Goal: Task Accomplishment & Management: Manage account settings

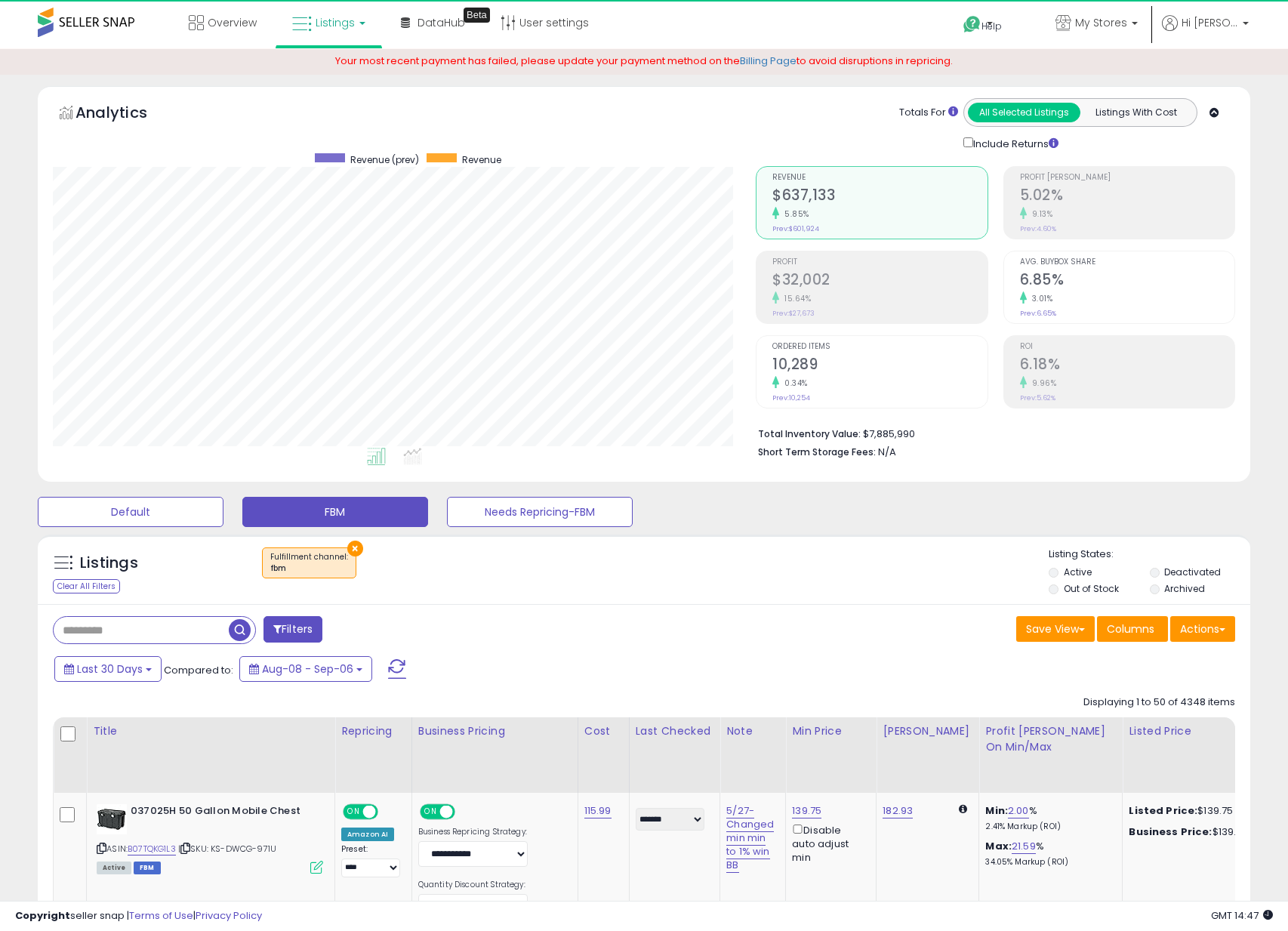
select select "**"
click at [526, 490] on div "Default FBM Needs Repricing-FBM" at bounding box center [644, 508] width 1251 height 38
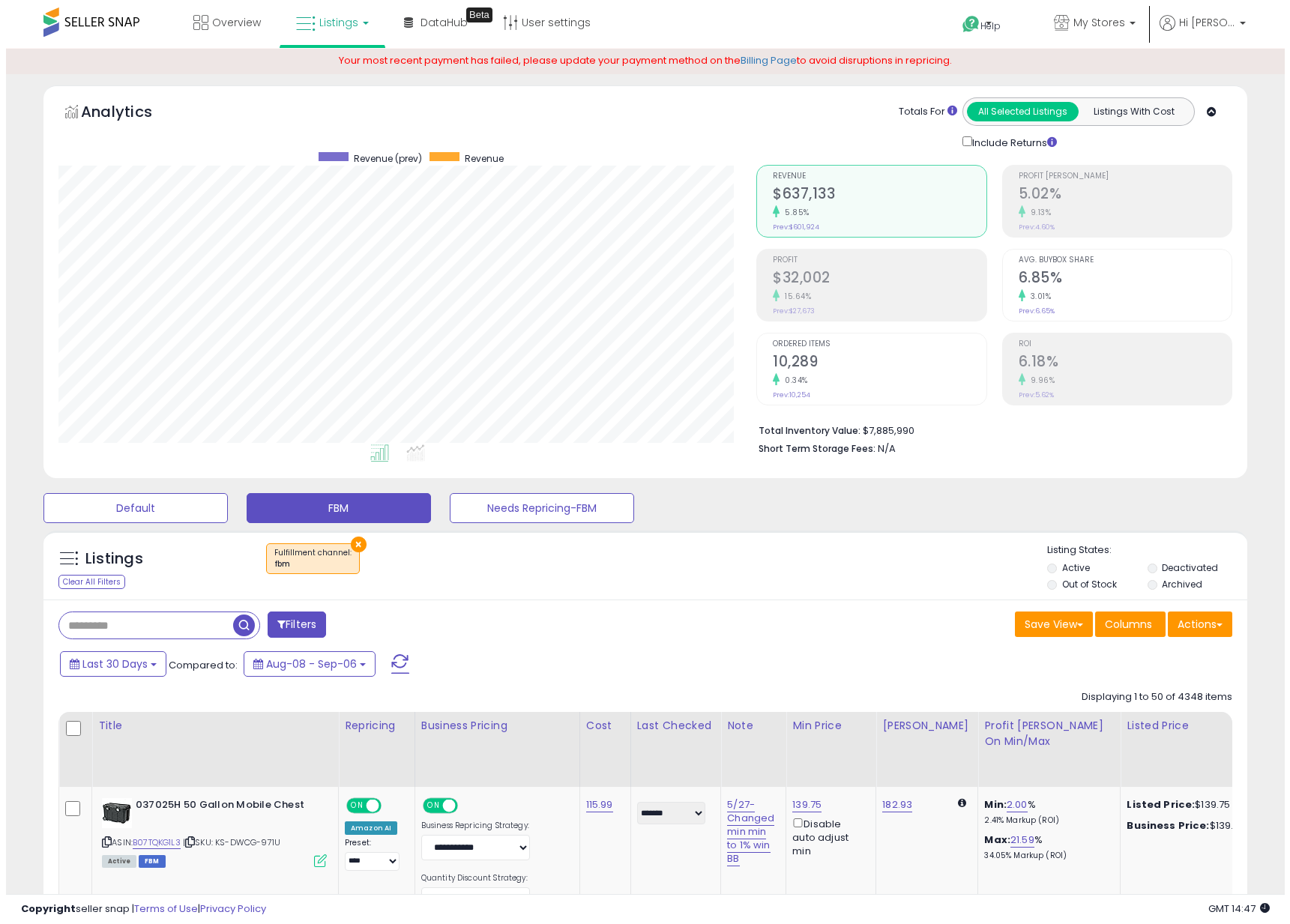
scroll to position [307, 698]
click at [175, 641] on div "Filters" at bounding box center [340, 626] width 598 height 30
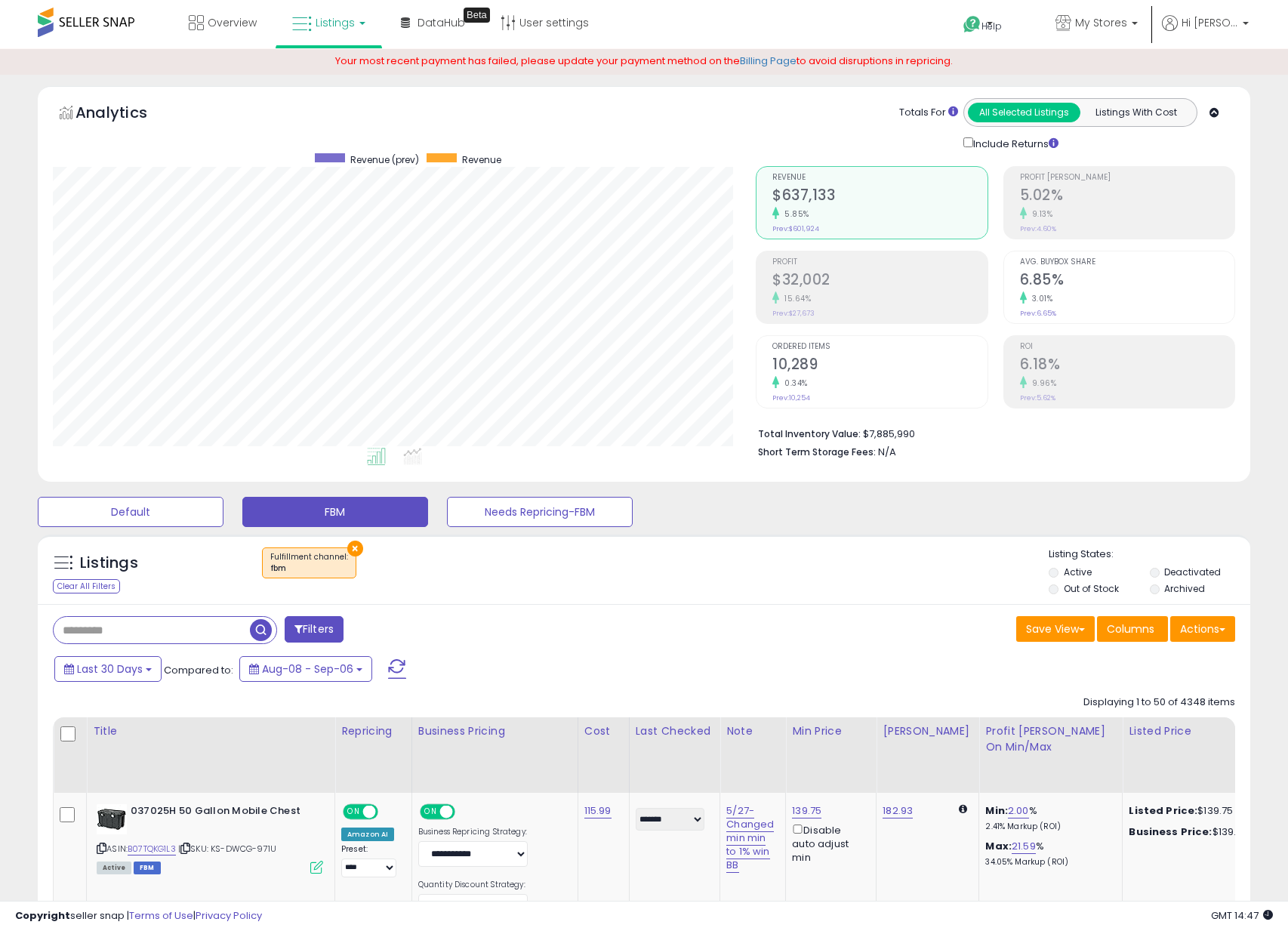
click at [172, 638] on input "text" at bounding box center [151, 630] width 196 height 26
paste input "**********"
type input "**********"
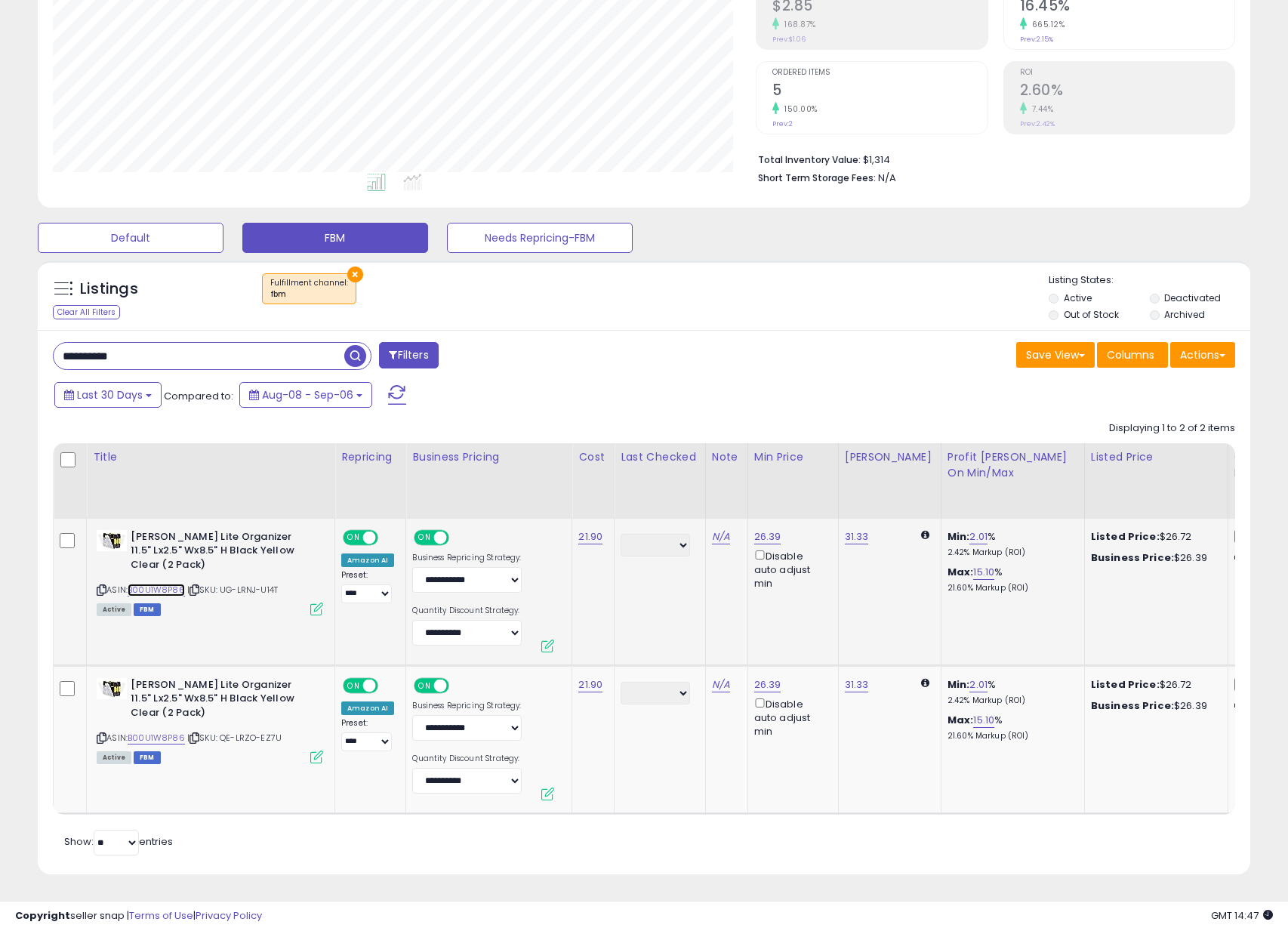
click at [151, 584] on link "B00U1W8P86" at bounding box center [156, 591] width 57 height 13
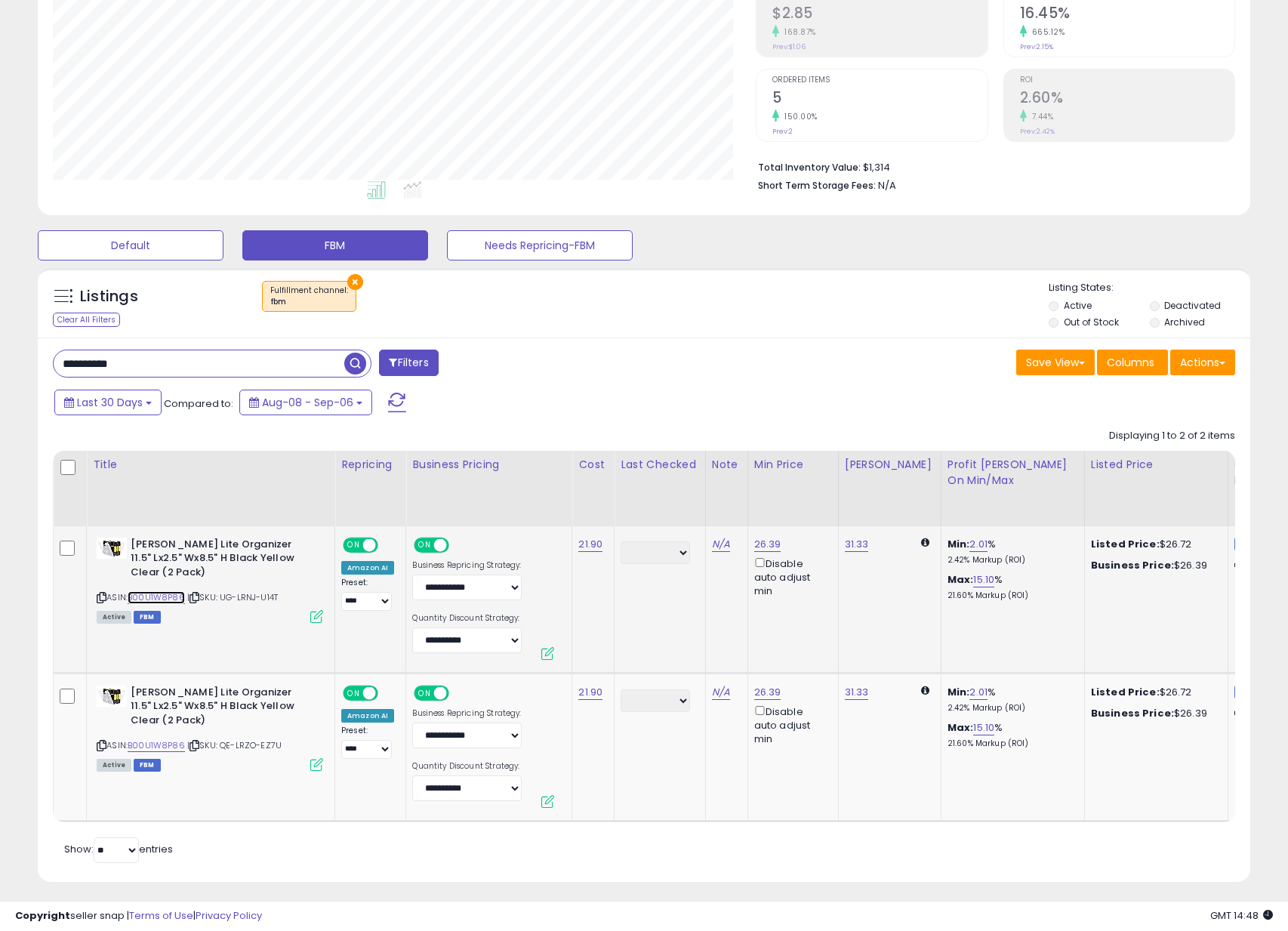
scroll to position [285, 0]
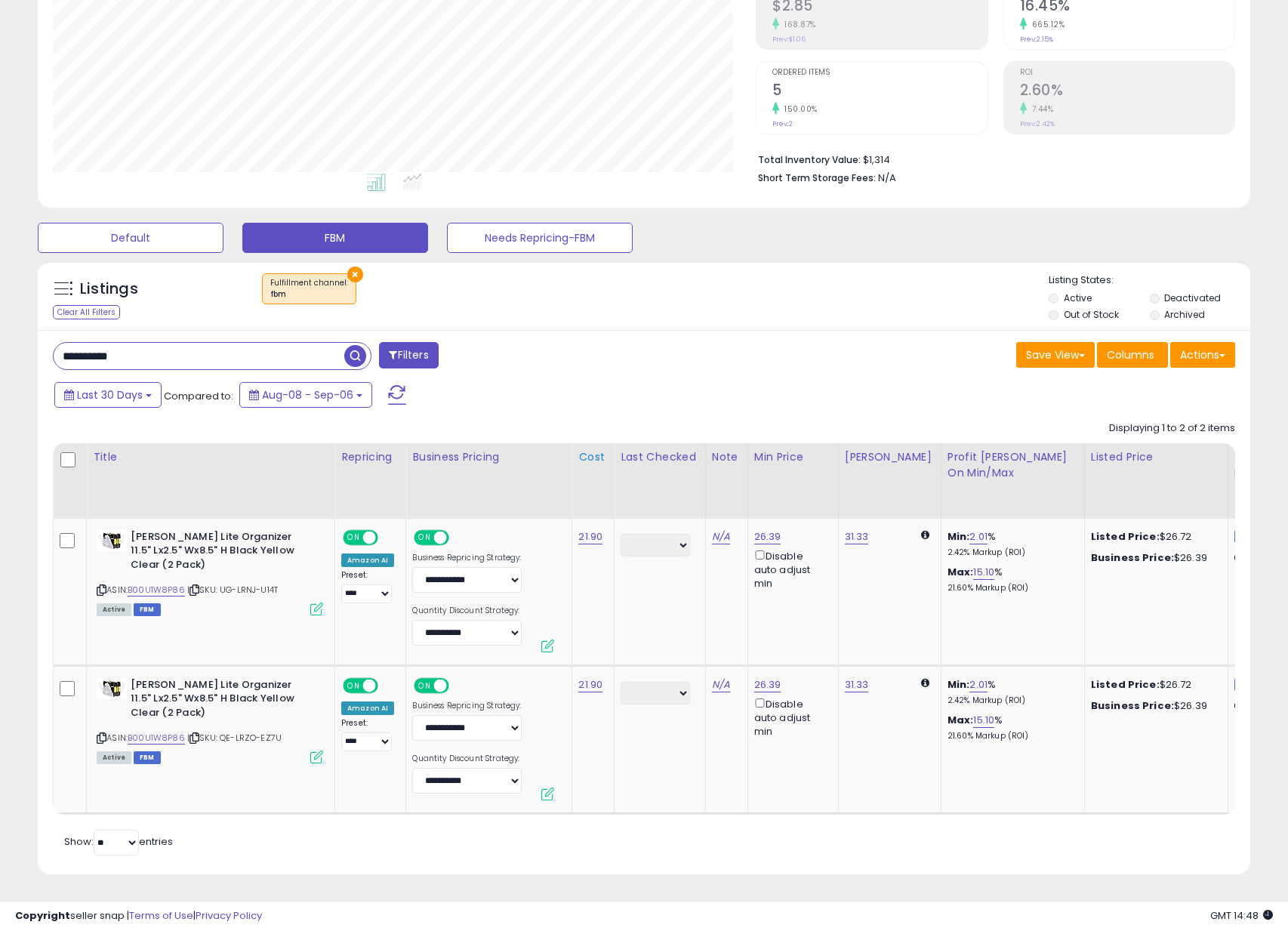
click at [596, 504] on th "Cost" at bounding box center [593, 481] width 42 height 76
click at [584, 533] on td "21.90" at bounding box center [593, 592] width 42 height 147
click at [584, 530] on link "21.90" at bounding box center [591, 537] width 24 height 15
click at [547, 488] on input "*****" at bounding box center [552, 500] width 134 height 25
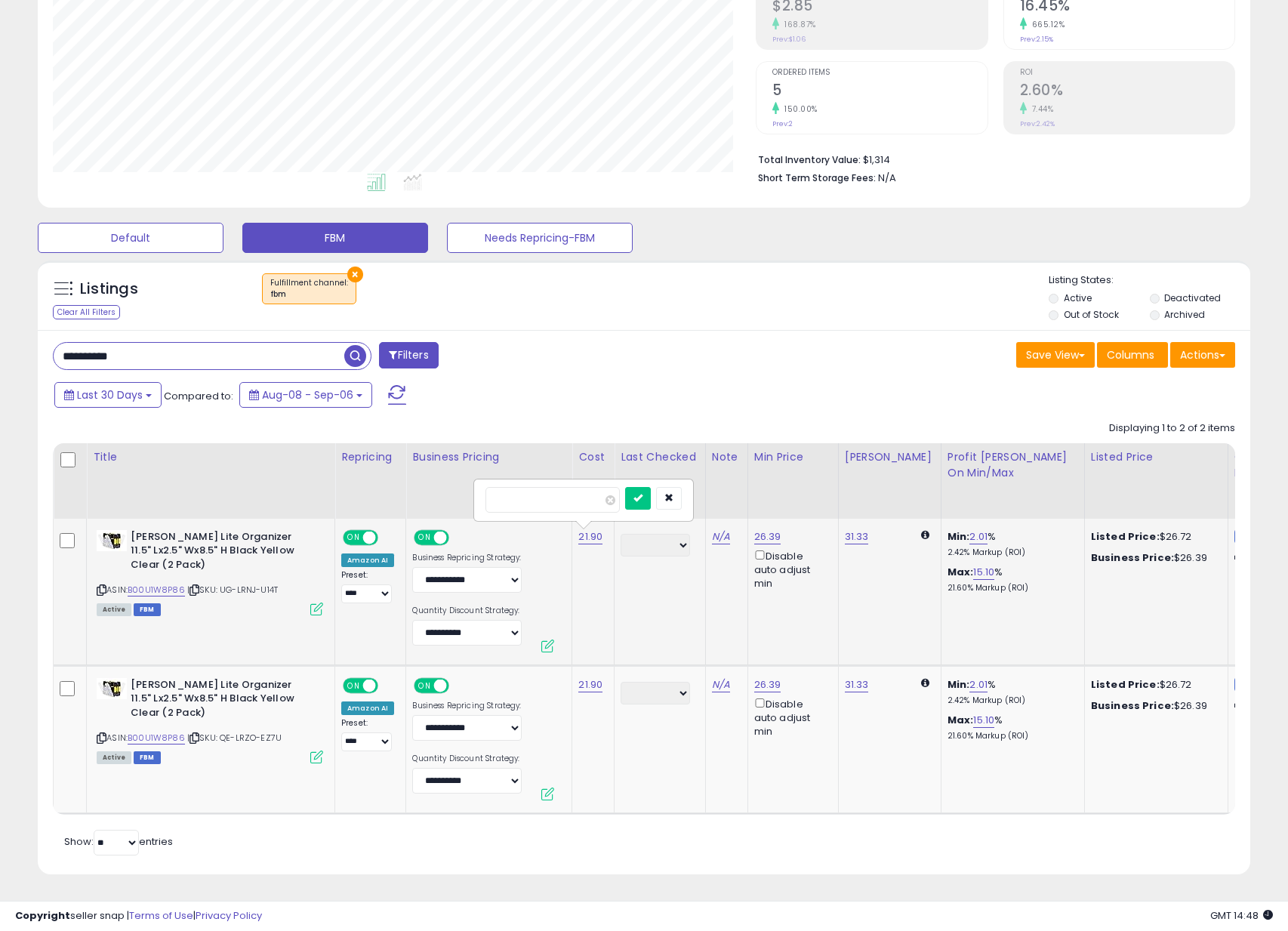
click at [547, 488] on input "*****" at bounding box center [552, 500] width 134 height 25
type input "*****"
click button "submit" at bounding box center [637, 499] width 25 height 23
click at [583, 683] on td "21.90" at bounding box center [595, 740] width 46 height 148
click at [584, 678] on link "21.90" at bounding box center [591, 685] width 24 height 15
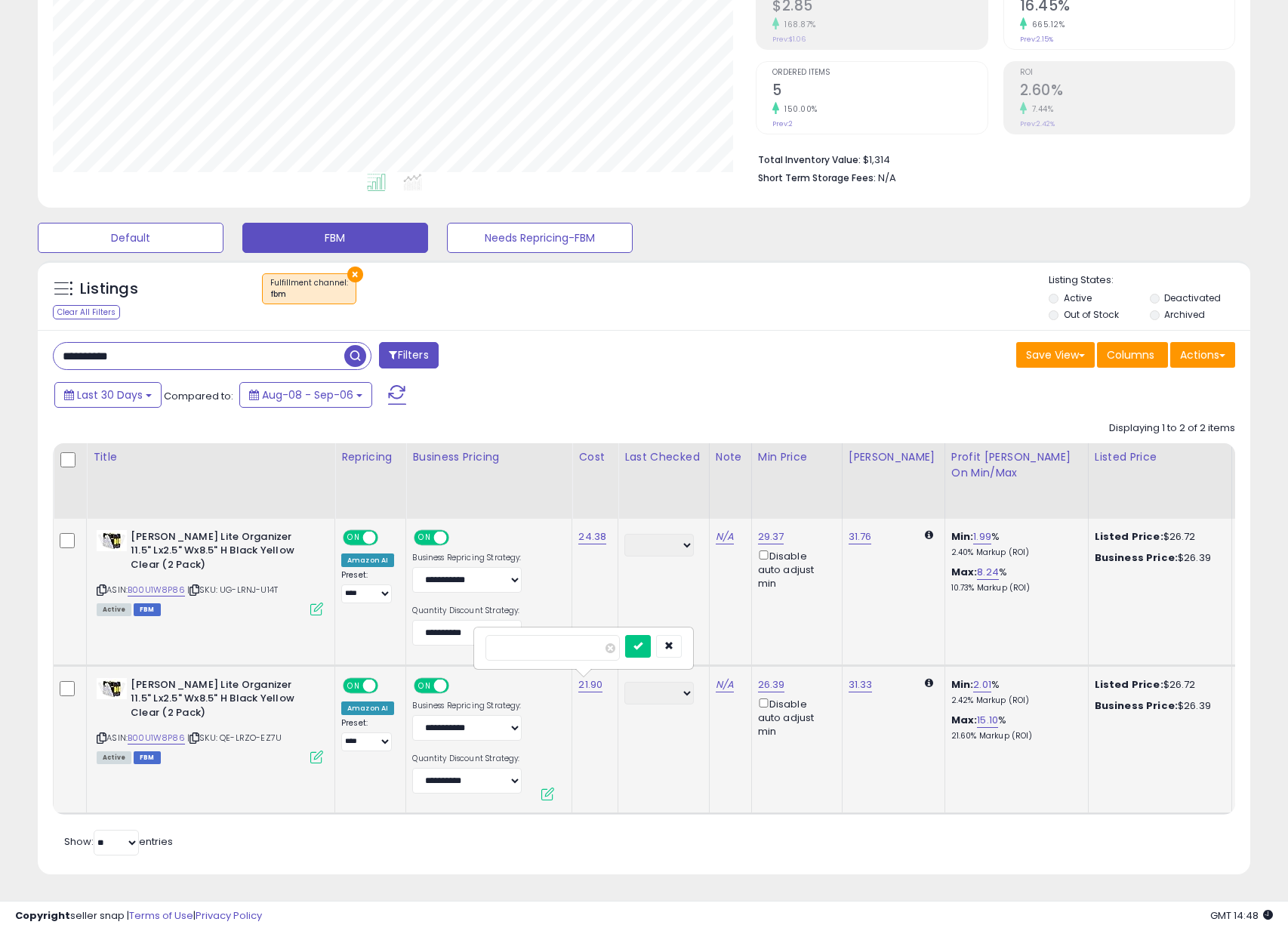
click at [537, 628] on div "*****" at bounding box center [584, 648] width 217 height 40
click at [541, 635] on input "*****" at bounding box center [552, 647] width 134 height 25
type input "*****"
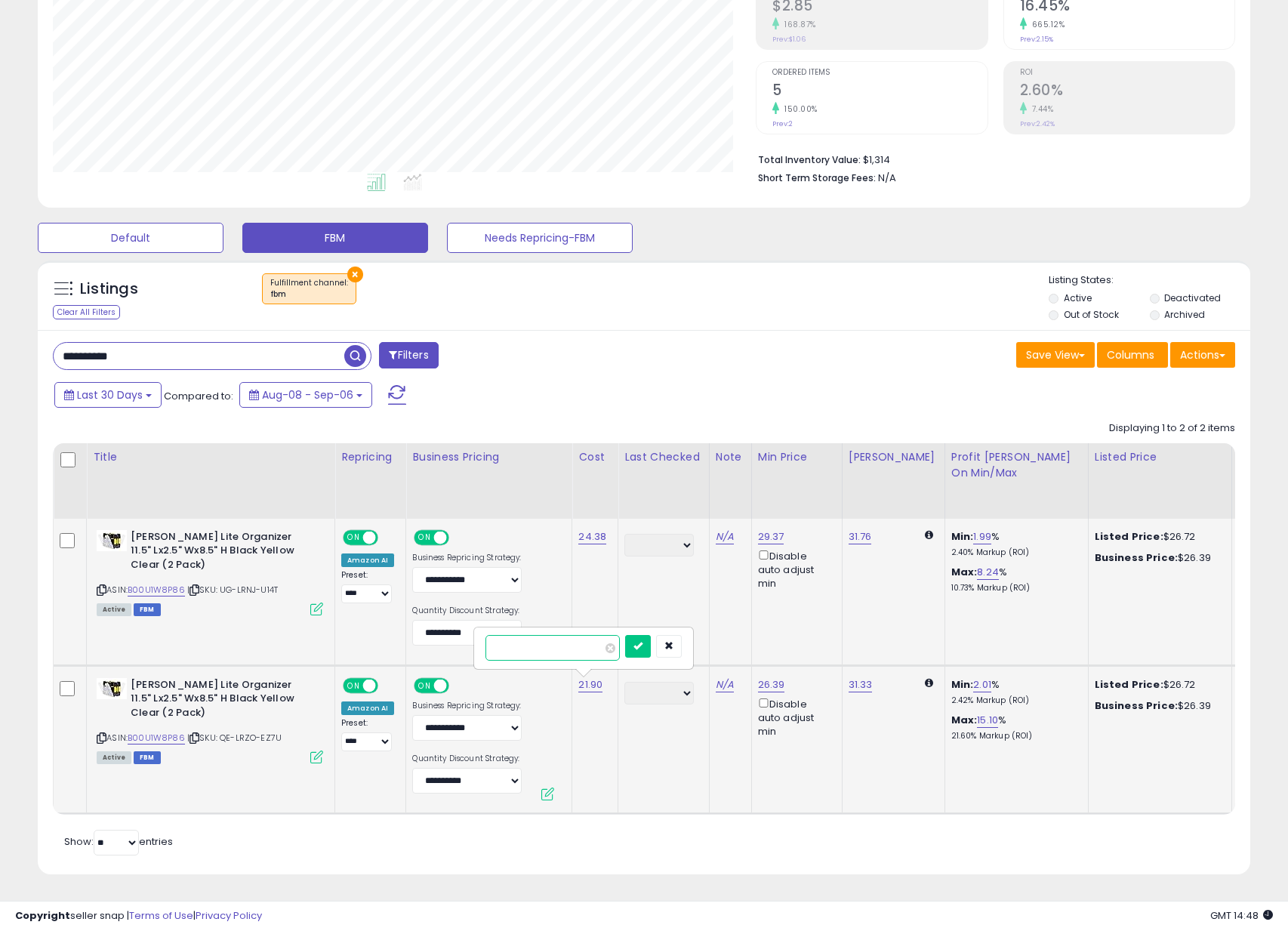
click button "submit" at bounding box center [637, 646] width 25 height 23
click at [184, 343] on input "**********" at bounding box center [199, 356] width 291 height 26
paste input "text"
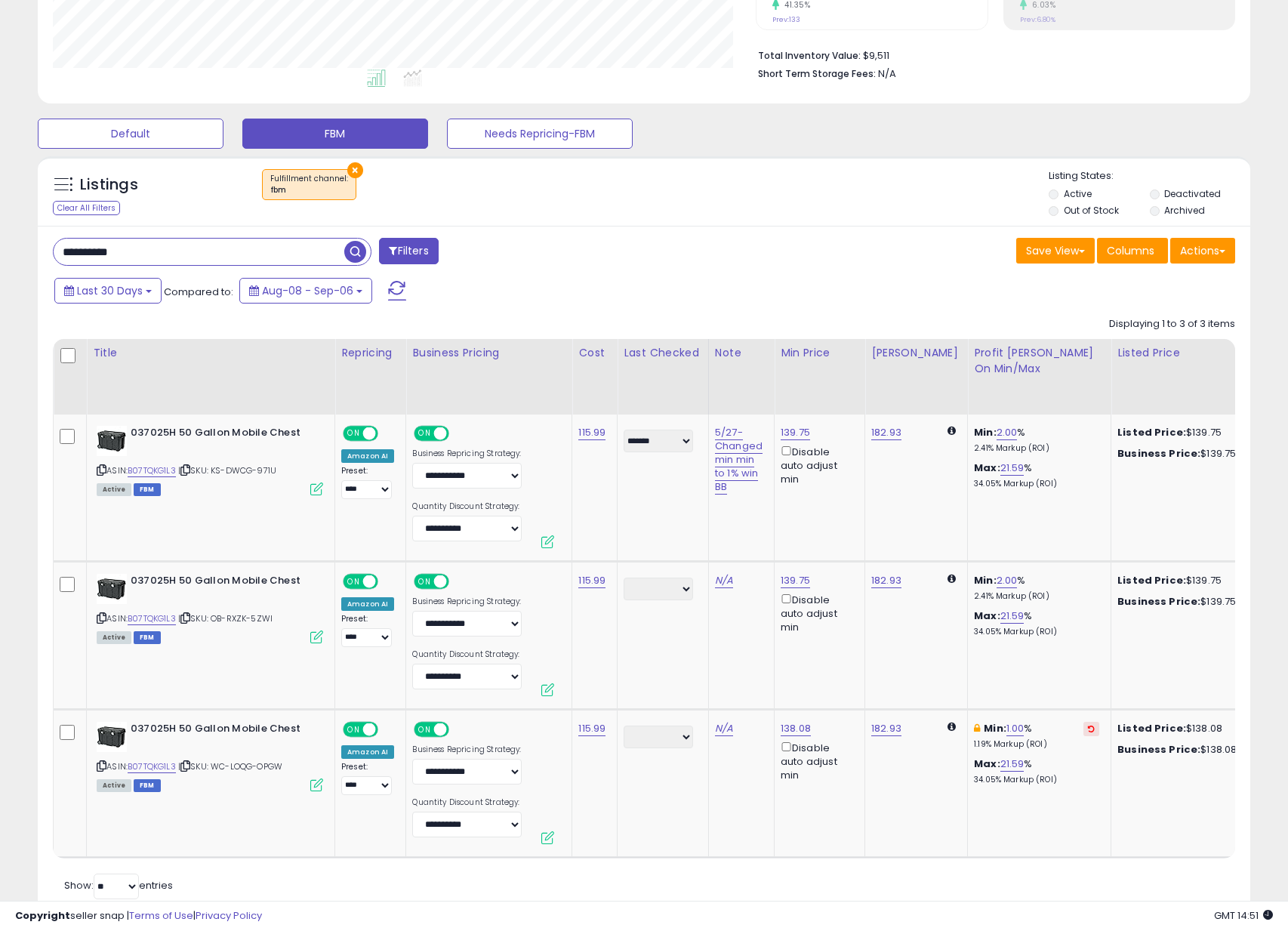
scroll to position [409, 0]
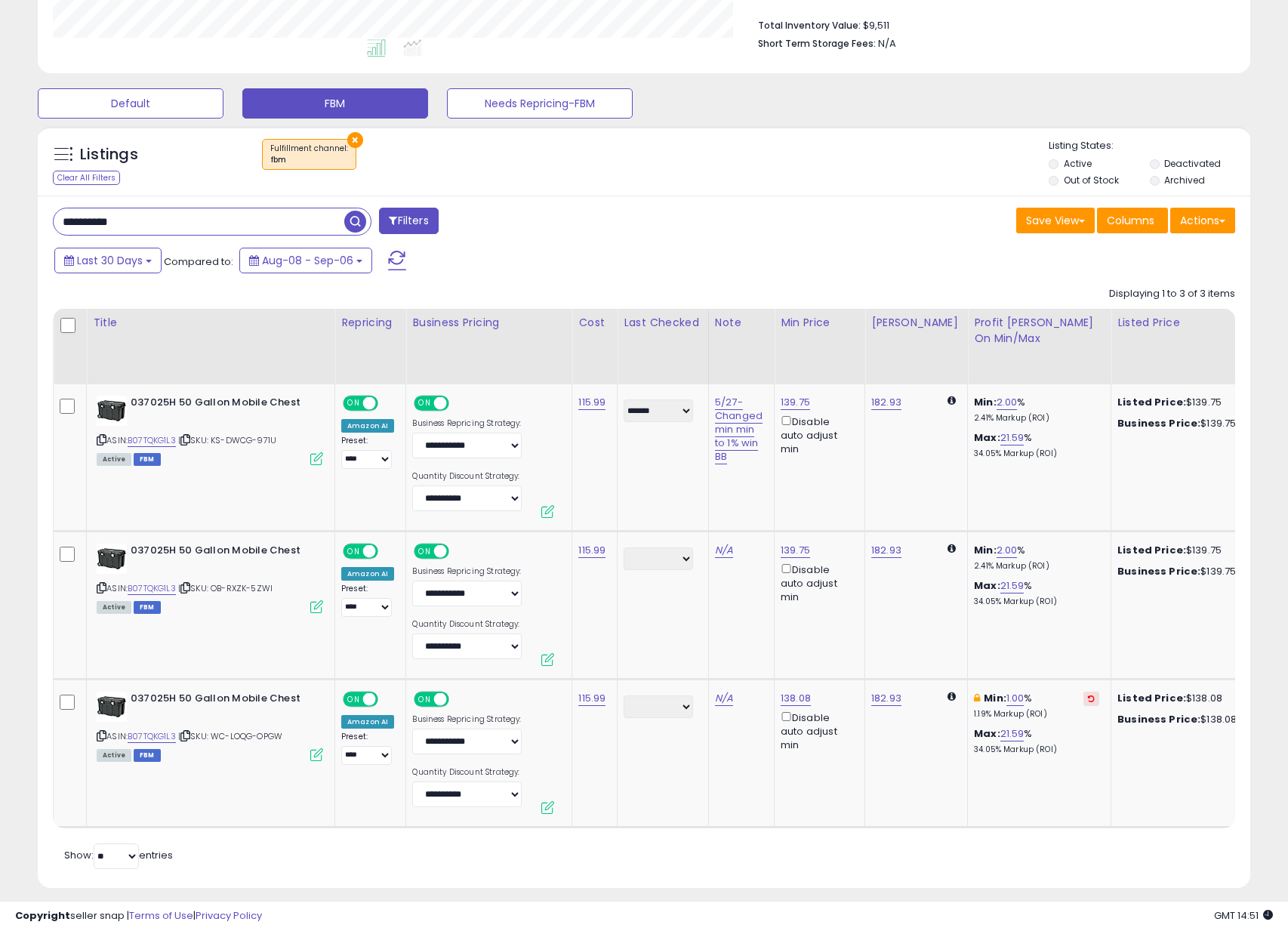
click at [241, 226] on input "**********" at bounding box center [199, 221] width 291 height 26
paste input "text"
type input "**********"
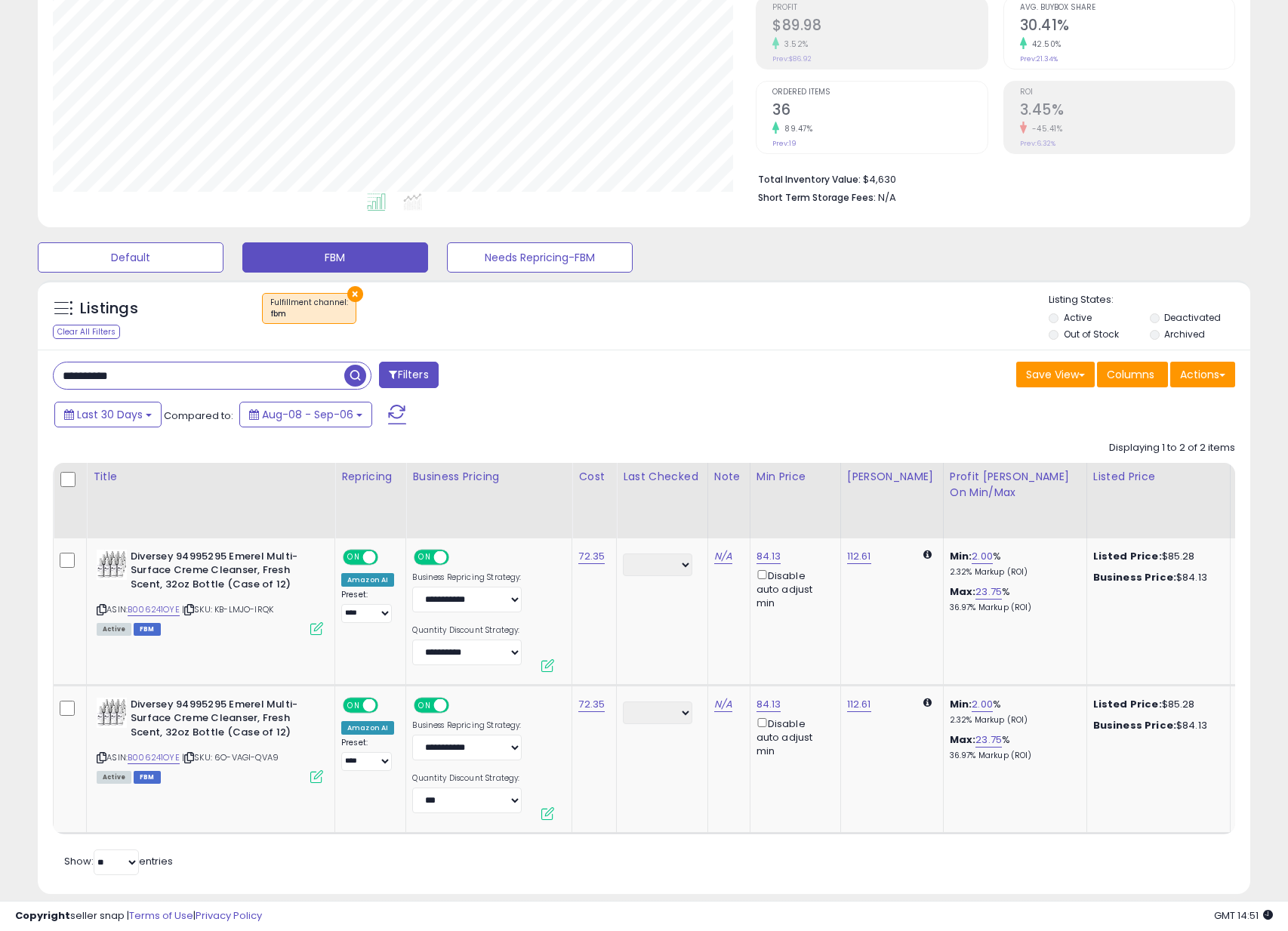
scroll to position [285, 0]
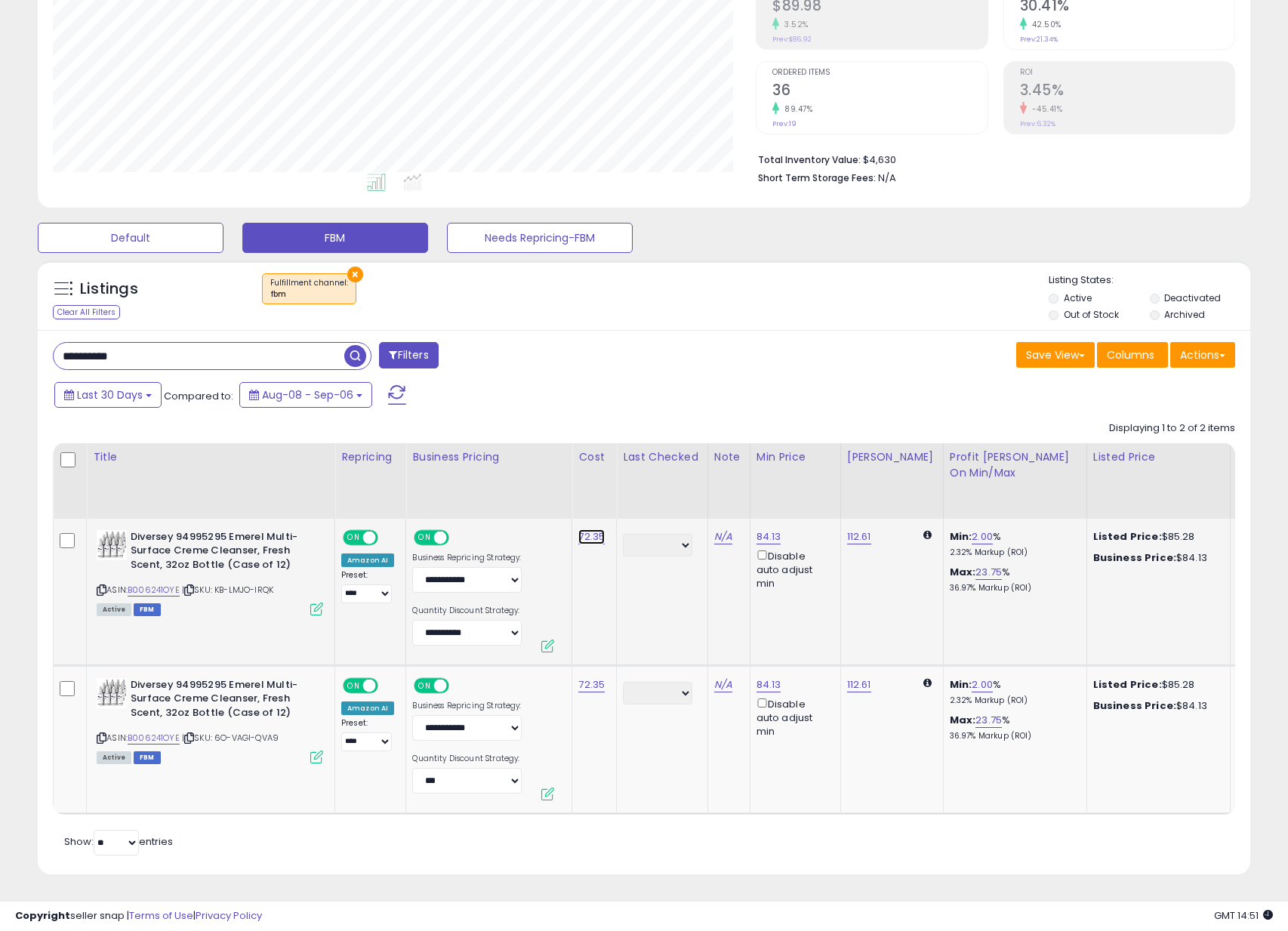
click at [590, 530] on link "72.35" at bounding box center [592, 537] width 26 height 15
click at [560, 488] on input "*****" at bounding box center [553, 500] width 134 height 25
type input "*****"
click button "submit" at bounding box center [638, 499] width 25 height 23
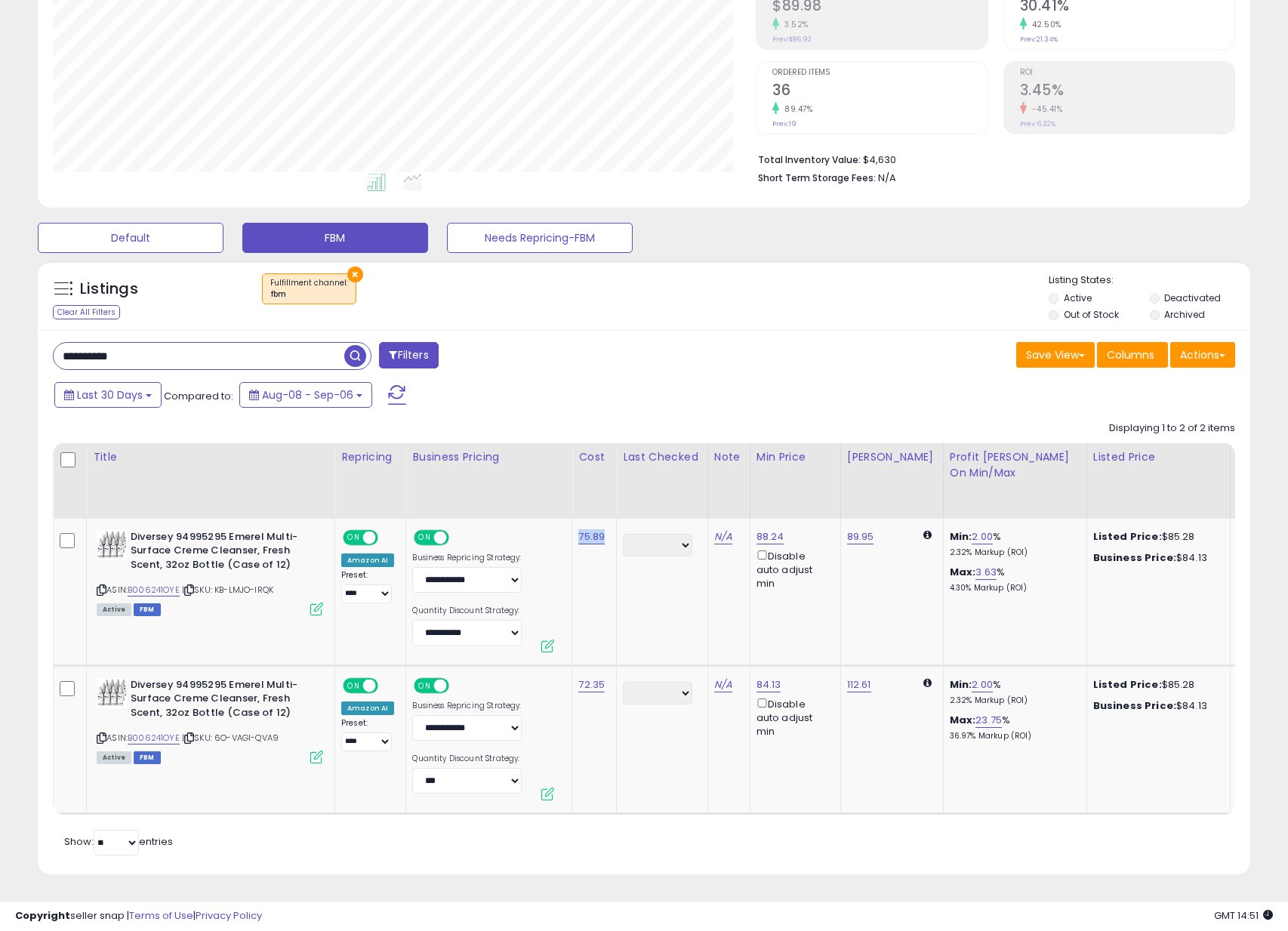
drag, startPoint x: 605, startPoint y: 529, endPoint x: 577, endPoint y: 530, distance: 28.0
click at [577, 530] on td "75.89" at bounding box center [595, 592] width 45 height 147
copy link "75.89"
click at [596, 666] on td "72.35" at bounding box center [595, 740] width 45 height 148
click at [595, 678] on link "72.35" at bounding box center [592, 685] width 26 height 15
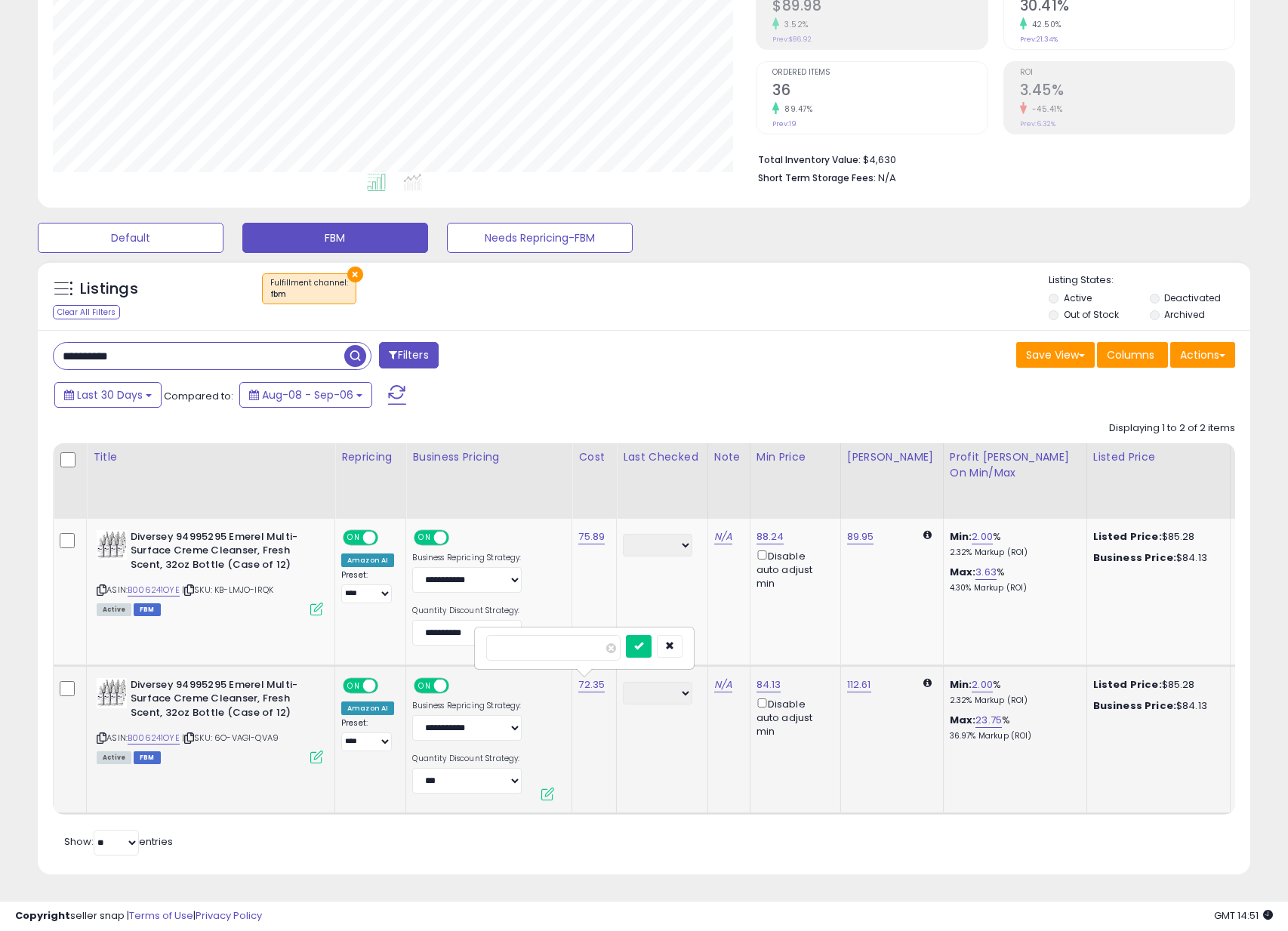
click at [558, 638] on input "*****" at bounding box center [553, 647] width 134 height 25
type input "*****"
click at [635, 637] on button "submit" at bounding box center [638, 646] width 25 height 23
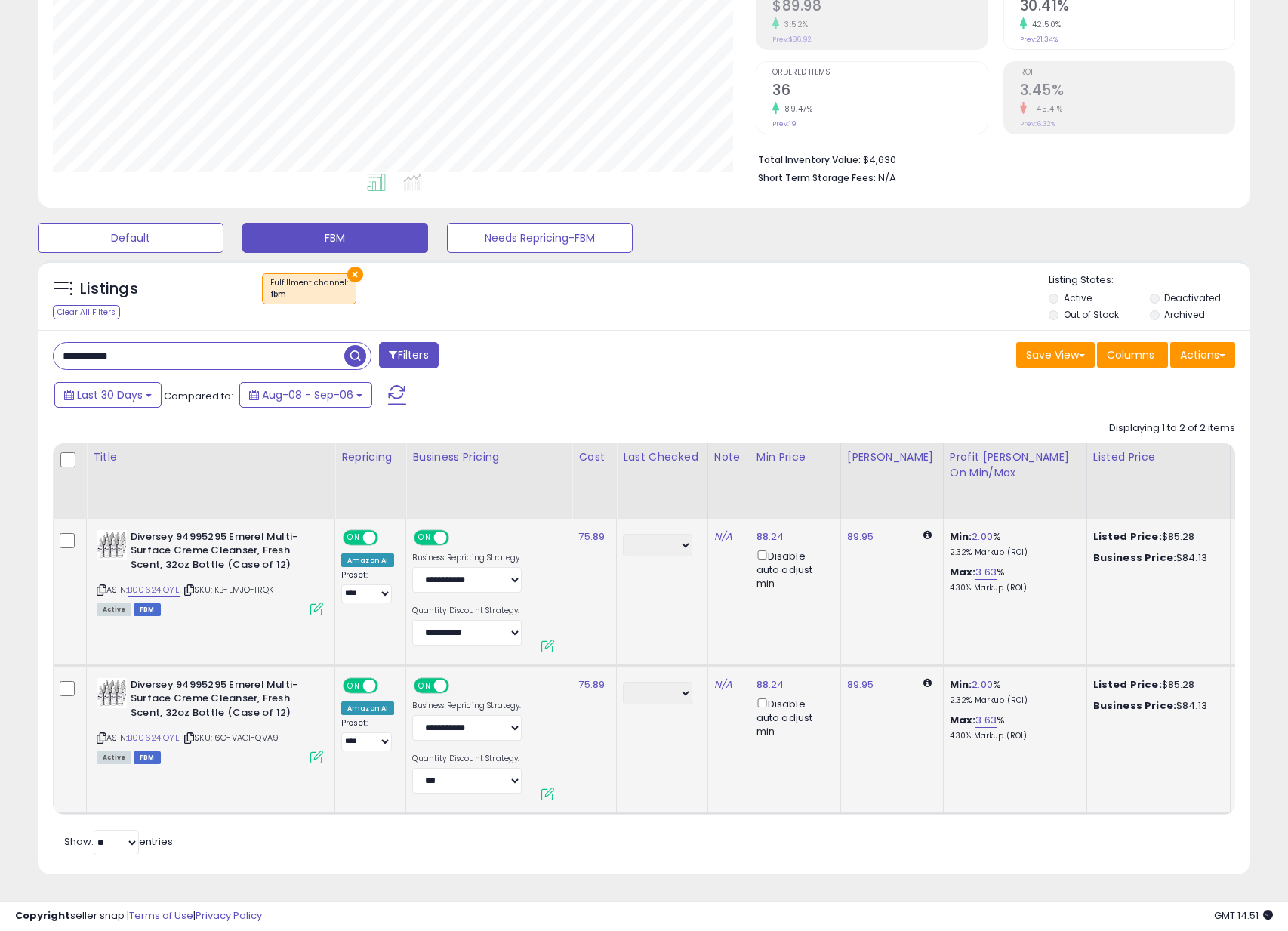
click at [642, 587] on td "******* ****** ******* ********* ******** ****** ******** ******" at bounding box center [662, 592] width 91 height 147
click at [148, 348] on input "**********" at bounding box center [199, 356] width 291 height 26
paste input "text"
type input "**********"
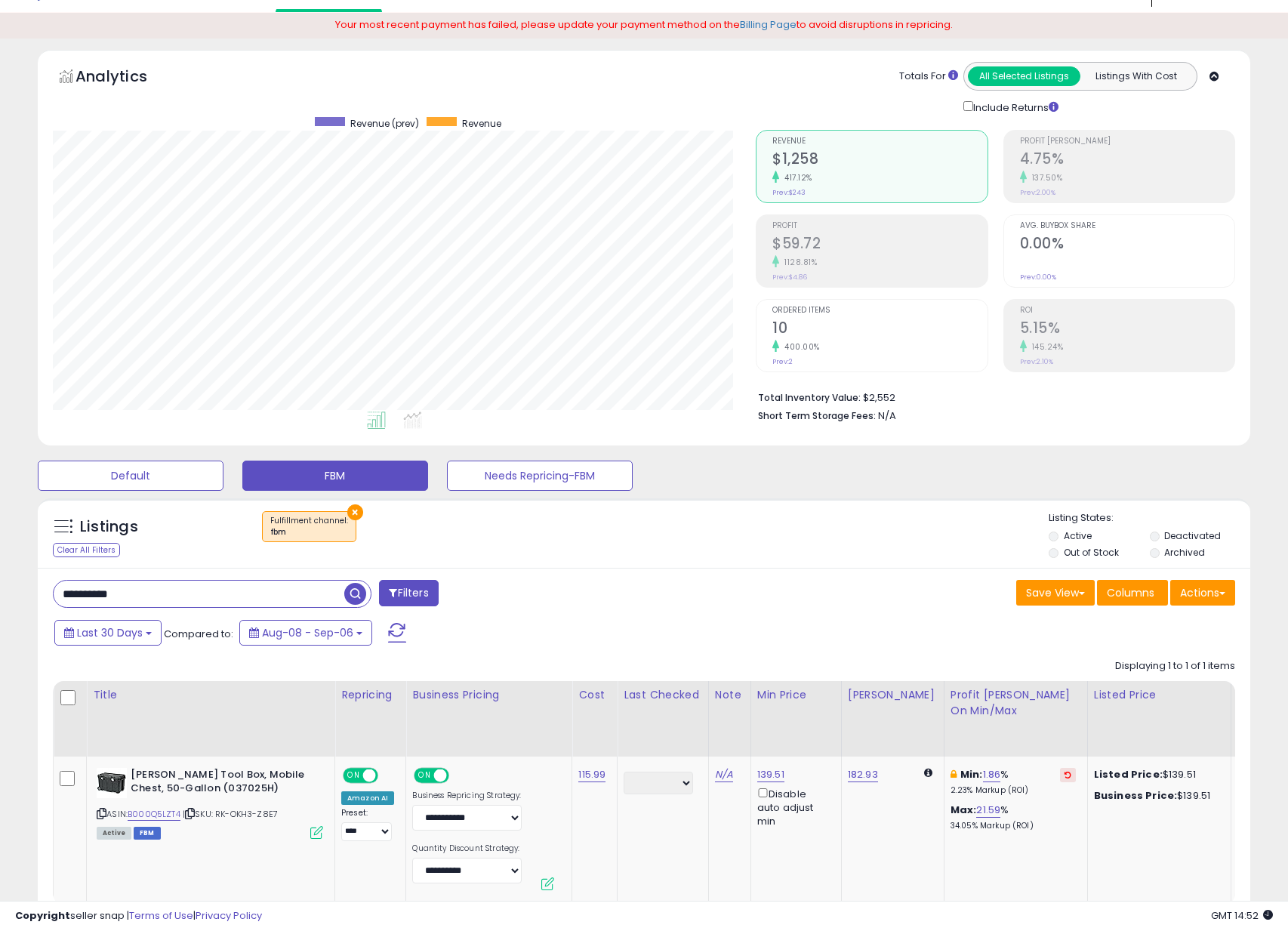
scroll to position [0, 0]
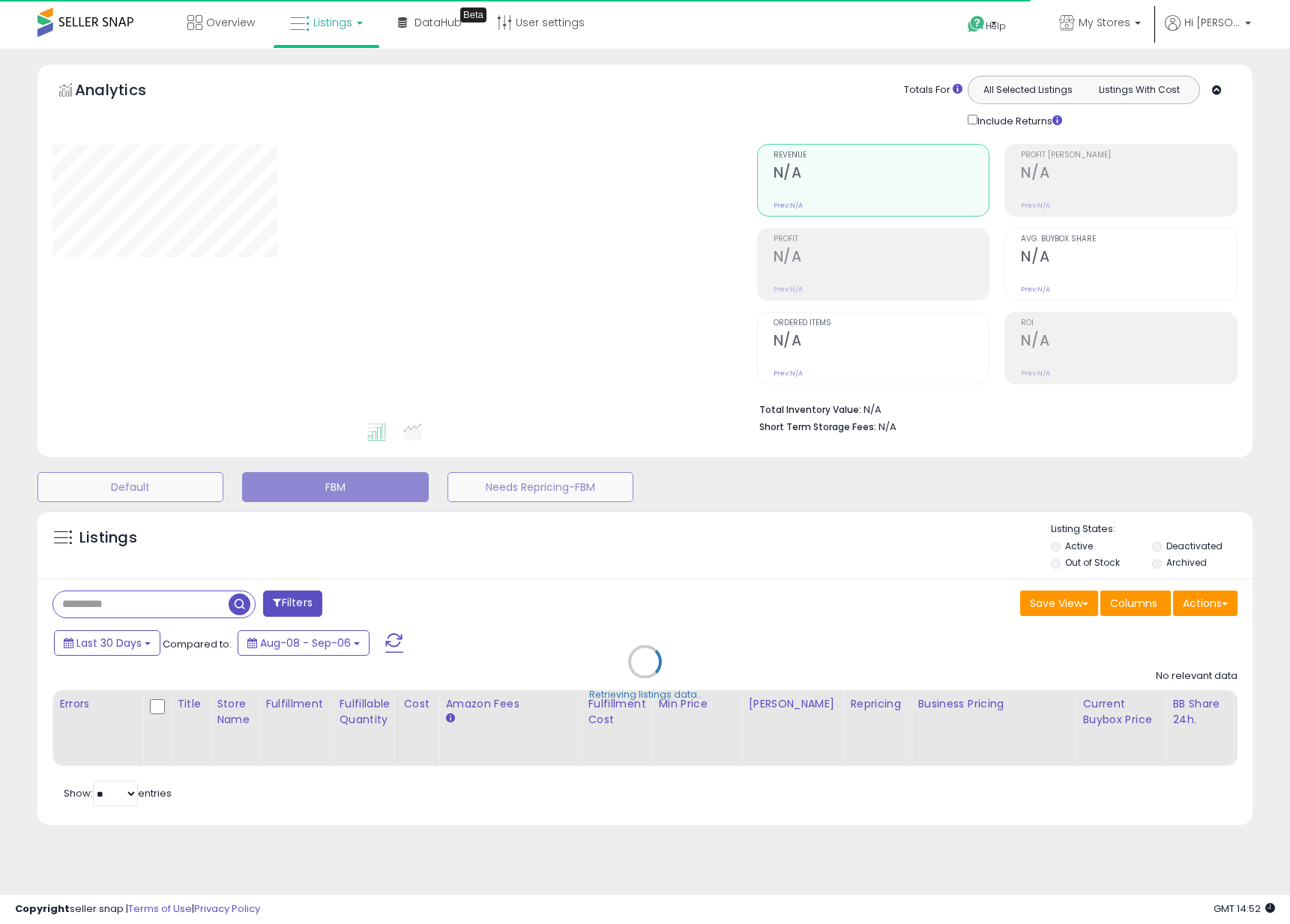
type input "**********"
select select "**"
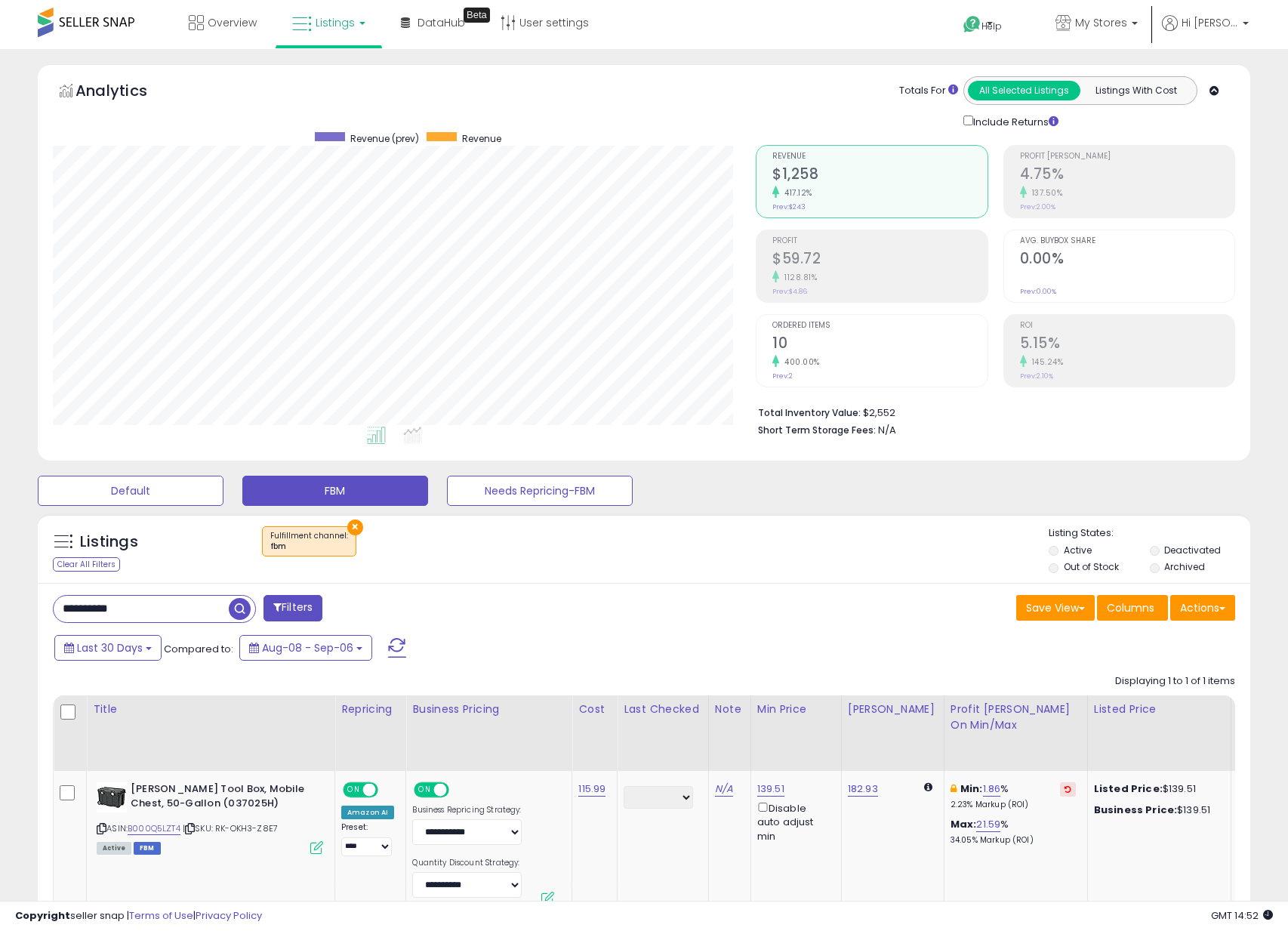
click at [183, 616] on input "**********" at bounding box center [141, 609] width 175 height 26
paste input "text"
type input "**********"
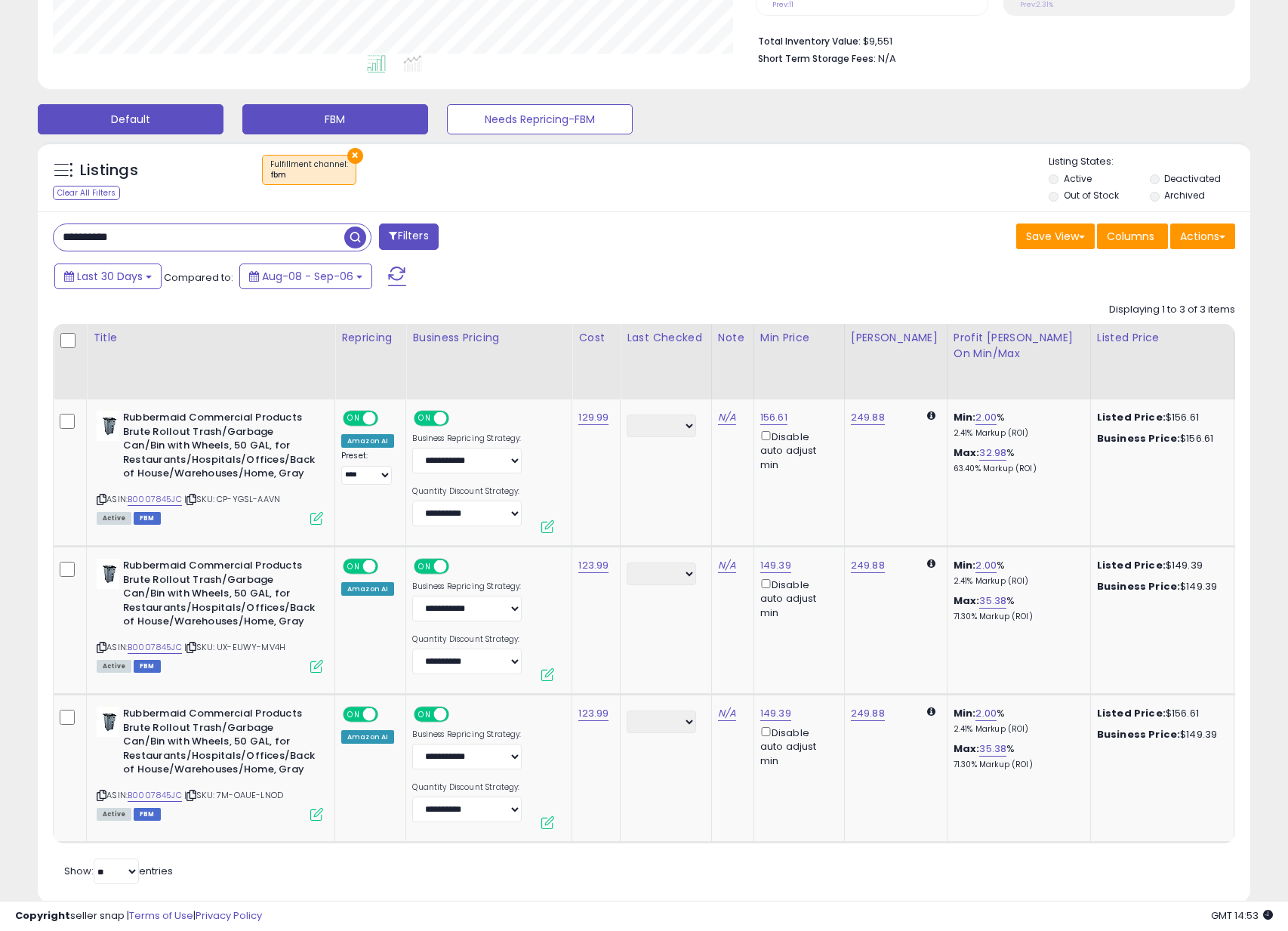
scroll to position [412, 0]
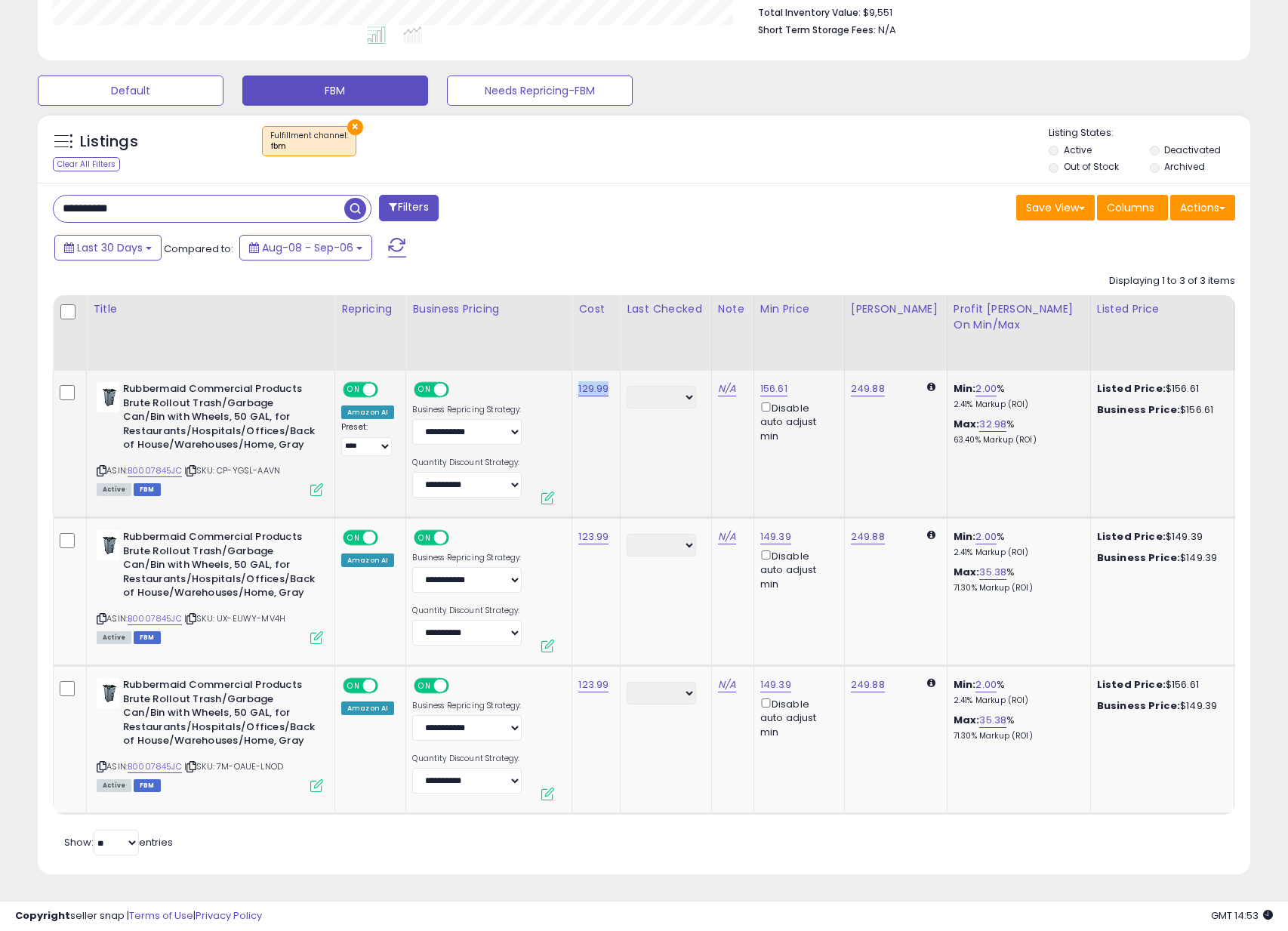
drag, startPoint x: 615, startPoint y: 372, endPoint x: 541, endPoint y: 379, distance: 74.3
copy tr "129.99"
click at [582, 536] on td "123.99" at bounding box center [597, 593] width 49 height 148
click at [582, 530] on link "123.99" at bounding box center [593, 537] width 30 height 15
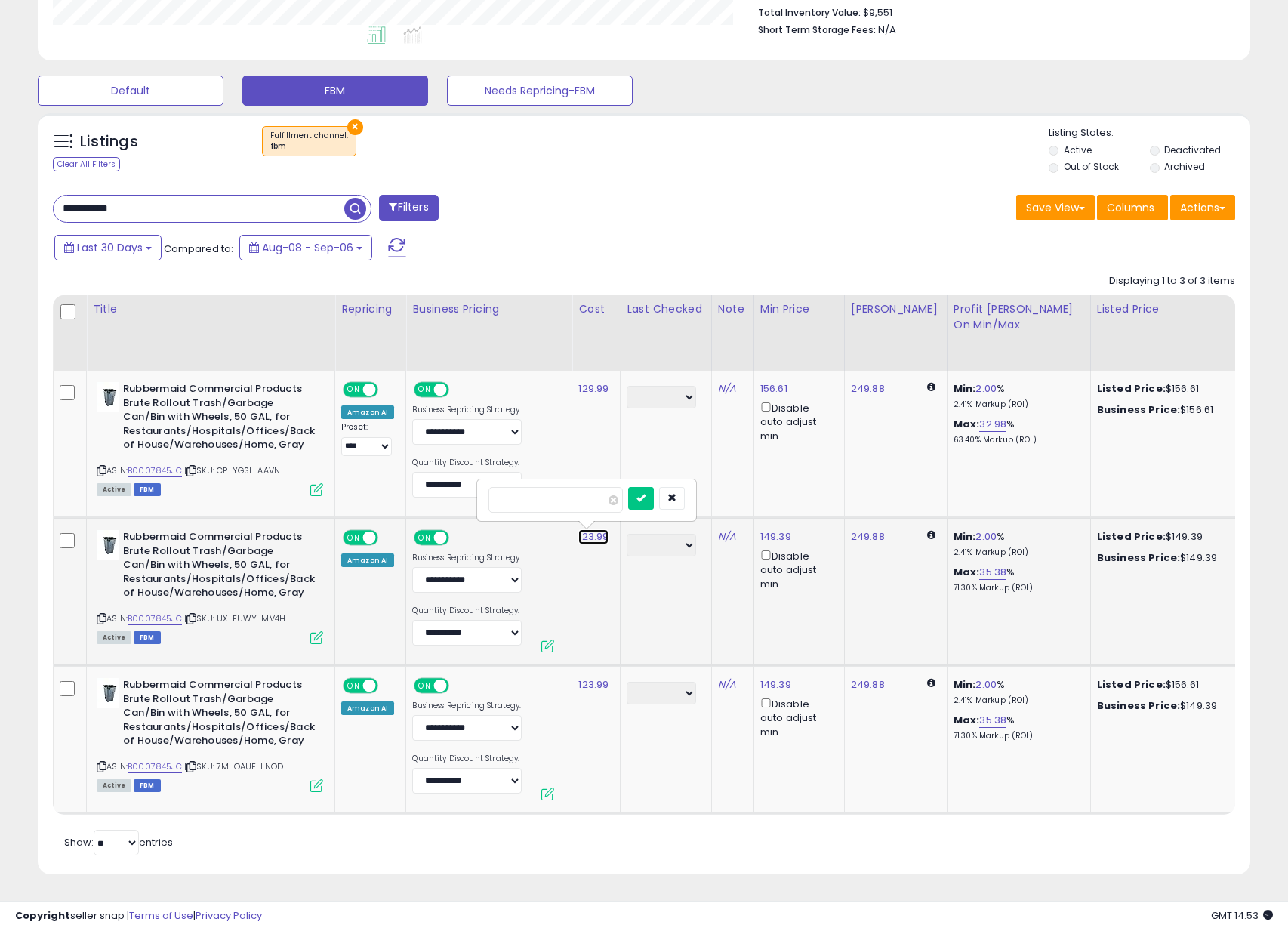
click at [582, 530] on link "123.99" at bounding box center [593, 537] width 30 height 15
click at [580, 530] on link "123.99" at bounding box center [593, 537] width 30 height 15
click at [560, 492] on input "******" at bounding box center [555, 500] width 134 height 25
click at [560, 491] on input "******" at bounding box center [555, 500] width 134 height 25
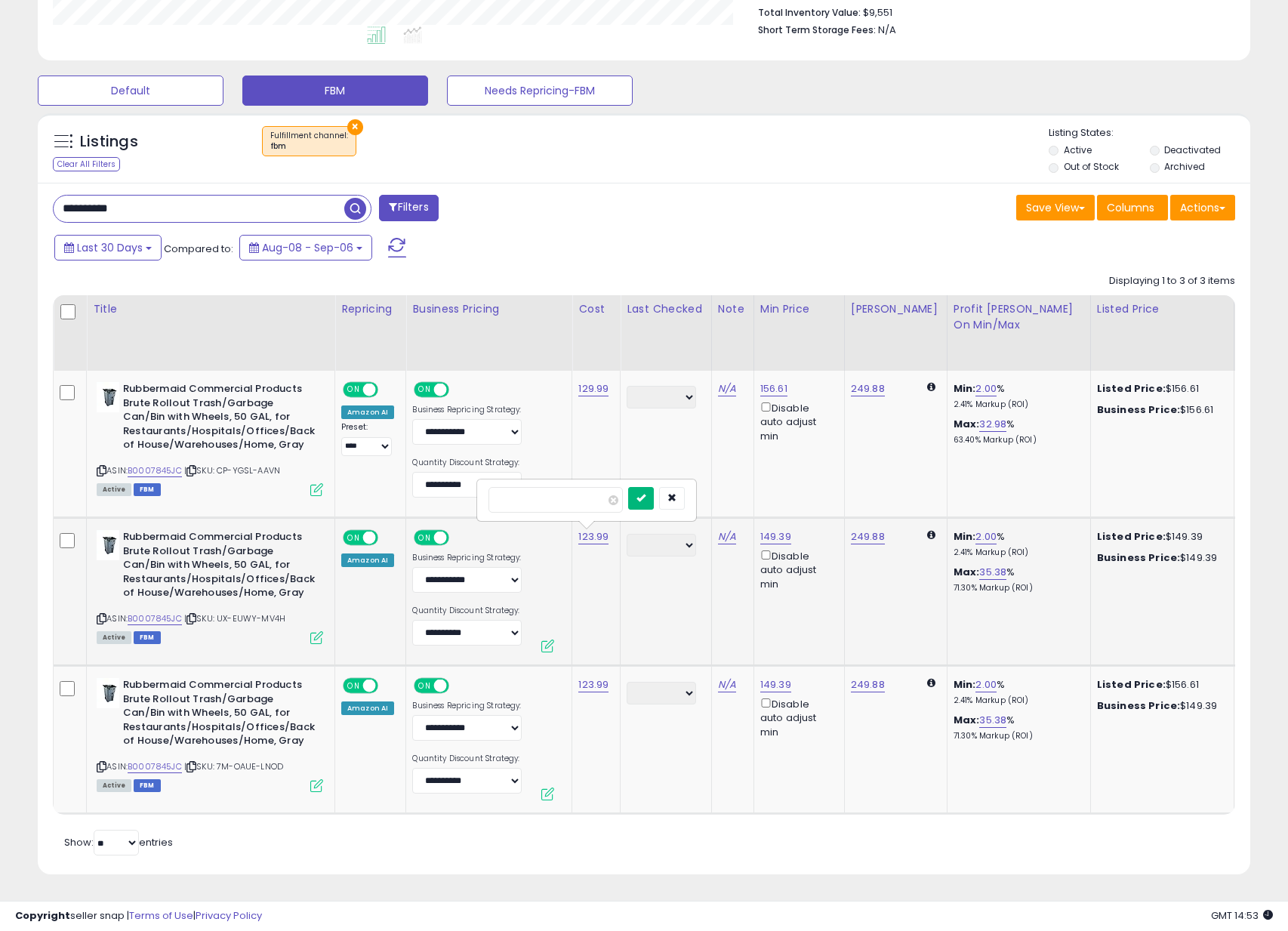
type input "******"
click at [646, 493] on icon "submit" at bounding box center [641, 498] width 9 height 9
click at [596, 678] on link "123.99" at bounding box center [593, 685] width 30 height 15
click at [556, 642] on input "******" at bounding box center [555, 647] width 134 height 25
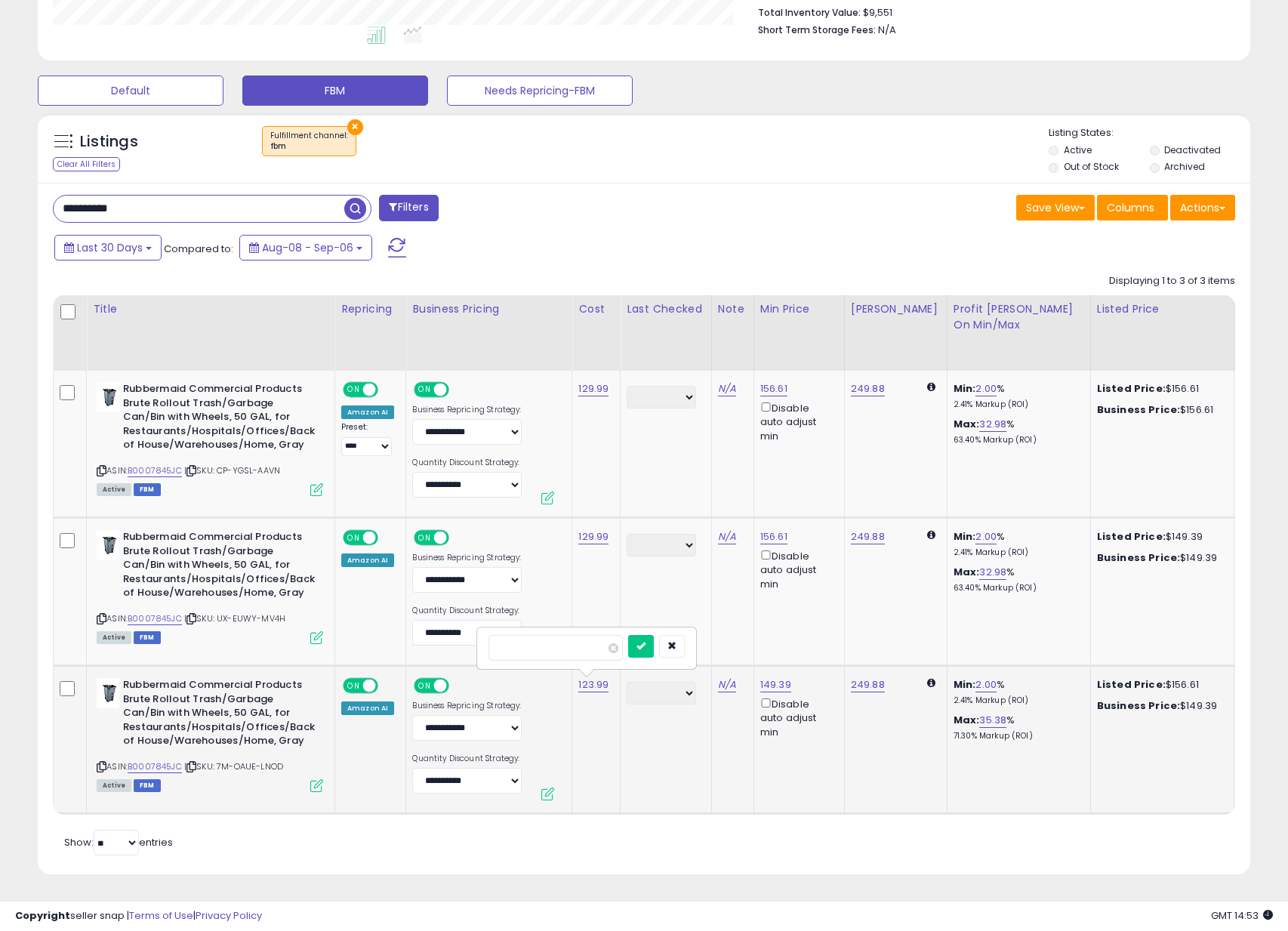
click at [556, 642] on input "******" at bounding box center [555, 647] width 134 height 25
click at [620, 642] on input "******" at bounding box center [555, 647] width 134 height 25
type input "******"
click at [642, 639] on button "submit" at bounding box center [640, 646] width 25 height 23
click at [610, 596] on td "129.99" at bounding box center [597, 593] width 49 height 148
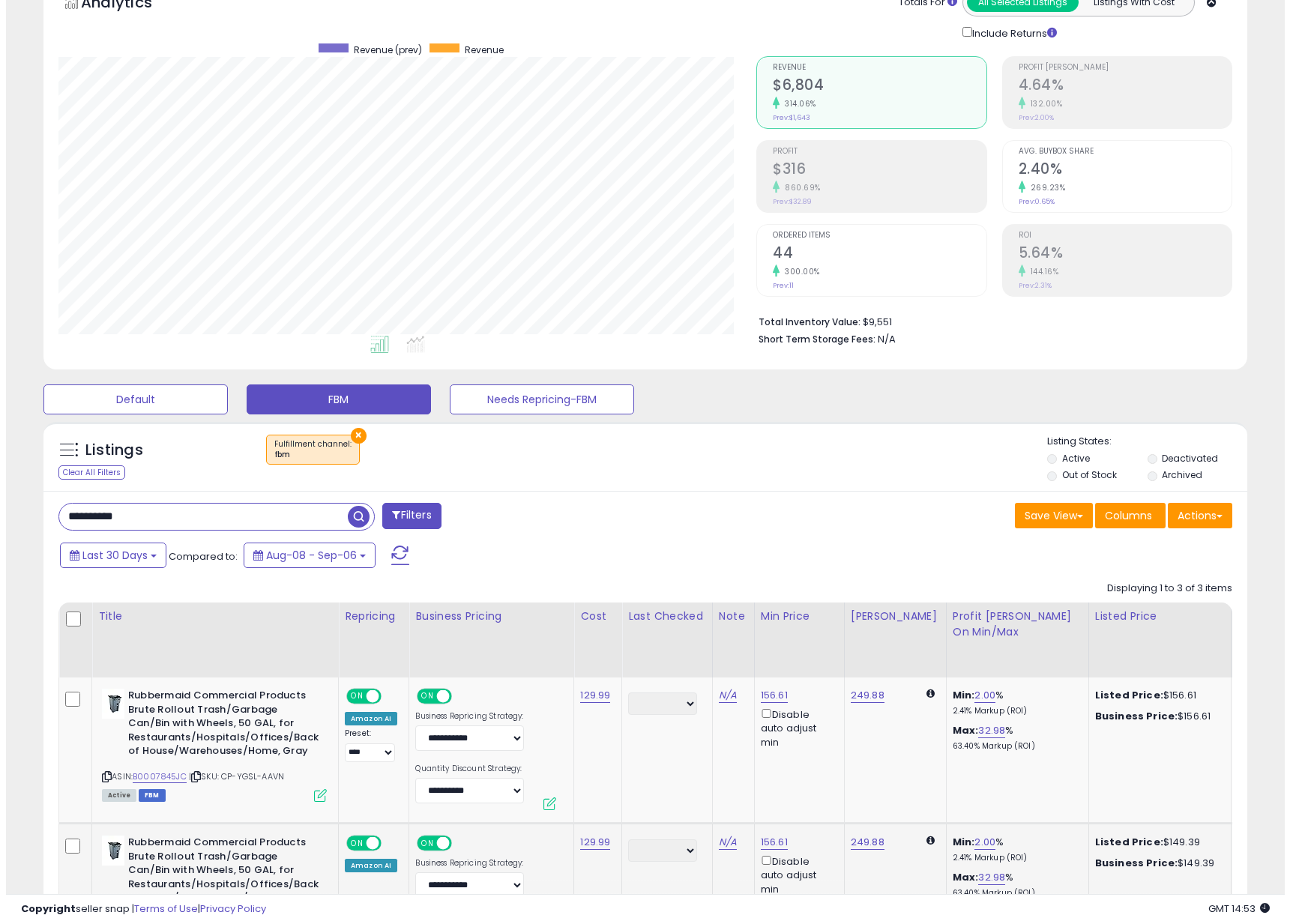
scroll to position [0, 0]
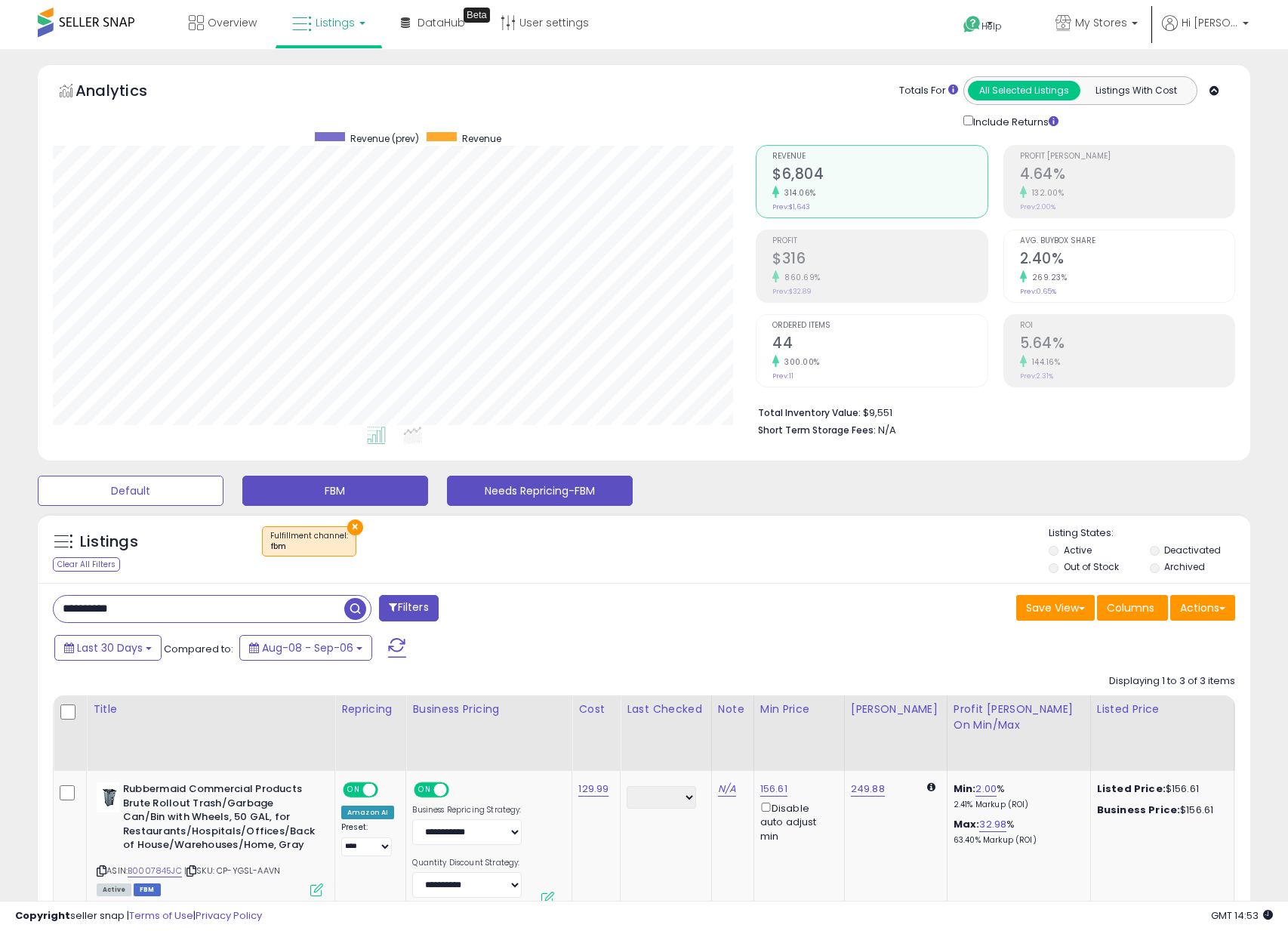
click at [499, 499] on button "Needs Repricing-FBM" at bounding box center [540, 490] width 186 height 30
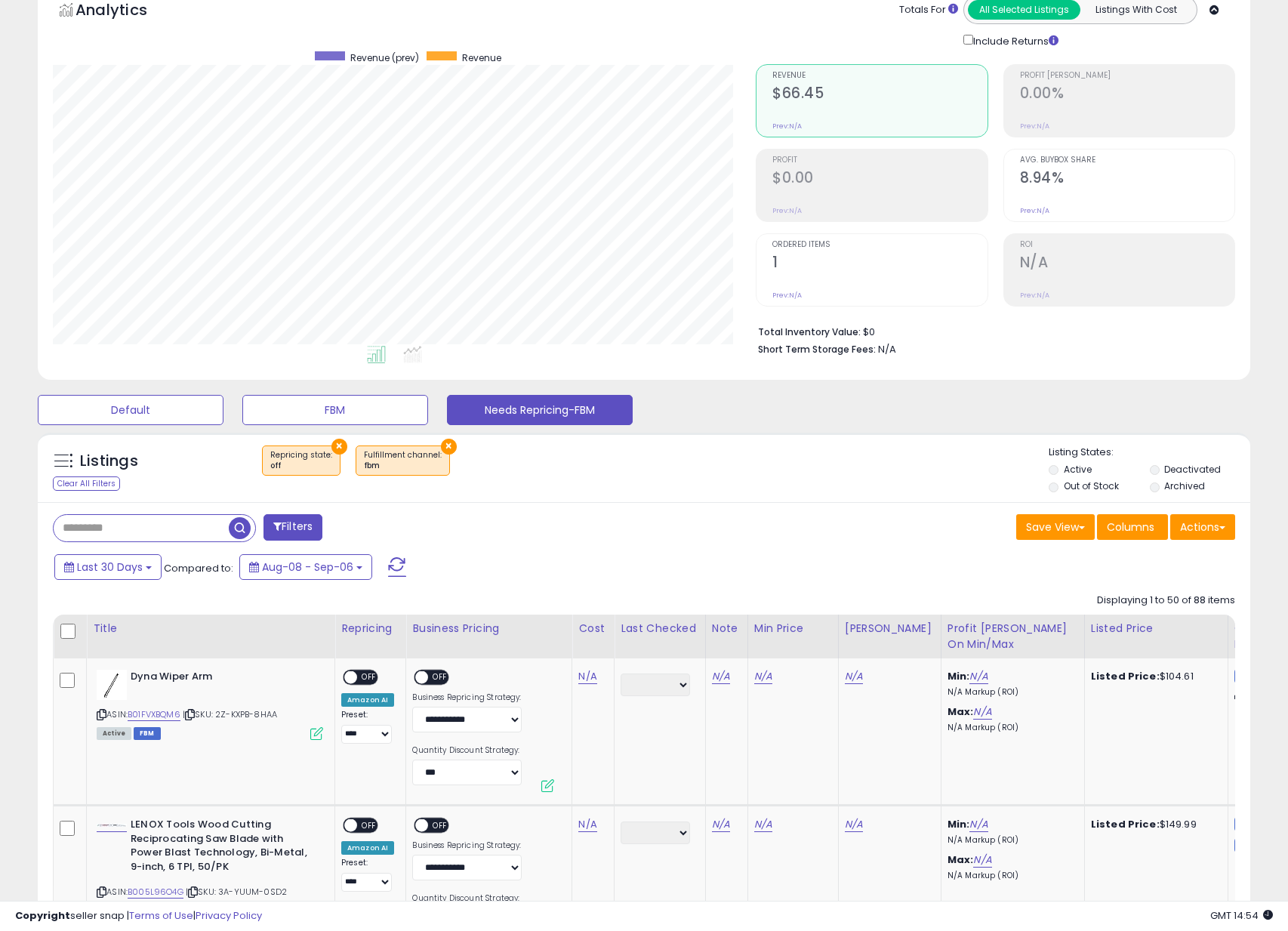
scroll to position [324, 0]
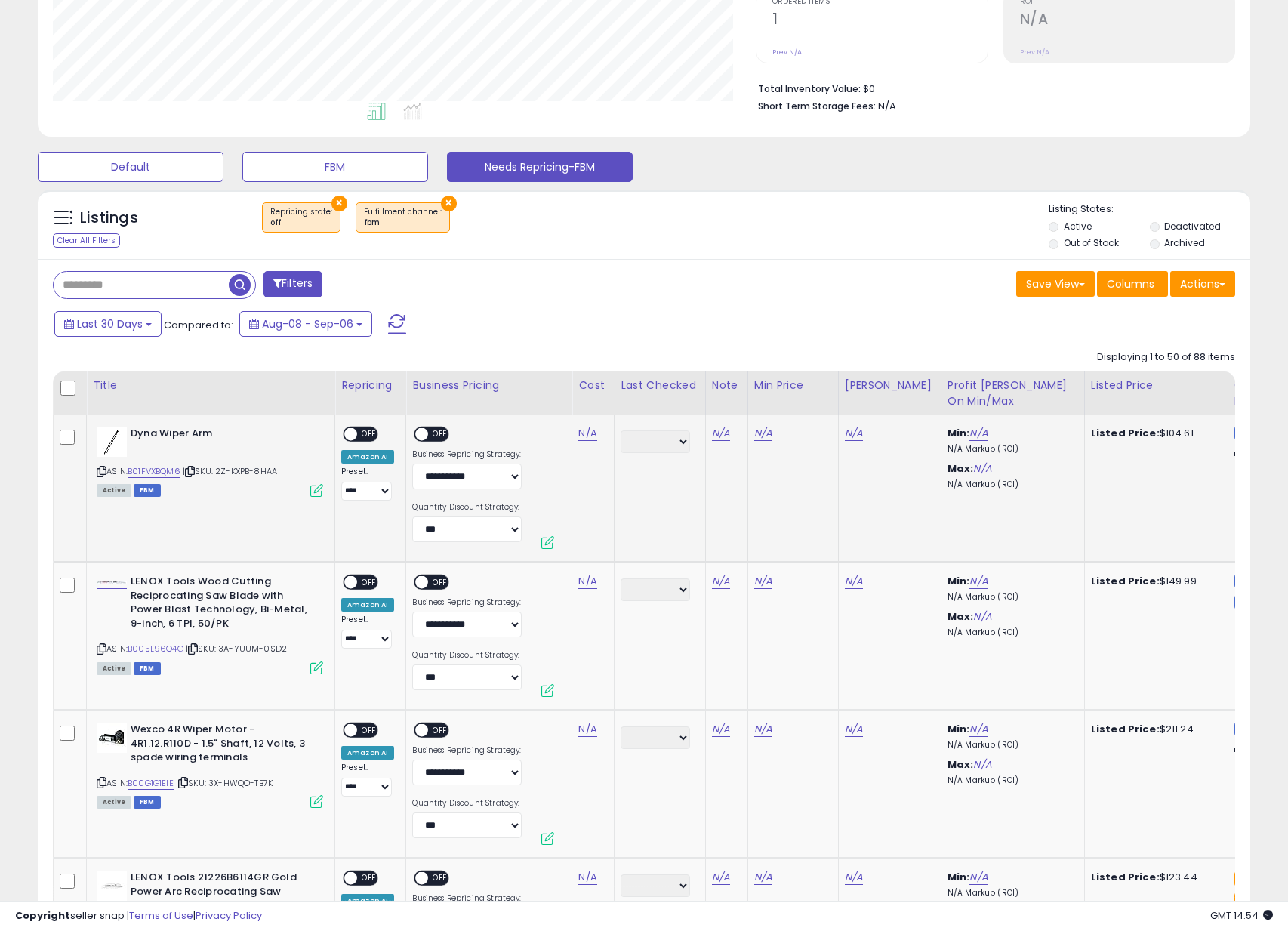
click at [103, 472] on icon at bounding box center [101, 472] width 9 height 8
click at [592, 435] on link "N/A" at bounding box center [587, 433] width 18 height 15
click button "submit" at bounding box center [636, 395] width 25 height 23
click at [370, 439] on span "OFF" at bounding box center [369, 435] width 24 height 13
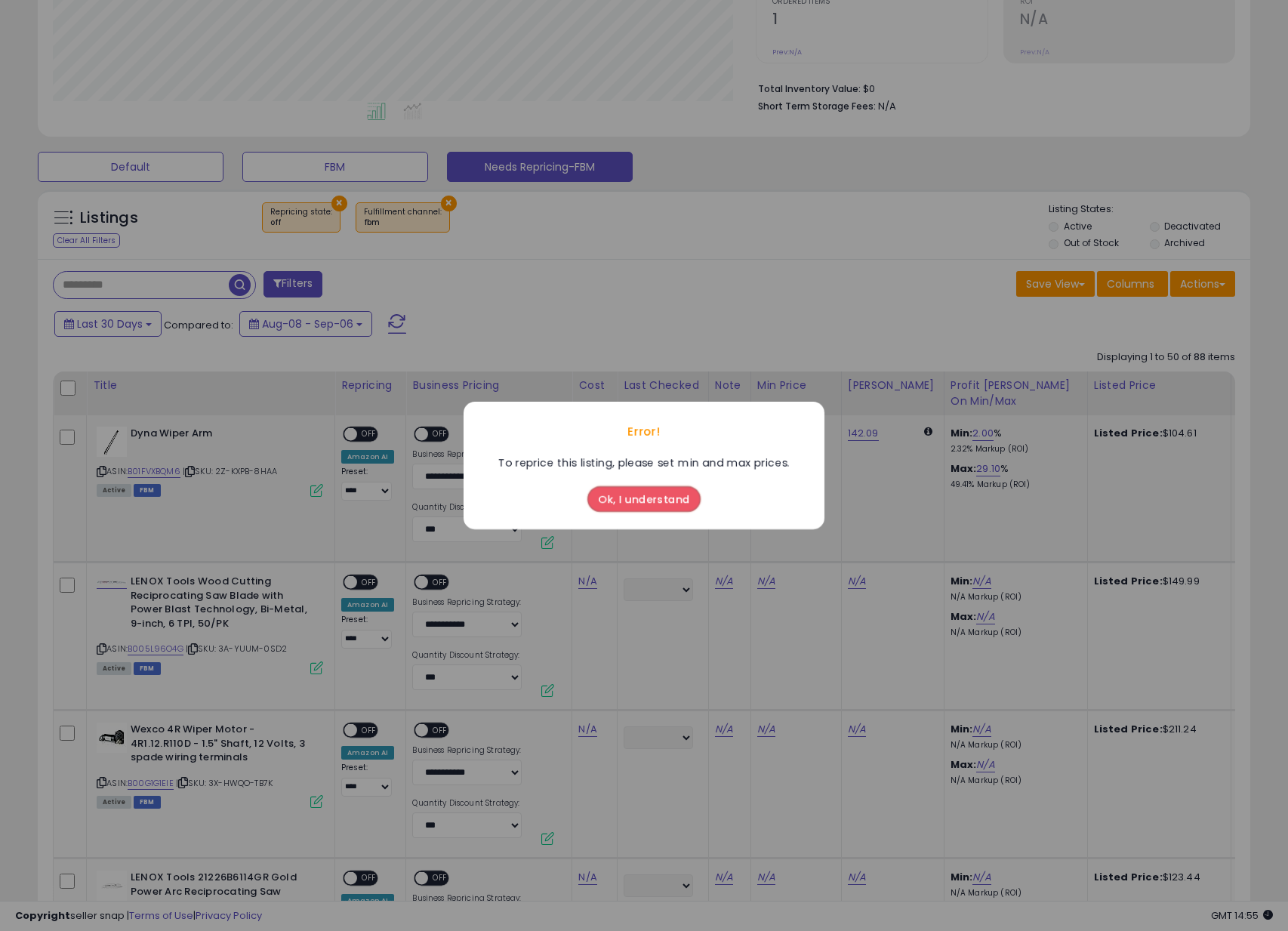
drag, startPoint x: 595, startPoint y: 503, endPoint x: 586, endPoint y: 499, distance: 9.8
click at [596, 503] on button "Ok, I understand" at bounding box center [644, 499] width 113 height 25
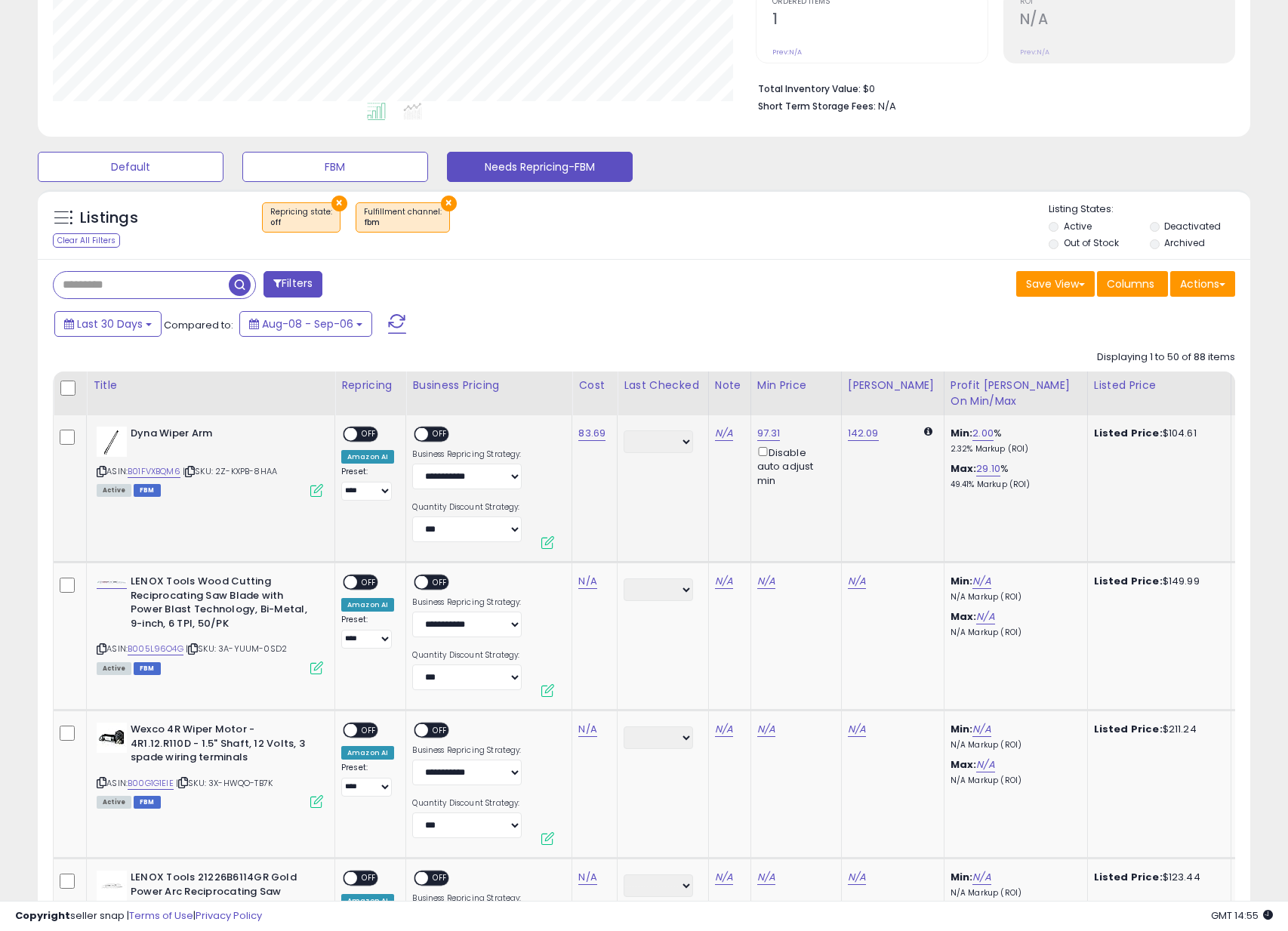
click at [363, 429] on span "OFF" at bounding box center [369, 435] width 24 height 13
click at [417, 430] on span at bounding box center [423, 435] width 13 height 13
click at [427, 433] on span "ON" at bounding box center [426, 435] width 19 height 13
click at [442, 433] on span "OFF" at bounding box center [442, 435] width 24 height 13
click at [100, 649] on icon at bounding box center [101, 649] width 9 height 8
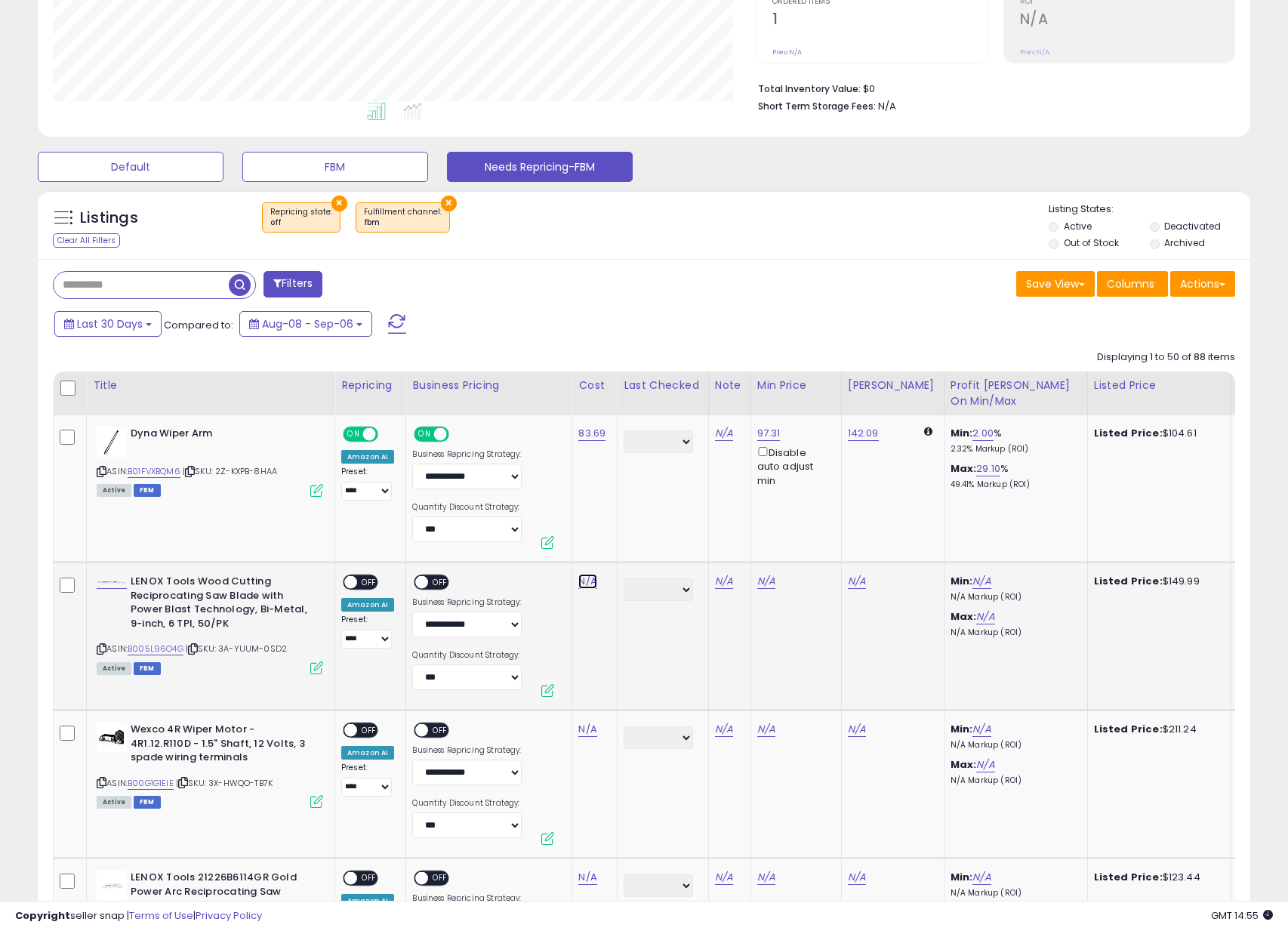
click at [580, 586] on link "N/A" at bounding box center [587, 581] width 18 height 15
paste input "******"
type input "******"
click button "submit" at bounding box center [636, 543] width 25 height 23
click at [359, 581] on span "OFF" at bounding box center [369, 583] width 24 height 13
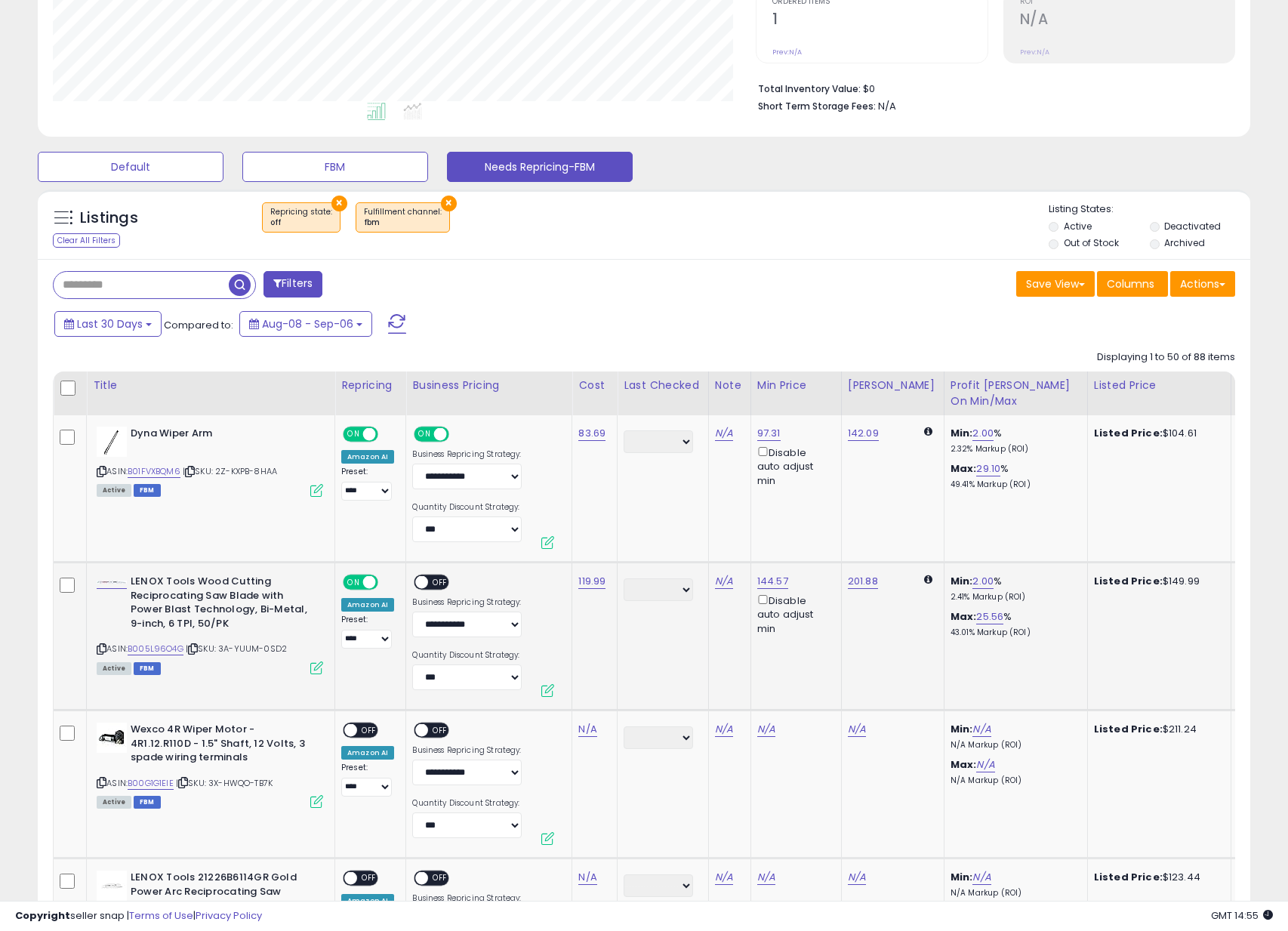
click at [425, 578] on span at bounding box center [423, 583] width 13 height 13
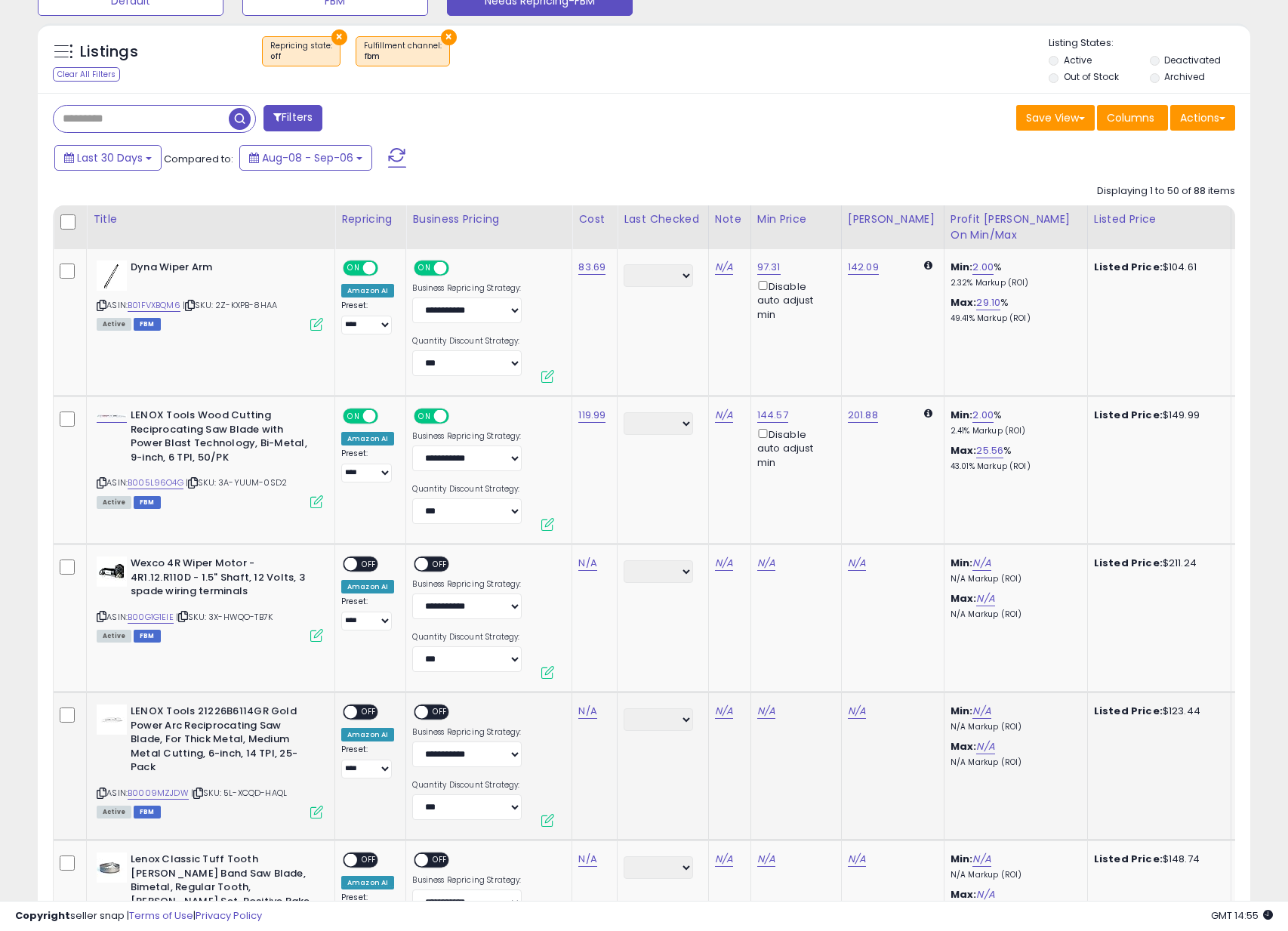
scroll to position [726, 0]
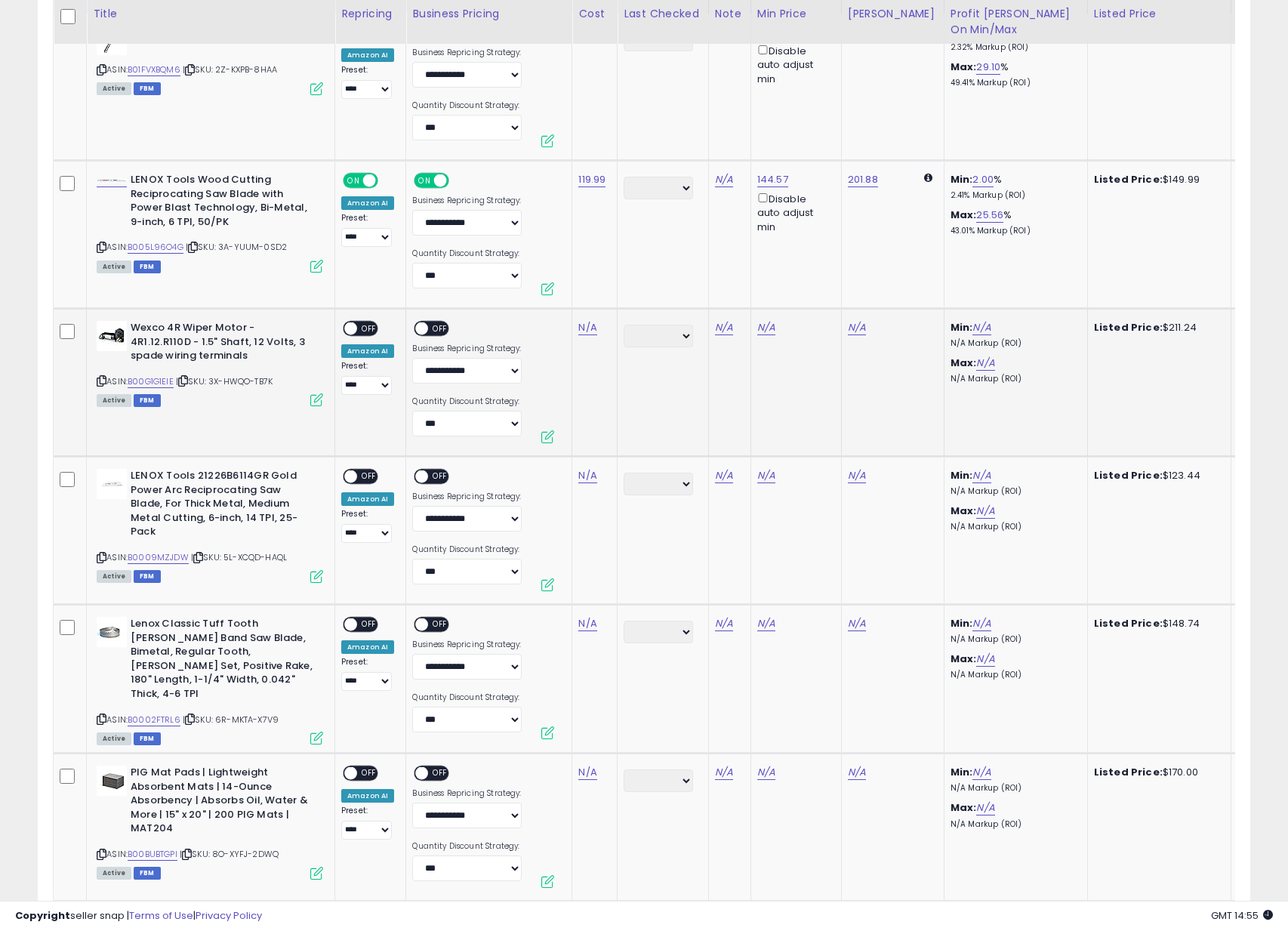
click at [100, 381] on icon at bounding box center [101, 381] width 9 height 8
click at [586, 332] on link "N/A" at bounding box center [587, 328] width 18 height 15
type input "******"
click button "submit" at bounding box center [636, 289] width 25 height 23
click at [358, 328] on span "OFF" at bounding box center [369, 329] width 24 height 13
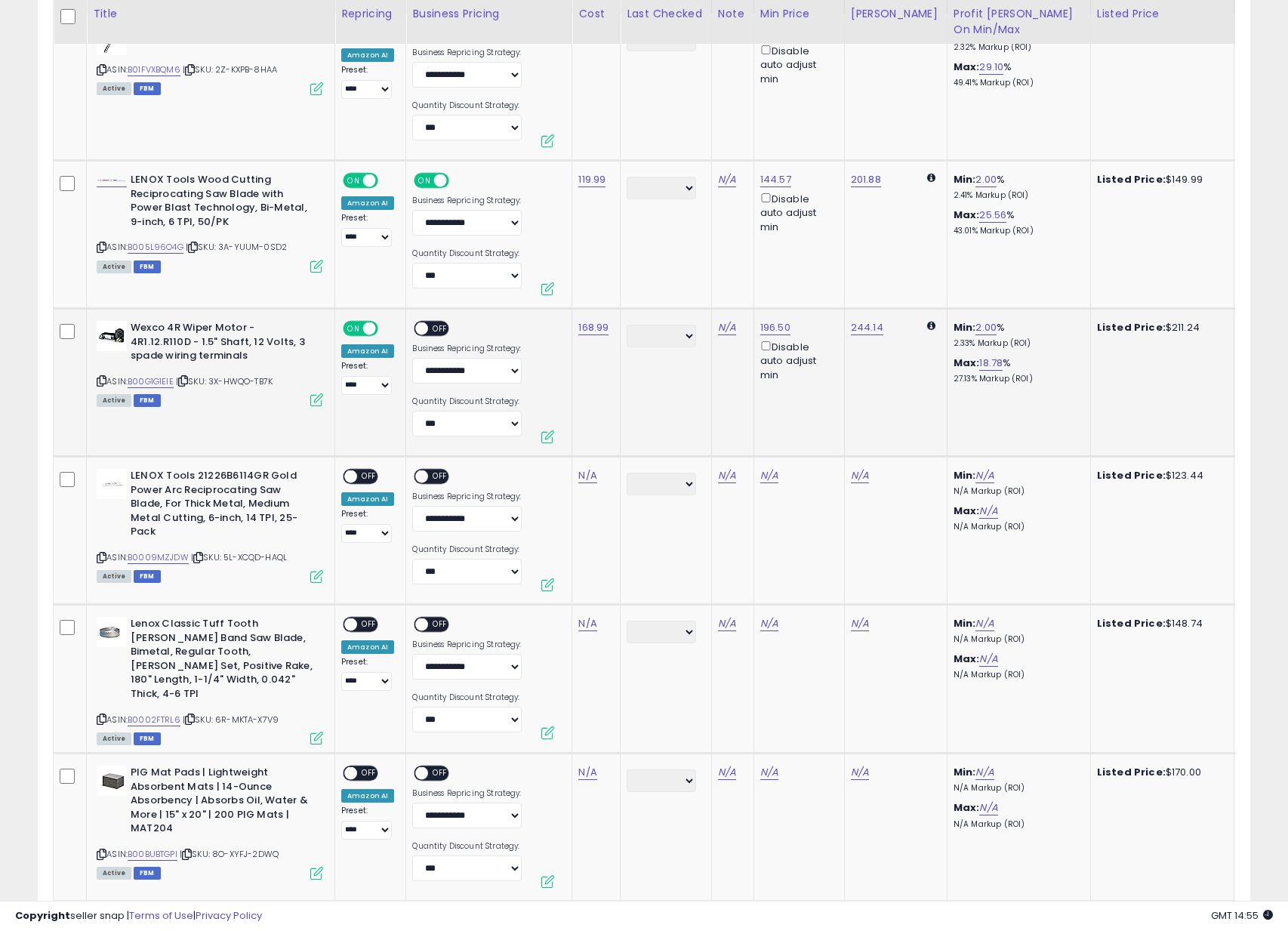
click at [443, 331] on span "OFF" at bounding box center [442, 329] width 24 height 13
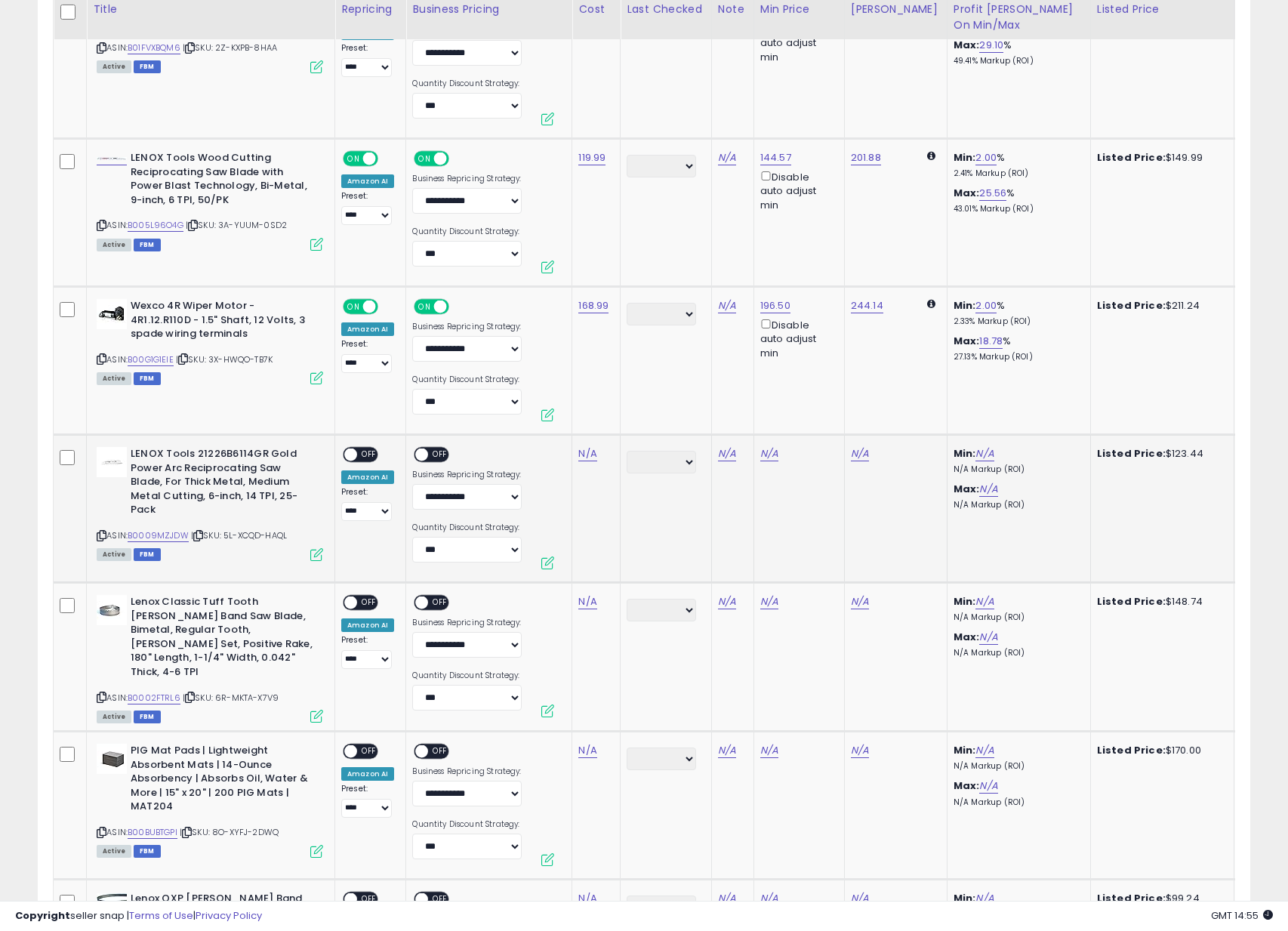
scroll to position [855, 0]
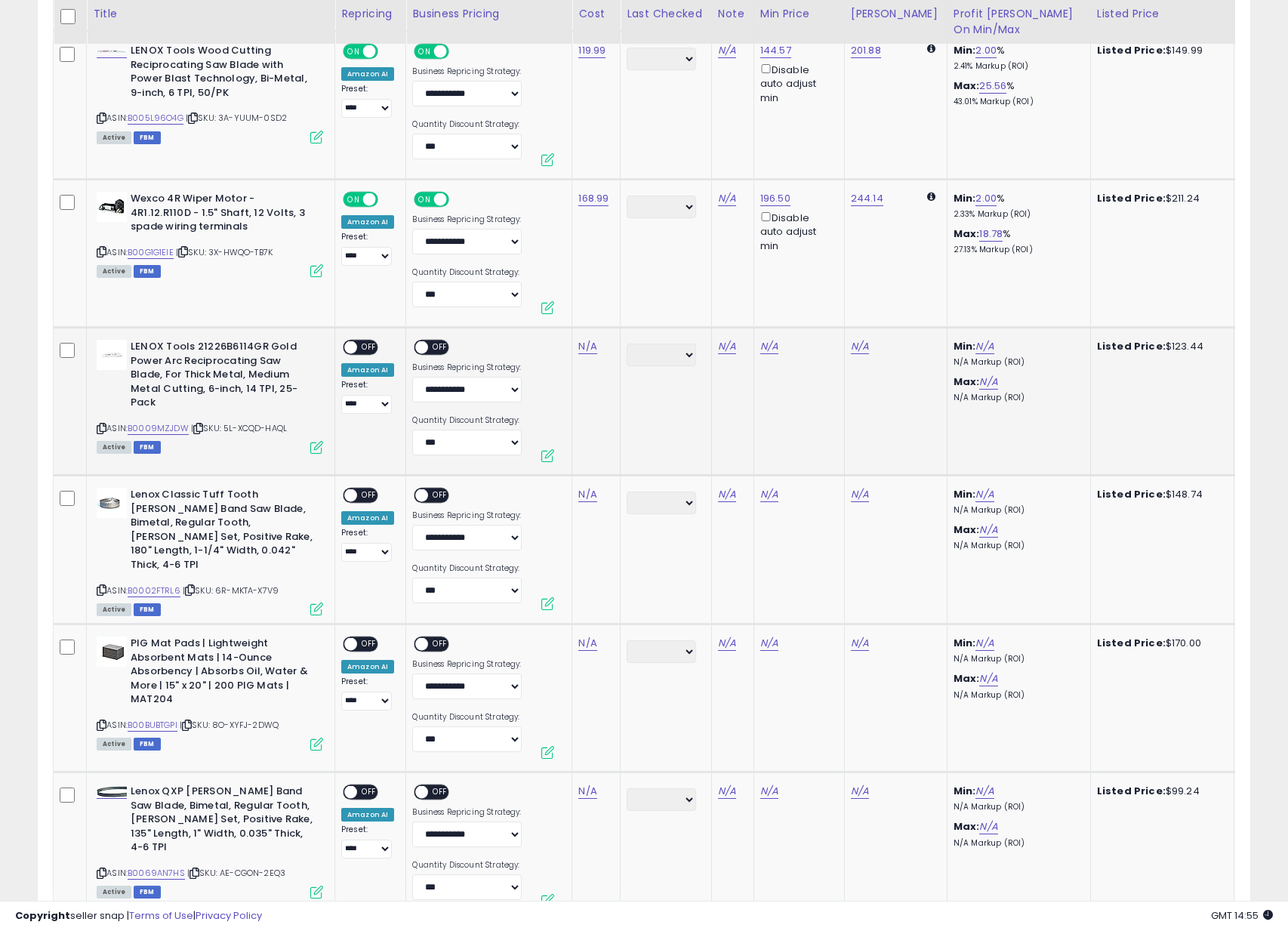
click at [101, 425] on icon at bounding box center [101, 428] width 9 height 8
click at [584, 347] on link "N/A" at bounding box center [587, 347] width 18 height 15
type input "*****"
click button "submit" at bounding box center [636, 308] width 25 height 23
click at [359, 350] on span "OFF" at bounding box center [369, 348] width 24 height 13
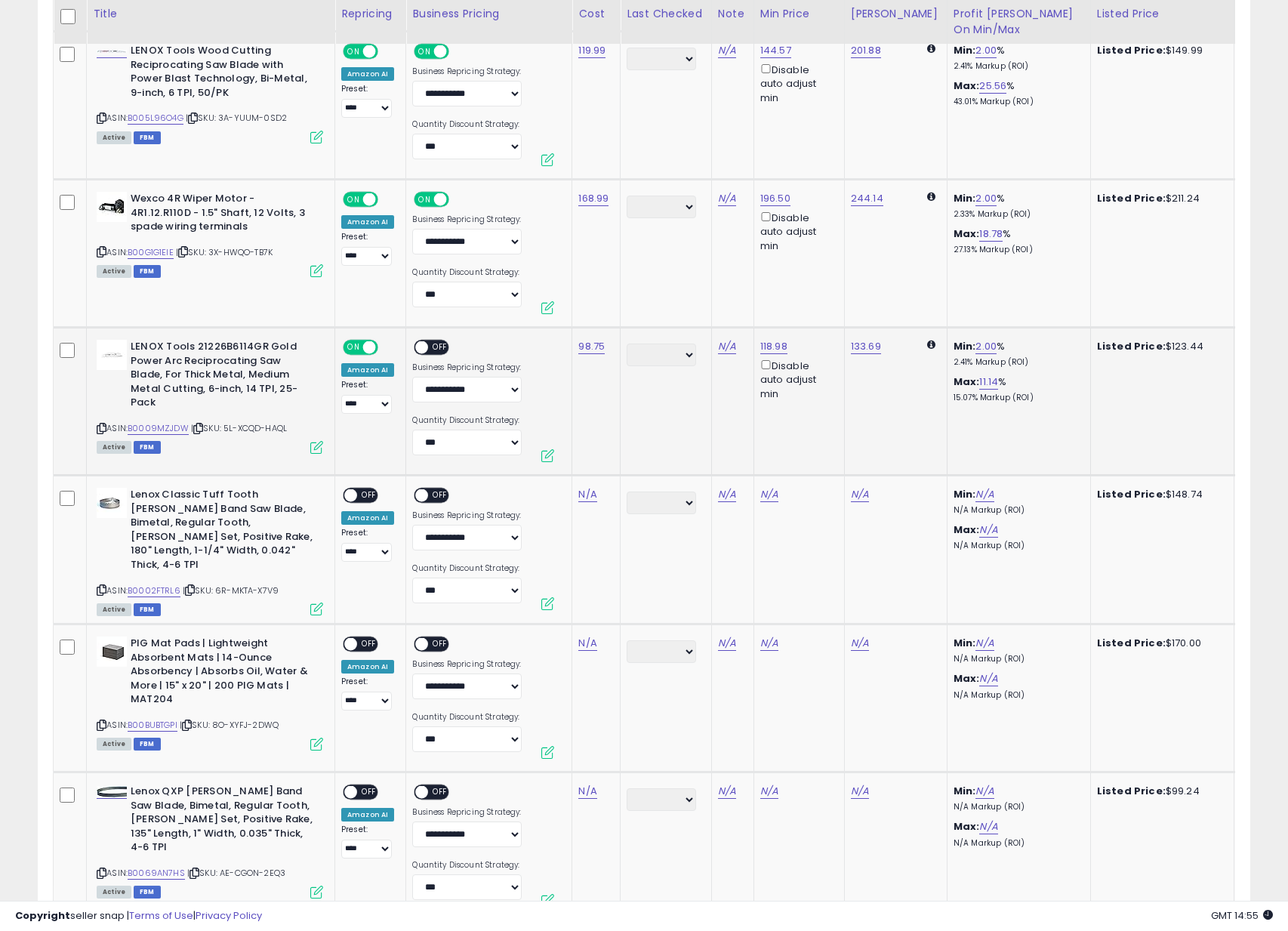
click at [429, 349] on span "OFF" at bounding box center [442, 348] width 24 height 13
click at [98, 586] on icon at bounding box center [101, 590] width 9 height 8
click at [592, 502] on link "N/A" at bounding box center [587, 495] width 18 height 15
type input "******"
click button "submit" at bounding box center [636, 456] width 25 height 23
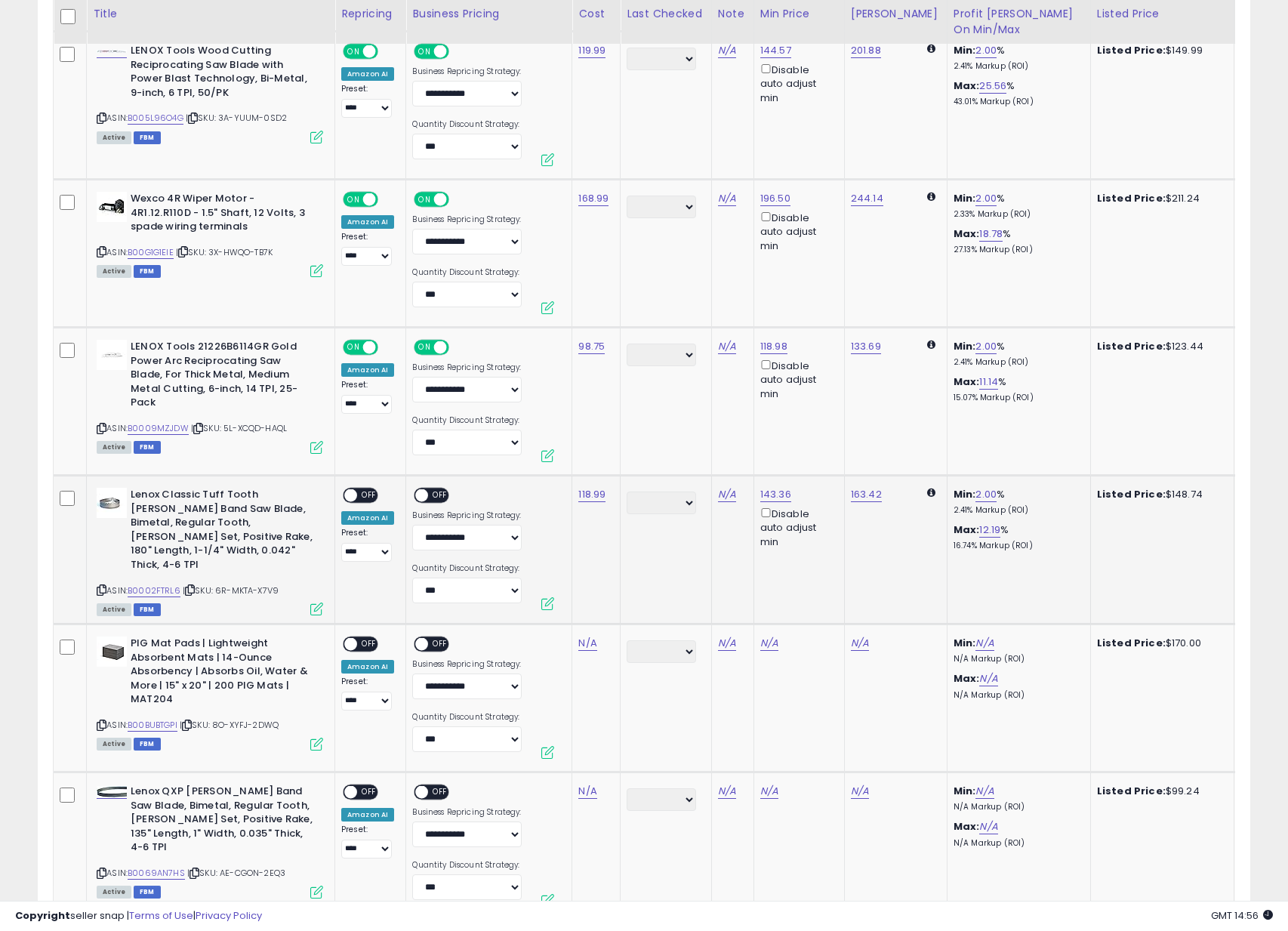
click at [363, 498] on span "OFF" at bounding box center [369, 496] width 24 height 13
click at [421, 501] on div "ON OFF" at bounding box center [415, 496] width 36 height 13
click at [429, 499] on span "OFF" at bounding box center [442, 496] width 24 height 13
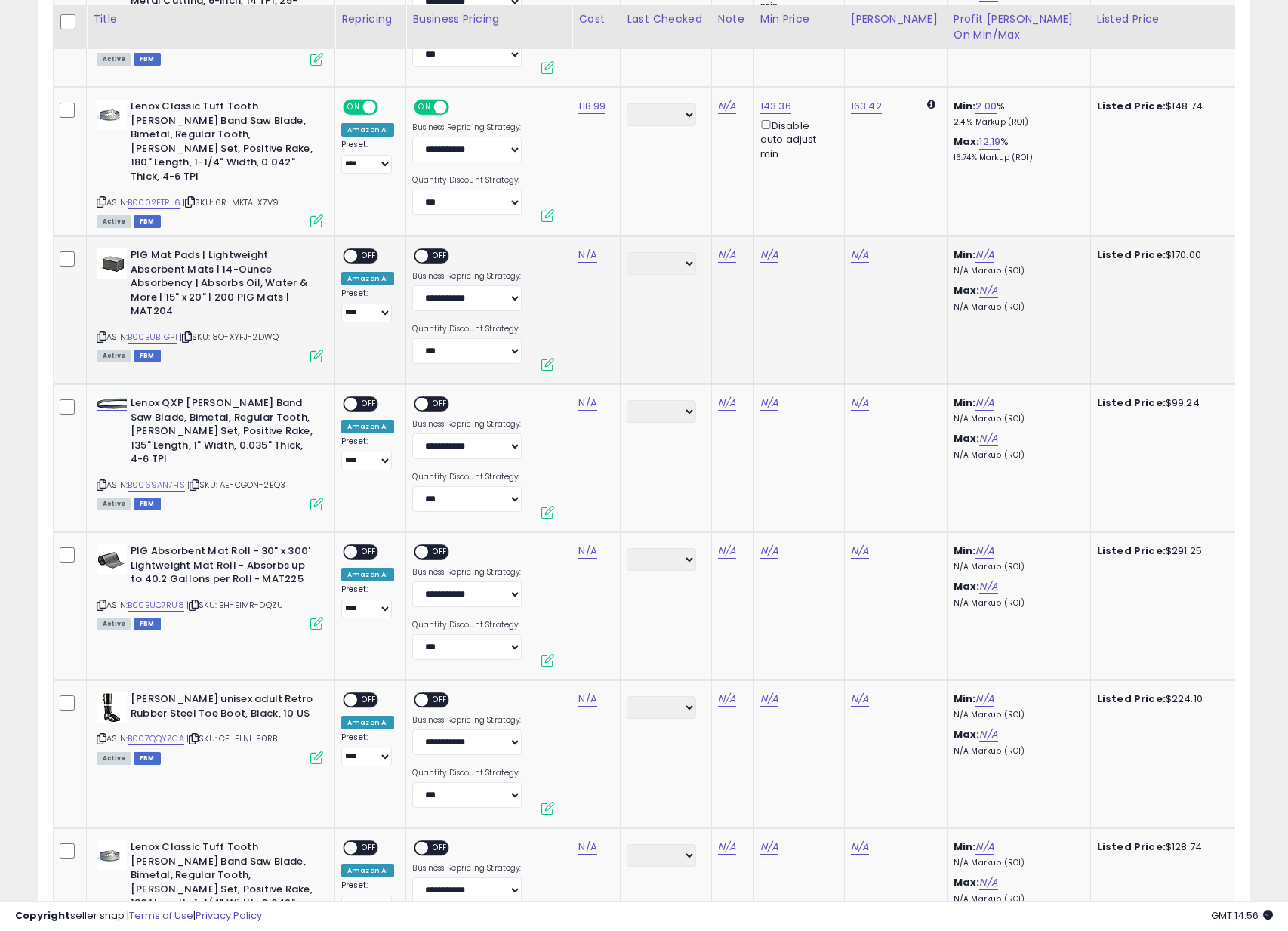
scroll to position [1261, 0]
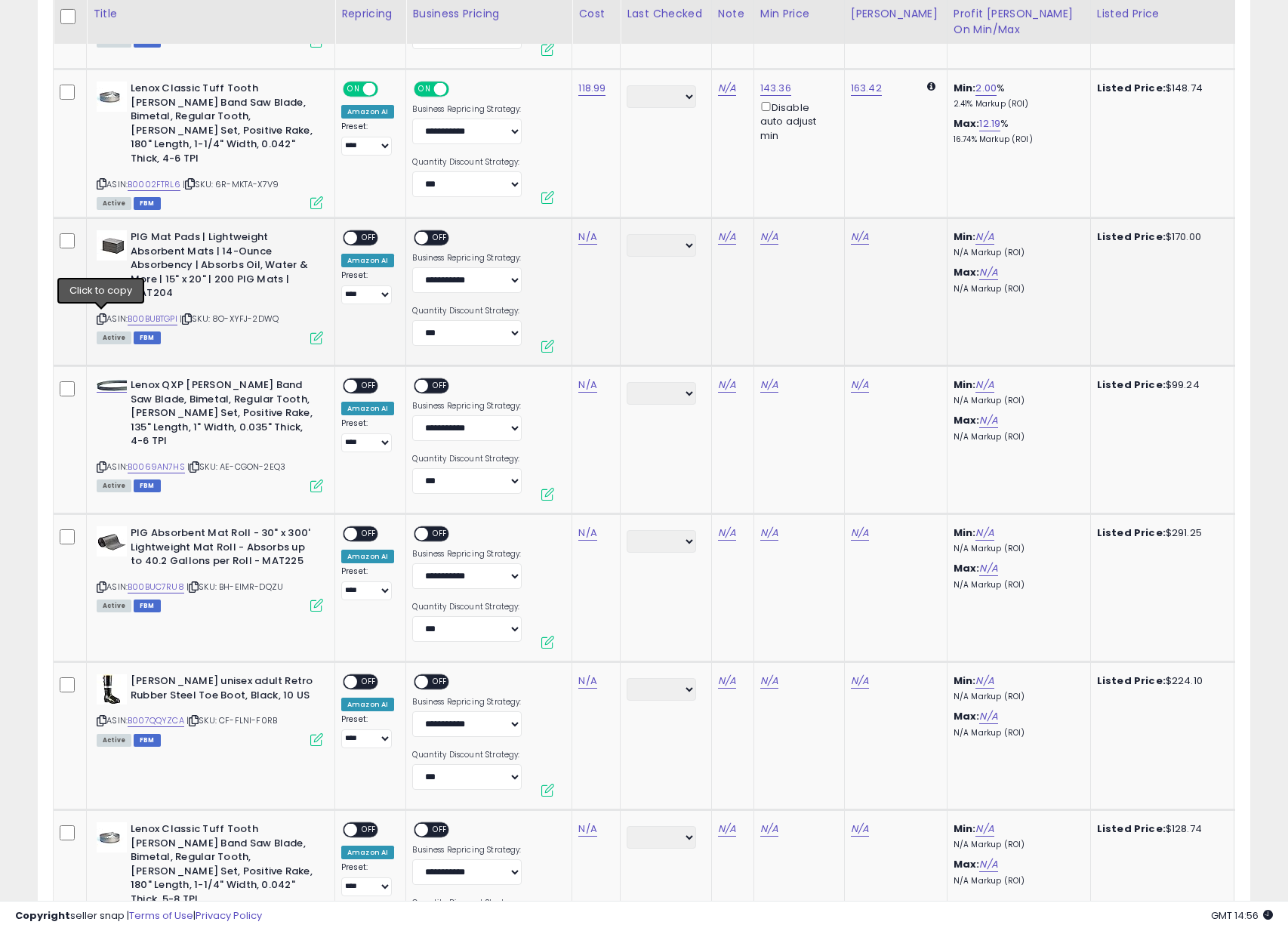
click at [103, 318] on icon at bounding box center [101, 319] width 9 height 8
click at [592, 235] on link "N/A" at bounding box center [587, 237] width 18 height 15
type input "******"
click button "submit" at bounding box center [636, 198] width 25 height 23
click at [354, 235] on span at bounding box center [351, 238] width 13 height 13
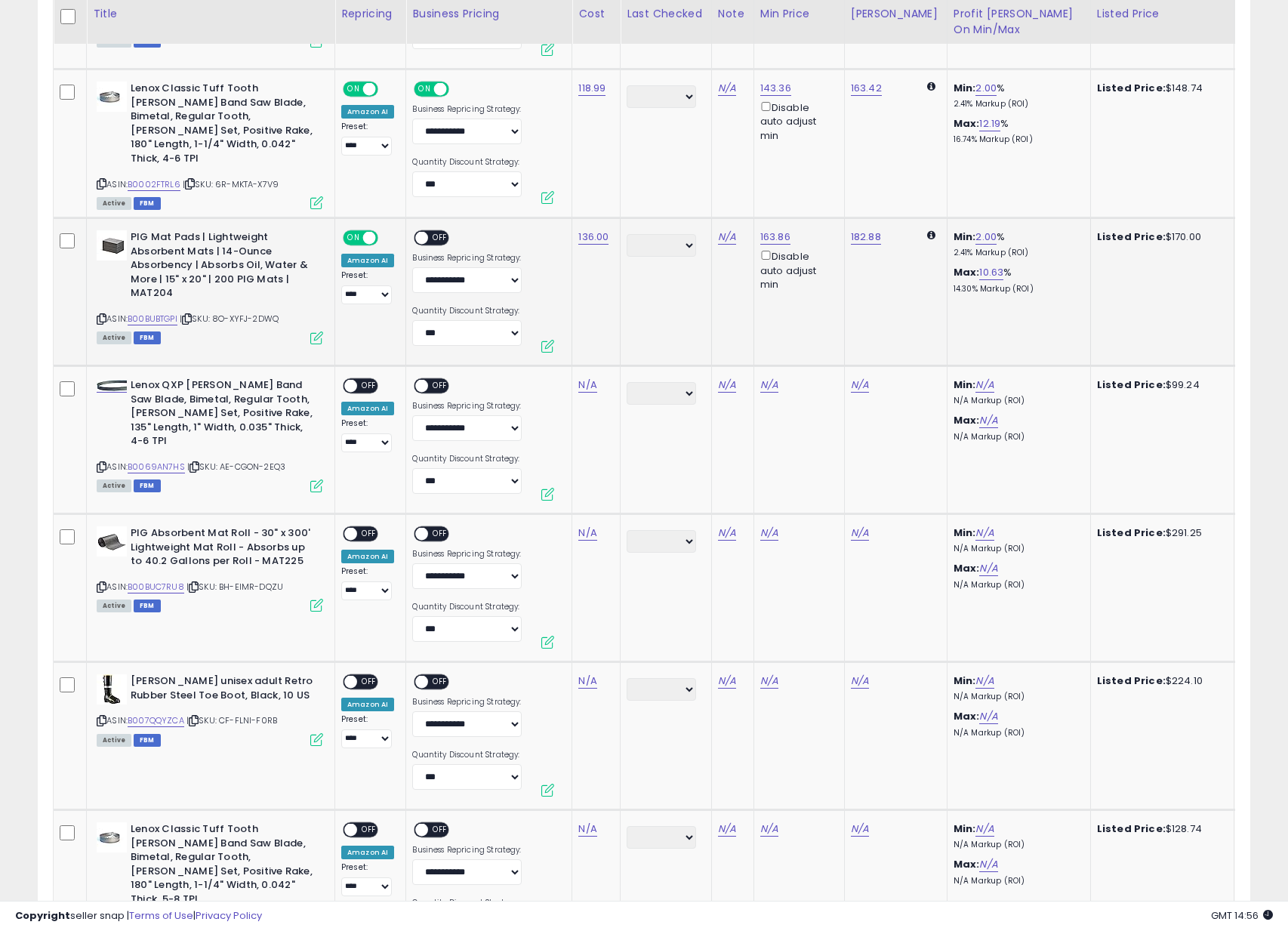
click at [434, 232] on span "OFF" at bounding box center [442, 238] width 24 height 13
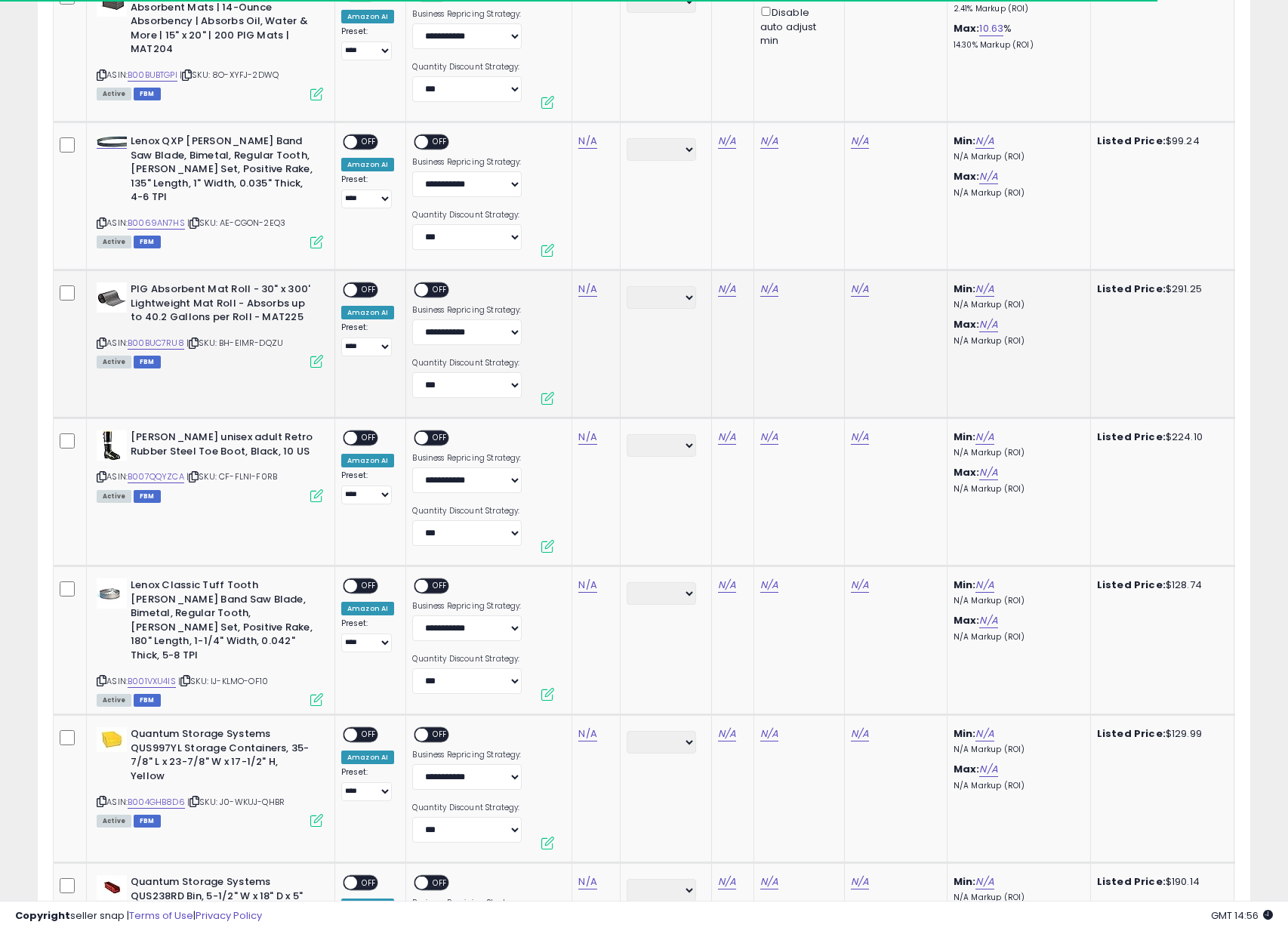
scroll to position [1507, 0]
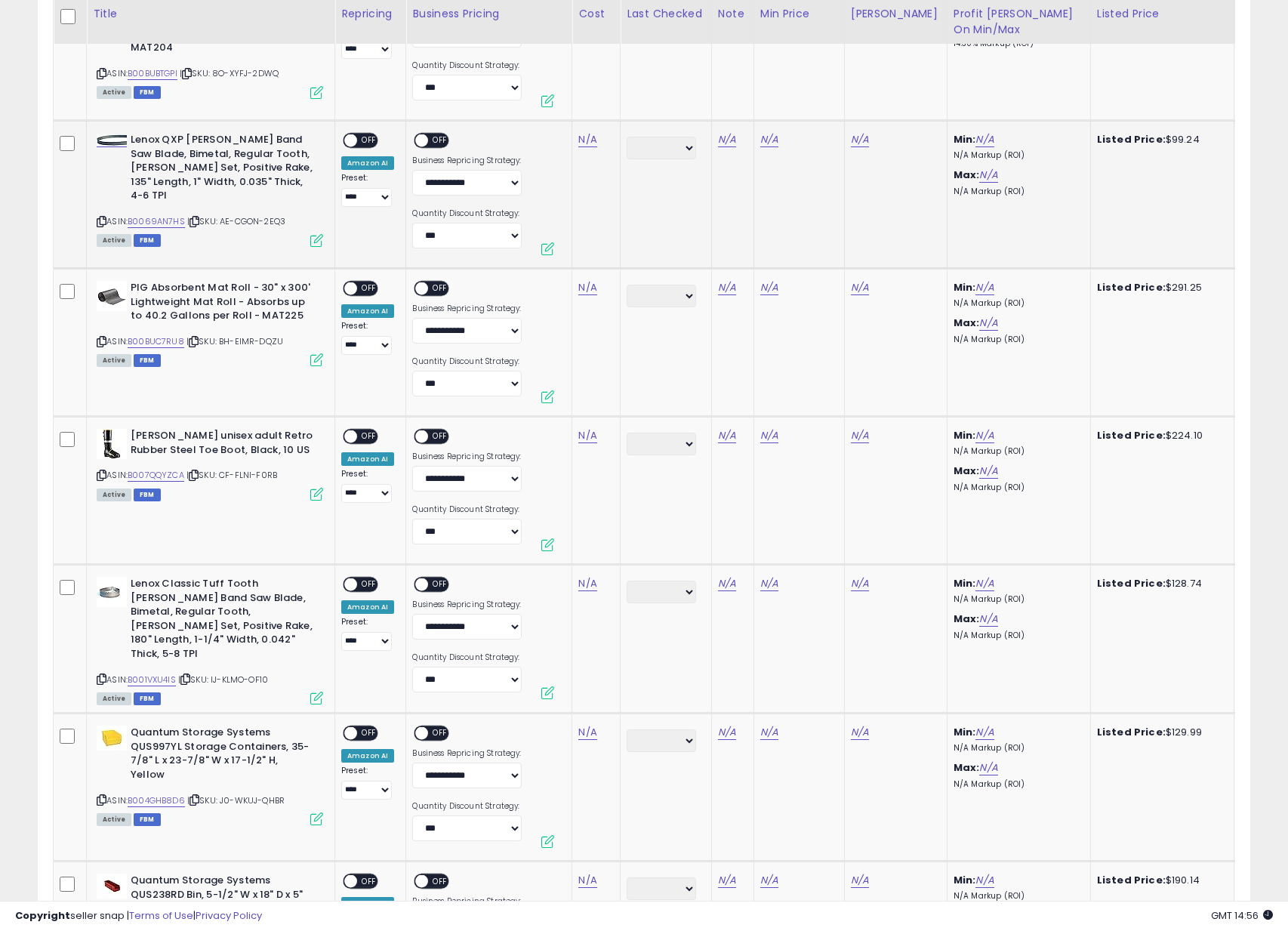
click at [103, 220] on icon at bounding box center [101, 221] width 9 height 8
click at [585, 134] on link "N/A" at bounding box center [587, 140] width 18 height 15
type input "*****"
click button "submit" at bounding box center [636, 100] width 25 height 23
click at [369, 142] on span "OFF" at bounding box center [369, 141] width 24 height 13
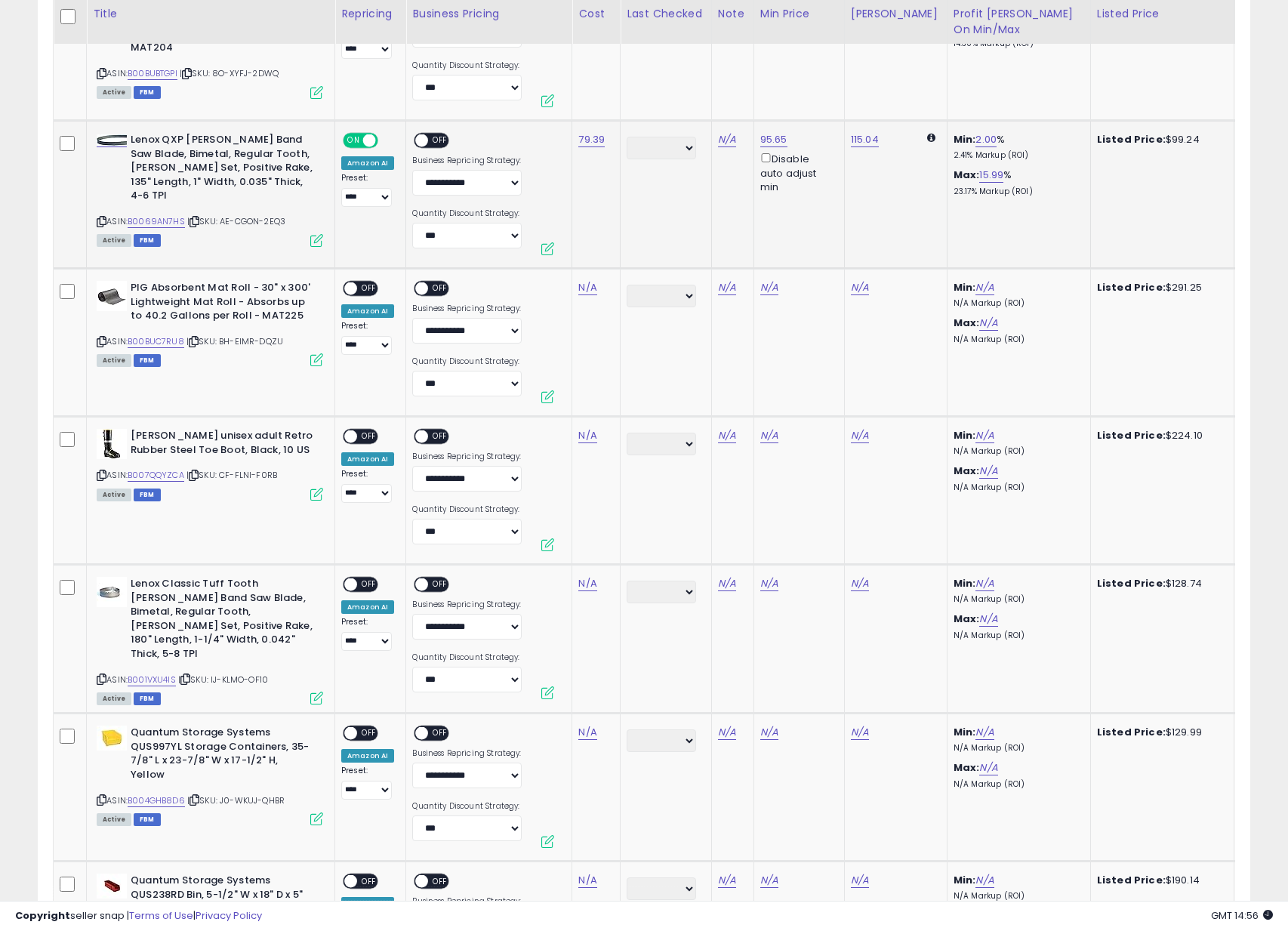
click at [435, 143] on span "OFF" at bounding box center [442, 141] width 24 height 13
click at [103, 342] on icon at bounding box center [101, 341] width 9 height 8
click at [592, 284] on link "N/A" at bounding box center [587, 288] width 18 height 15
type input "******"
click button "submit" at bounding box center [636, 248] width 25 height 23
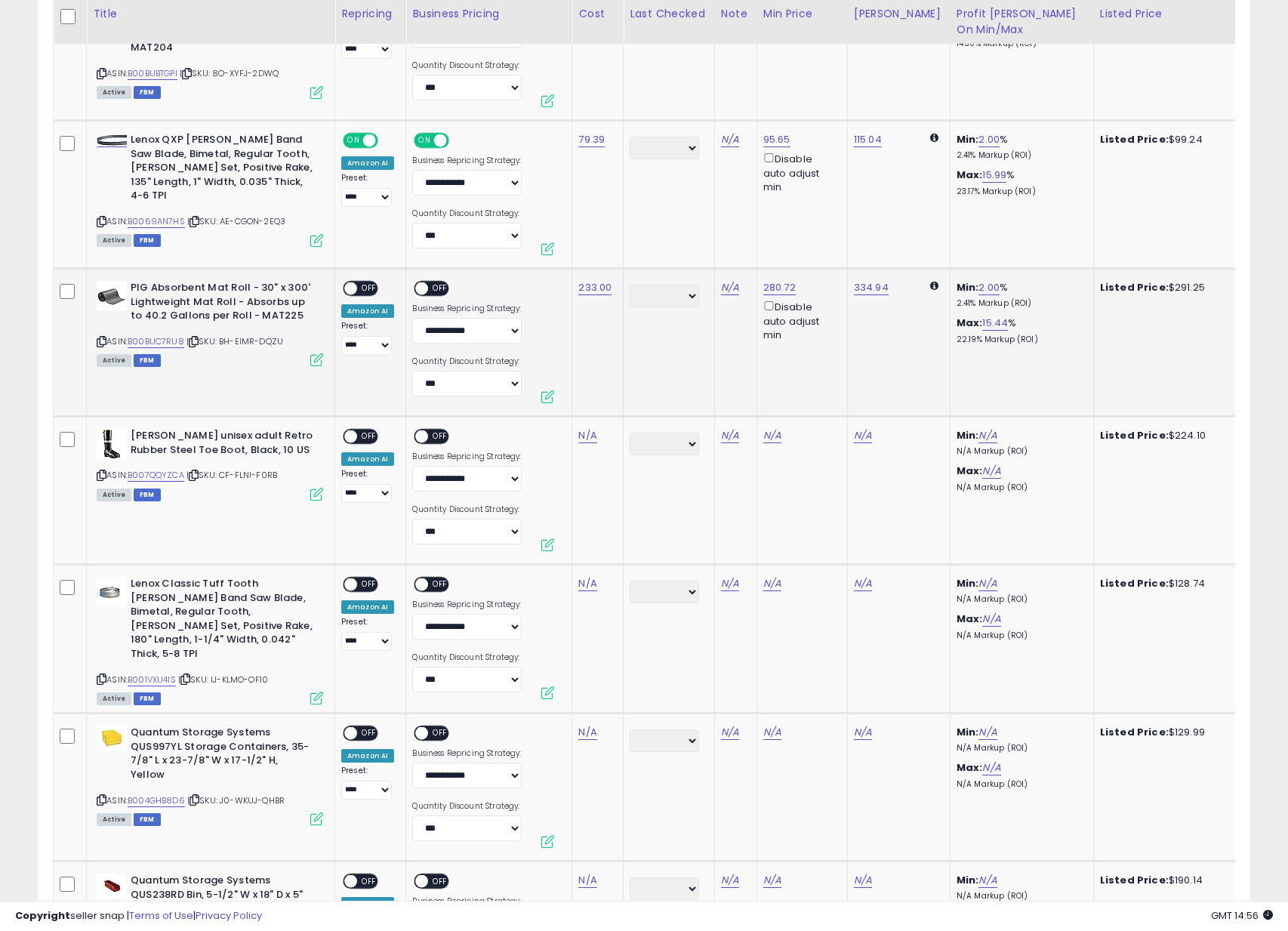
click at [359, 288] on span "OFF" at bounding box center [369, 289] width 24 height 13
click at [434, 294] on div "ON OFF" at bounding box center [431, 289] width 36 height 16
click at [429, 289] on span "OFF" at bounding box center [442, 289] width 24 height 13
click at [99, 475] on icon at bounding box center [101, 475] width 9 height 8
click at [590, 434] on link "N/A" at bounding box center [587, 436] width 18 height 15
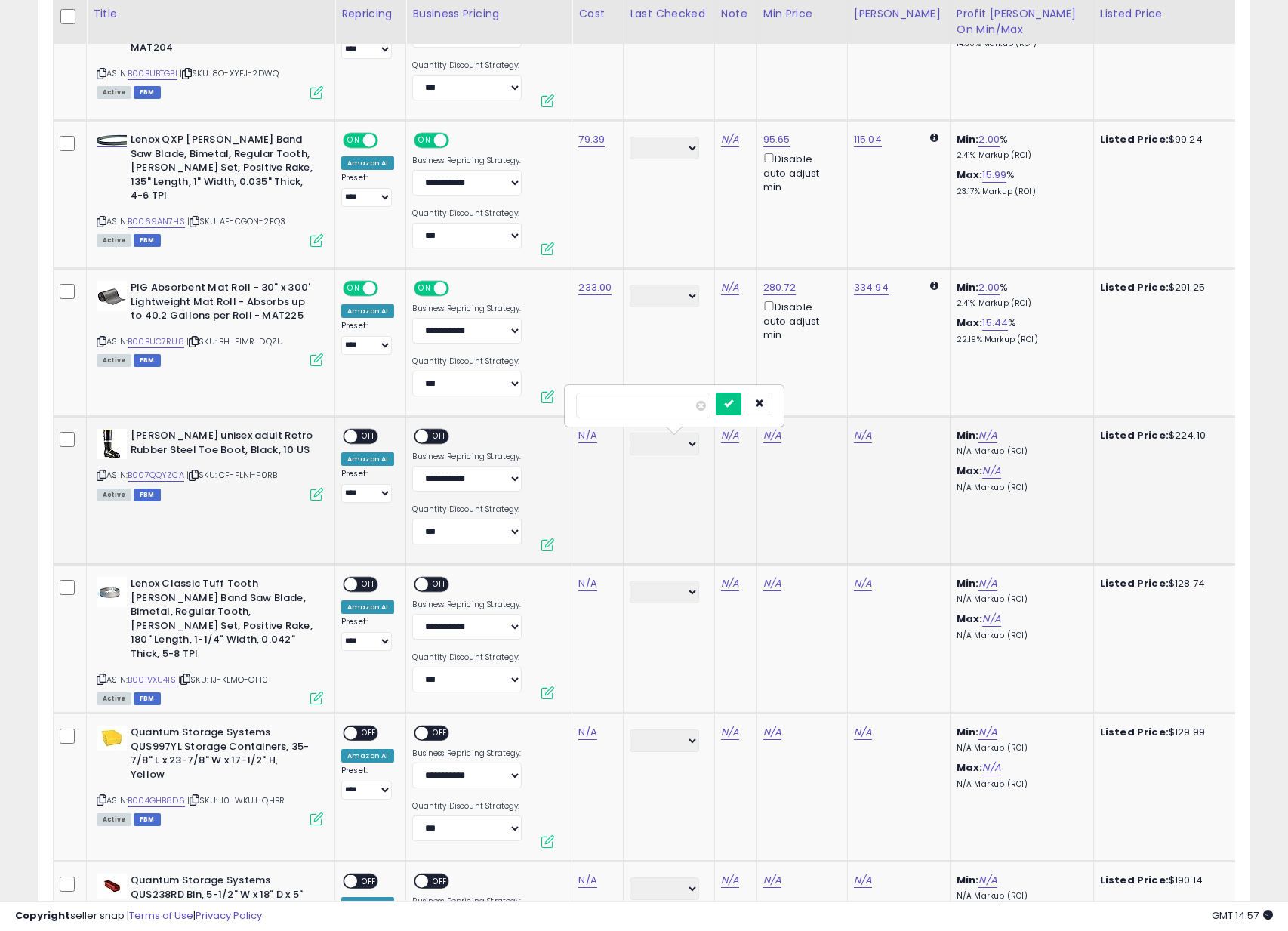
type input "******"
click button "submit" at bounding box center [636, 397] width 25 height 23
click at [367, 437] on span "OFF" at bounding box center [369, 437] width 24 height 13
click at [421, 441] on span at bounding box center [423, 437] width 13 height 13
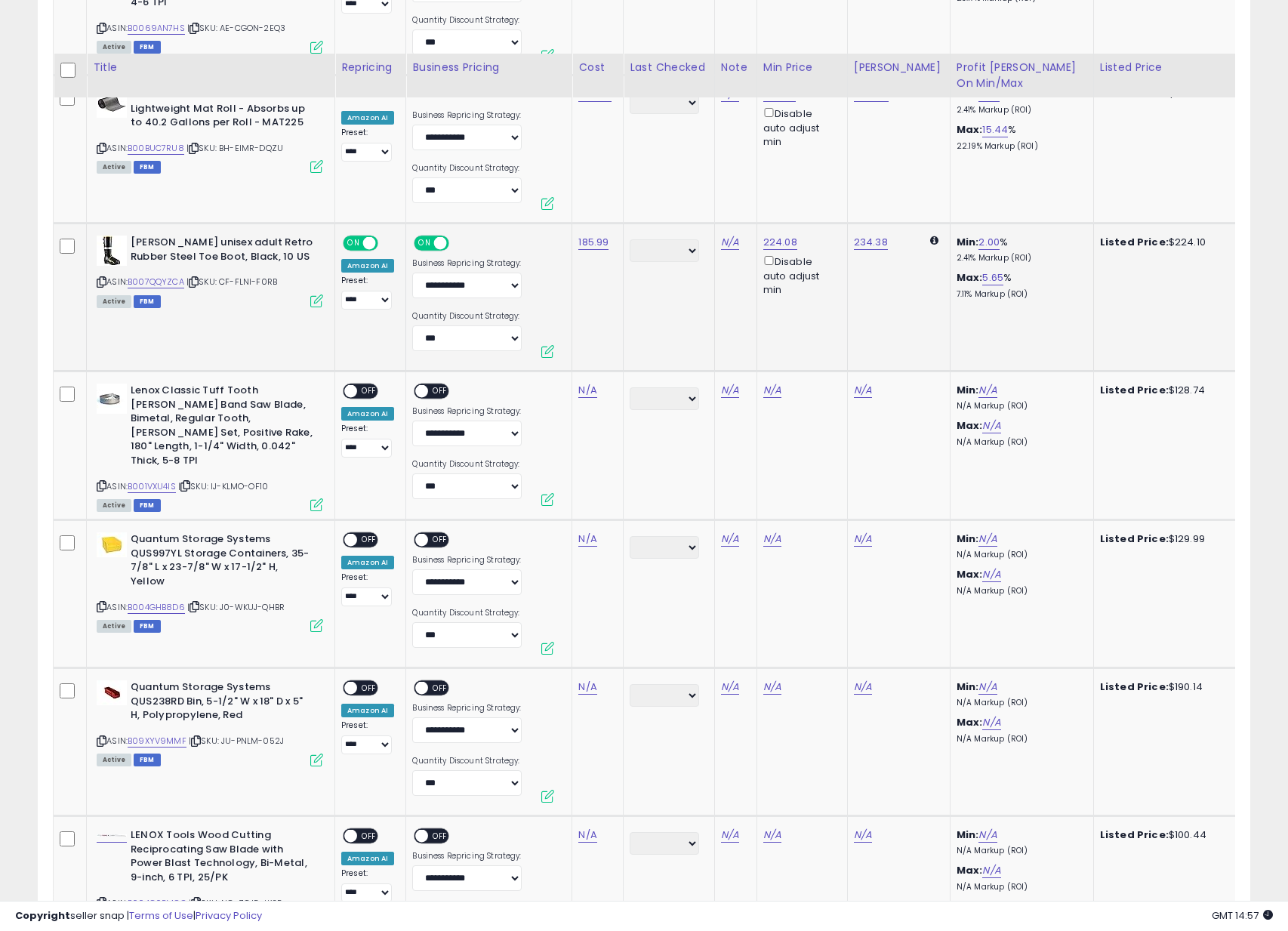
scroll to position [1759, 0]
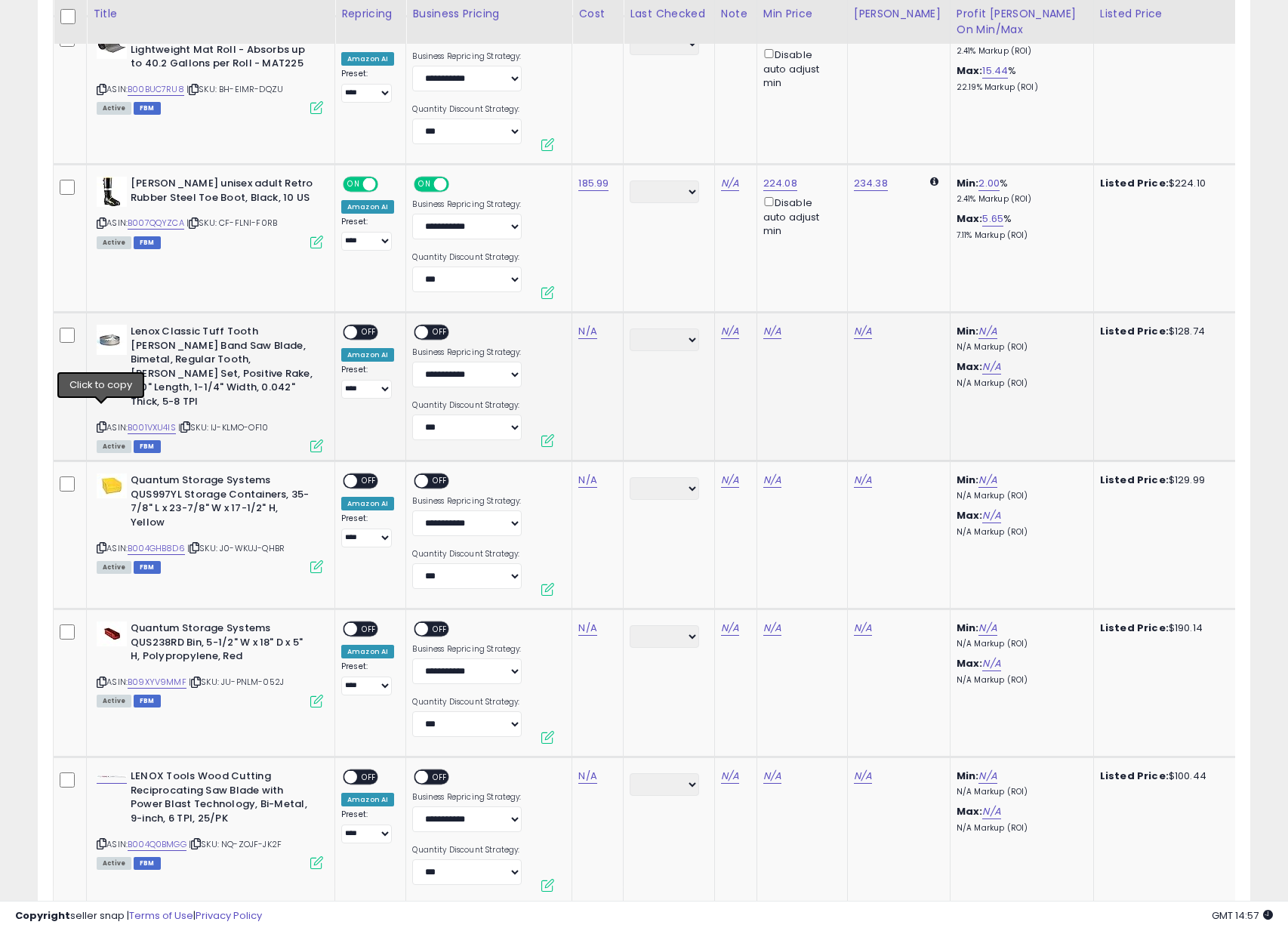
click at [101, 423] on icon at bounding box center [101, 427] width 9 height 8
click at [595, 326] on div "N/A" at bounding box center [594, 331] width 33 height 13
click at [588, 332] on link "N/A" at bounding box center [587, 332] width 18 height 15
click button "submit" at bounding box center [636, 293] width 25 height 23
click at [363, 332] on span "OFF" at bounding box center [369, 333] width 24 height 13
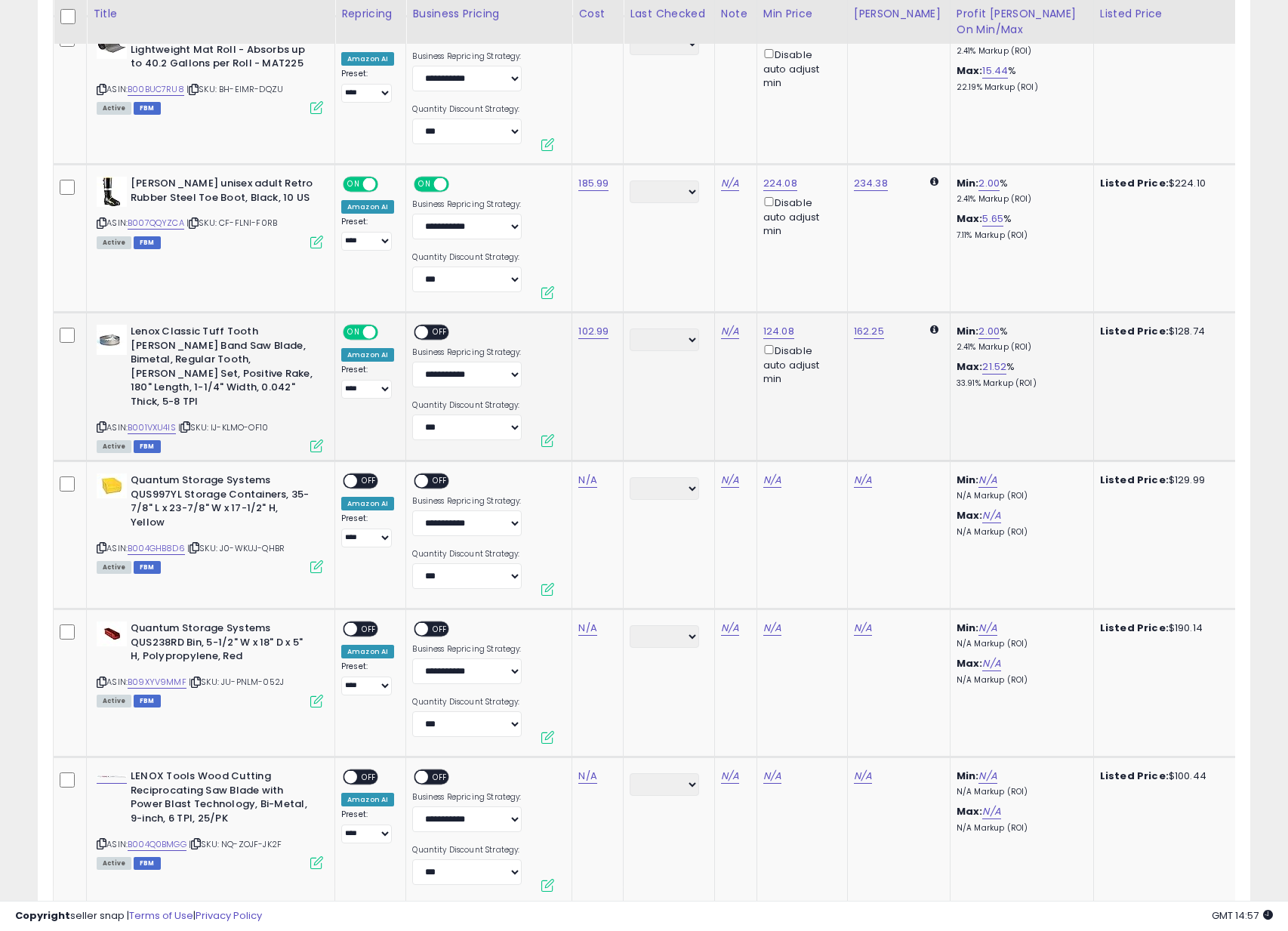
click at [426, 338] on div "ON OFF" at bounding box center [415, 333] width 36 height 13
click at [435, 331] on span "OFF" at bounding box center [442, 333] width 24 height 13
click at [103, 544] on icon at bounding box center [101, 548] width 9 height 8
click at [600, 482] on div "N/A" at bounding box center [594, 480] width 33 height 13
click at [592, 482] on link "N/A" at bounding box center [587, 480] width 18 height 15
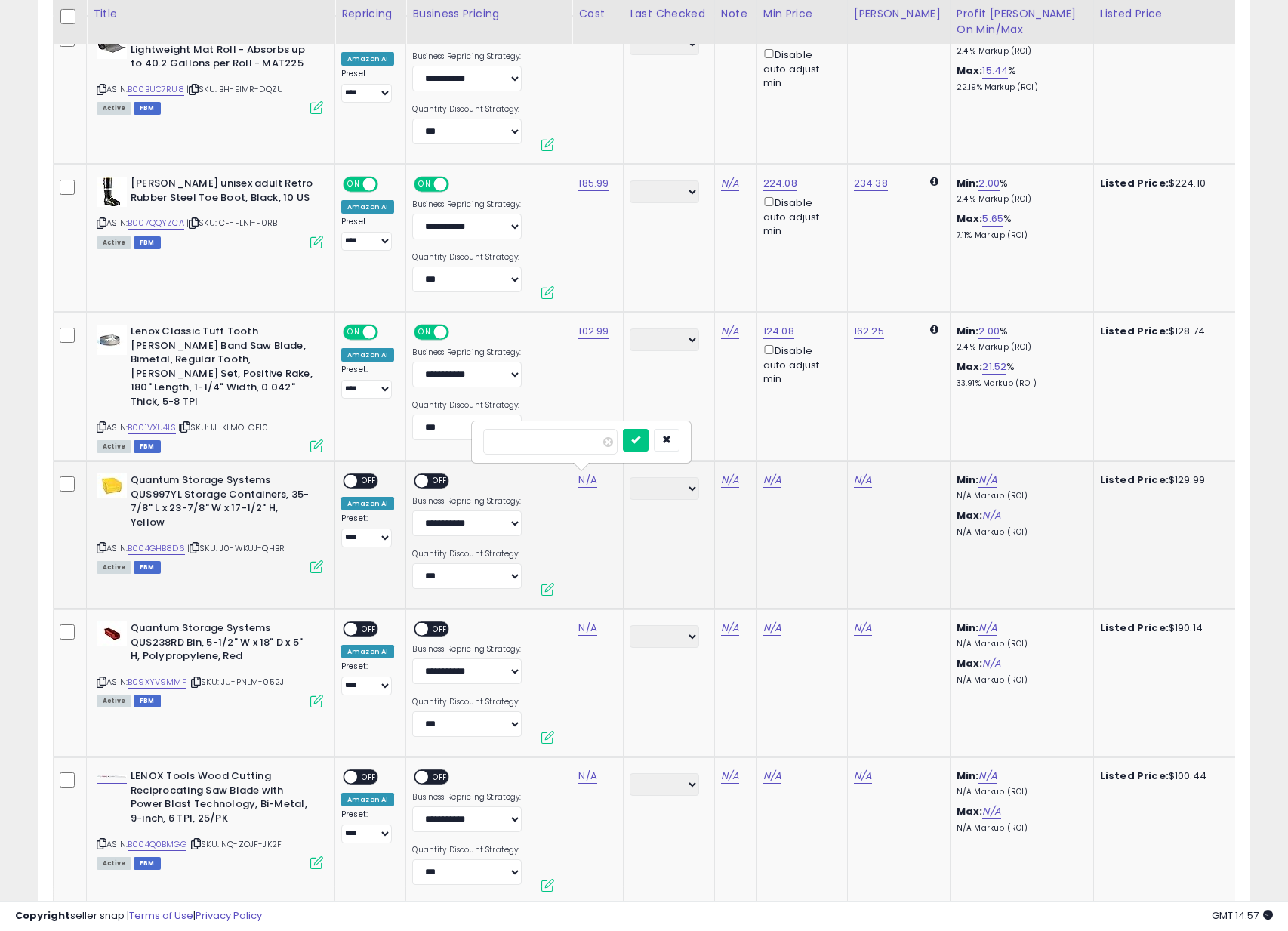
type input "******"
click button "submit" at bounding box center [636, 441] width 25 height 23
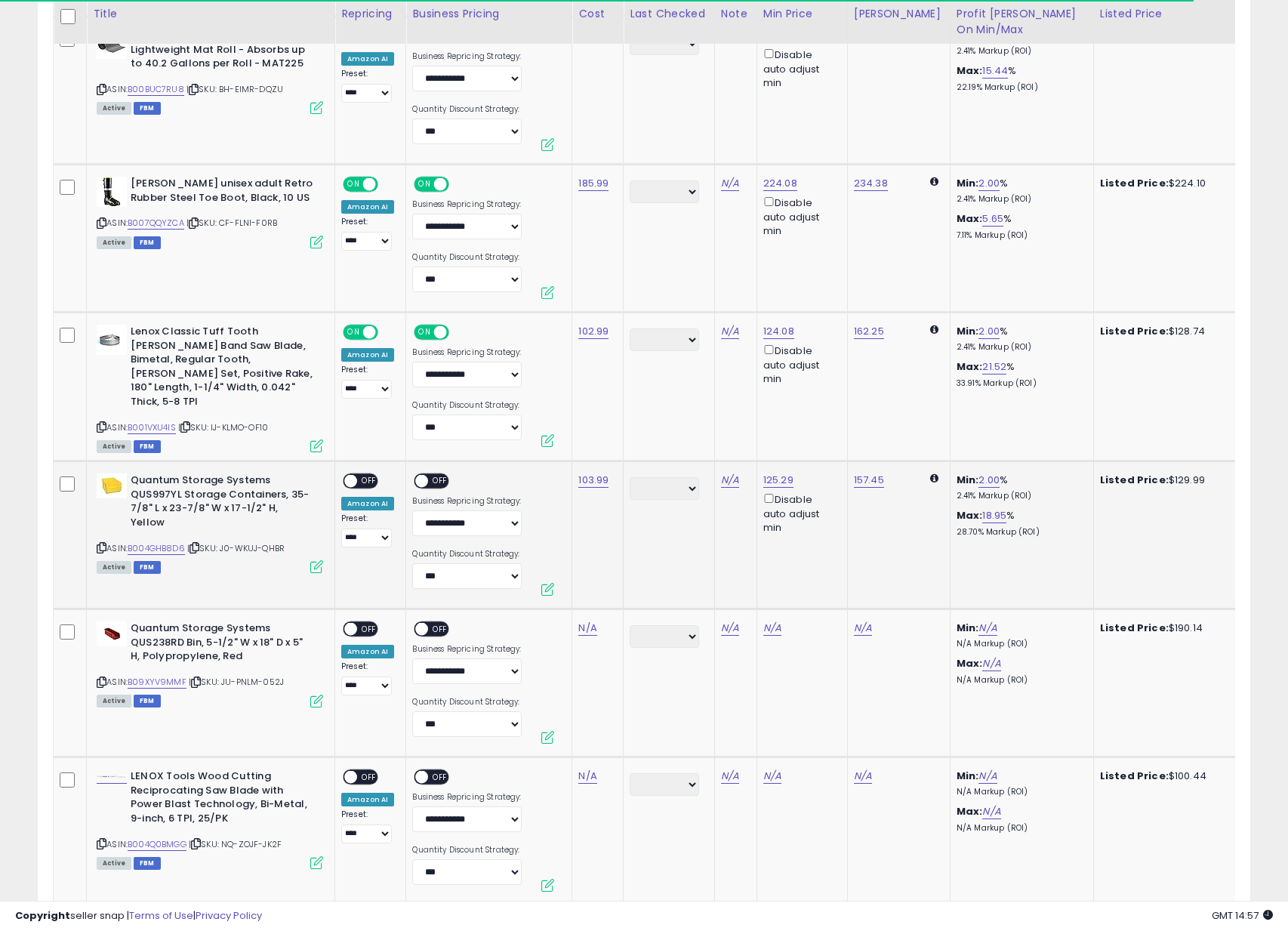
click at [370, 484] on span "OFF" at bounding box center [369, 482] width 24 height 13
click at [429, 477] on span "OFF" at bounding box center [442, 482] width 24 height 13
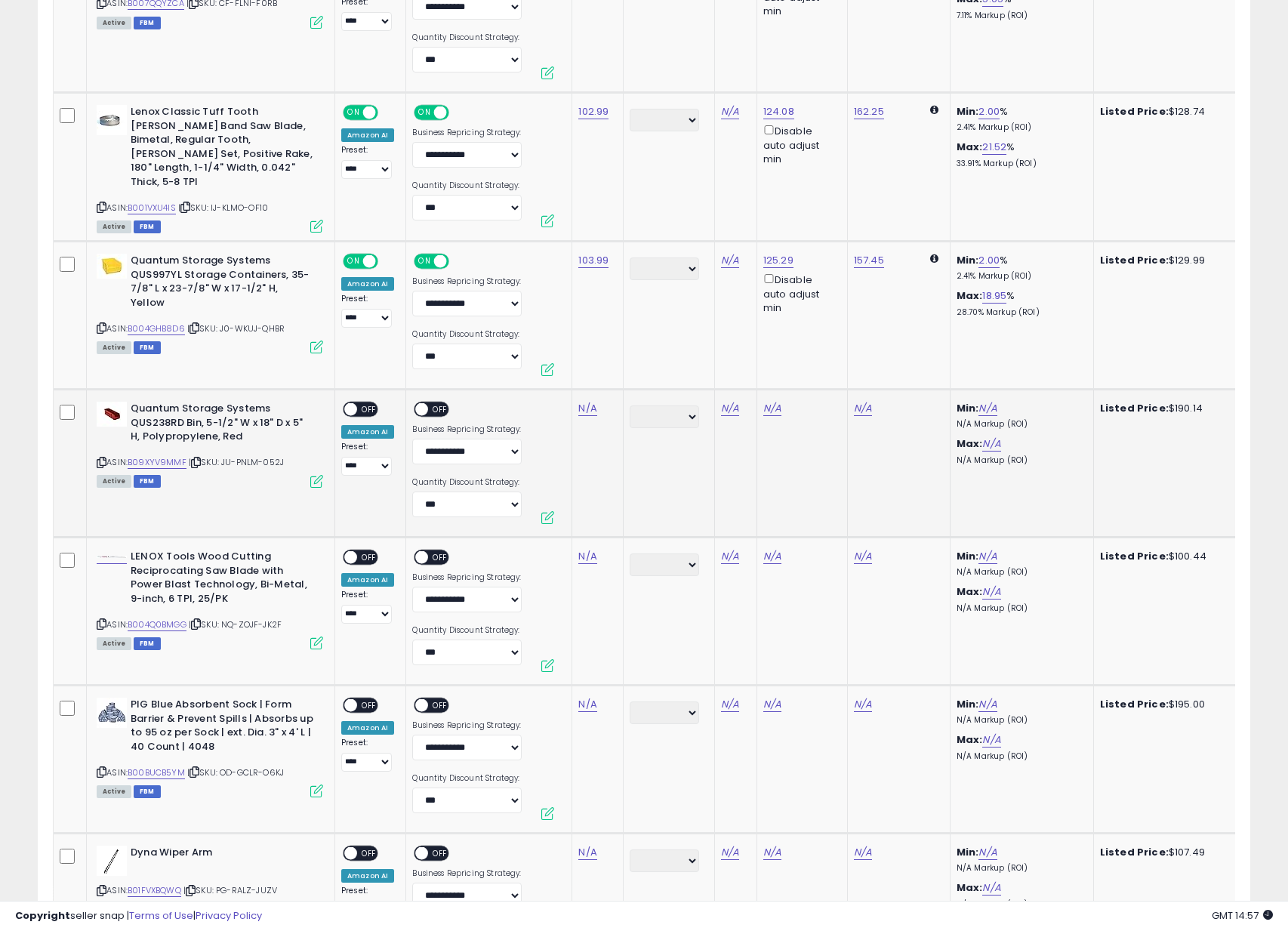
scroll to position [2032, 0]
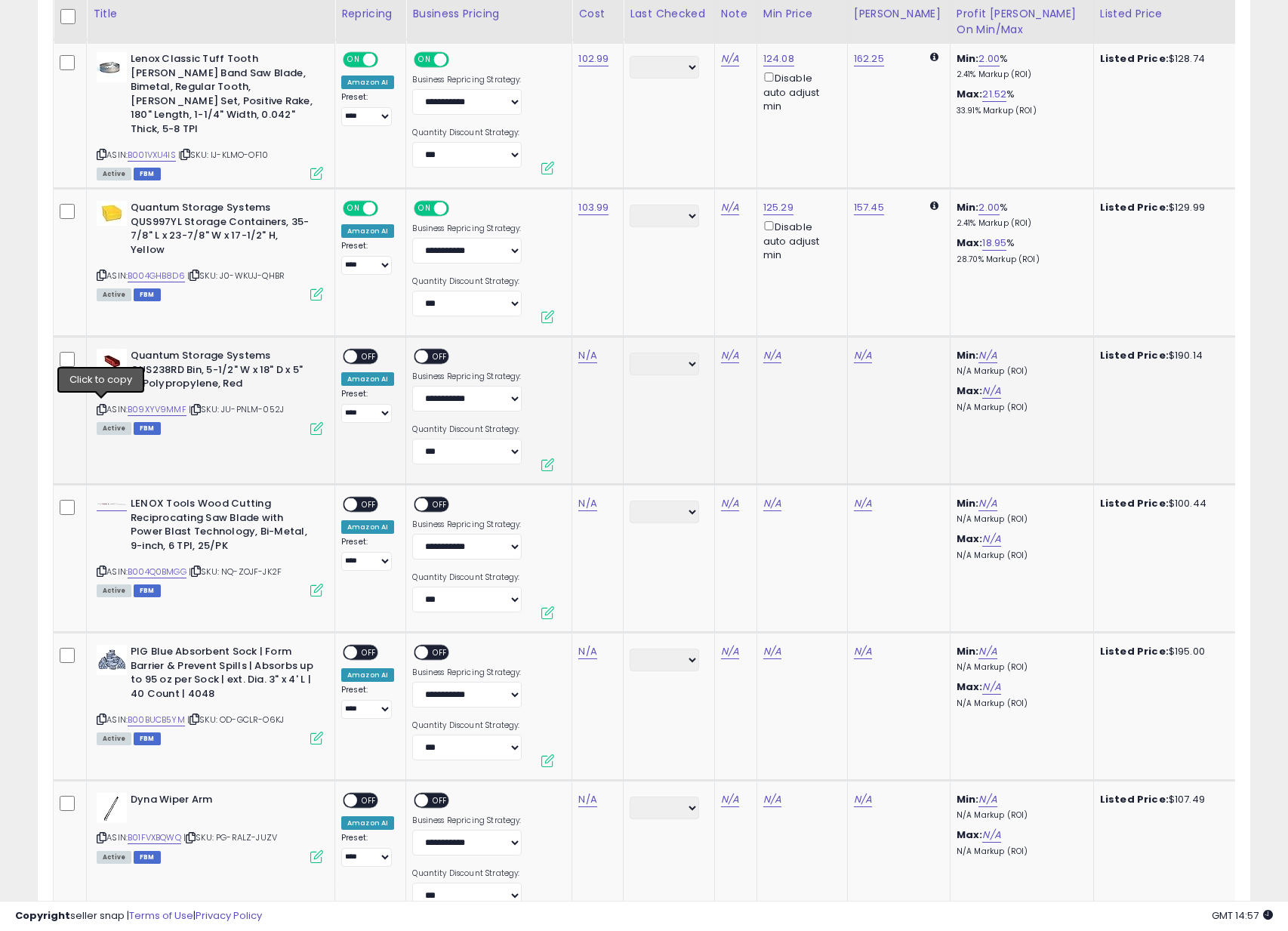
click at [101, 408] on icon at bounding box center [101, 410] width 9 height 8
click at [588, 357] on link "N/A" at bounding box center [587, 355] width 18 height 15
type input "******"
click button "submit" at bounding box center [636, 316] width 25 height 23
click at [368, 358] on span "OFF" at bounding box center [369, 357] width 24 height 13
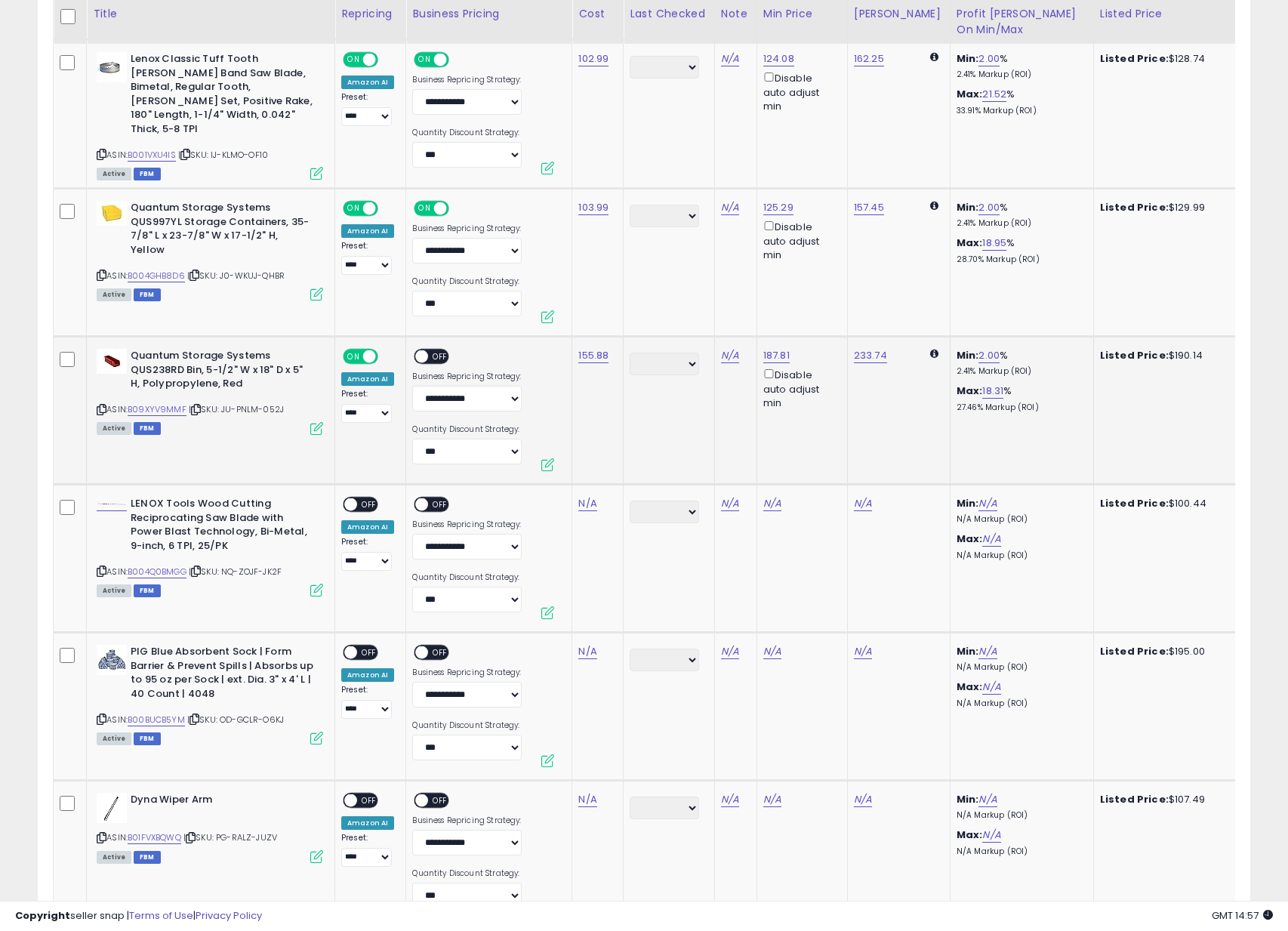
click at [433, 361] on div "ON OFF" at bounding box center [415, 357] width 36 height 13
click at [437, 355] on span "OFF" at bounding box center [442, 357] width 24 height 13
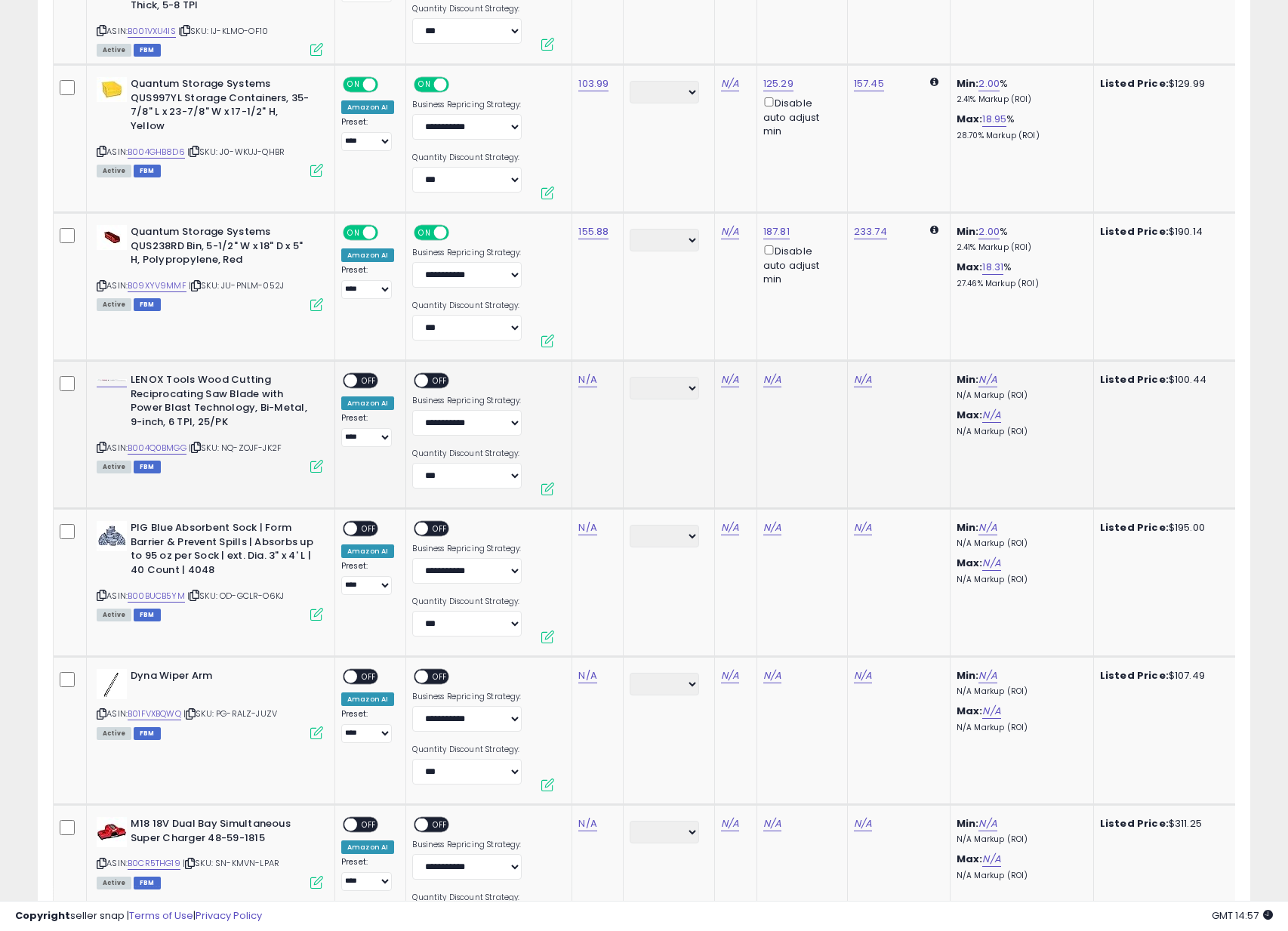
scroll to position [2167, 0]
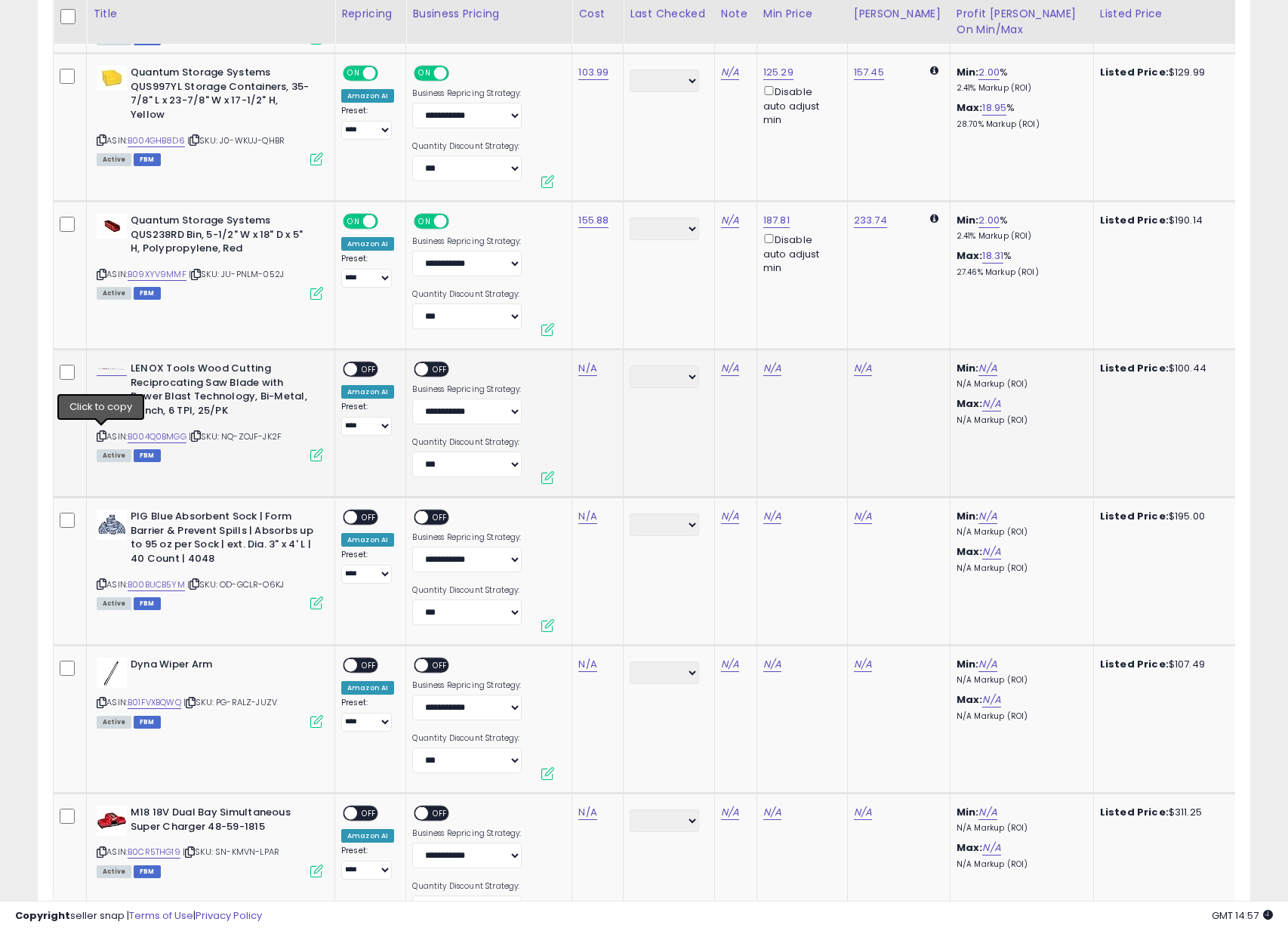
click at [103, 434] on icon at bounding box center [101, 436] width 9 height 8
click at [599, 362] on div "N/A" at bounding box center [594, 368] width 33 height 13
click at [595, 363] on div "N/A" at bounding box center [594, 368] width 33 height 13
click at [592, 366] on link "N/A" at bounding box center [587, 368] width 18 height 15
type input "*****"
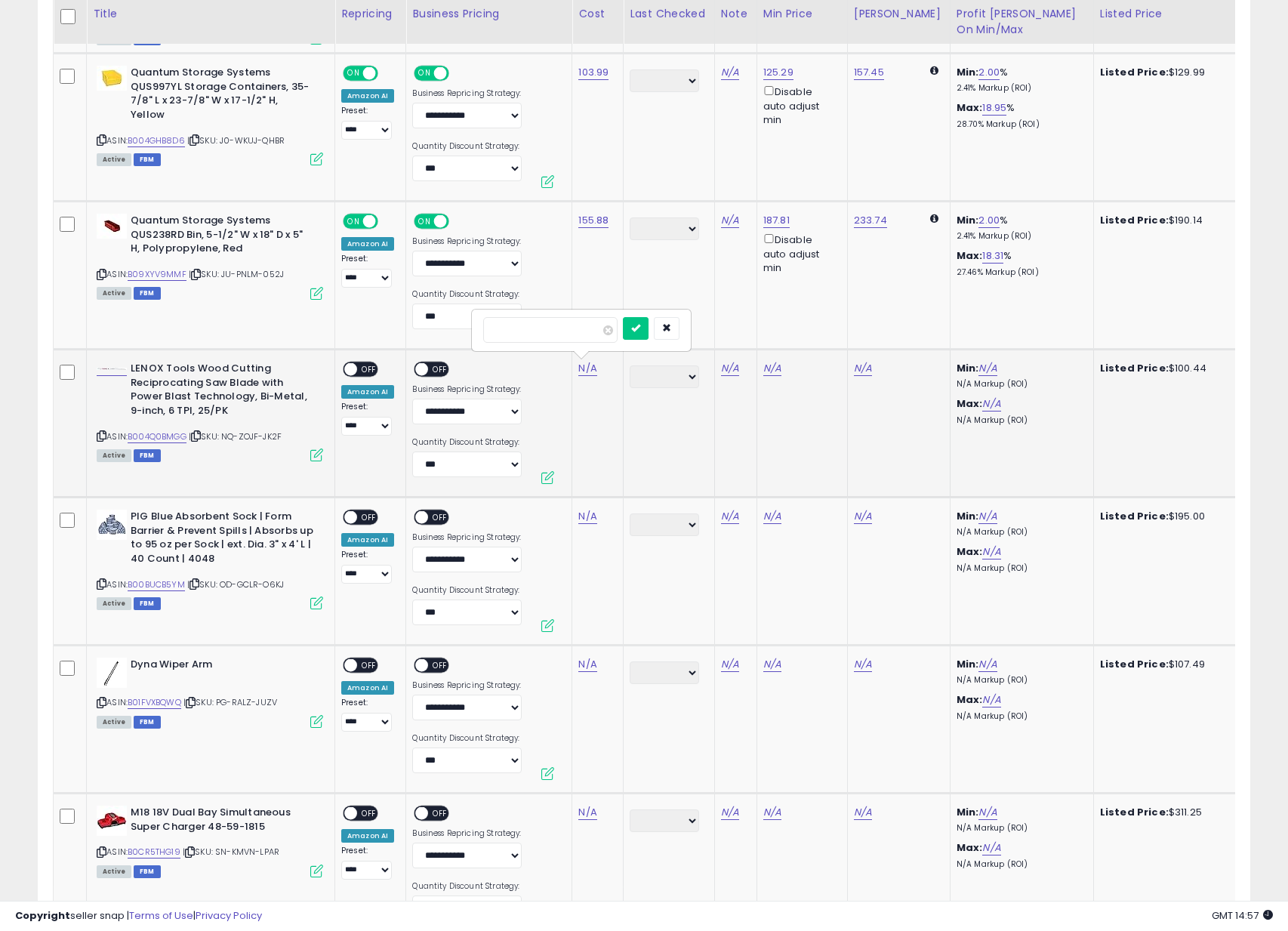
click button "submit" at bounding box center [636, 328] width 25 height 23
click at [367, 367] on span "OFF" at bounding box center [369, 369] width 24 height 13
click at [430, 365] on span "OFF" at bounding box center [442, 369] width 24 height 13
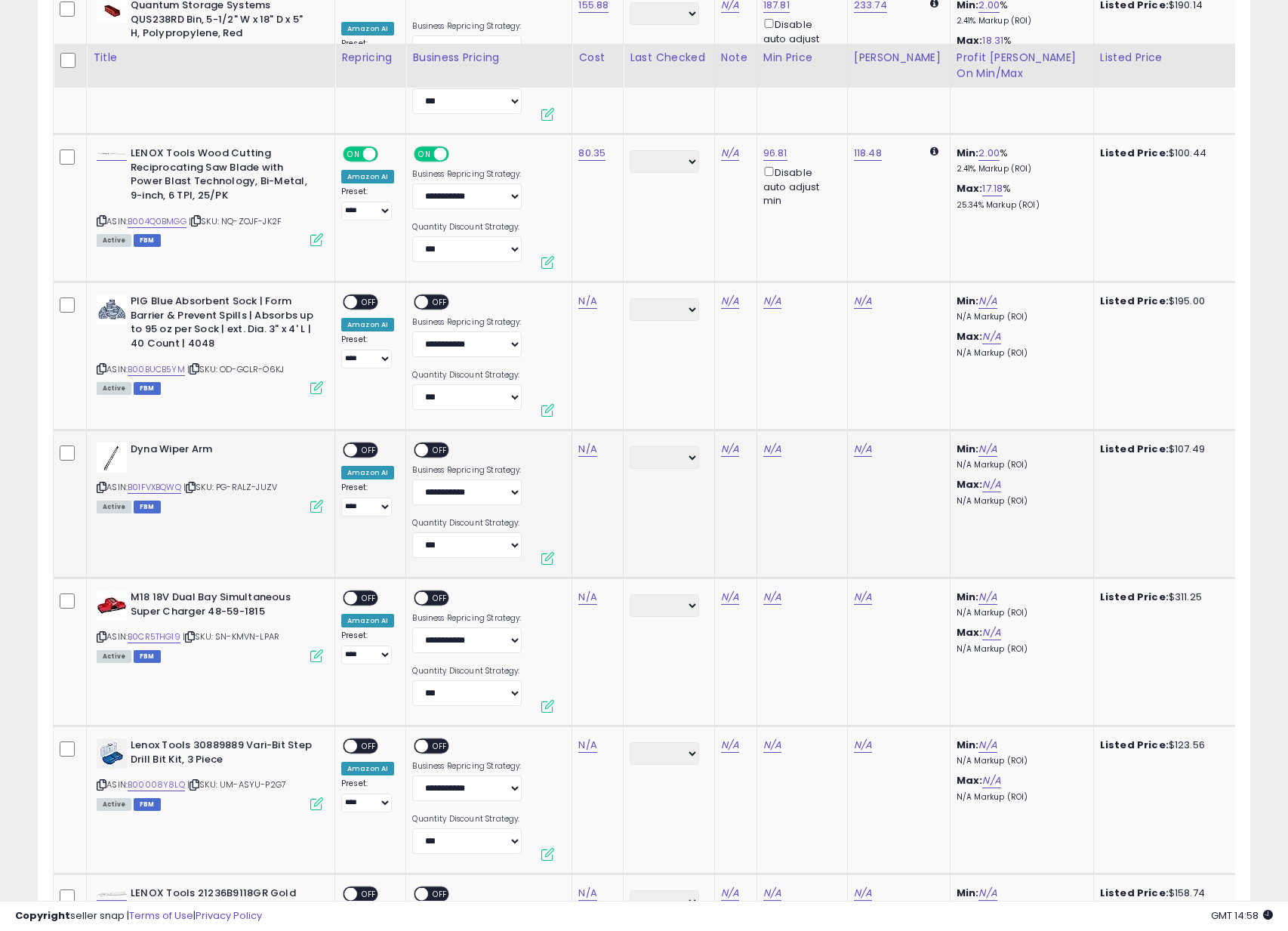
scroll to position [2452, 0]
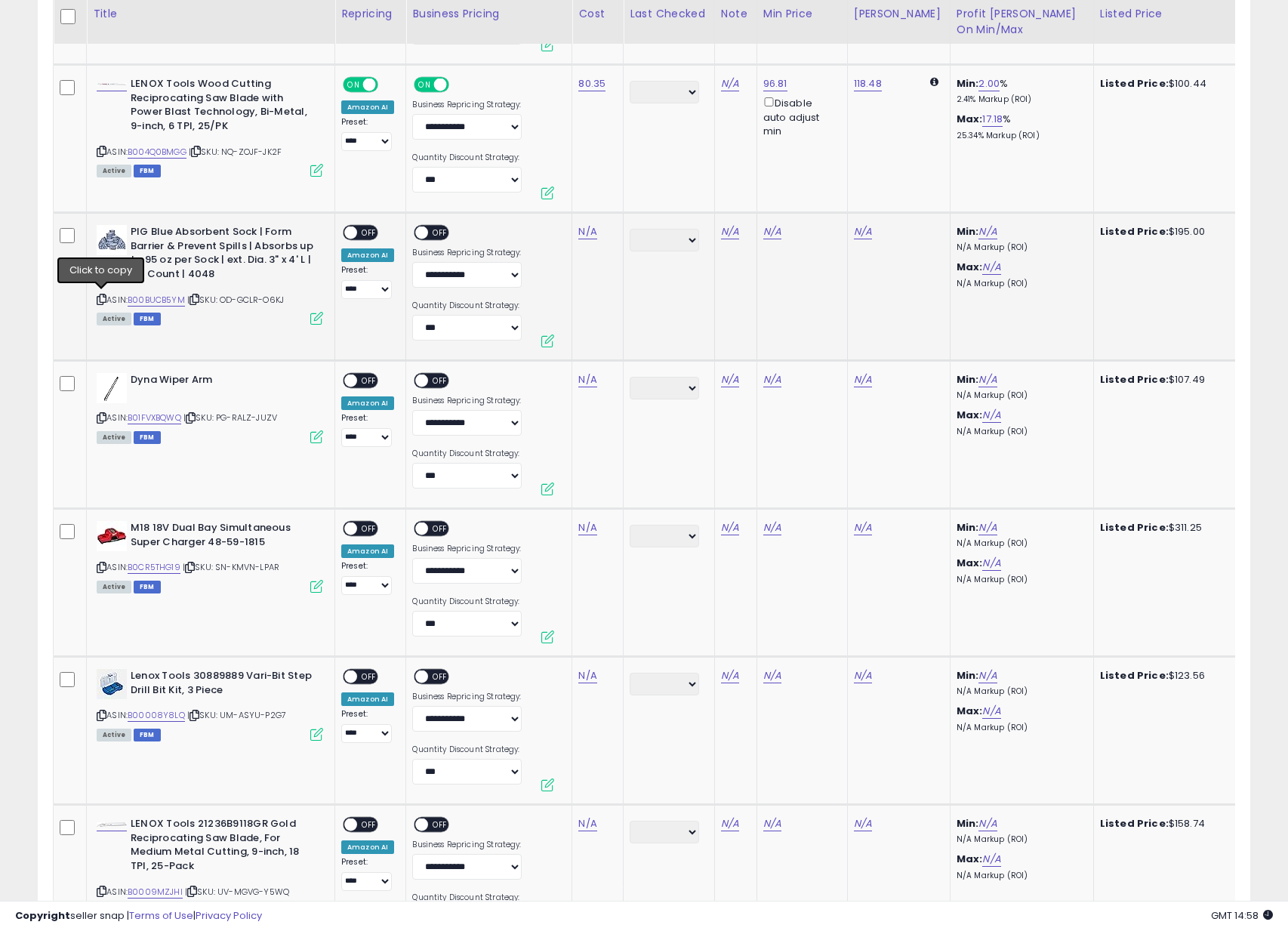
click at [102, 297] on icon at bounding box center [101, 299] width 9 height 8
click at [588, 233] on link "N/A" at bounding box center [587, 232] width 18 height 15
type input "******"
click button "submit" at bounding box center [636, 192] width 25 height 23
click at [369, 231] on span "OFF" at bounding box center [369, 233] width 24 height 13
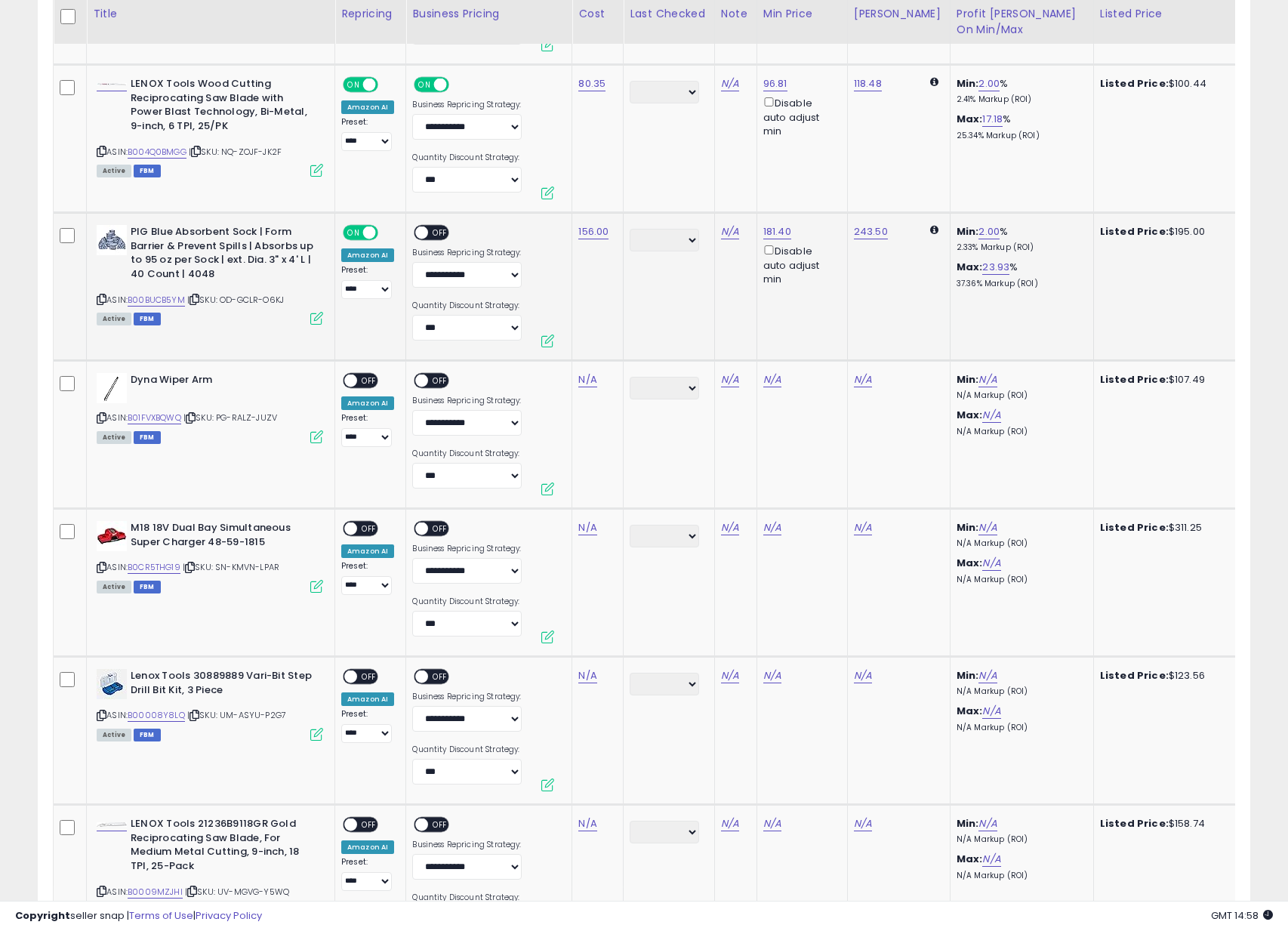
click at [442, 228] on span "OFF" at bounding box center [442, 233] width 24 height 13
click at [100, 416] on icon at bounding box center [101, 417] width 9 height 8
click at [591, 380] on link "N/A" at bounding box center [587, 380] width 18 height 15
type input "*****"
click button "submit" at bounding box center [636, 339] width 25 height 23
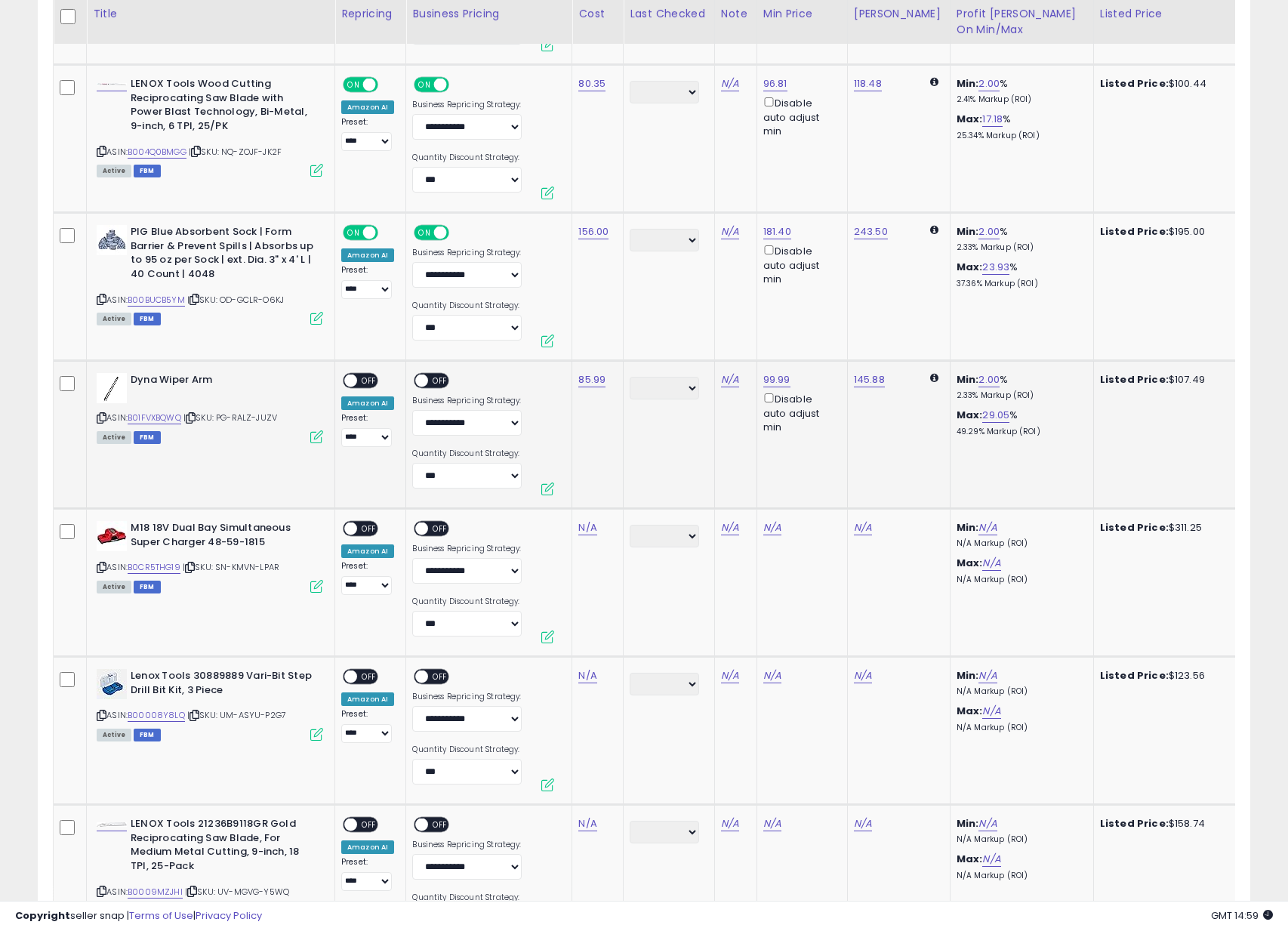
click at [367, 379] on span "OFF" at bounding box center [369, 382] width 24 height 13
click at [433, 375] on div "ON OFF" at bounding box center [415, 382] width 36 height 13
click at [441, 380] on span "OFF" at bounding box center [442, 382] width 24 height 13
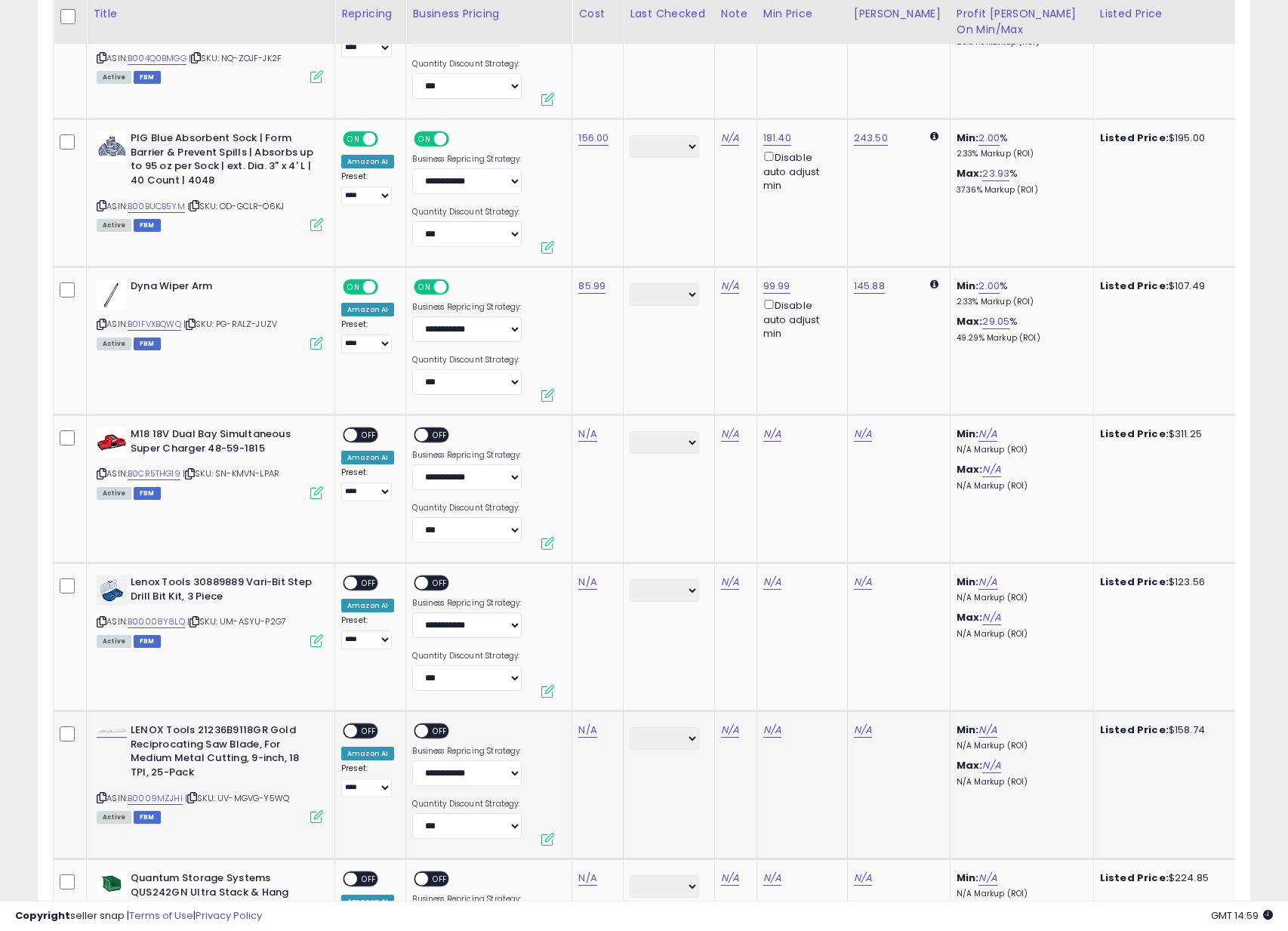
scroll to position [2793, 0]
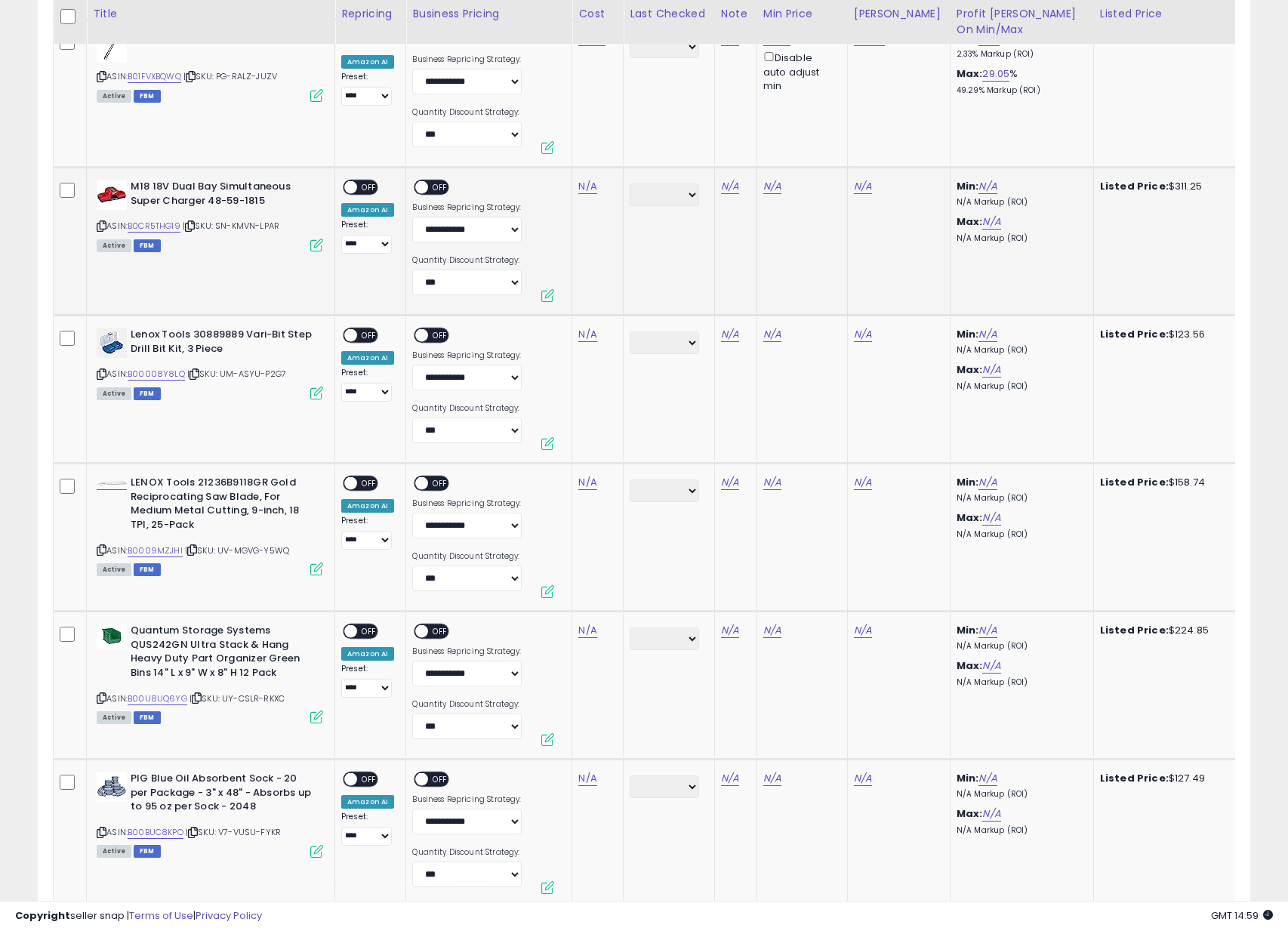
click at [103, 226] on icon at bounding box center [101, 226] width 9 height 8
click at [588, 187] on link "N/A" at bounding box center [587, 187] width 18 height 15
type input "******"
click button "submit" at bounding box center [636, 146] width 25 height 23
click at [361, 187] on span "OFF" at bounding box center [369, 188] width 24 height 13
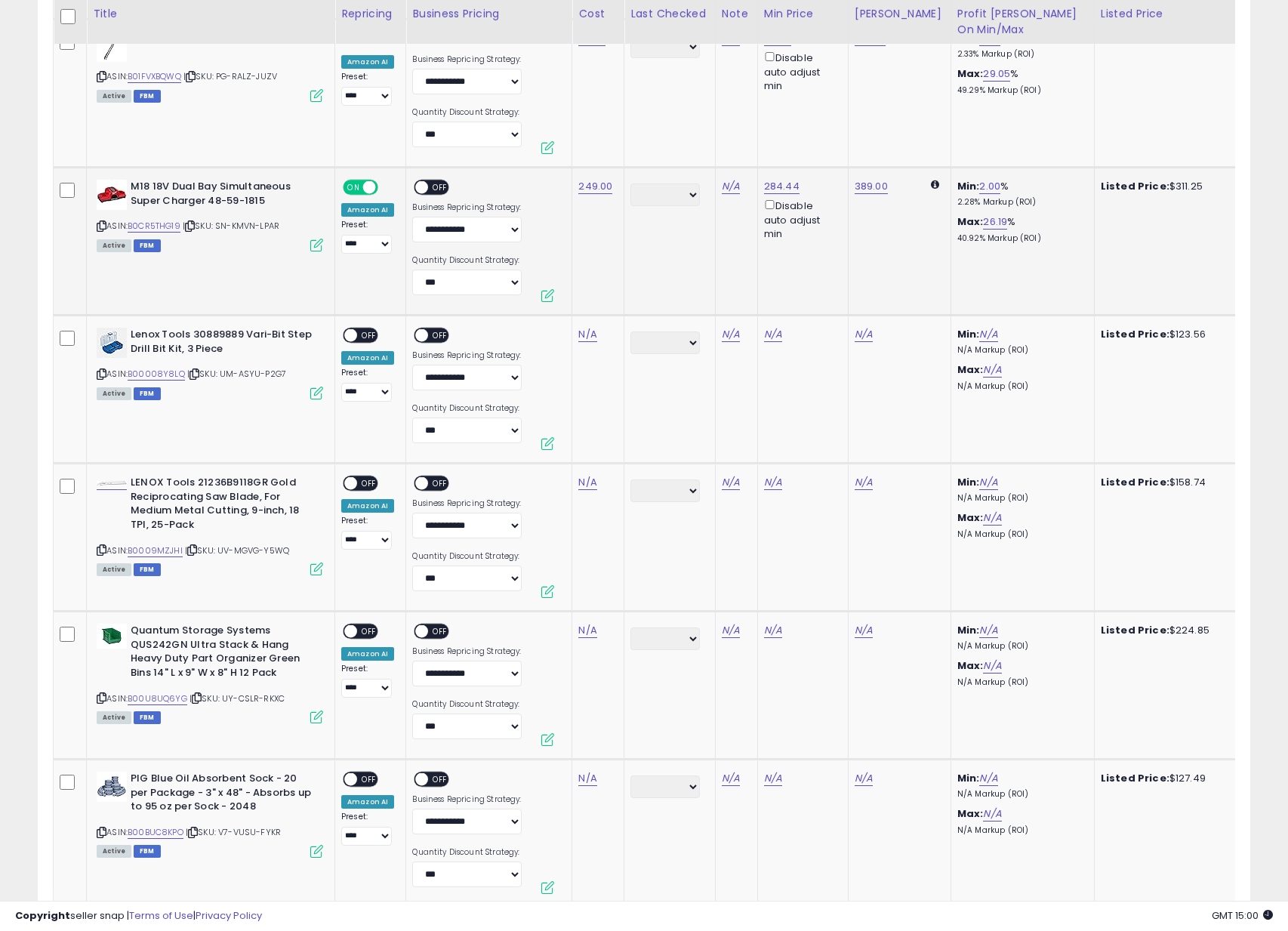
click at [436, 181] on span "OFF" at bounding box center [442, 188] width 24 height 13
click at [102, 372] on icon at bounding box center [101, 374] width 9 height 8
click at [588, 336] on link "N/A" at bounding box center [587, 335] width 18 height 15
type input "*****"
click button "submit" at bounding box center [636, 294] width 25 height 23
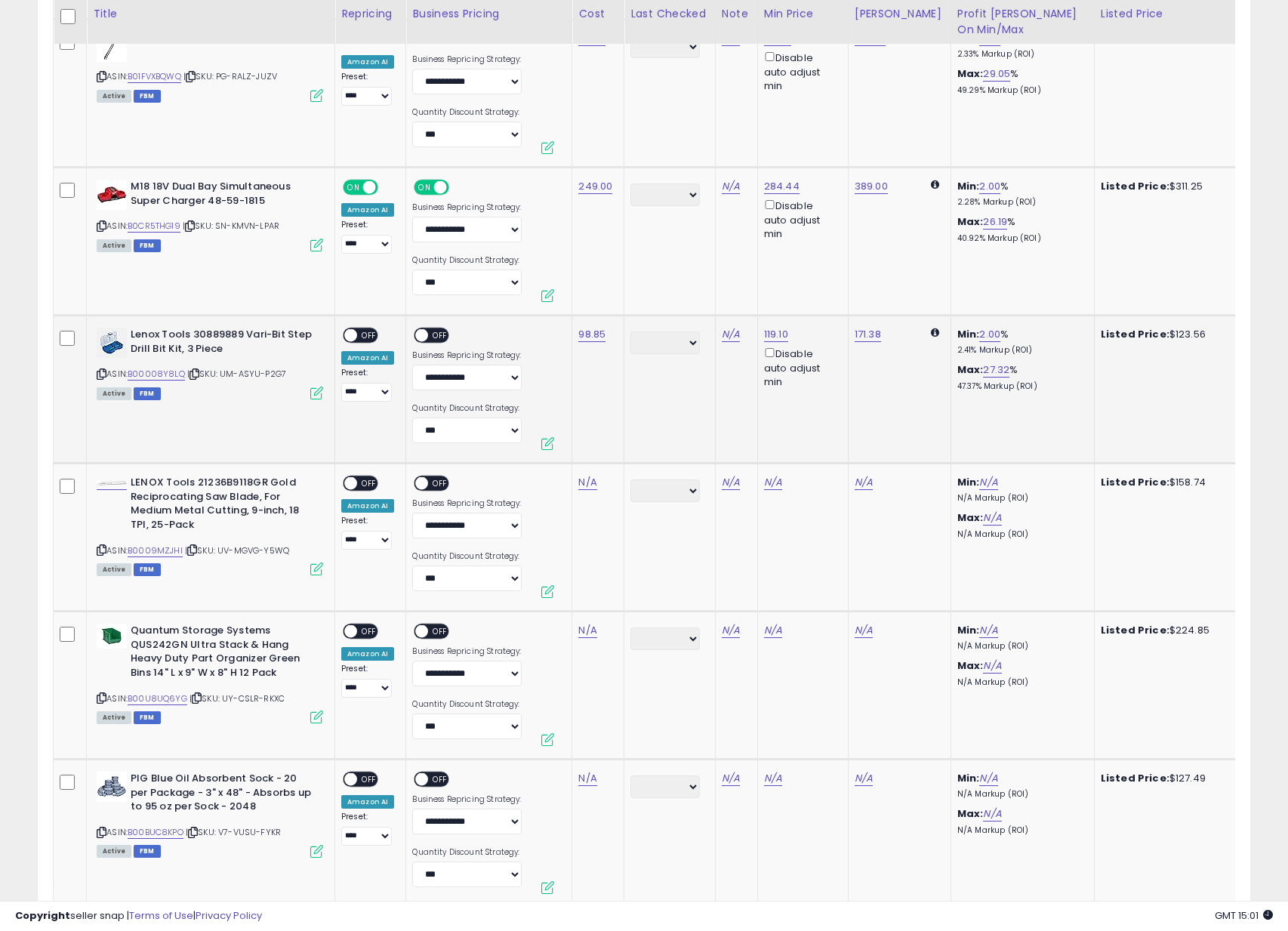
click at [352, 336] on span at bounding box center [351, 336] width 13 height 13
click at [377, 334] on span "OFF" at bounding box center [369, 336] width 24 height 13
click at [412, 338] on div "ON OFF" at bounding box center [415, 336] width 36 height 13
click at [431, 335] on span "OFF" at bounding box center [442, 336] width 24 height 13
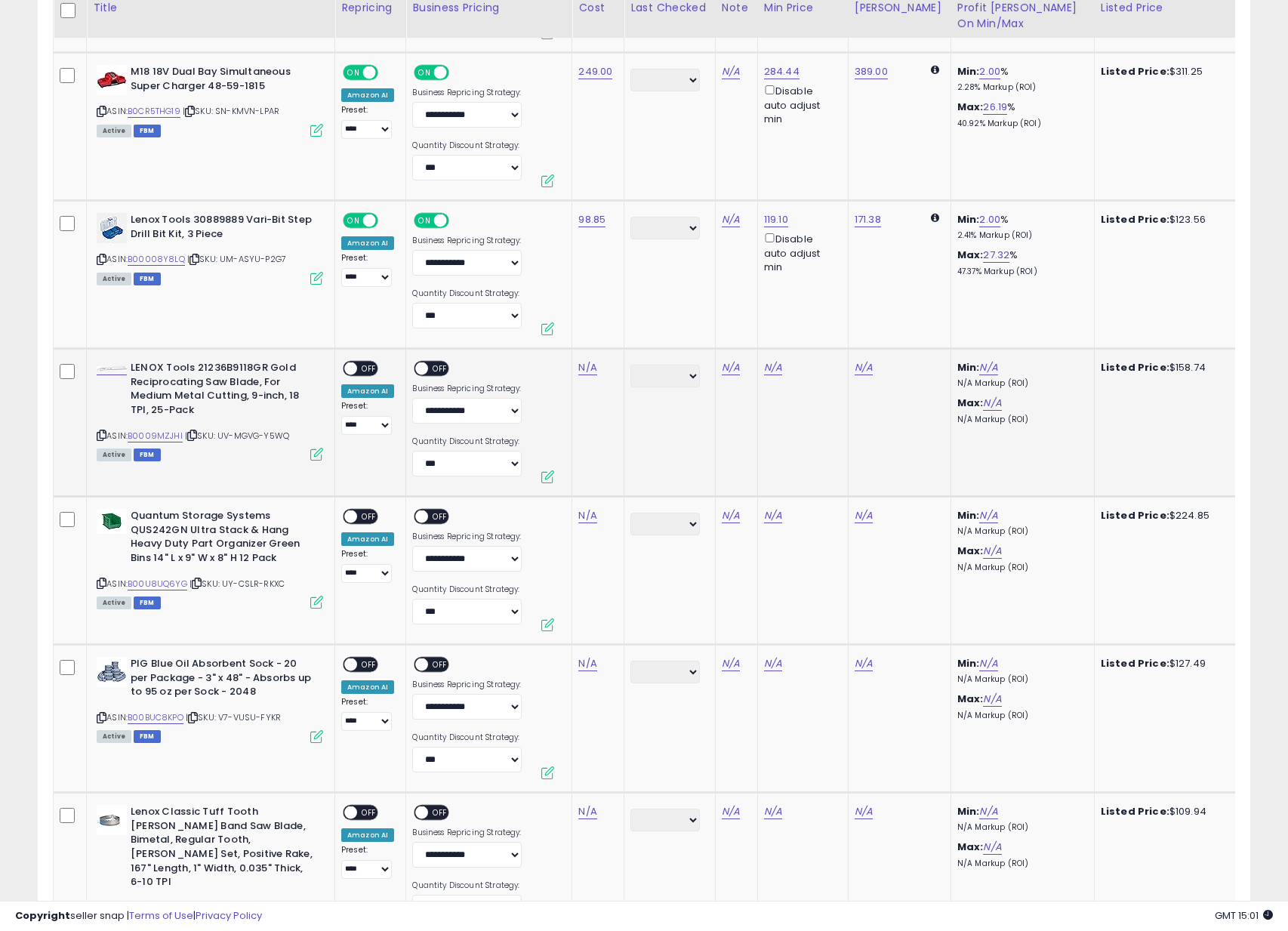
scroll to position [2921, 0]
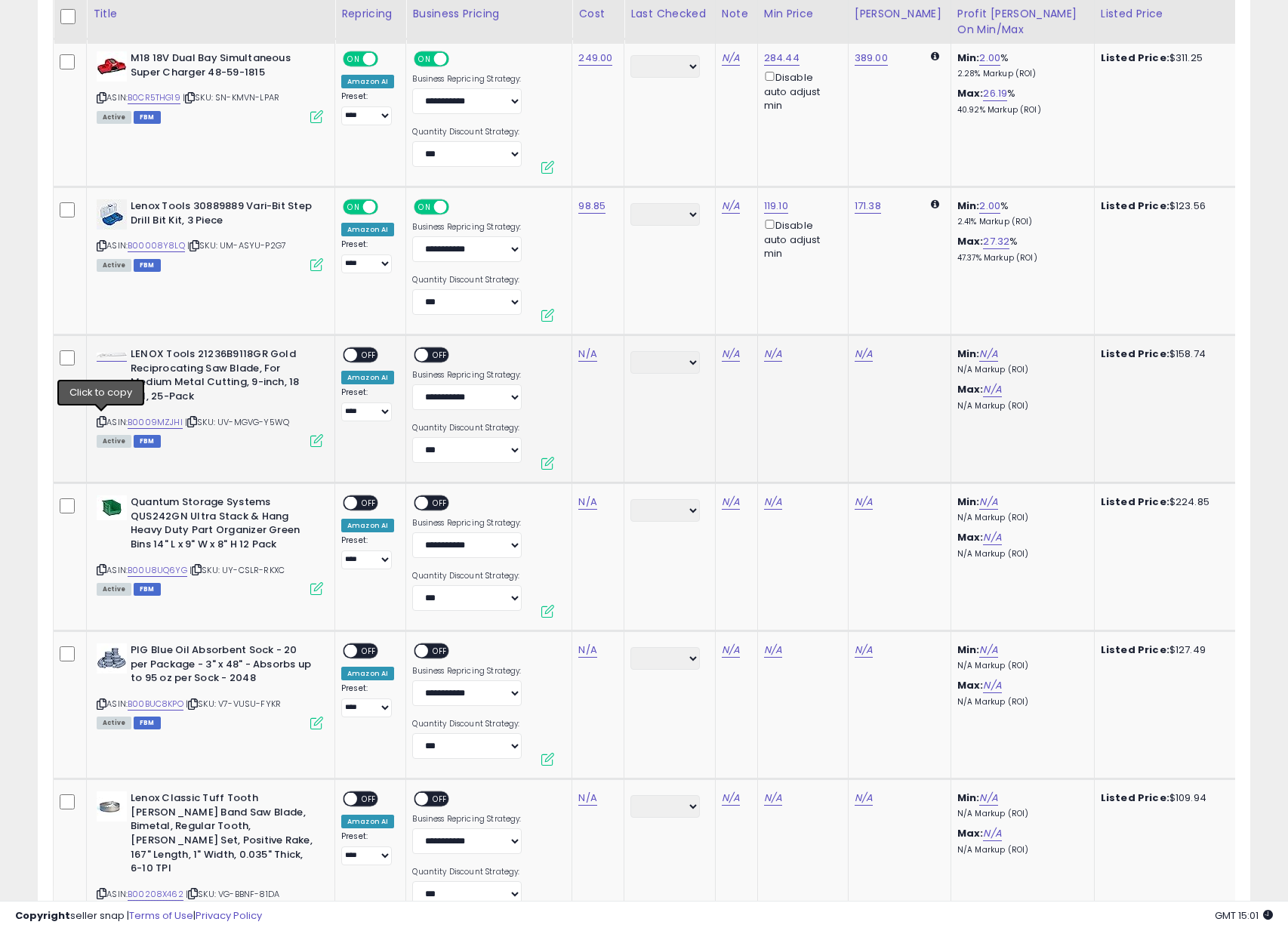
click at [102, 419] on icon at bounding box center [101, 421] width 9 height 8
click at [585, 352] on link "N/A" at bounding box center [587, 354] width 18 height 15
click button "submit" at bounding box center [636, 314] width 25 height 23
click at [370, 355] on span "OFF" at bounding box center [369, 355] width 24 height 13
click at [421, 358] on span at bounding box center [423, 355] width 13 height 13
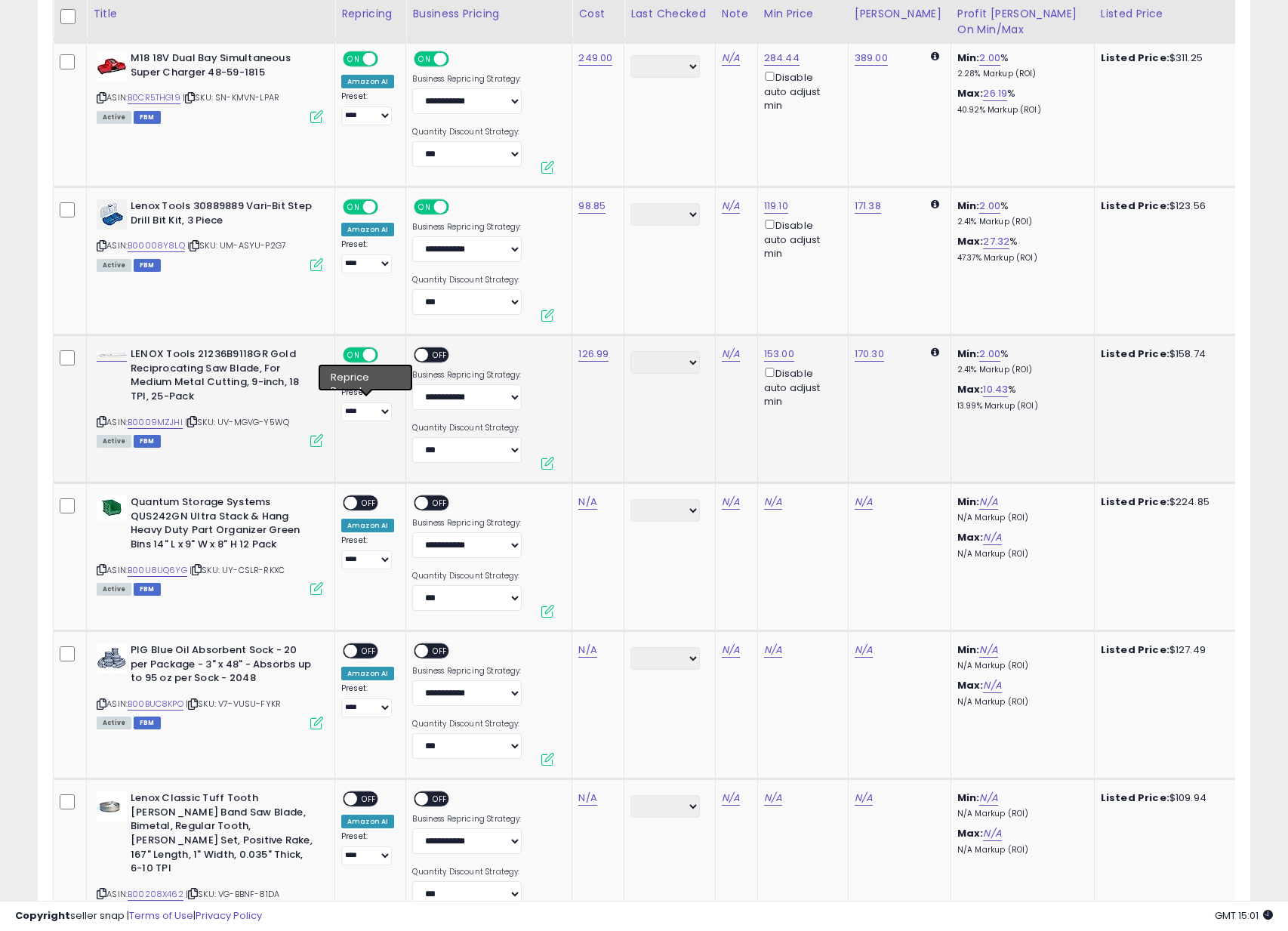
click at [436, 349] on span "OFF" at bounding box center [442, 355] width 24 height 13
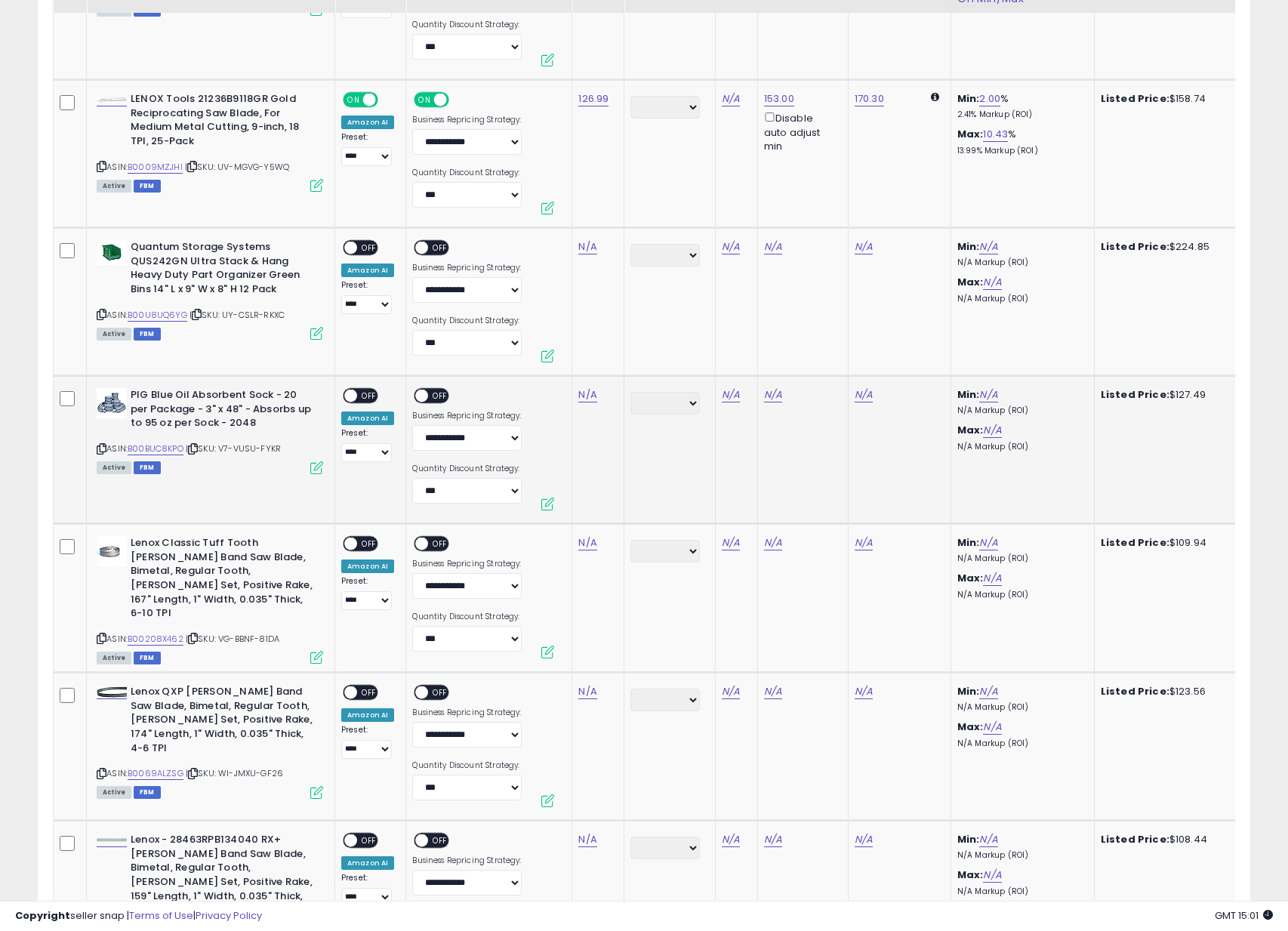
scroll to position [3183, 0]
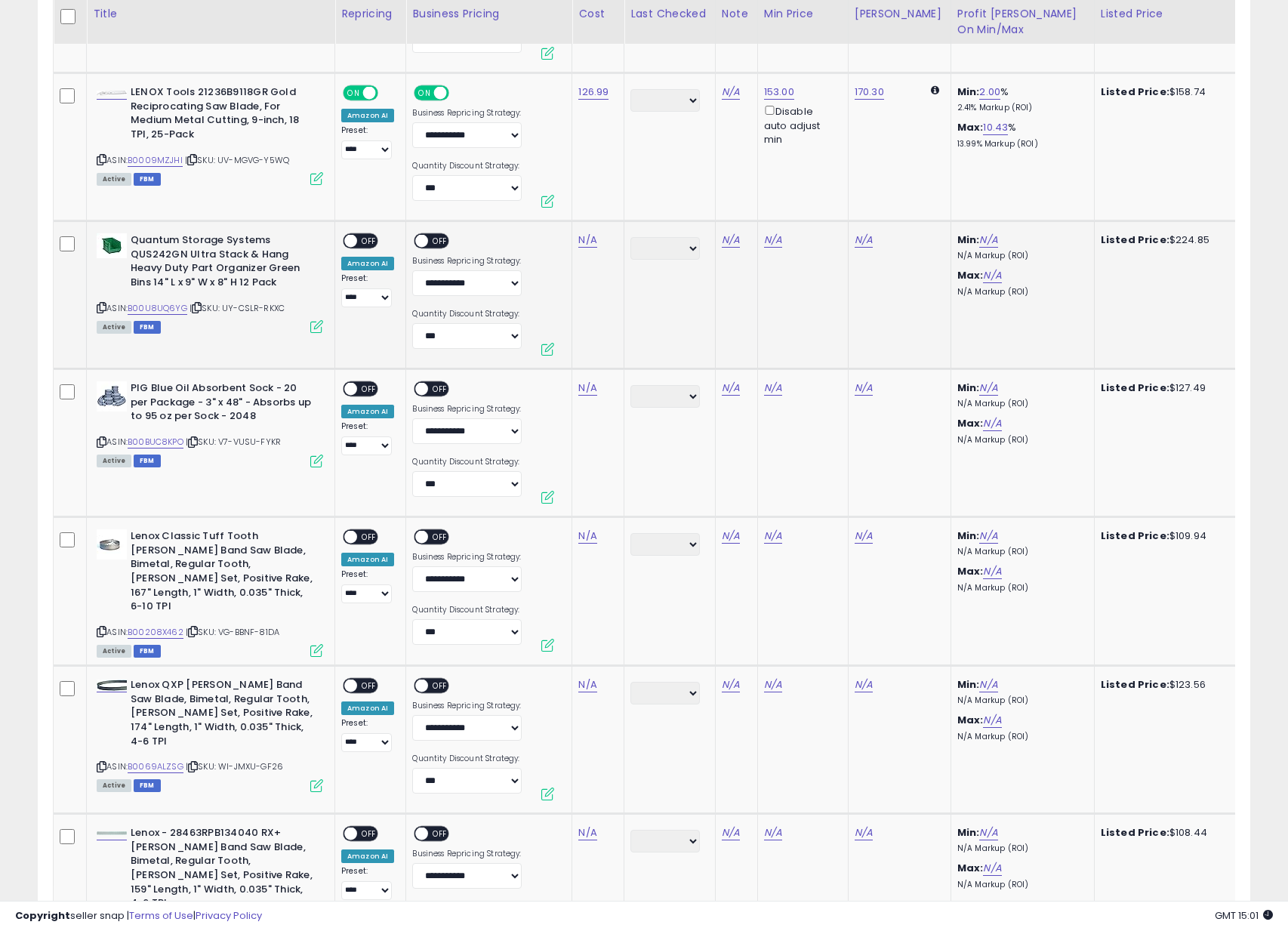
click at [100, 306] on icon at bounding box center [101, 308] width 9 height 8
click at [593, 233] on link "N/A" at bounding box center [587, 240] width 18 height 15
type input "******"
click button "submit" at bounding box center [636, 200] width 25 height 23
click at [358, 246] on div "ON OFF" at bounding box center [361, 241] width 36 height 16
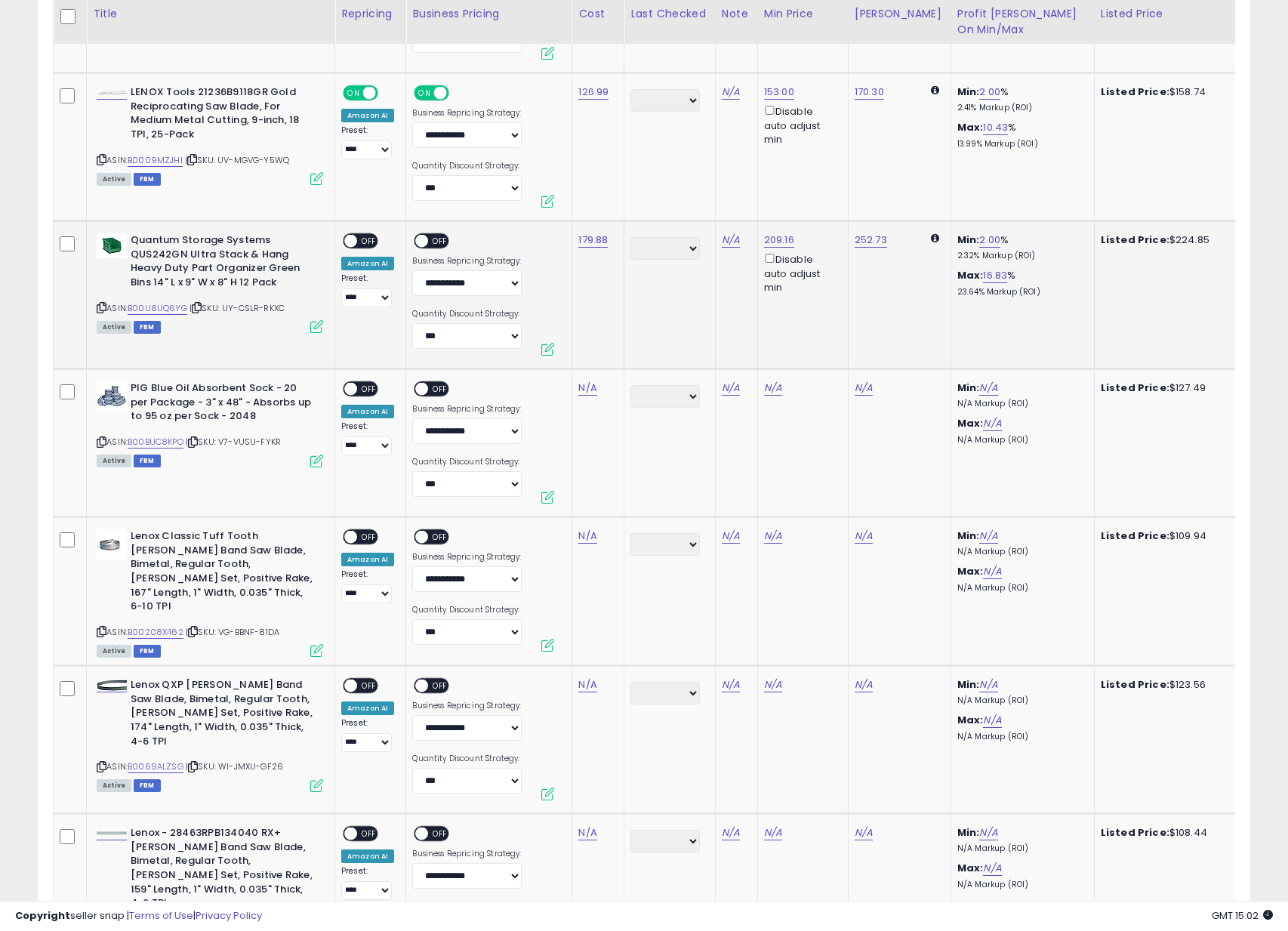
click at [424, 242] on span at bounding box center [423, 242] width 13 height 13
click at [365, 235] on span "OFF" at bounding box center [369, 242] width 24 height 13
click at [416, 241] on span at bounding box center [423, 242] width 13 height 13
click at [100, 441] on icon at bounding box center [101, 442] width 9 height 8
click at [584, 389] on link "N/A" at bounding box center [587, 388] width 18 height 15
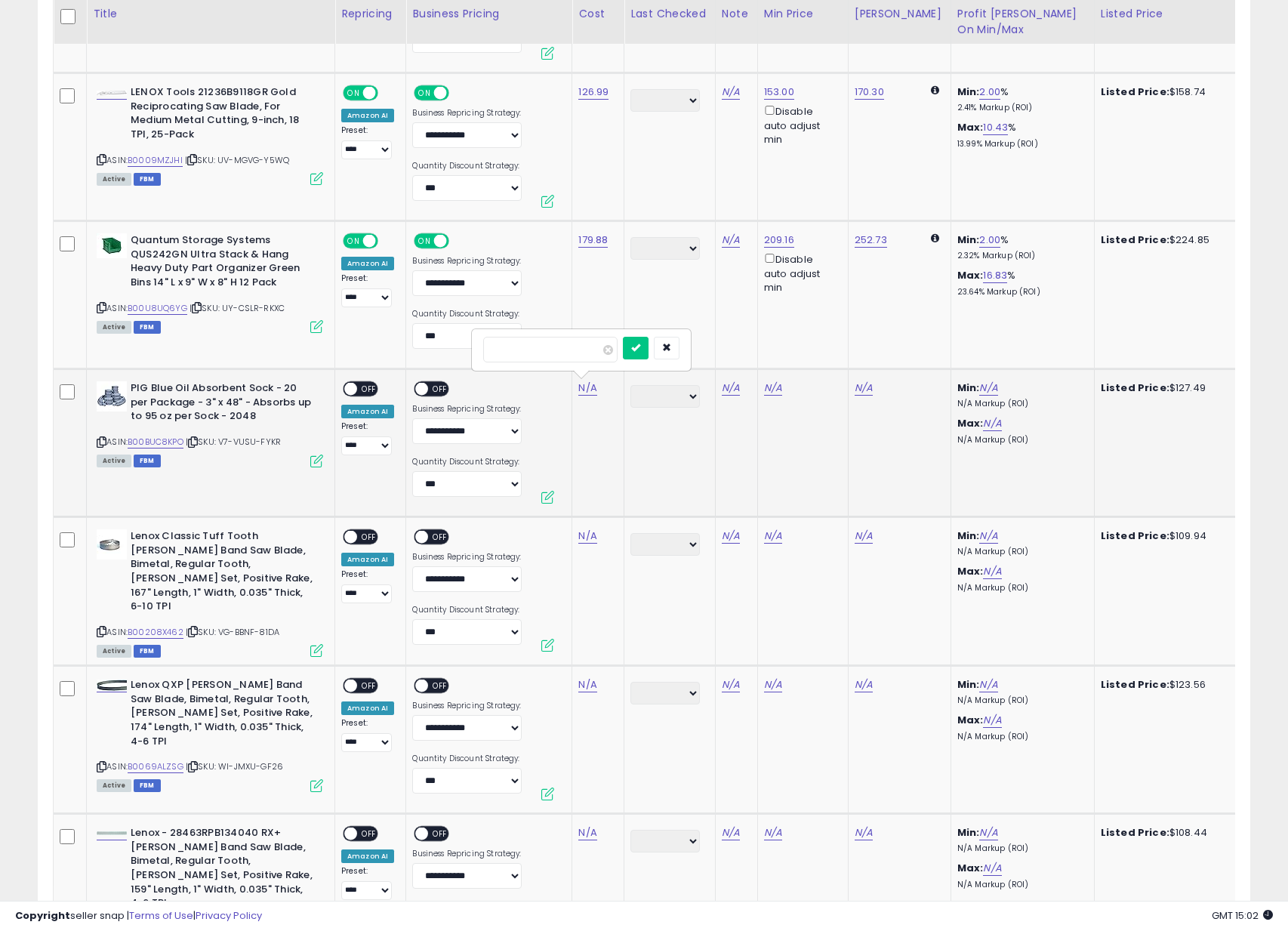
type input "******"
click button "submit" at bounding box center [636, 348] width 25 height 23
click at [363, 390] on span "OFF" at bounding box center [369, 389] width 24 height 13
click at [435, 386] on span "OFF" at bounding box center [442, 389] width 24 height 13
click at [99, 627] on icon at bounding box center [101, 631] width 9 height 8
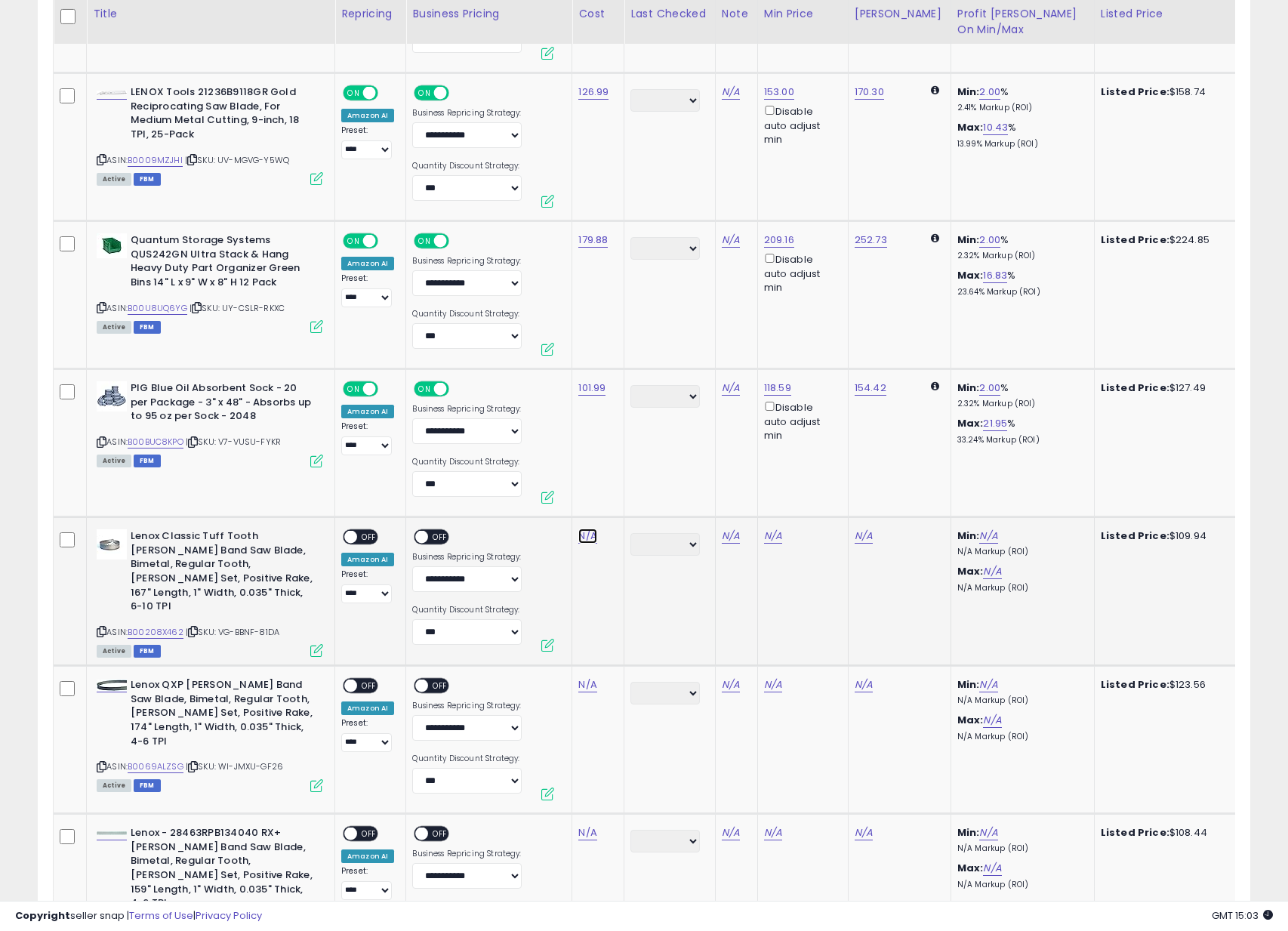
click at [583, 536] on link "N/A" at bounding box center [587, 536] width 18 height 15
type input "*****"
click button "submit" at bounding box center [636, 496] width 25 height 23
click at [363, 533] on span "OFF" at bounding box center [369, 537] width 24 height 13
click at [423, 533] on span at bounding box center [423, 537] width 13 height 13
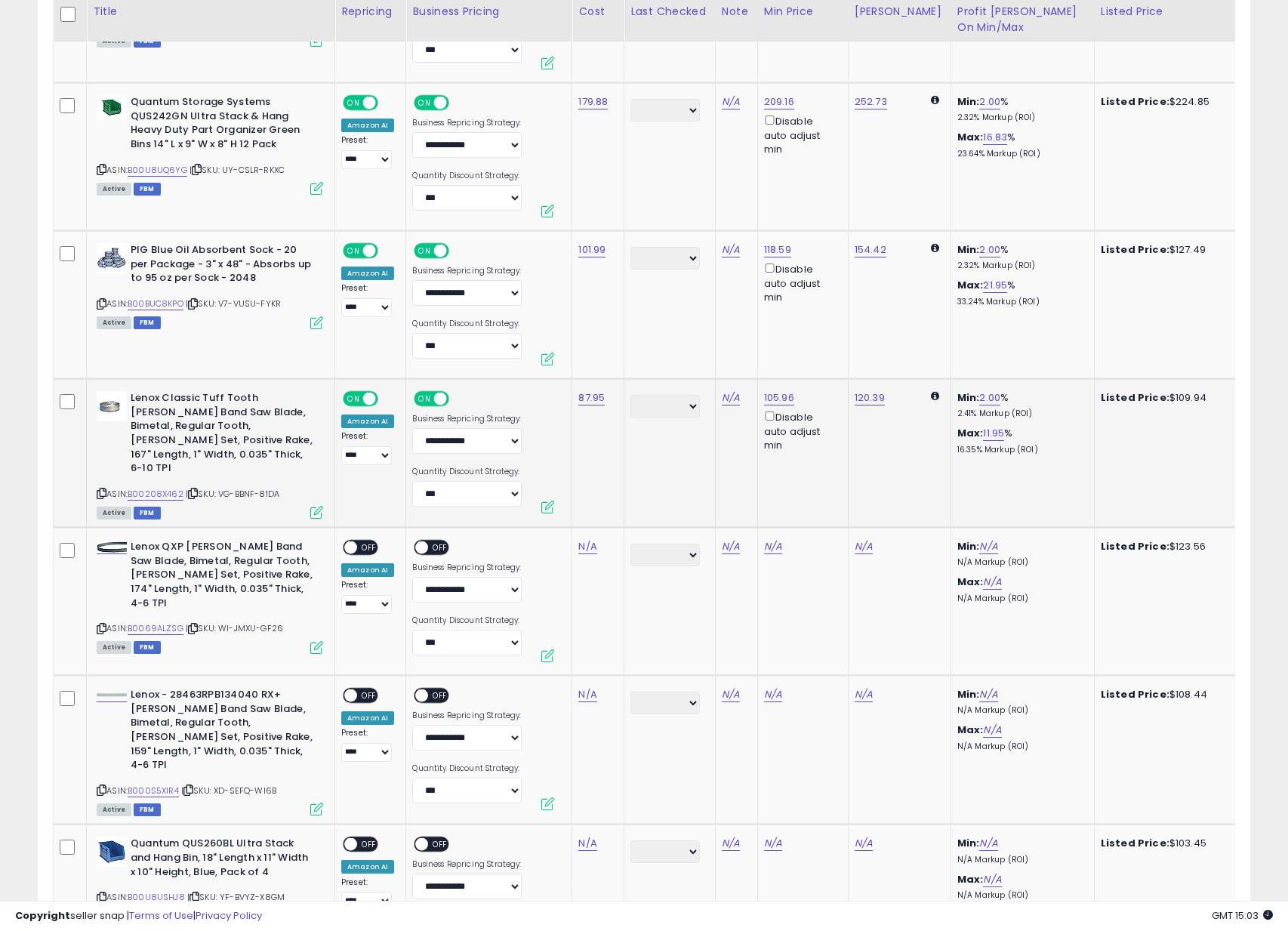
scroll to position [3322, 0]
click at [103, 623] on icon at bounding box center [101, 627] width 9 height 8
click at [585, 547] on link "N/A" at bounding box center [587, 546] width 18 height 15
click button "submit" at bounding box center [636, 505] width 25 height 23
click at [366, 541] on span "OFF" at bounding box center [369, 548] width 24 height 13
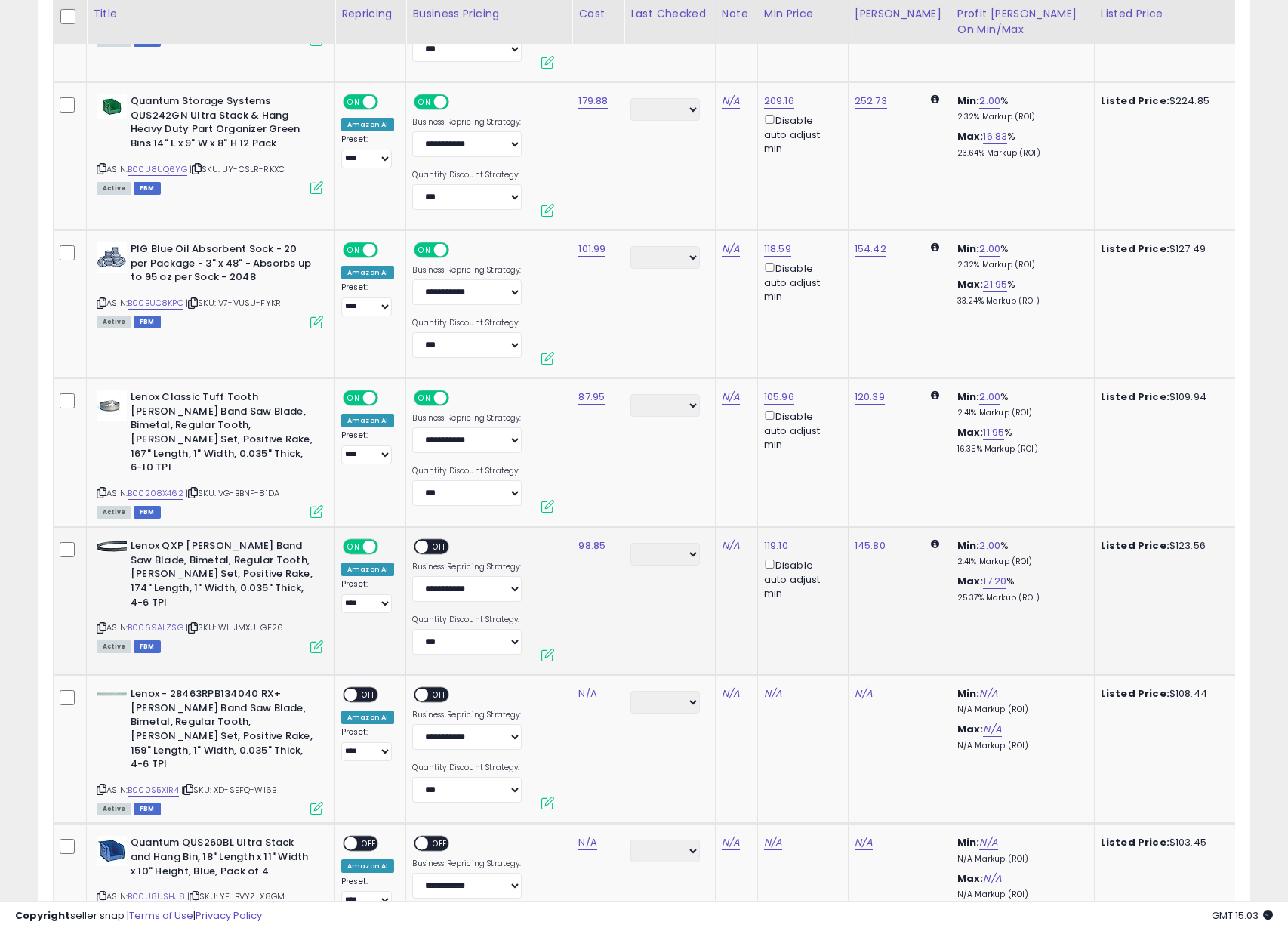
click at [436, 542] on span "OFF" at bounding box center [442, 548] width 24 height 13
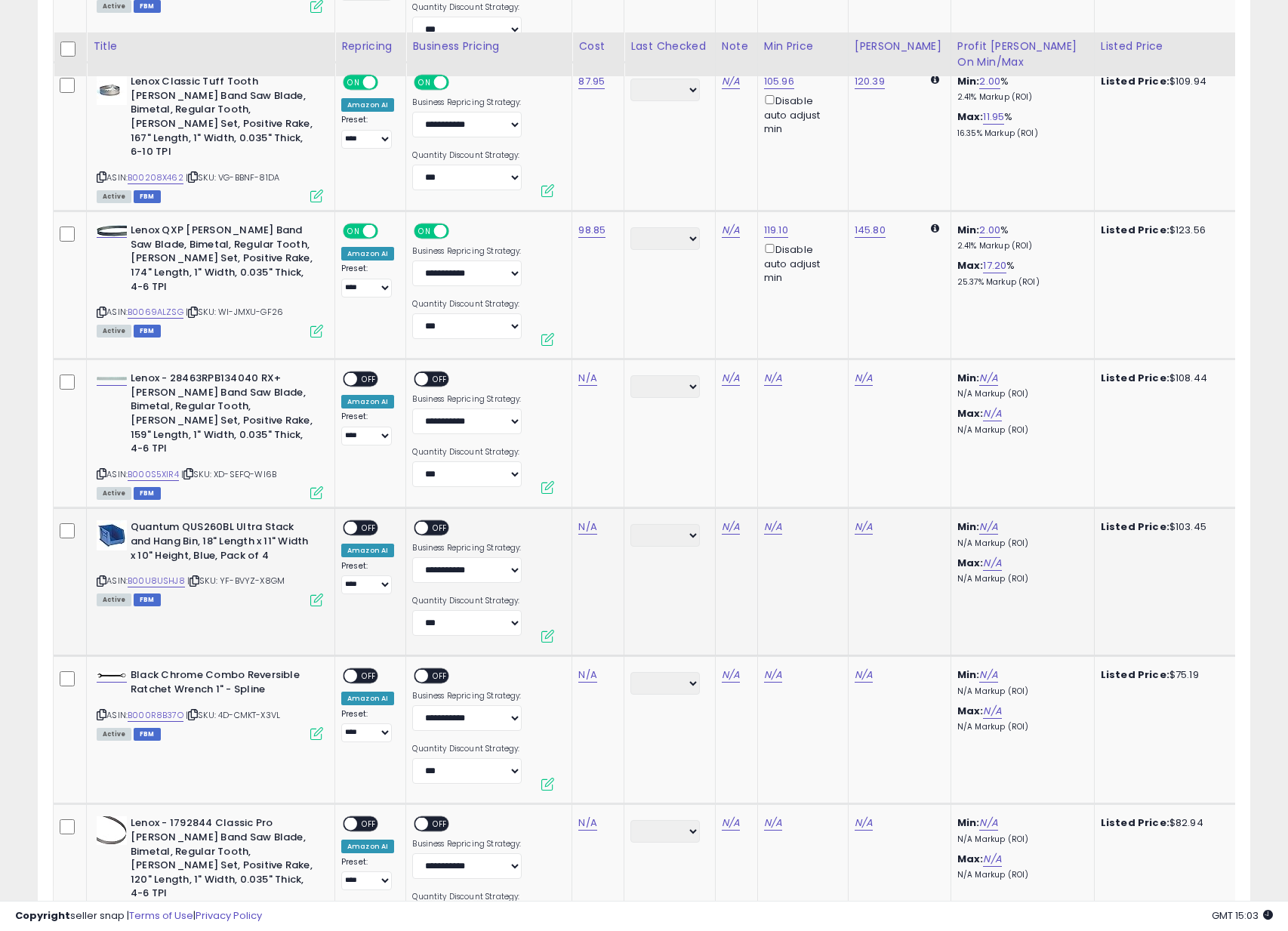
scroll to position [3679, 0]
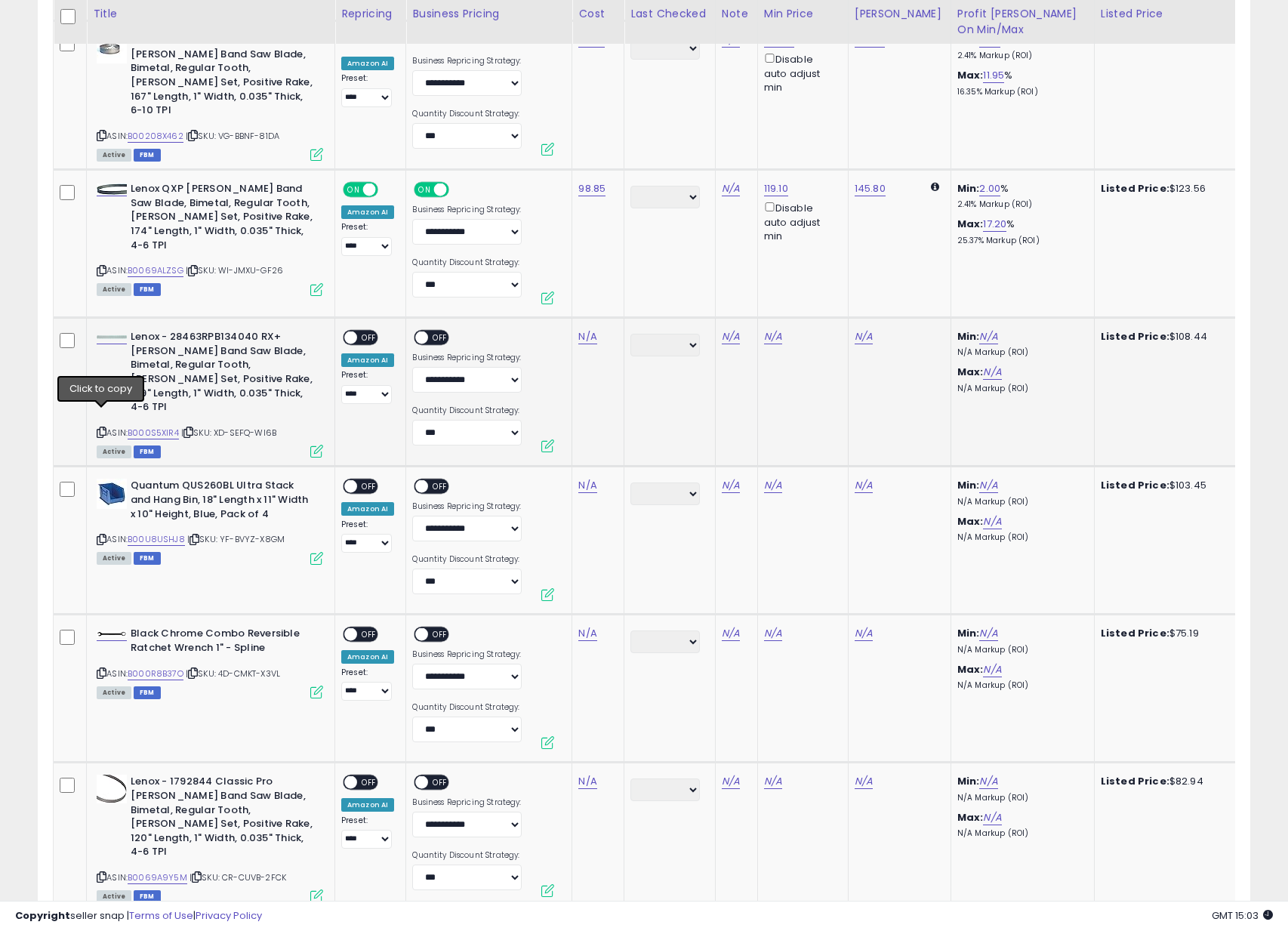
click at [103, 428] on icon at bounding box center [101, 432] width 9 height 8
click at [586, 347] on td "N/A" at bounding box center [599, 392] width 52 height 149
click at [584, 340] on link "N/A" at bounding box center [587, 337] width 18 height 15
type input "*****"
click button "submit" at bounding box center [636, 296] width 25 height 23
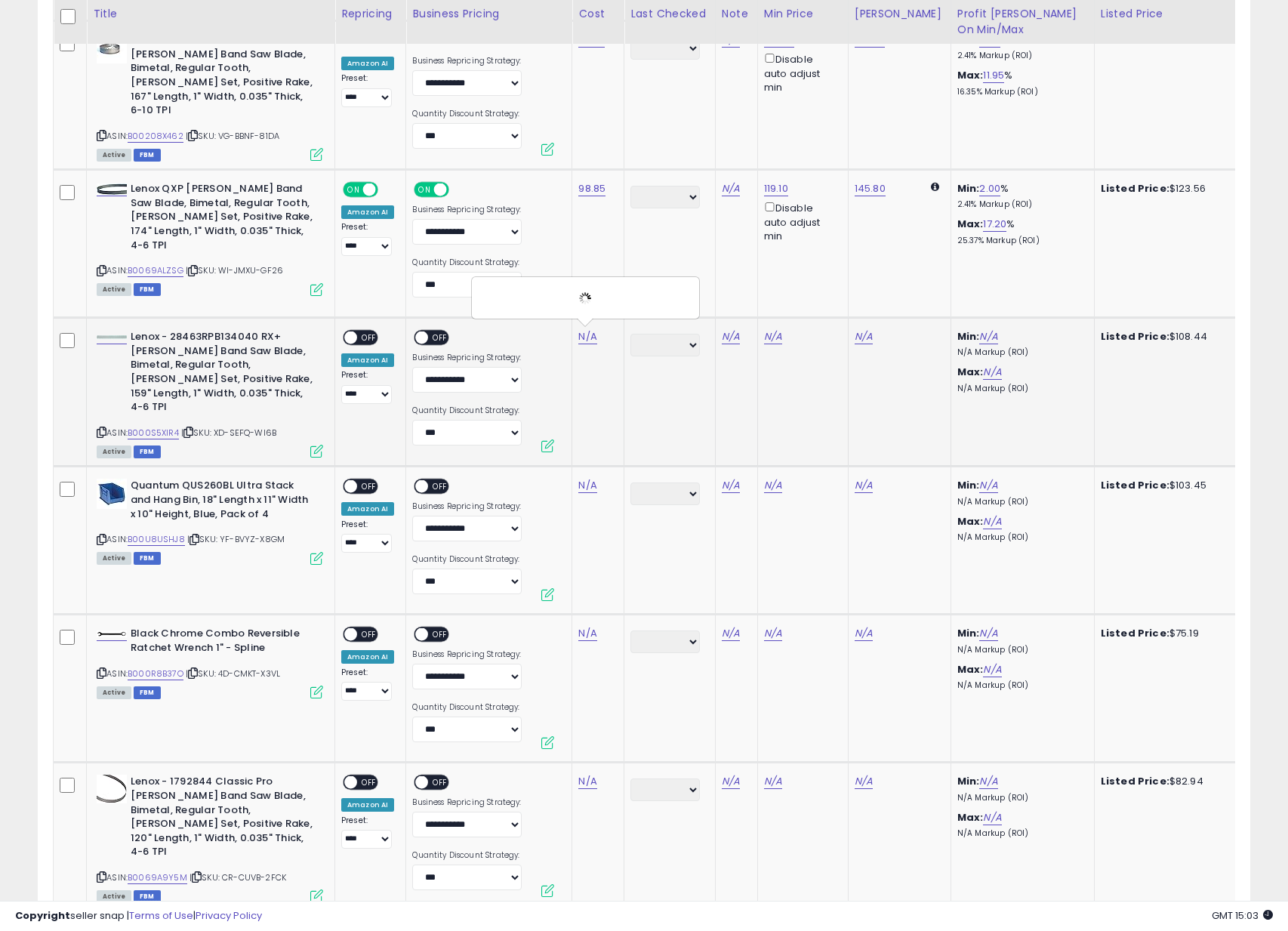
click at [356, 337] on span at bounding box center [351, 338] width 13 height 13
click at [426, 332] on div "ON OFF" at bounding box center [415, 338] width 36 height 13
click at [436, 336] on span "OFF" at bounding box center [442, 338] width 24 height 13
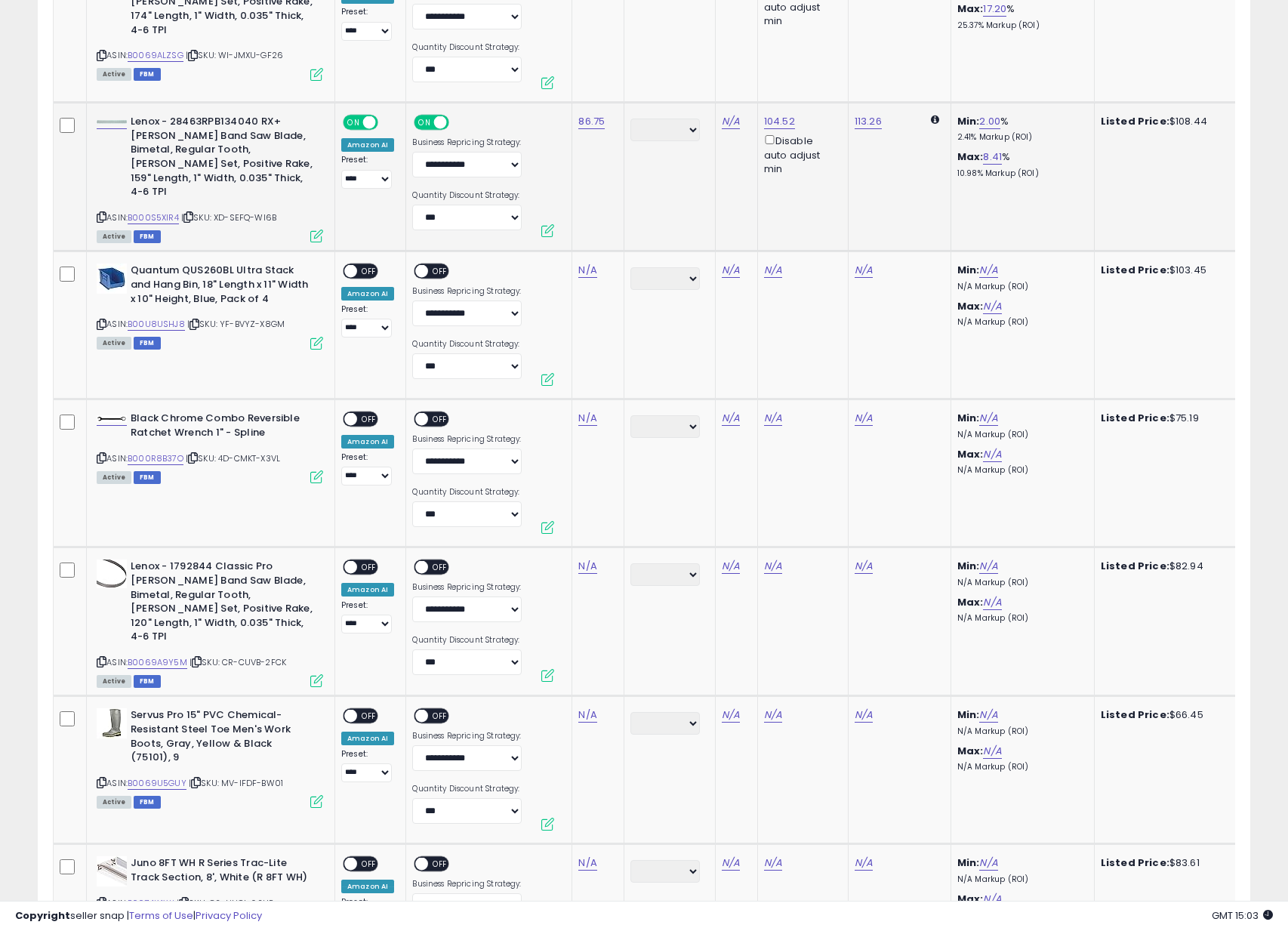
scroll to position [3914, 0]
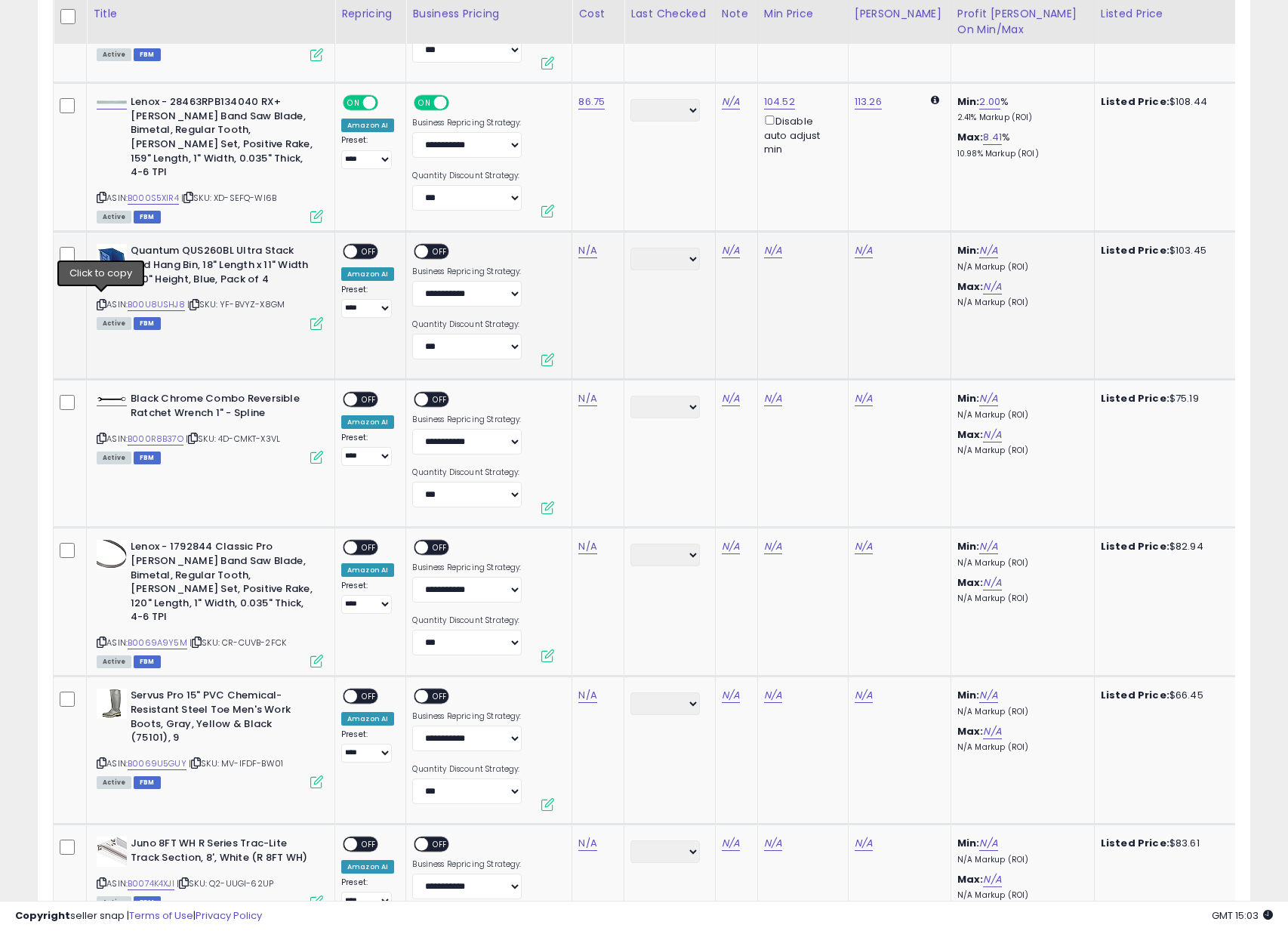
click at [100, 301] on icon at bounding box center [101, 305] width 9 height 8
click at [594, 238] on td "N/A" at bounding box center [599, 306] width 52 height 148
click at [588, 246] on link "N/A" at bounding box center [587, 250] width 18 height 15
type input "*****"
click button "submit" at bounding box center [636, 209] width 25 height 23
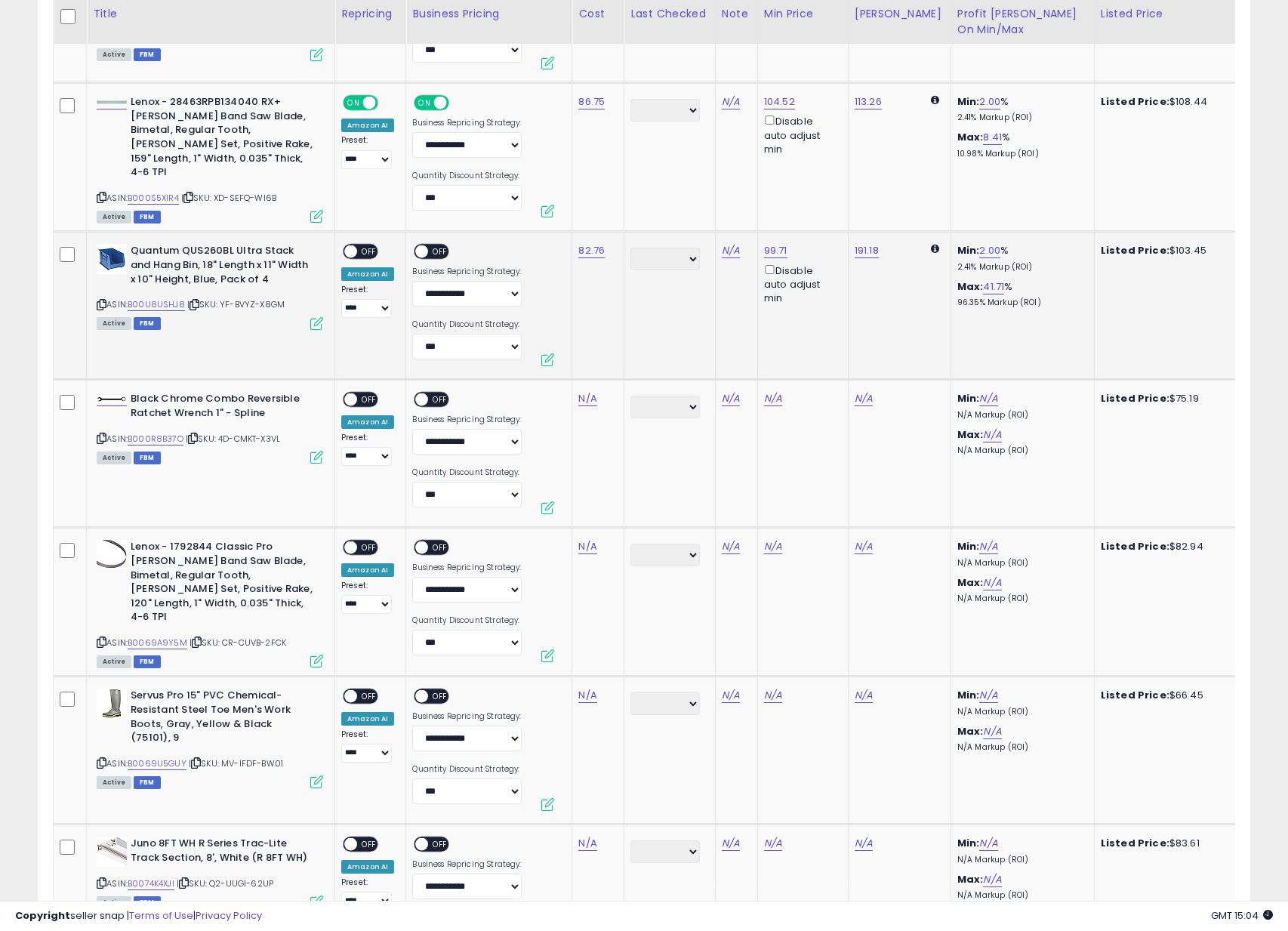
click at [361, 250] on span "OFF" at bounding box center [369, 252] width 24 height 13
click at [429, 250] on span "OFF" at bounding box center [442, 252] width 24 height 13
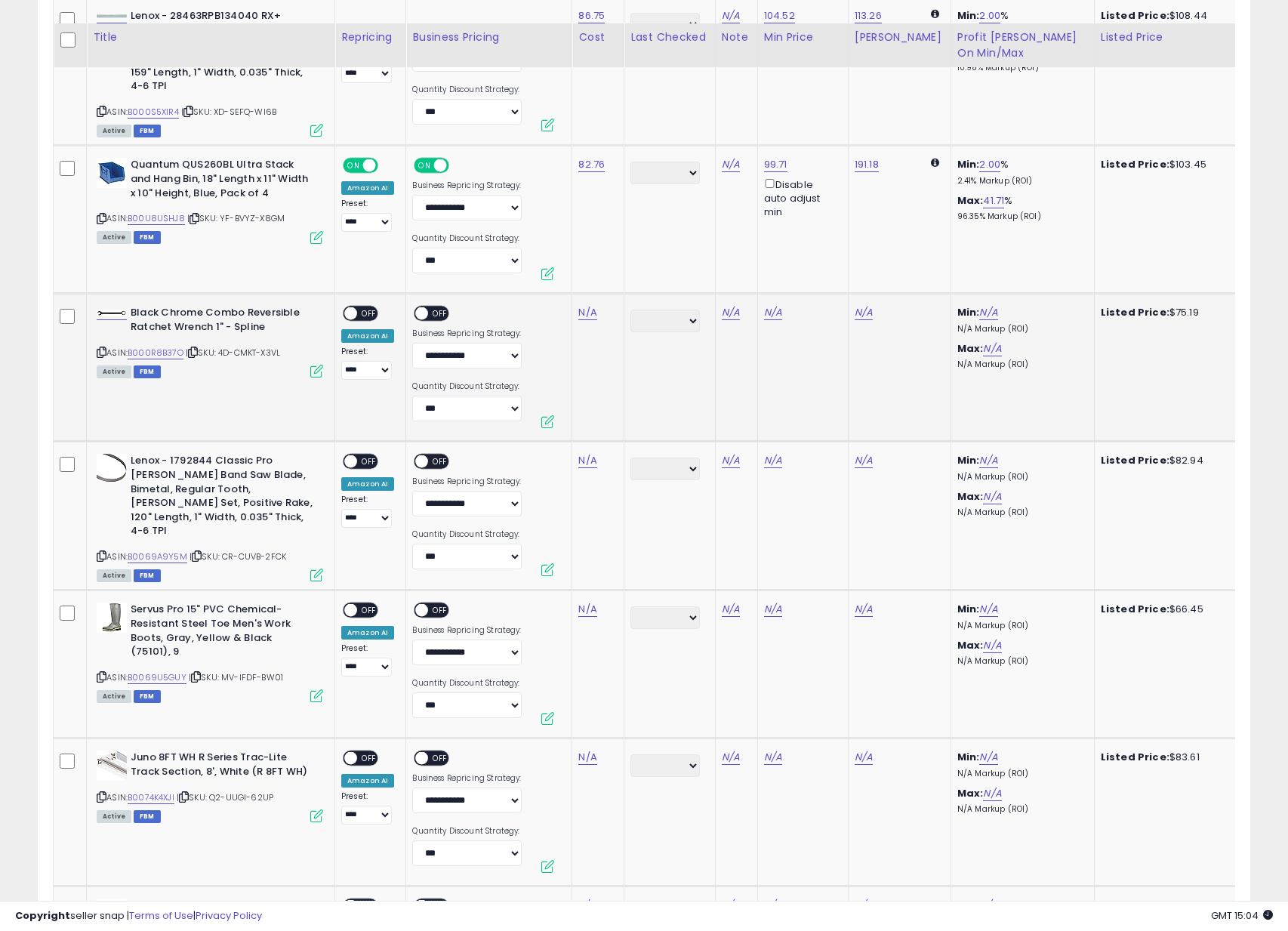
scroll to position [4024, 0]
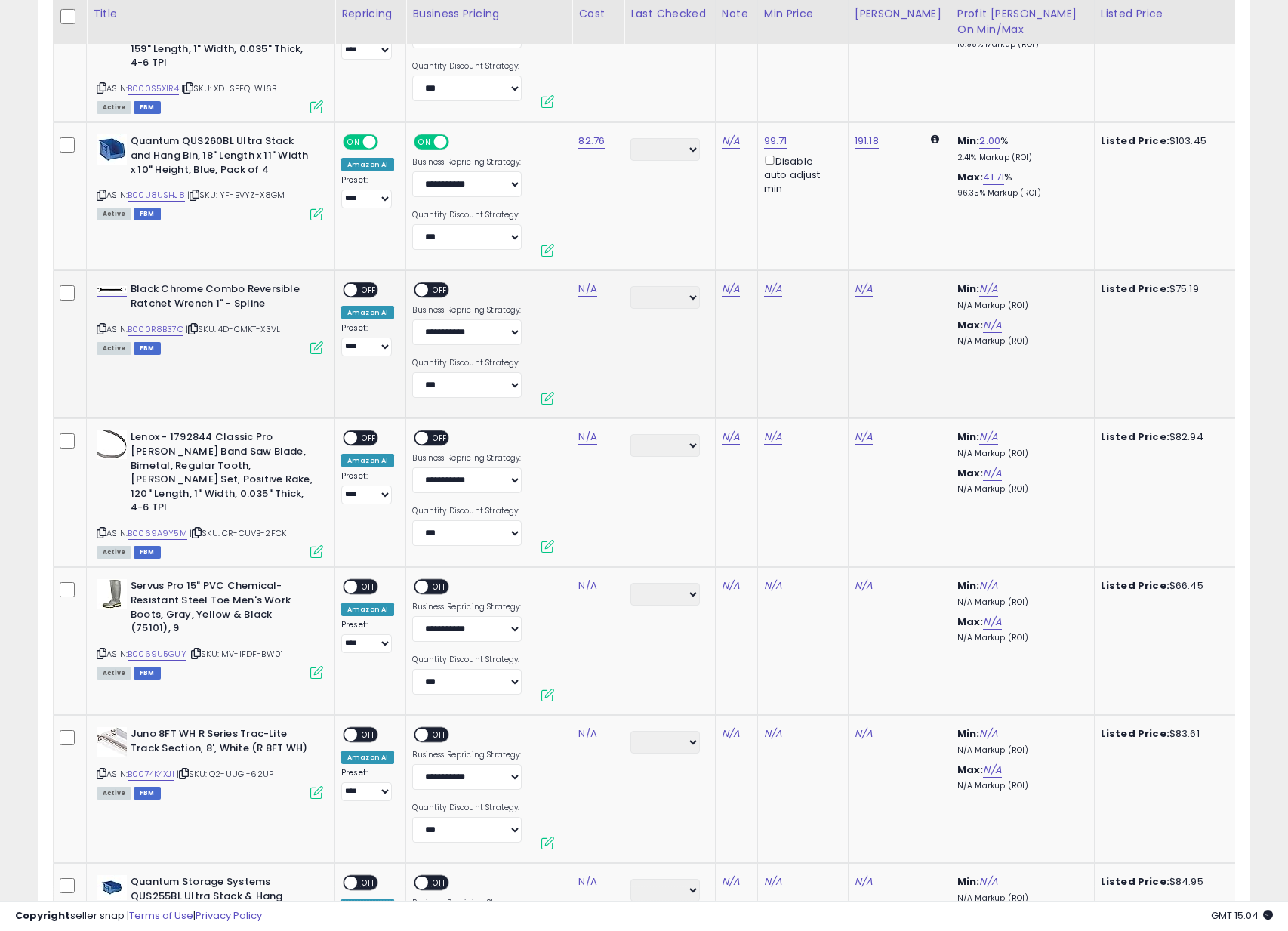
click at [101, 324] on icon at bounding box center [101, 328] width 9 height 8
click at [596, 282] on div "N/A" at bounding box center [595, 289] width 34 height 13
click at [592, 283] on link "N/A" at bounding box center [587, 289] width 18 height 15
type input "*****"
click button "submit" at bounding box center [636, 248] width 25 height 23
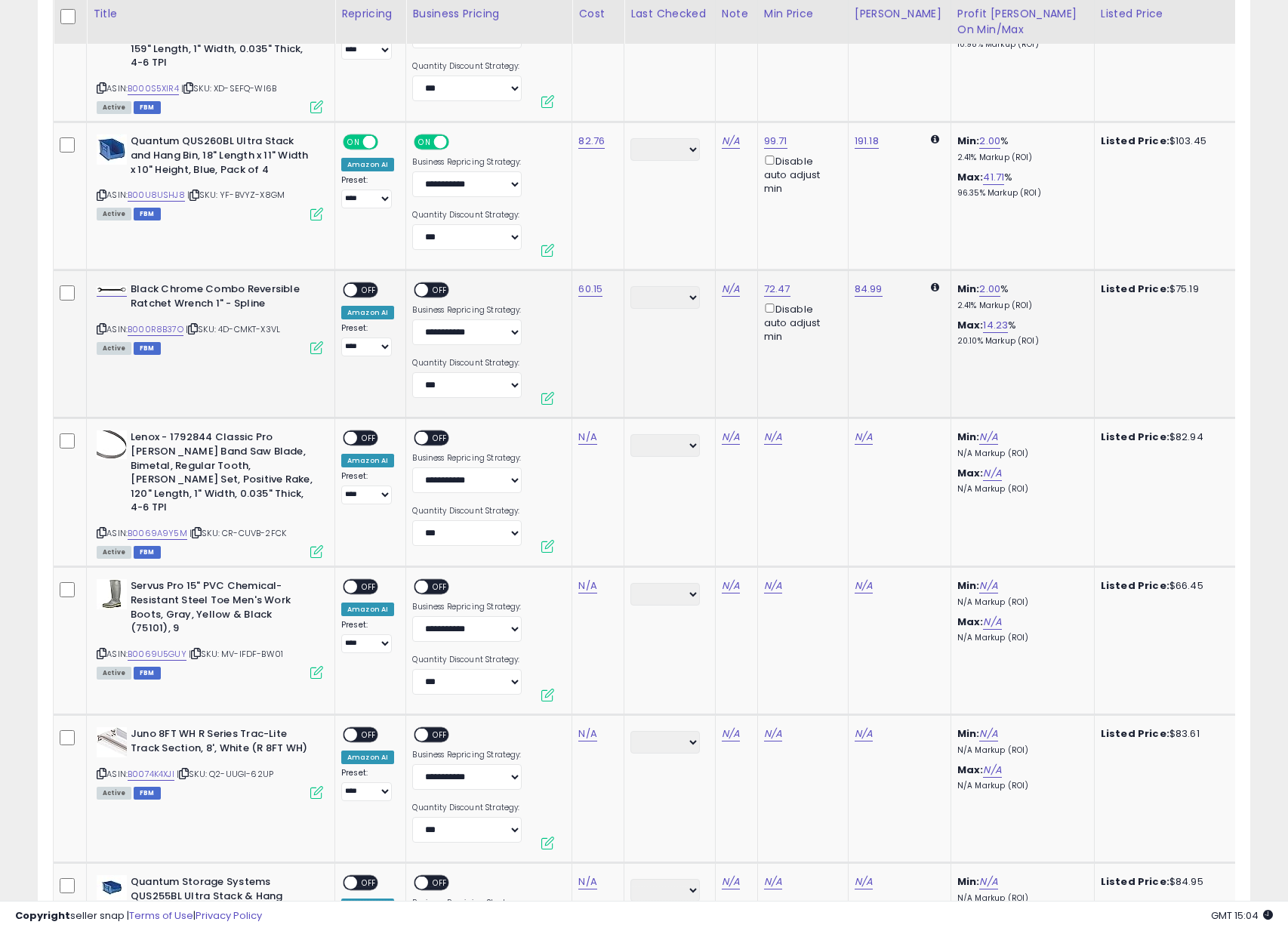
click at [359, 290] on span "OFF" at bounding box center [369, 291] width 24 height 13
click at [437, 293] on span "OFF" at bounding box center [442, 291] width 24 height 13
click at [101, 529] on icon at bounding box center [101, 533] width 9 height 8
click at [587, 440] on link "N/A" at bounding box center [587, 437] width 18 height 15
type input "*****"
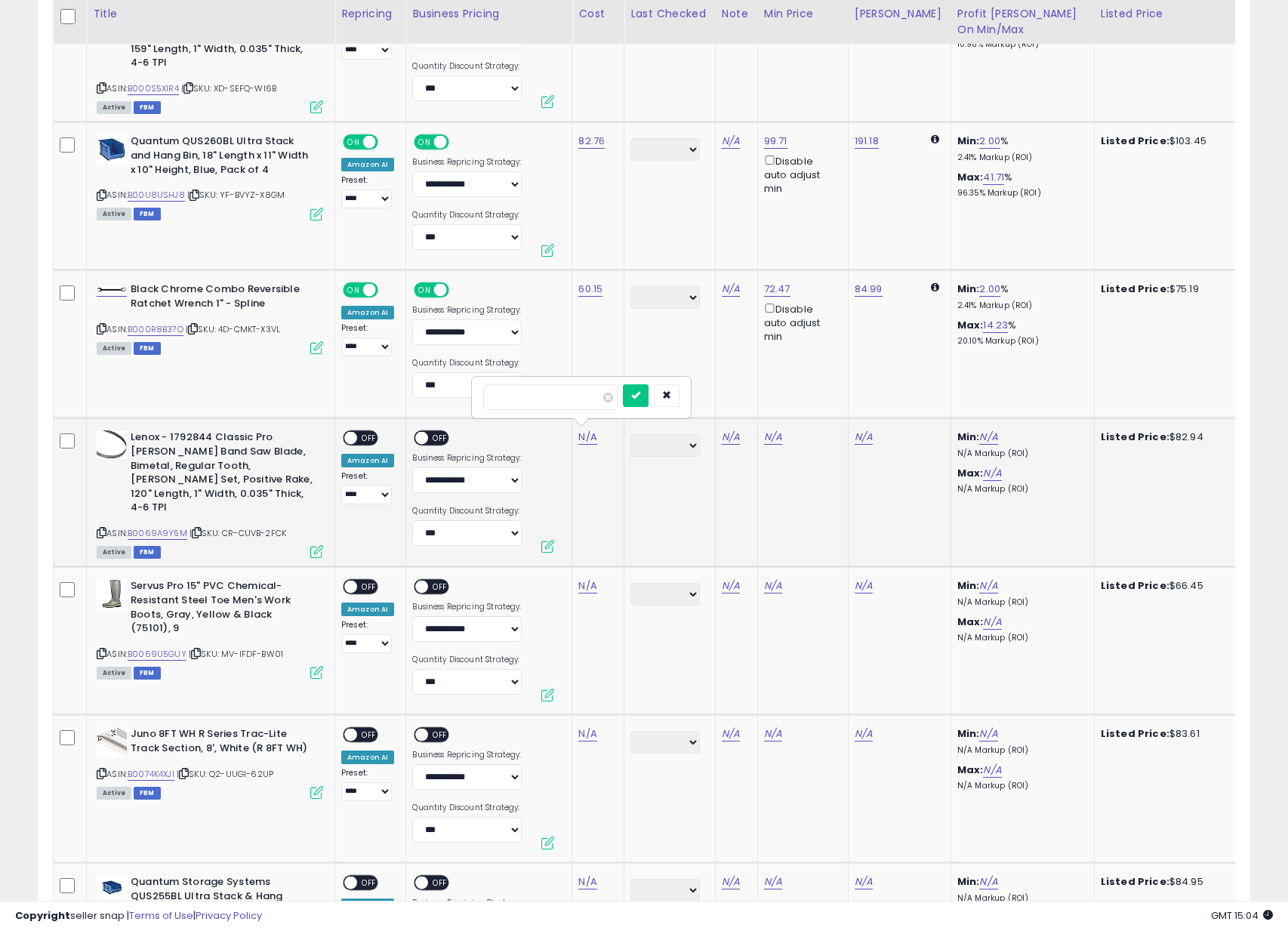
click button "submit" at bounding box center [636, 396] width 25 height 23
drag, startPoint x: 357, startPoint y: 433, endPoint x: 372, endPoint y: 433, distance: 15.0
click at [357, 433] on span "OFF" at bounding box center [369, 439] width 24 height 13
click at [450, 436] on div "ON OFF" at bounding box center [438, 440] width 51 height 19
click at [442, 436] on span "OFF" at bounding box center [442, 439] width 24 height 13
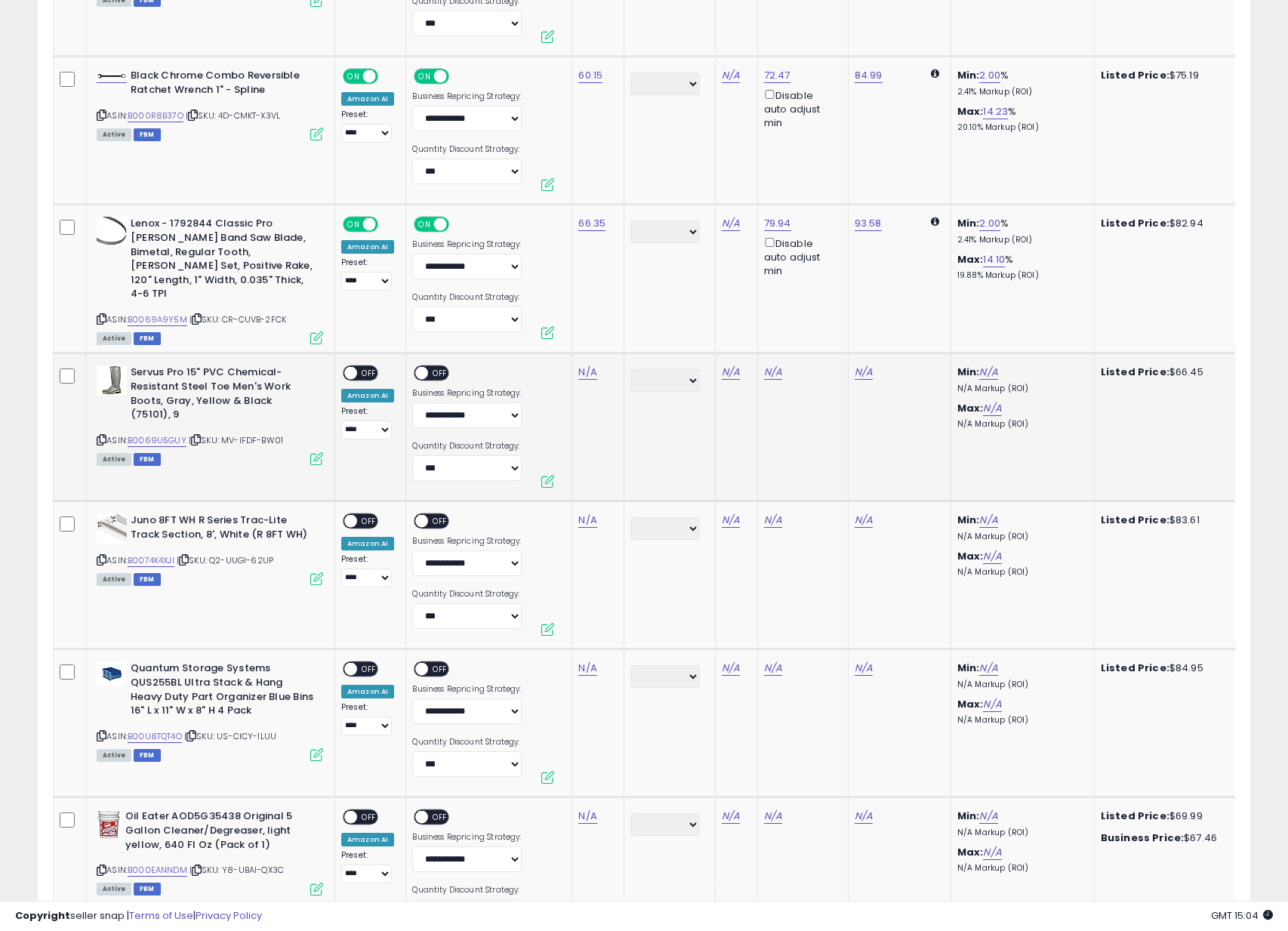
scroll to position [4262, 0]
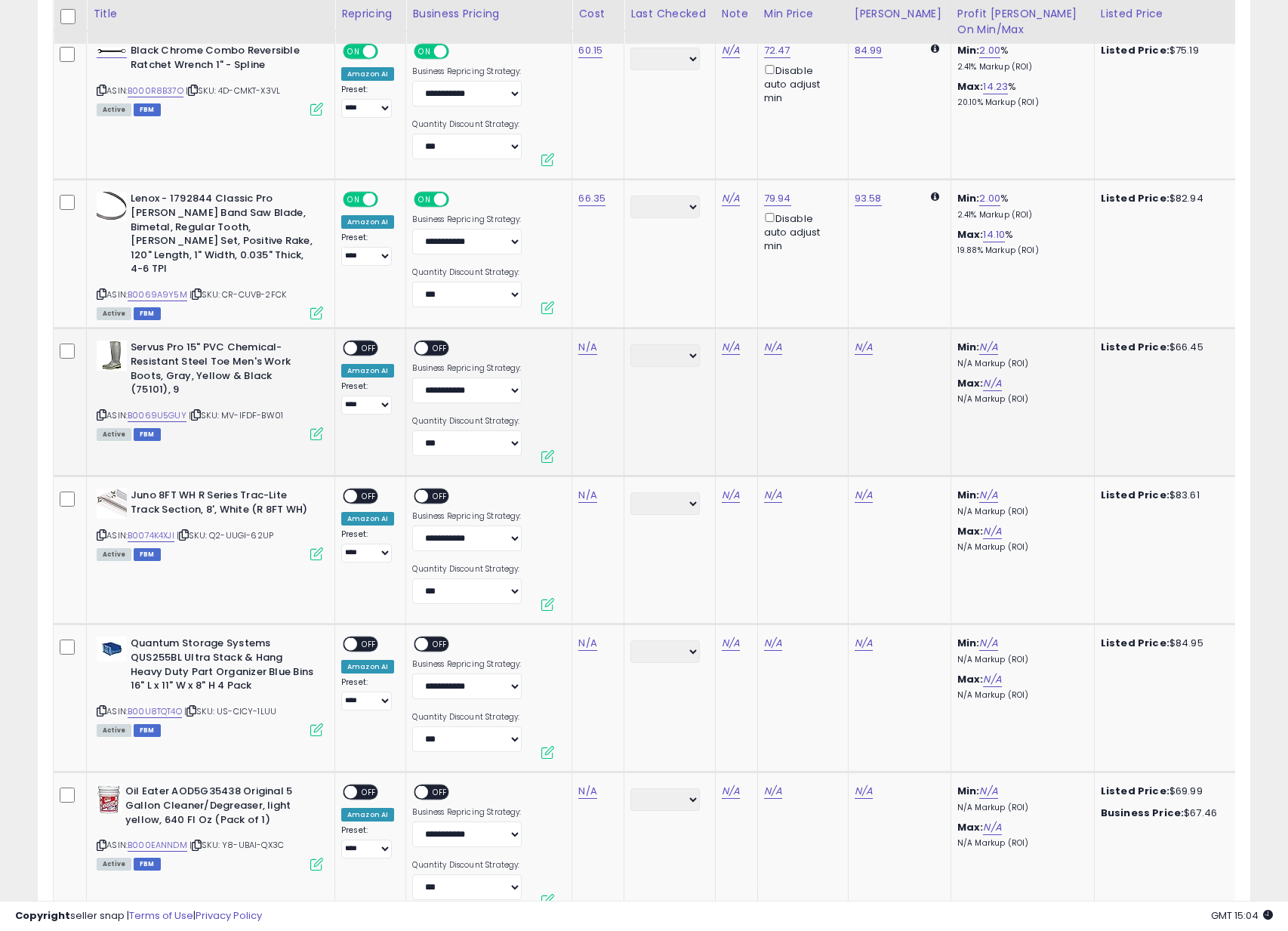
click at [103, 412] on icon at bounding box center [101, 414] width 9 height 8
click at [584, 339] on link "N/A" at bounding box center [587, 347] width 18 height 15
type input "*****"
click button "submit" at bounding box center [636, 305] width 25 height 23
click at [370, 344] on span "OFF" at bounding box center [369, 349] width 24 height 13
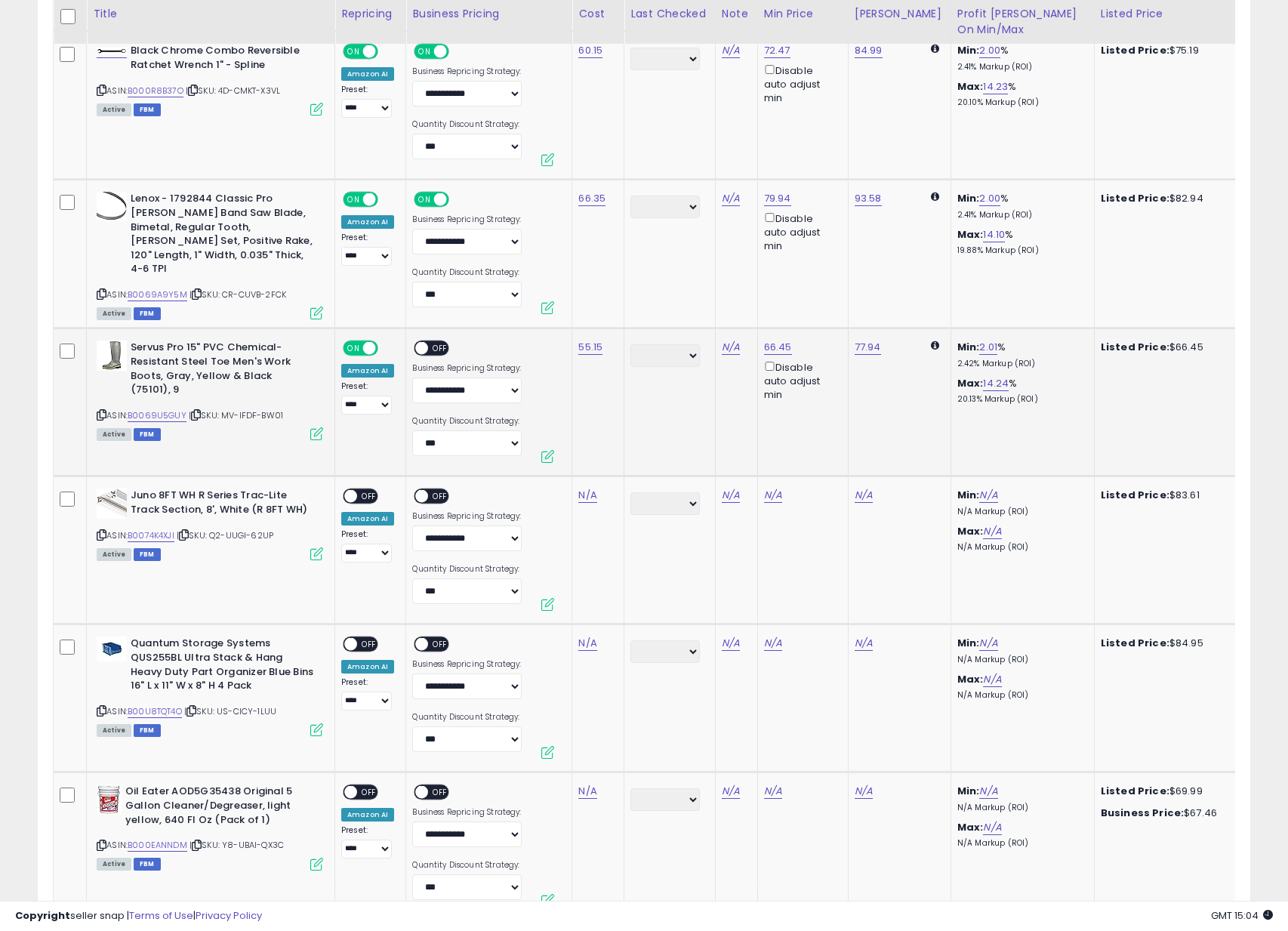
click at [433, 343] on span "OFF" at bounding box center [442, 349] width 24 height 13
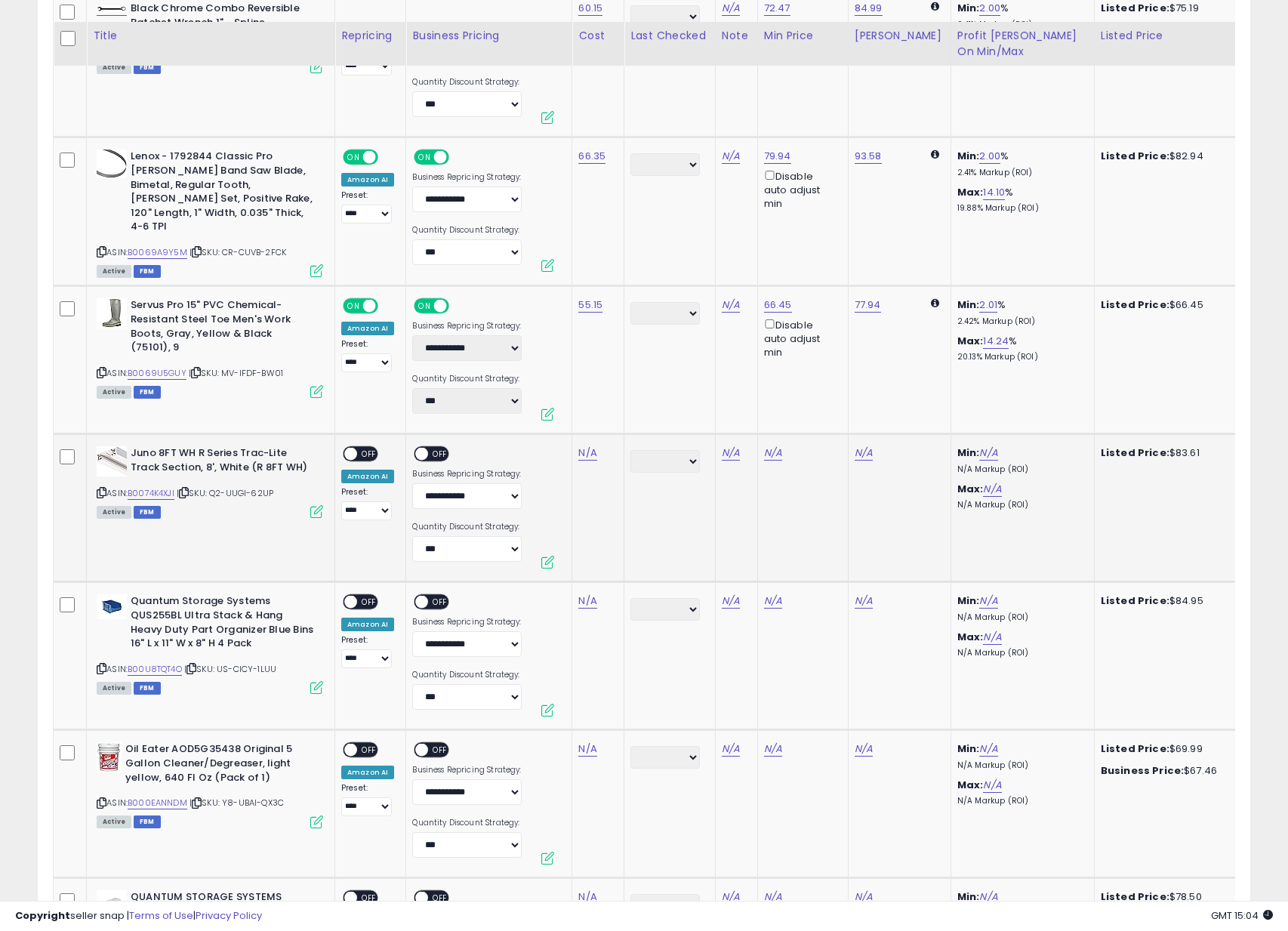
scroll to position [4333, 0]
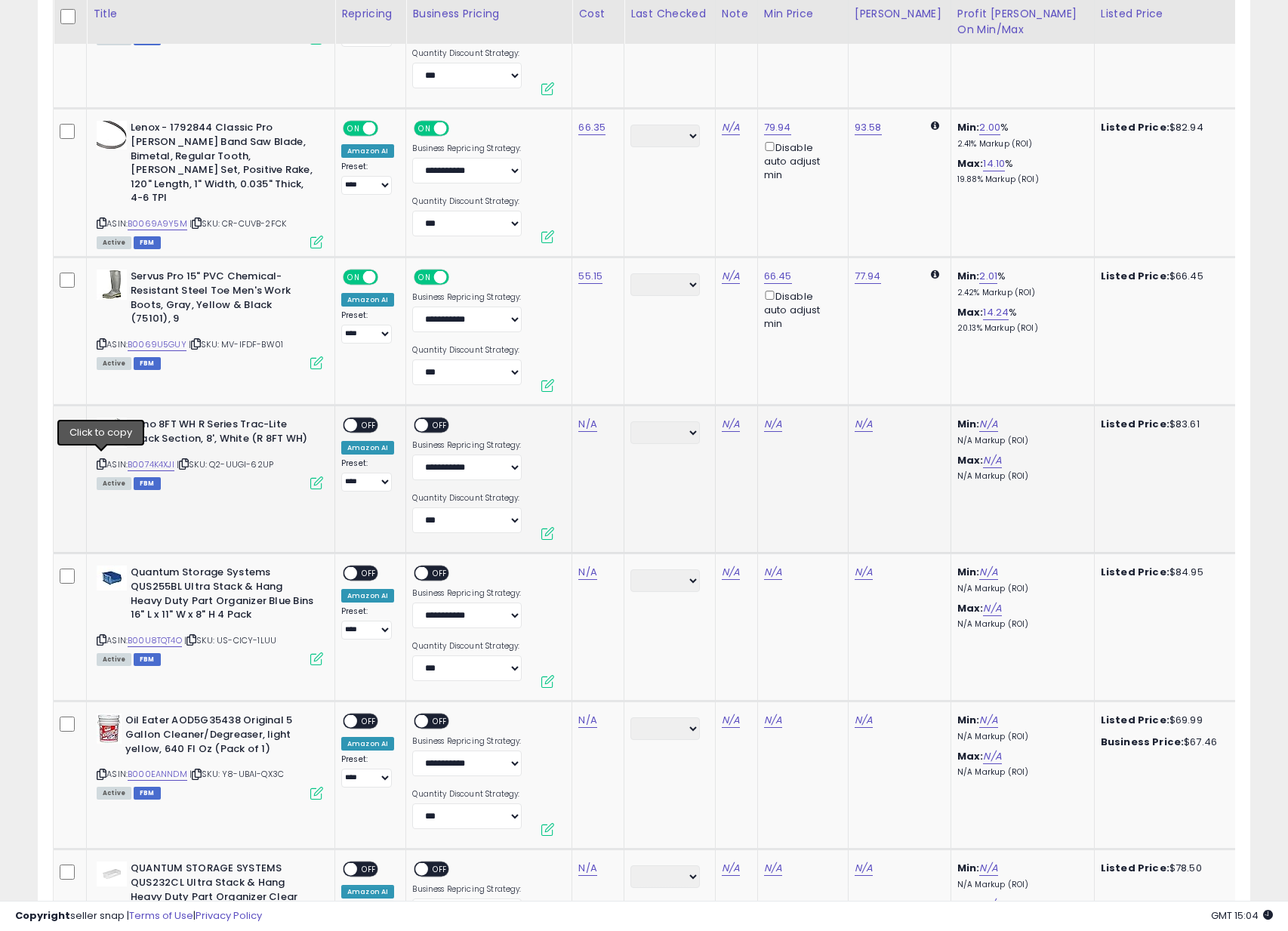
click at [102, 460] on icon at bounding box center [101, 464] width 9 height 8
click at [605, 420] on div "N/A" at bounding box center [595, 424] width 34 height 13
click at [584, 421] on link "N/A" at bounding box center [587, 425] width 18 height 15
type input "*****"
click button "submit" at bounding box center [636, 382] width 25 height 23
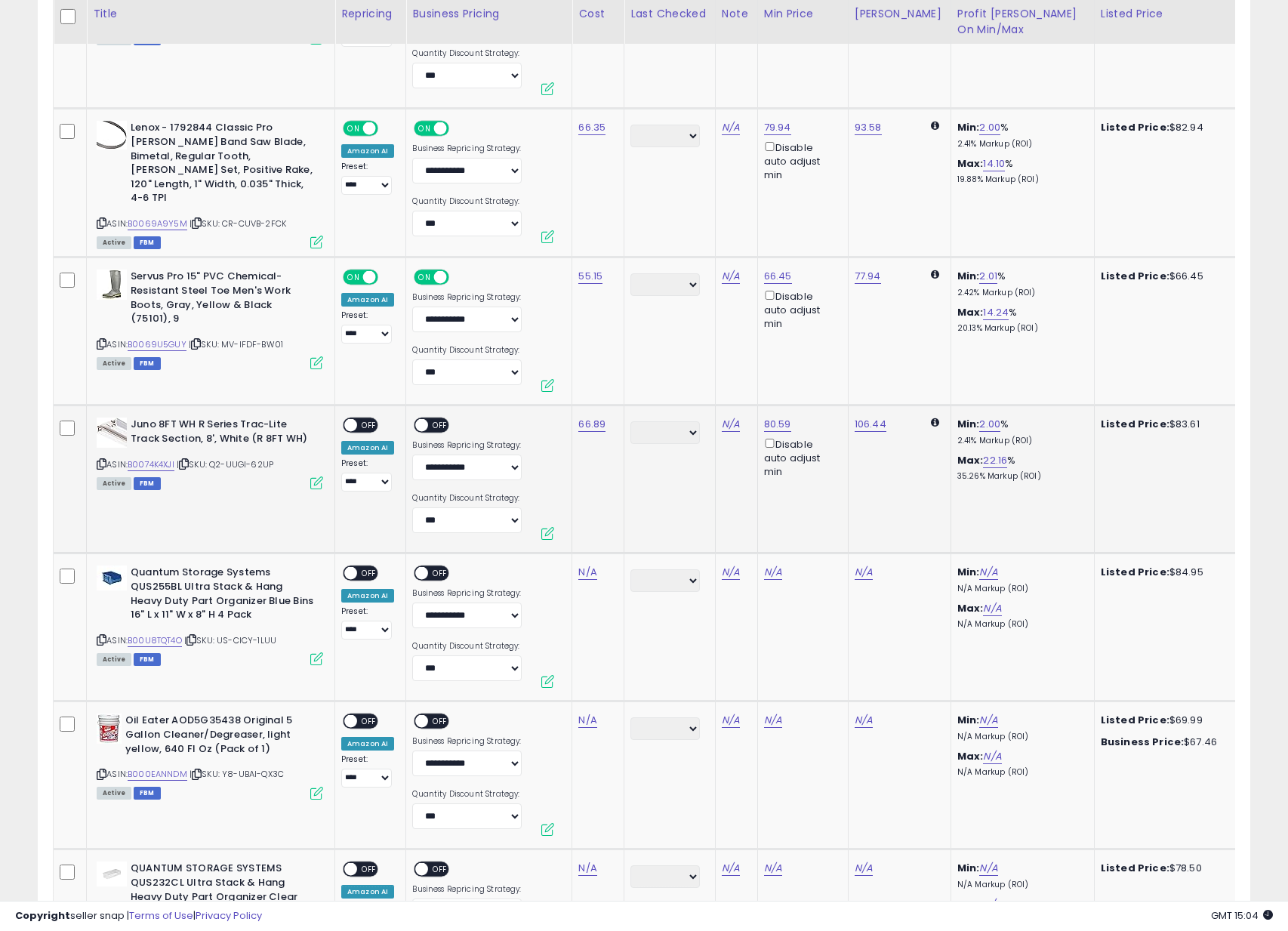
click at [359, 421] on span "OFF" at bounding box center [369, 426] width 24 height 13
click at [422, 425] on span at bounding box center [423, 426] width 13 height 13
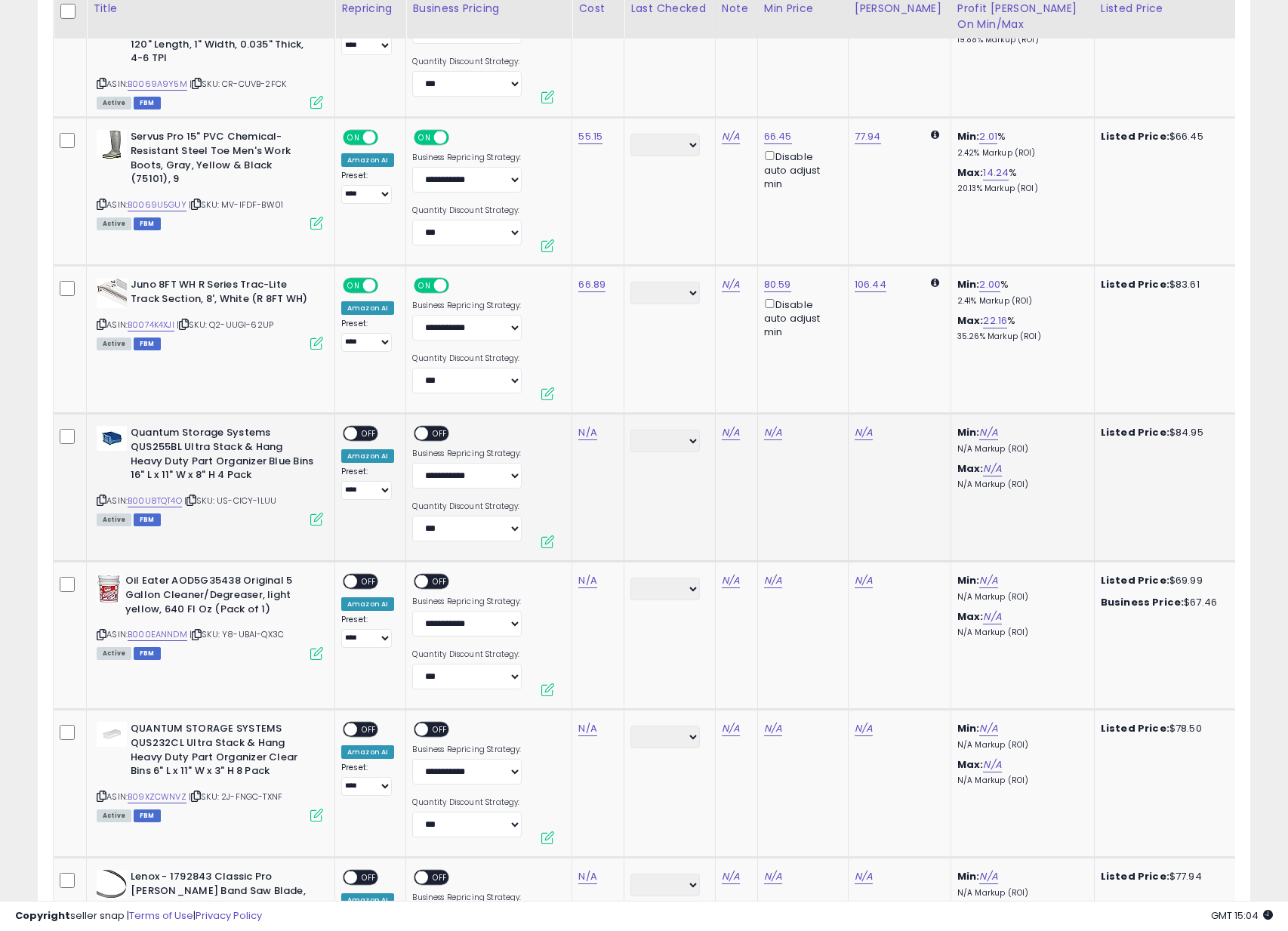
scroll to position [4482, 0]
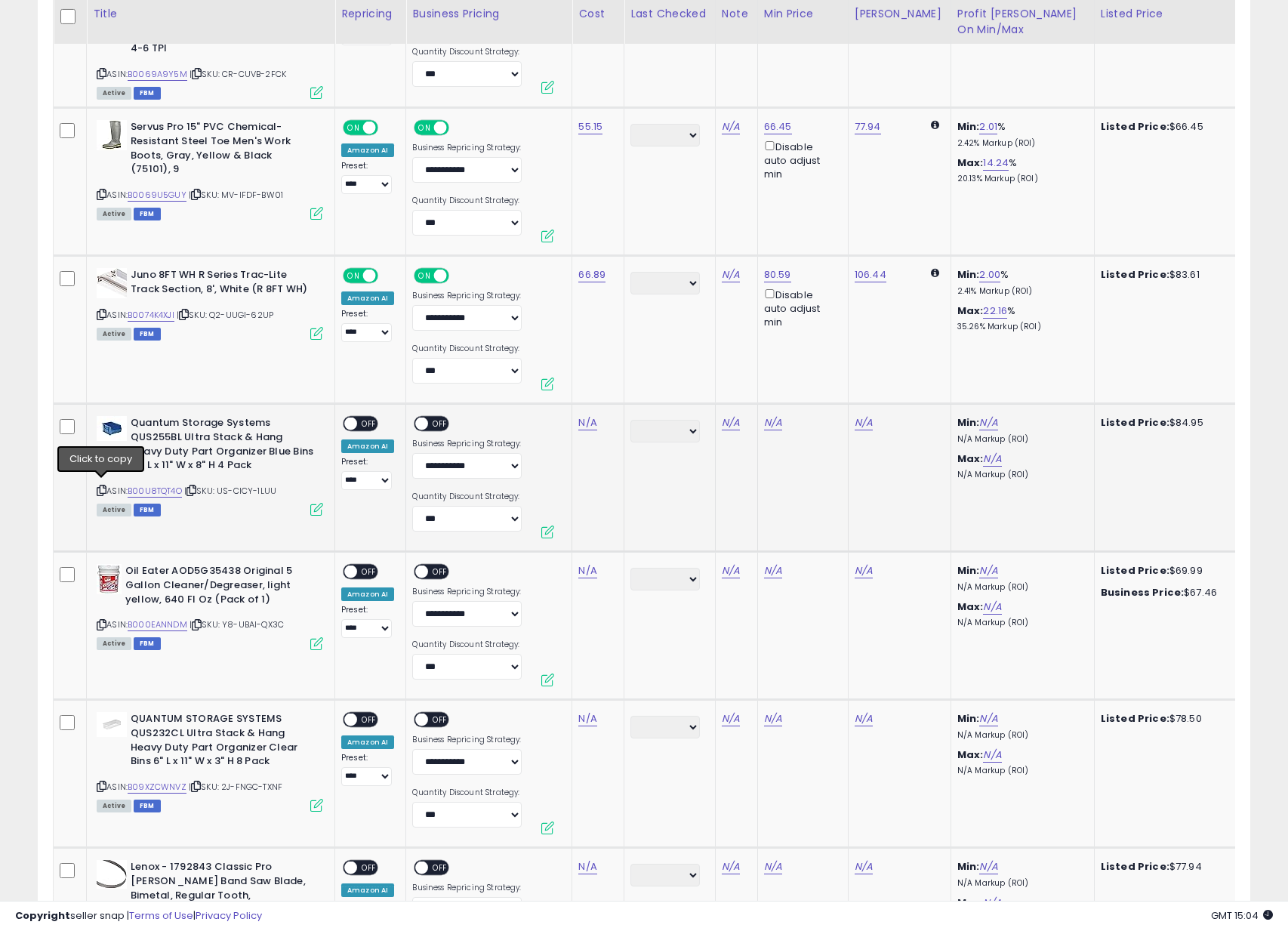
click at [101, 488] on icon at bounding box center [101, 490] width 9 height 8
click at [584, 416] on link "N/A" at bounding box center [587, 423] width 18 height 15
type input "*****"
click button "submit" at bounding box center [636, 381] width 25 height 23
click at [353, 424] on span at bounding box center [351, 424] width 13 height 13
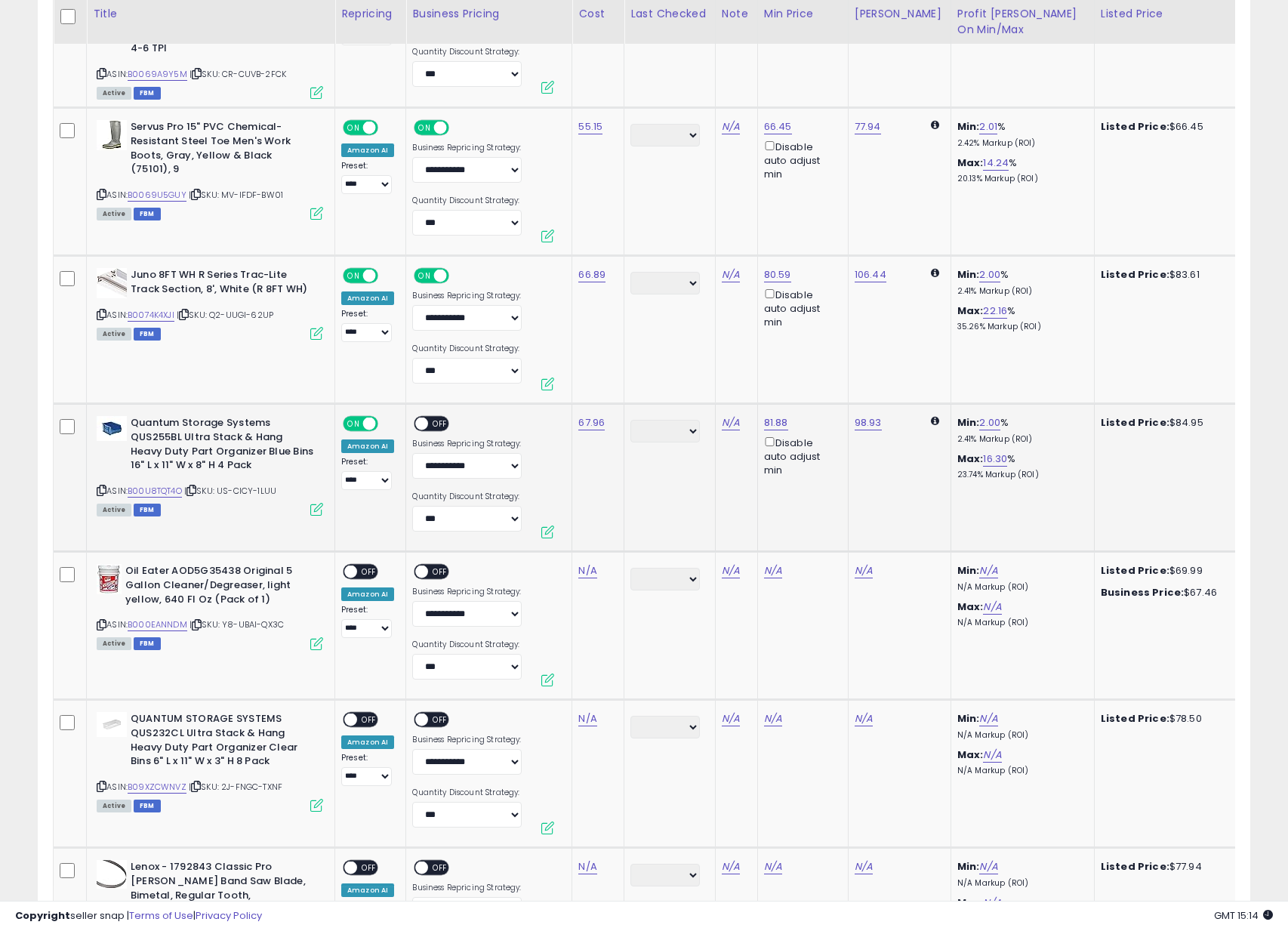
click at [436, 418] on span "OFF" at bounding box center [442, 424] width 24 height 13
click at [105, 621] on icon at bounding box center [101, 624] width 9 height 8
click at [592, 571] on link "N/A" at bounding box center [587, 571] width 18 height 15
click button "submit" at bounding box center [636, 529] width 25 height 23
click at [363, 568] on span "OFF" at bounding box center [369, 572] width 24 height 13
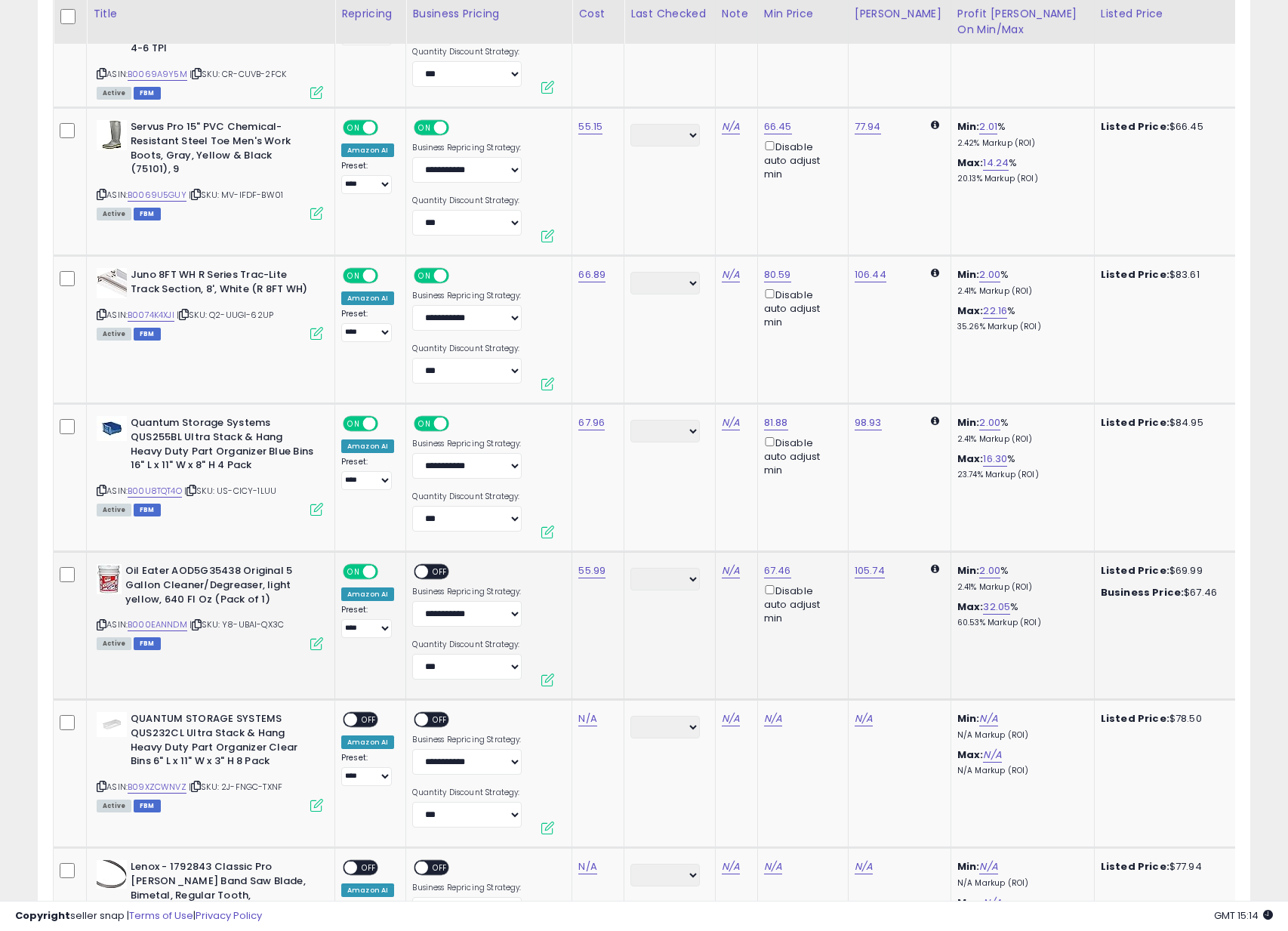
click at [433, 568] on span "OFF" at bounding box center [442, 572] width 24 height 13
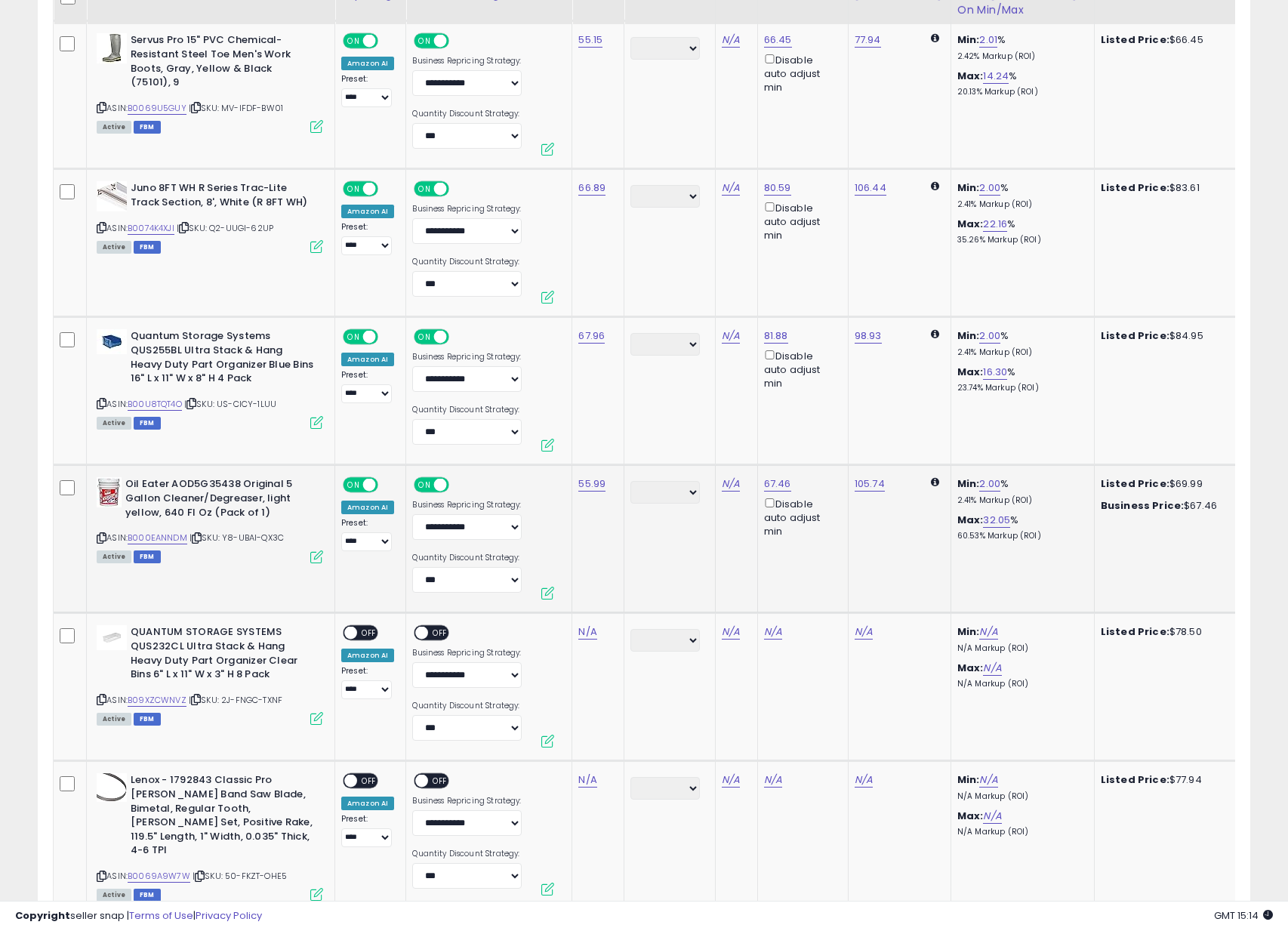
scroll to position [4640, 0]
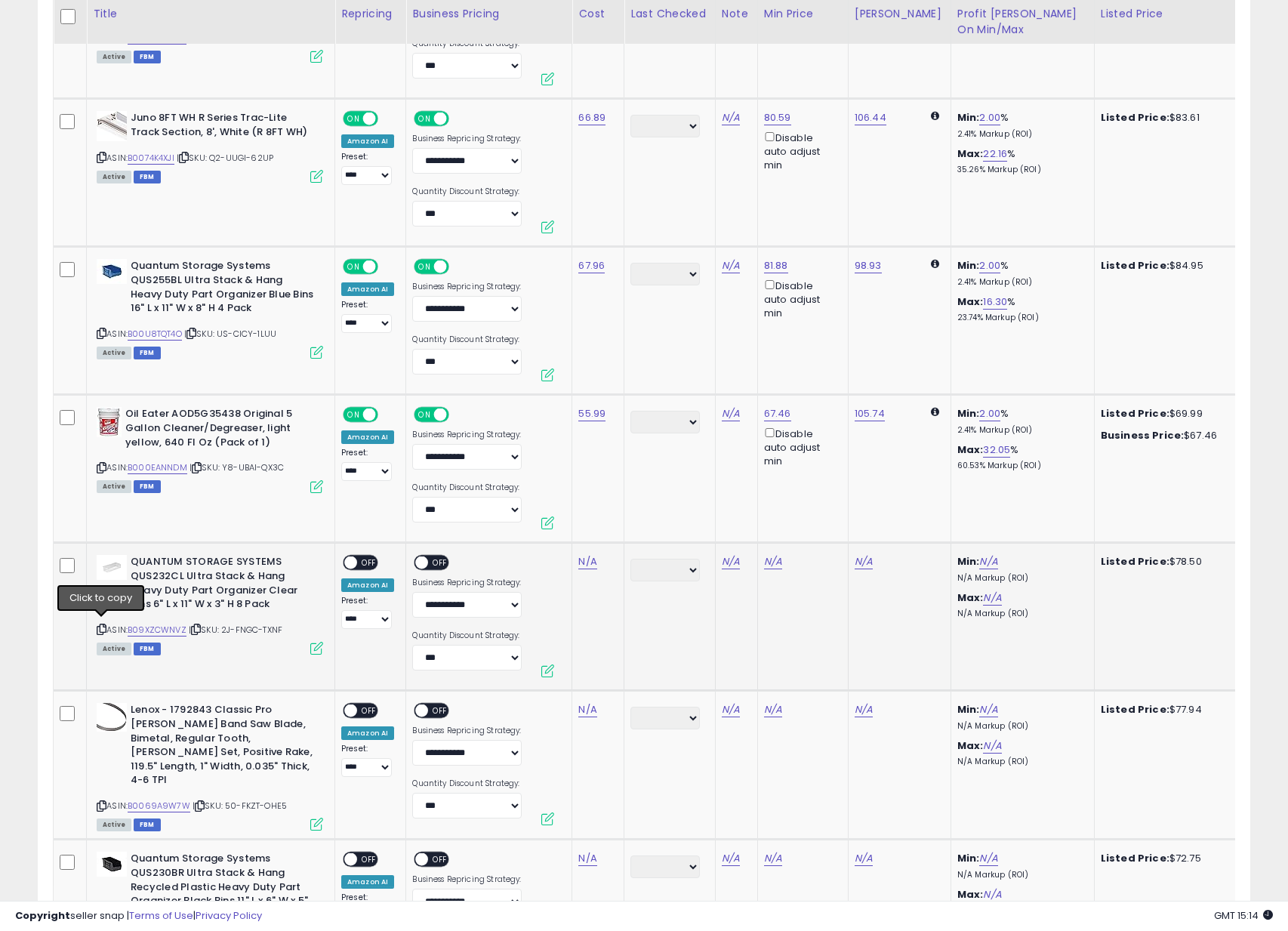
click at [102, 626] on icon at bounding box center [101, 629] width 9 height 8
click at [591, 554] on link "N/A" at bounding box center [587, 562] width 18 height 15
type input "*****"
click button "submit" at bounding box center [636, 519] width 25 height 23
click at [371, 562] on span "OFF" at bounding box center [369, 563] width 24 height 13
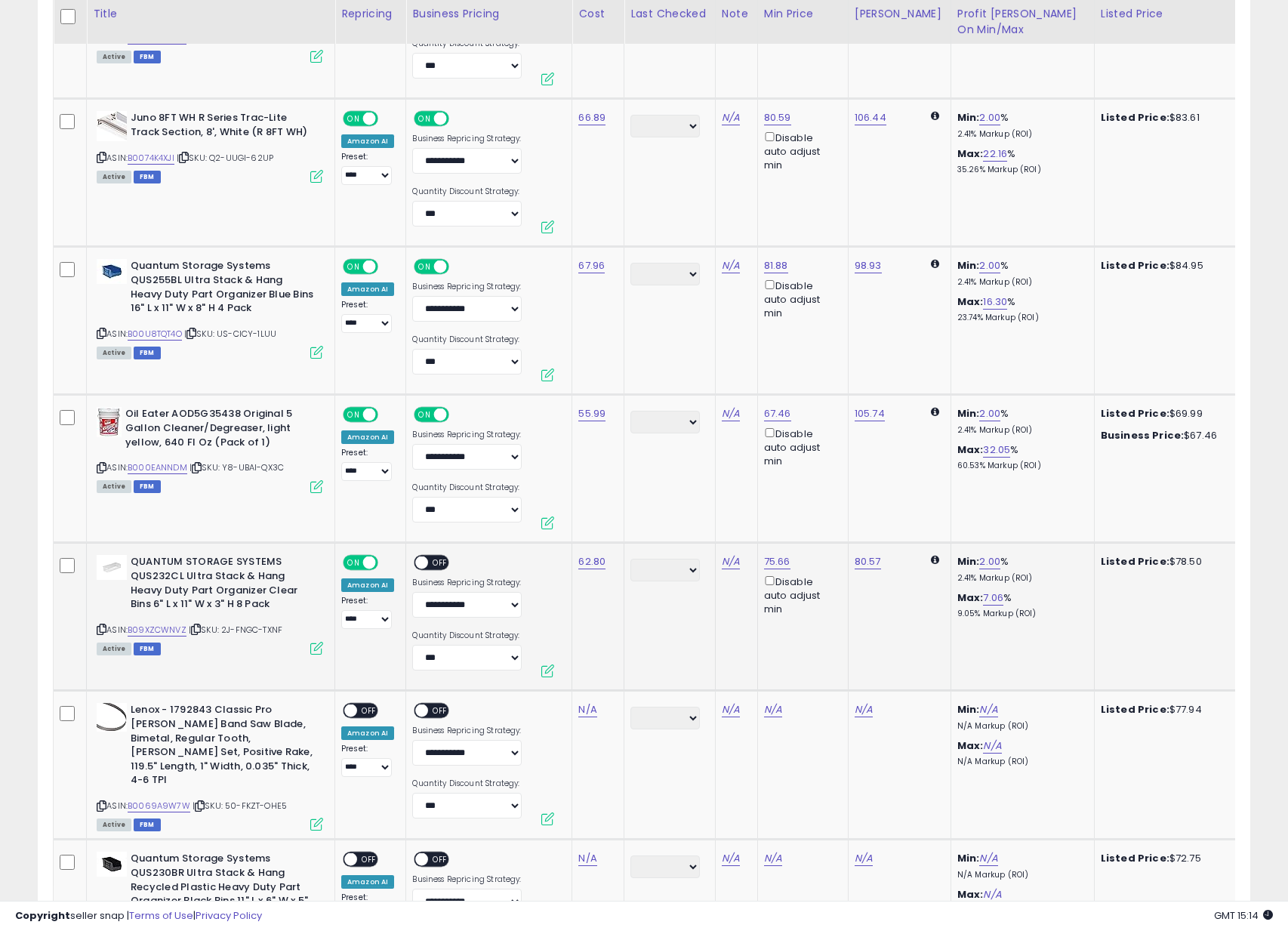
click at [420, 561] on span at bounding box center [423, 563] width 13 height 13
click at [434, 561] on span "OFF" at bounding box center [442, 563] width 24 height 13
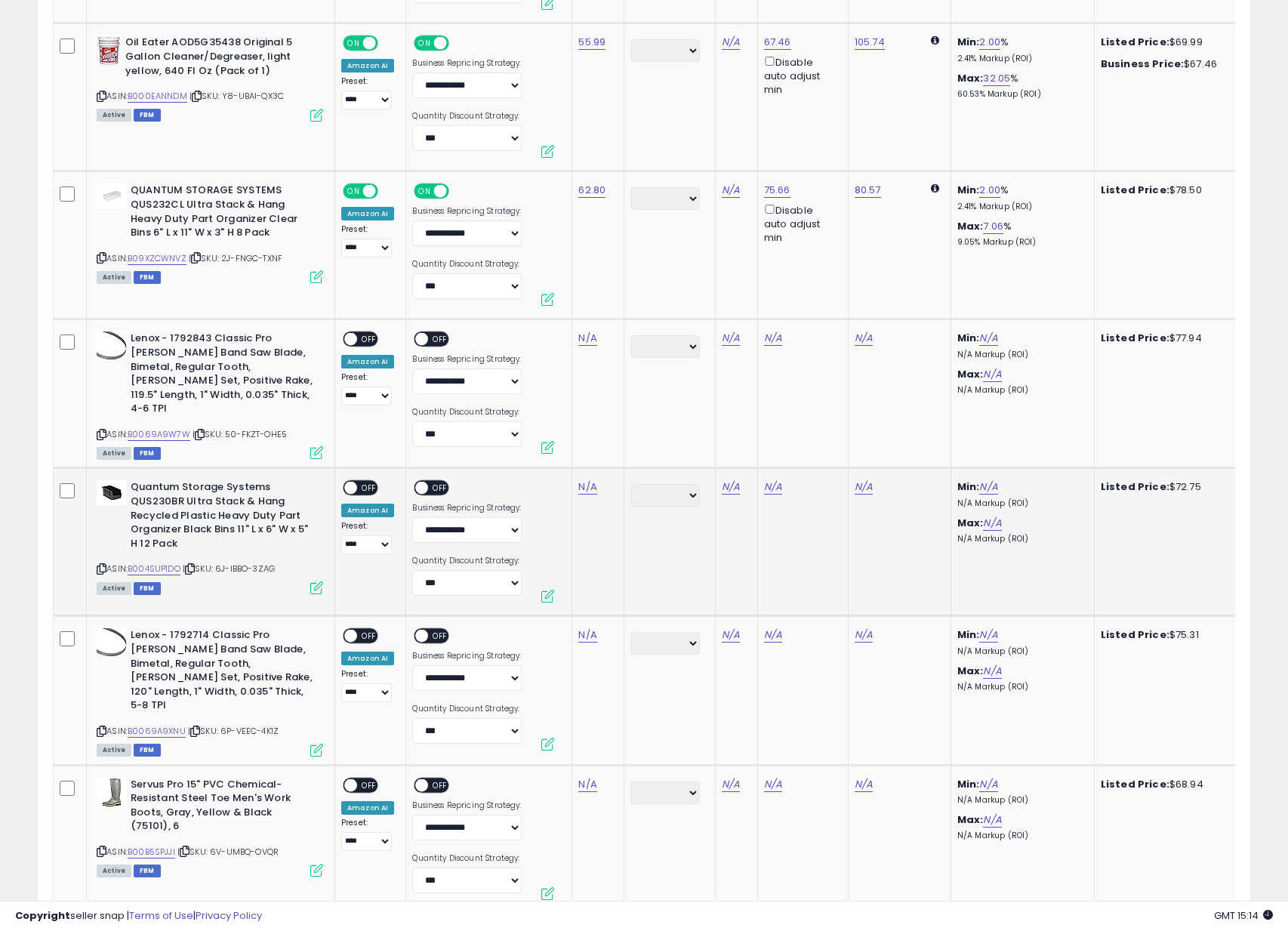
scroll to position [5040, 0]
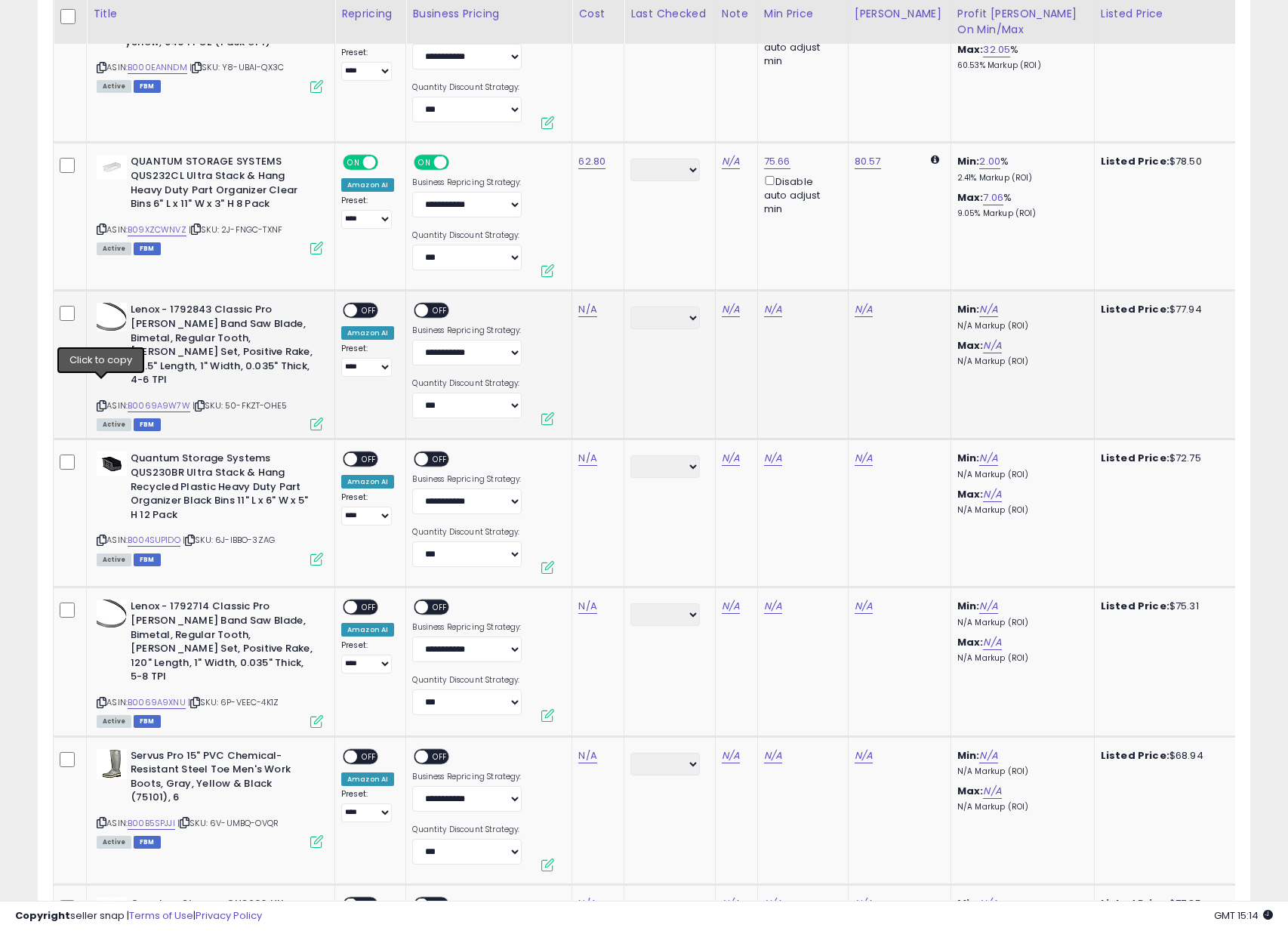
click at [102, 402] on icon at bounding box center [101, 406] width 9 height 8
click at [594, 303] on div "N/A" at bounding box center [595, 309] width 34 height 13
click at [590, 305] on link "N/A" at bounding box center [587, 309] width 18 height 15
click button "submit" at bounding box center [636, 267] width 25 height 23
click at [362, 312] on div "ON OFF" at bounding box center [344, 311] width 36 height 13
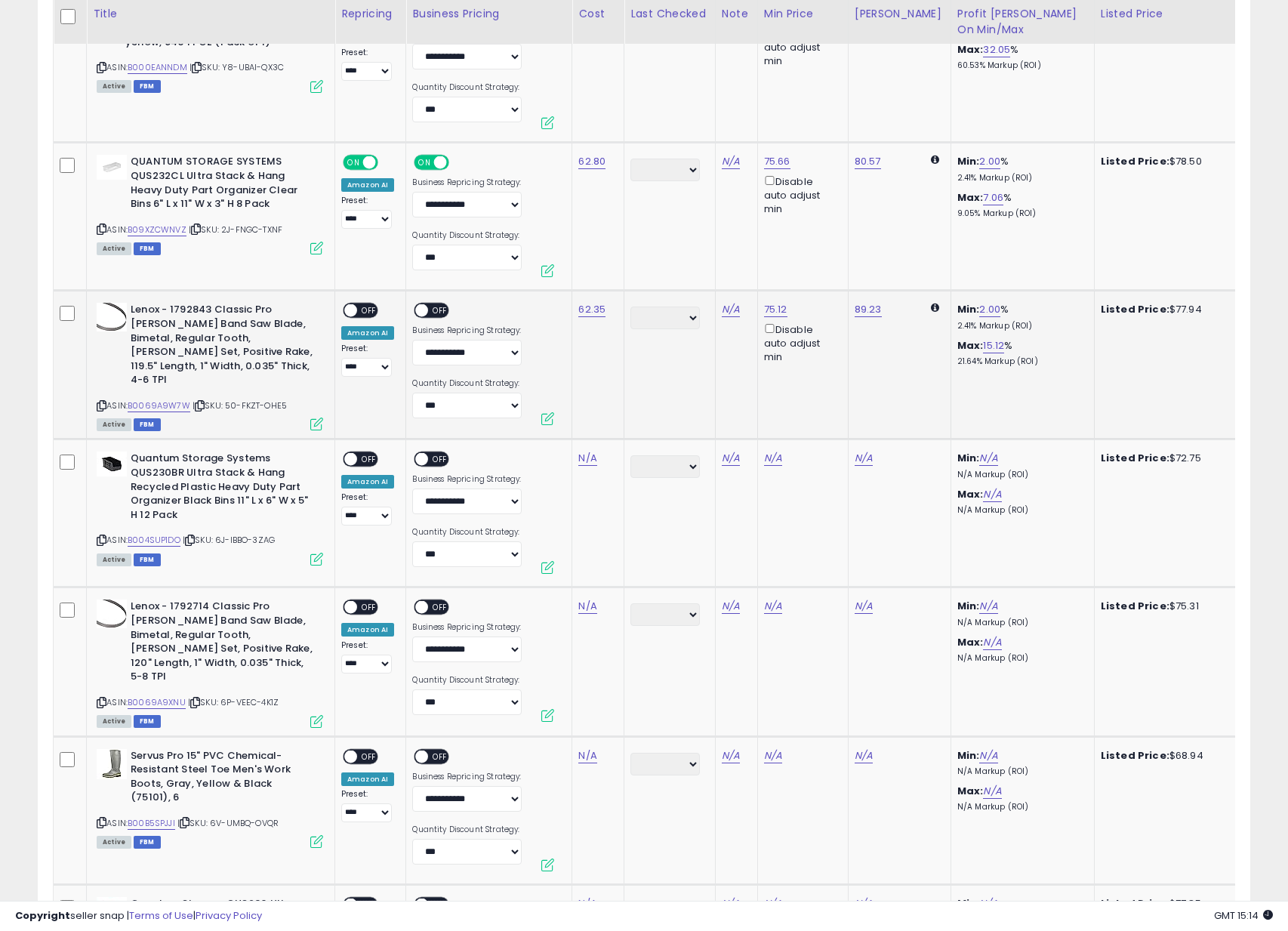
click at [429, 310] on span "OFF" at bounding box center [442, 311] width 24 height 13
click at [359, 305] on span "OFF" at bounding box center [369, 311] width 24 height 13
click at [99, 536] on icon at bounding box center [101, 540] width 9 height 8
click at [592, 452] on link "N/A" at bounding box center [587, 458] width 18 height 15
type input "*****"
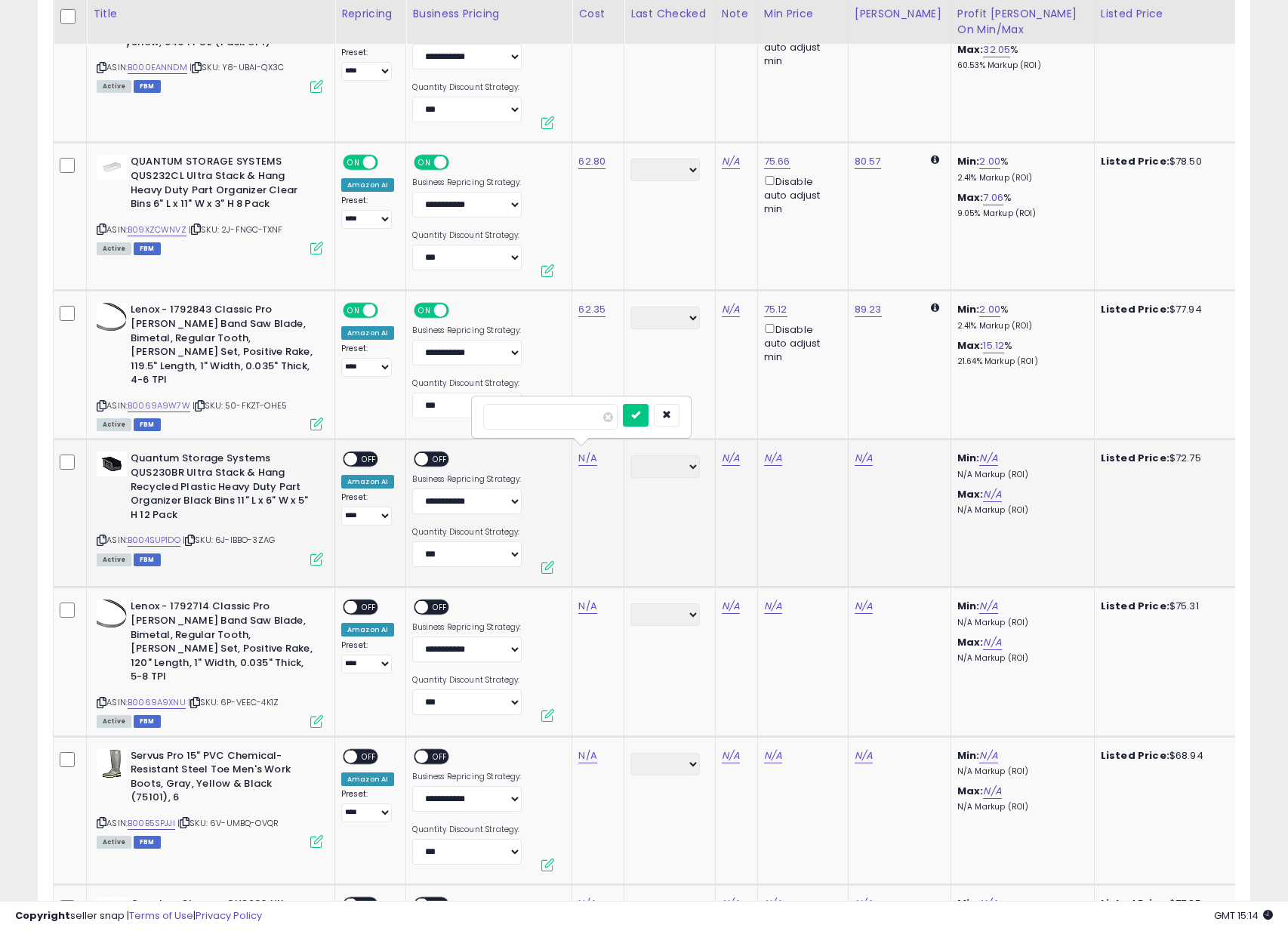
click button "submit" at bounding box center [636, 415] width 25 height 23
click at [364, 458] on span "OFF" at bounding box center [369, 459] width 24 height 13
click at [429, 457] on span "OFF" at bounding box center [442, 459] width 24 height 13
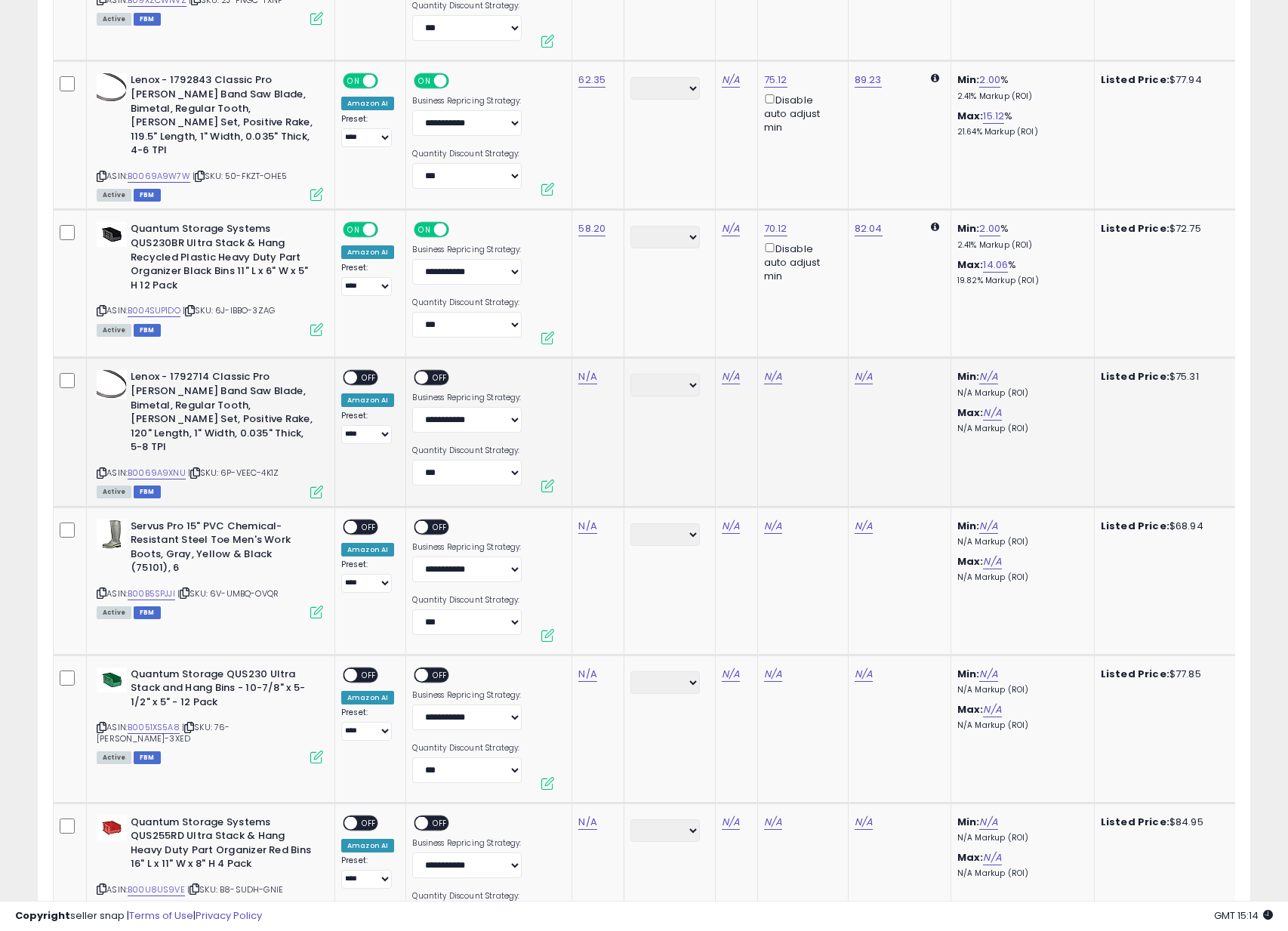
scroll to position [5271, 0]
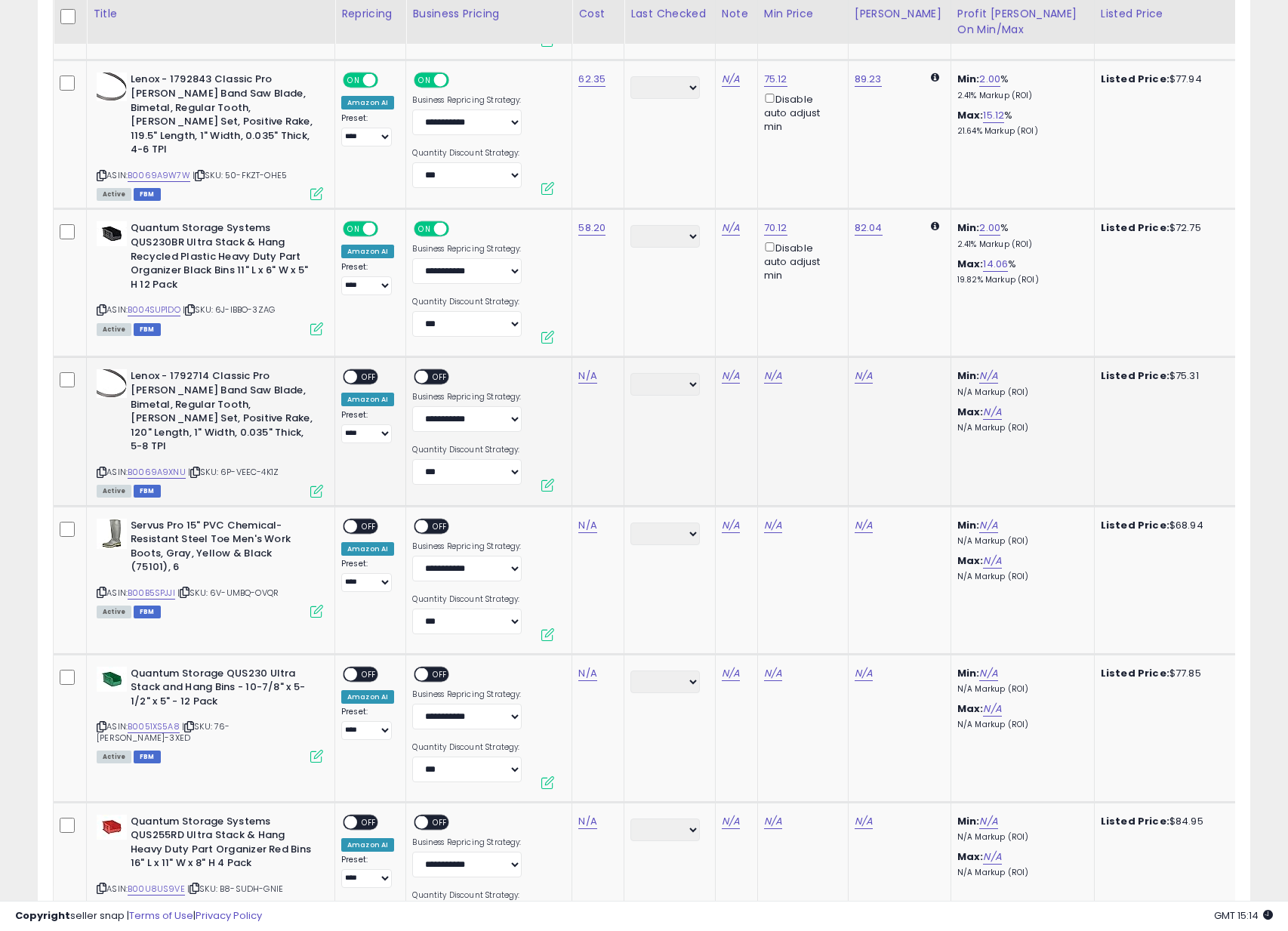
click at [104, 468] on icon at bounding box center [101, 472] width 9 height 8
click at [593, 370] on link "N/A" at bounding box center [587, 376] width 18 height 15
type input "*****"
click button "submit" at bounding box center [636, 333] width 25 height 23
click at [359, 374] on span "OFF" at bounding box center [369, 377] width 24 height 13
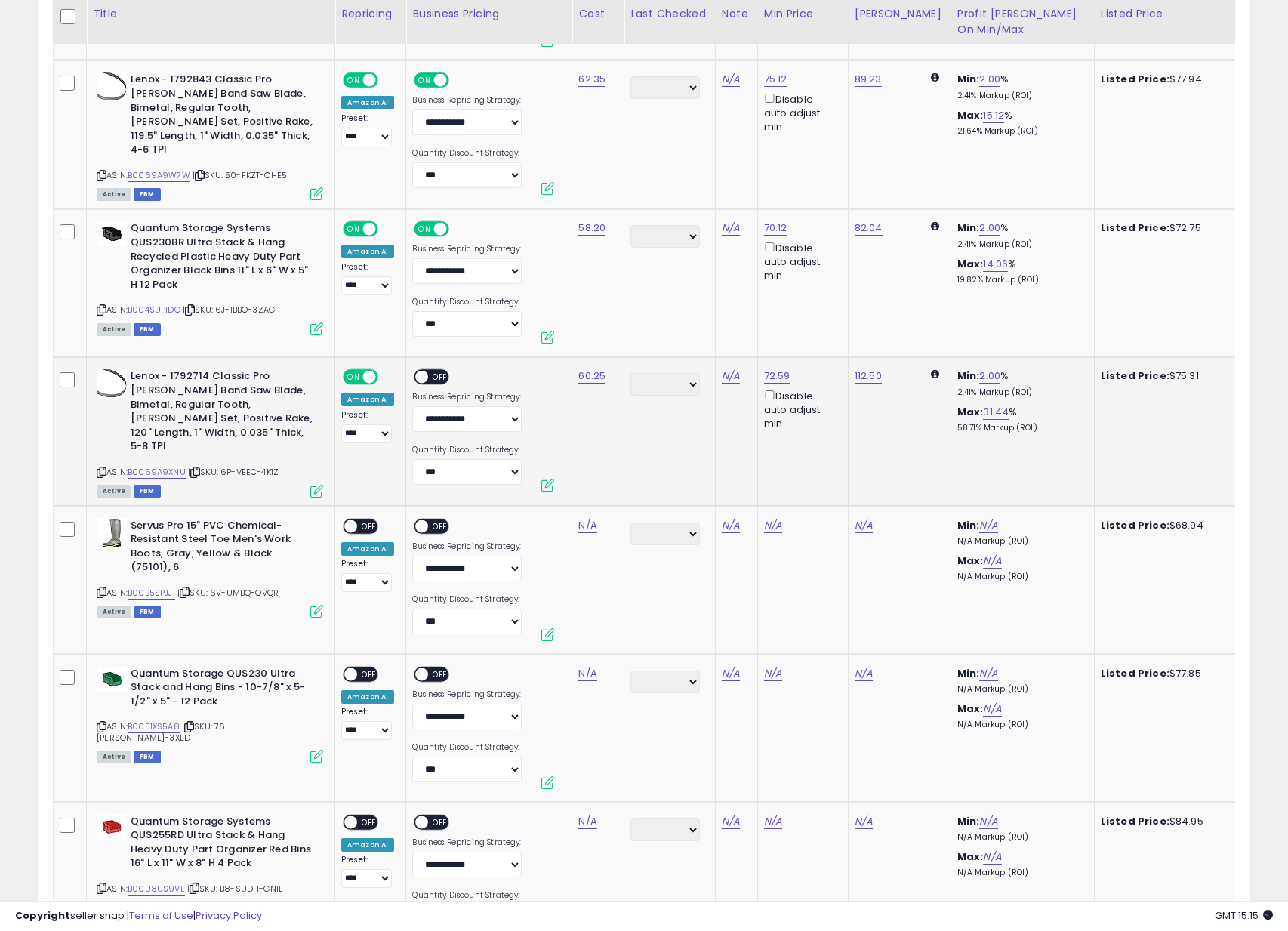
click at [430, 370] on span "OFF" at bounding box center [442, 377] width 24 height 13
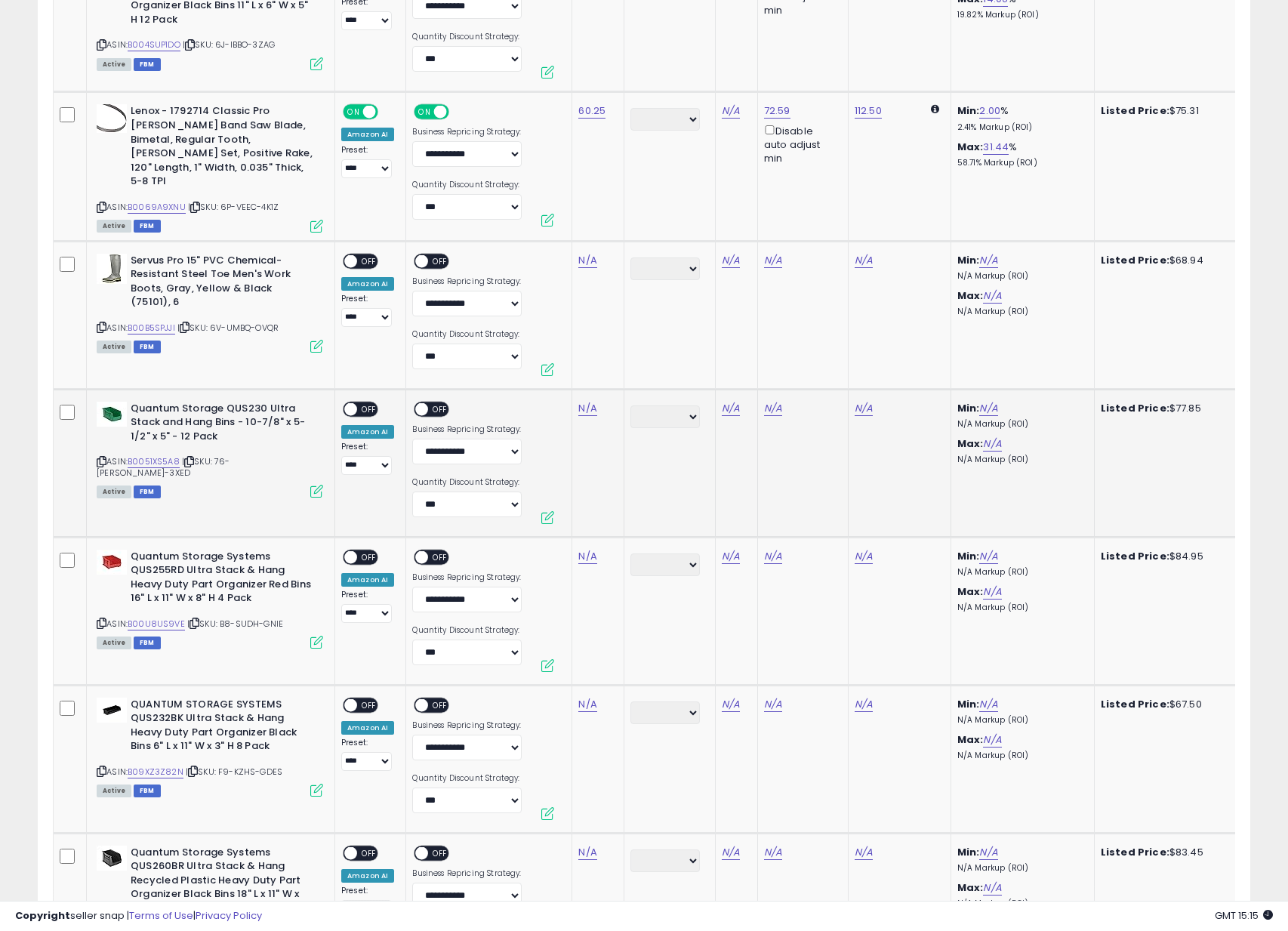
scroll to position [5543, 0]
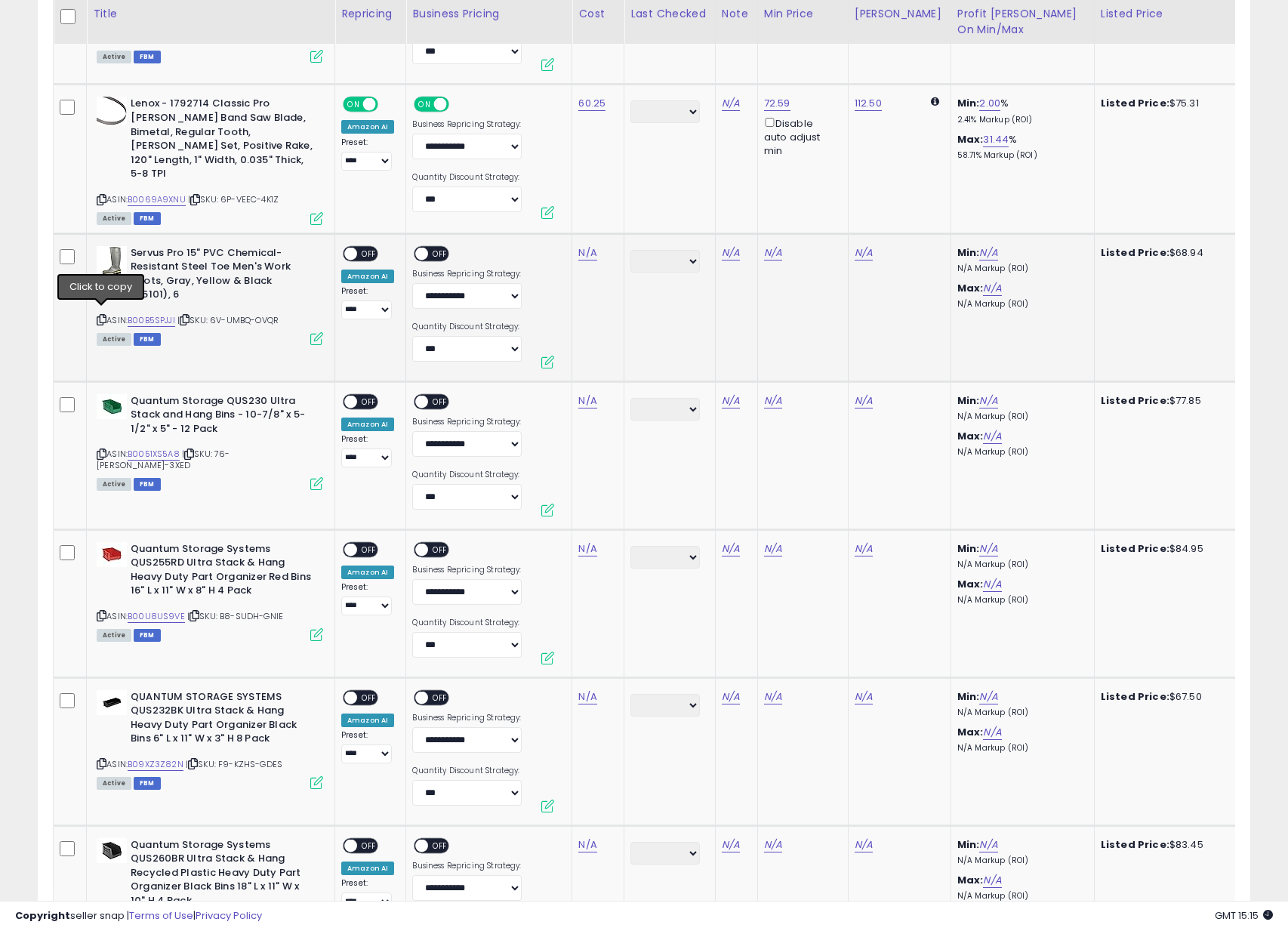
click at [100, 316] on icon at bounding box center [101, 320] width 9 height 8
click at [600, 247] on div "N/A" at bounding box center [595, 253] width 34 height 13
click at [595, 247] on div "N/A" at bounding box center [595, 253] width 34 height 13
click at [592, 247] on link "N/A" at bounding box center [587, 253] width 18 height 15
type input "*****"
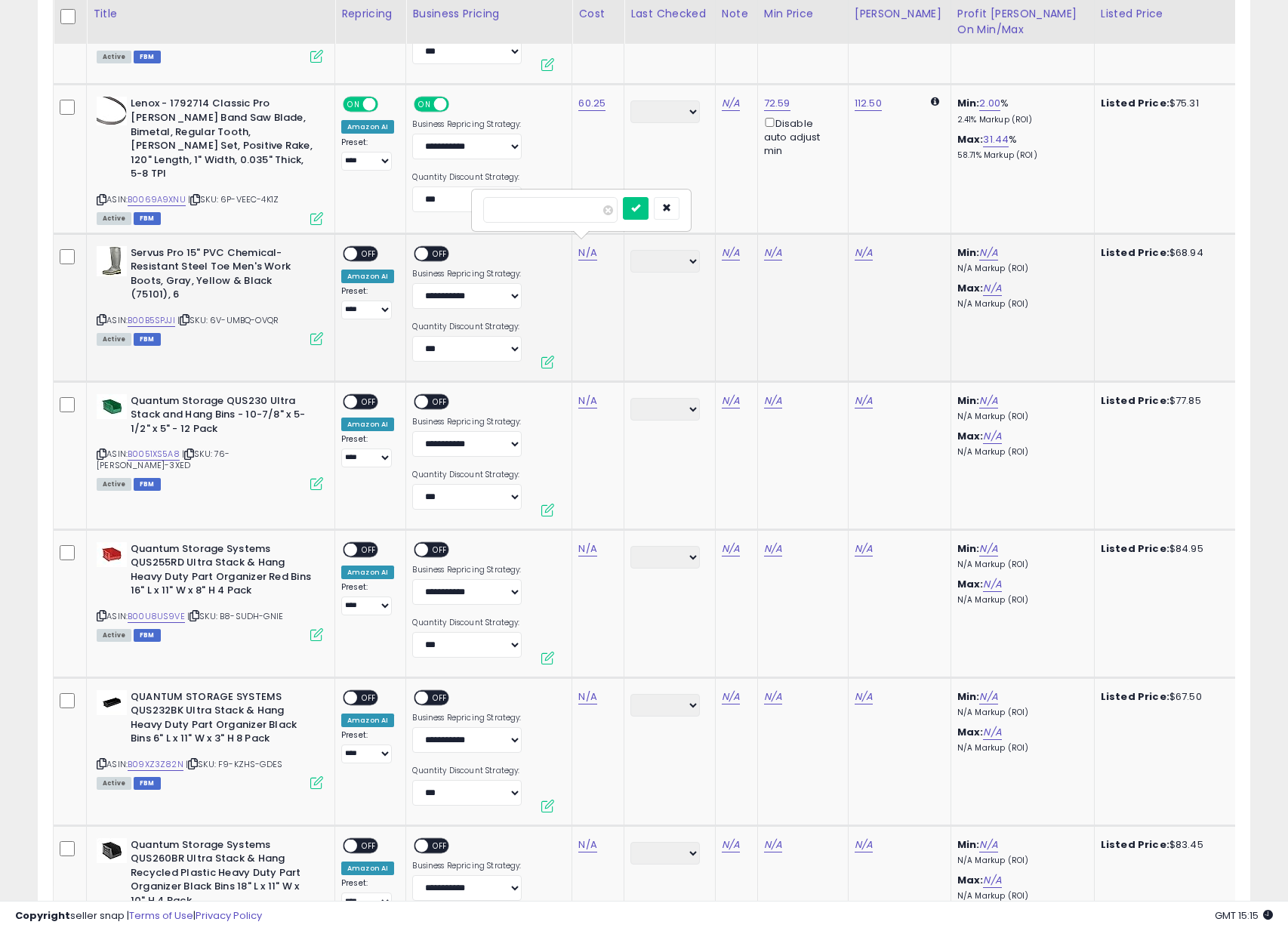
click button "submit" at bounding box center [636, 208] width 25 height 23
click at [358, 251] on div "ON OFF" at bounding box center [344, 253] width 36 height 13
click at [360, 247] on span "OFF" at bounding box center [369, 253] width 24 height 13
click at [433, 249] on span "OFF" at bounding box center [442, 253] width 24 height 13
click at [99, 450] on icon at bounding box center [101, 454] width 9 height 8
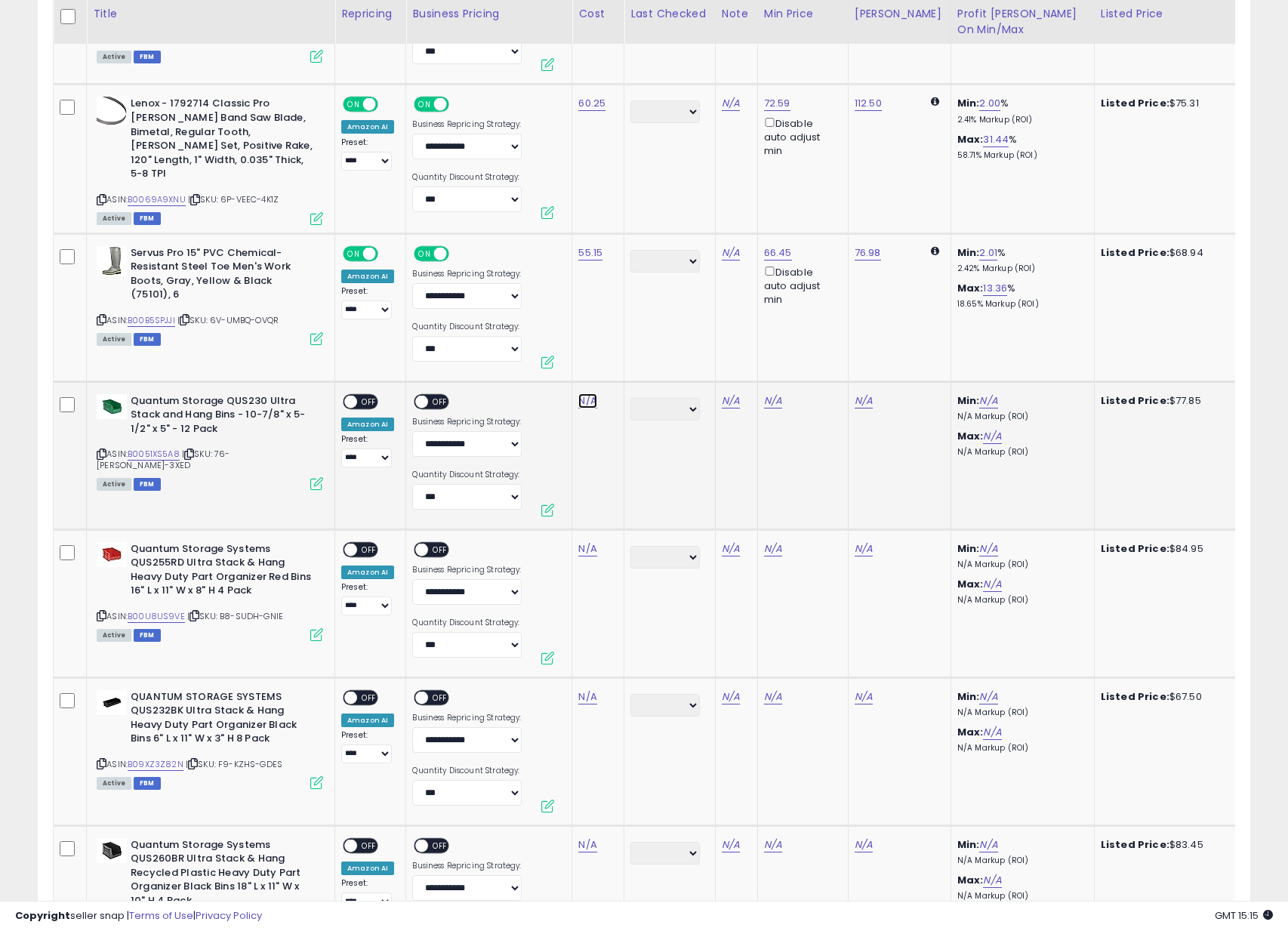
click at [587, 396] on link "N/A" at bounding box center [587, 401] width 18 height 15
type input "*****"
click button "submit" at bounding box center [636, 356] width 25 height 23
click at [365, 398] on span "OFF" at bounding box center [369, 401] width 24 height 13
click at [441, 398] on span "OFF" at bounding box center [442, 401] width 24 height 13
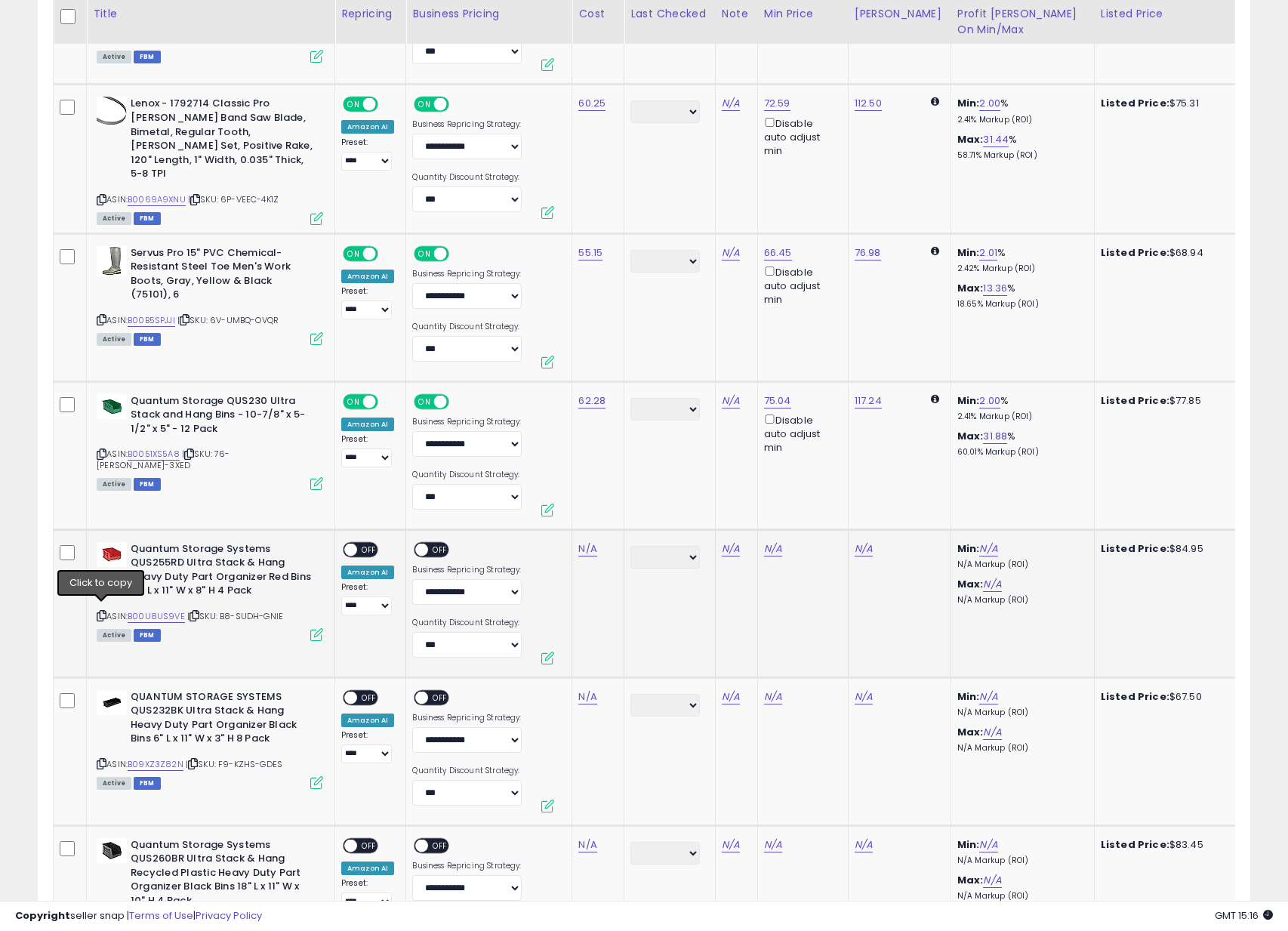
click at [102, 611] on icon at bounding box center [101, 615] width 9 height 8
click at [592, 544] on link "N/A" at bounding box center [587, 549] width 18 height 15
type input "*****"
click button "submit" at bounding box center [636, 504] width 25 height 23
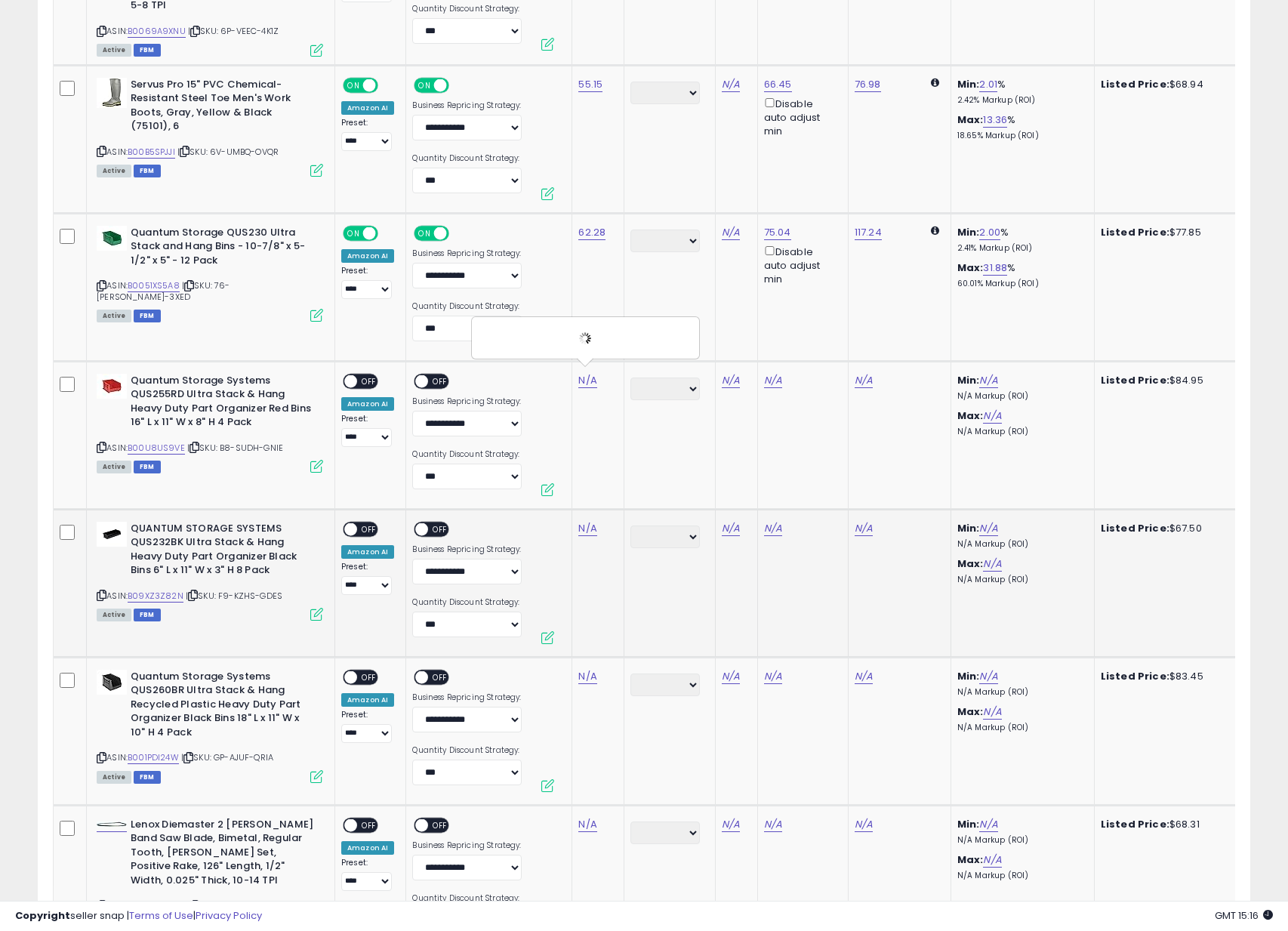
scroll to position [5800, 0]
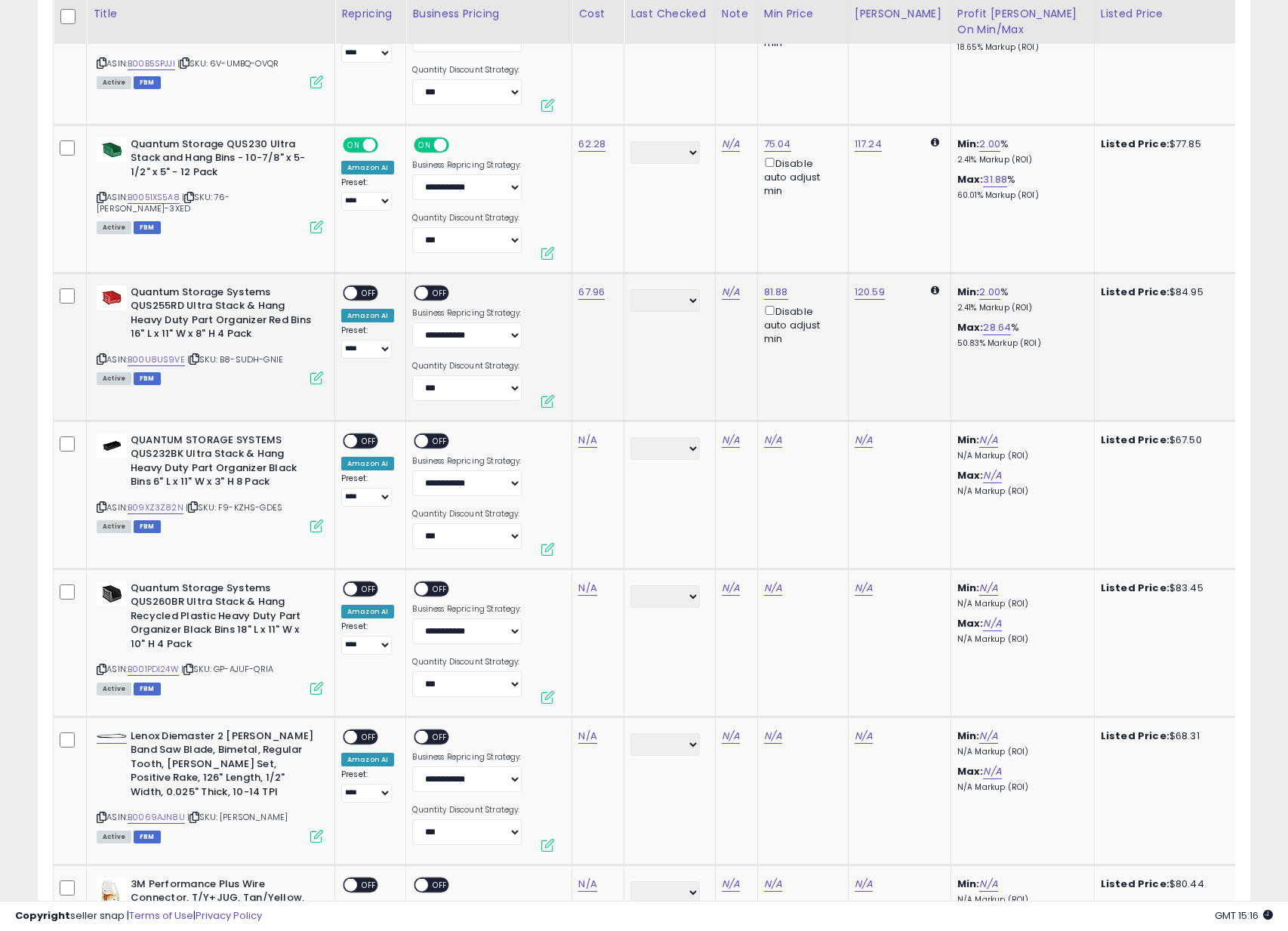
click at [363, 287] on span "OFF" at bounding box center [369, 293] width 24 height 13
click at [433, 289] on span "OFF" at bounding box center [442, 293] width 24 height 13
click at [101, 503] on icon at bounding box center [101, 506] width 9 height 8
click at [587, 433] on link "N/A" at bounding box center [587, 441] width 18 height 15
type input "*****"
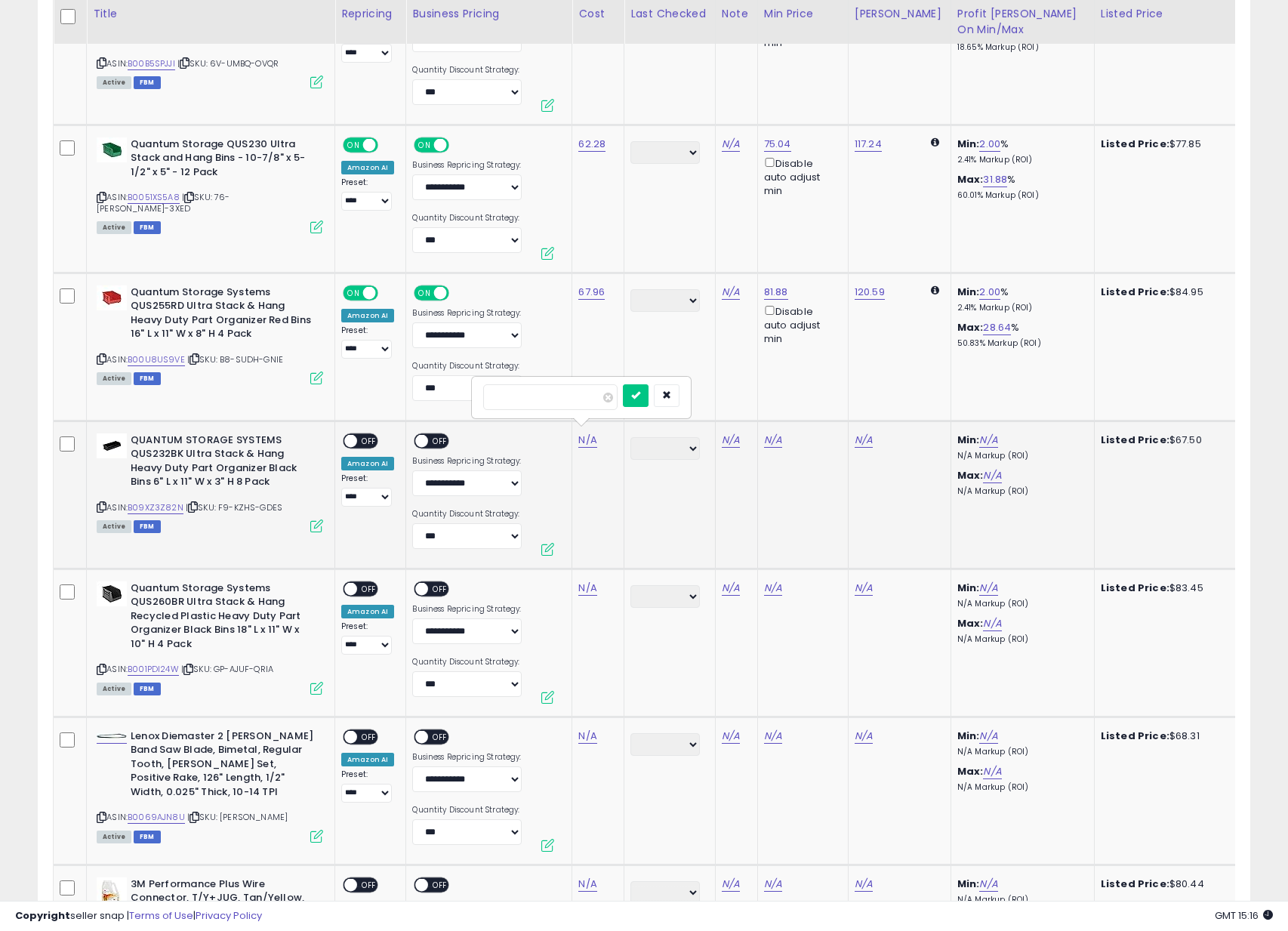
click button "submit" at bounding box center [636, 396] width 25 height 23
click at [365, 434] on span "OFF" at bounding box center [369, 441] width 24 height 13
click at [434, 435] on span "OFF" at bounding box center [442, 441] width 24 height 13
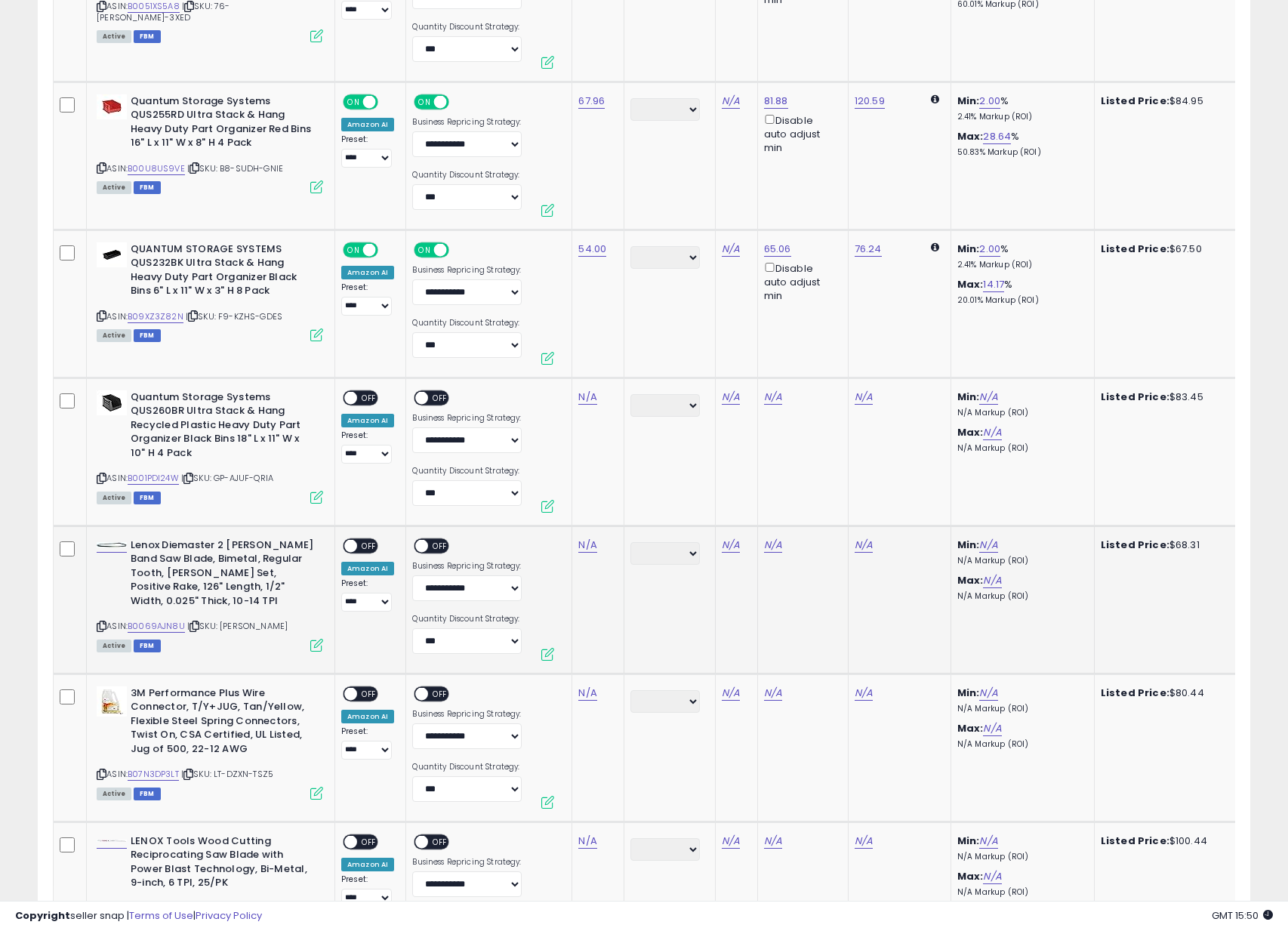
scroll to position [6003, 0]
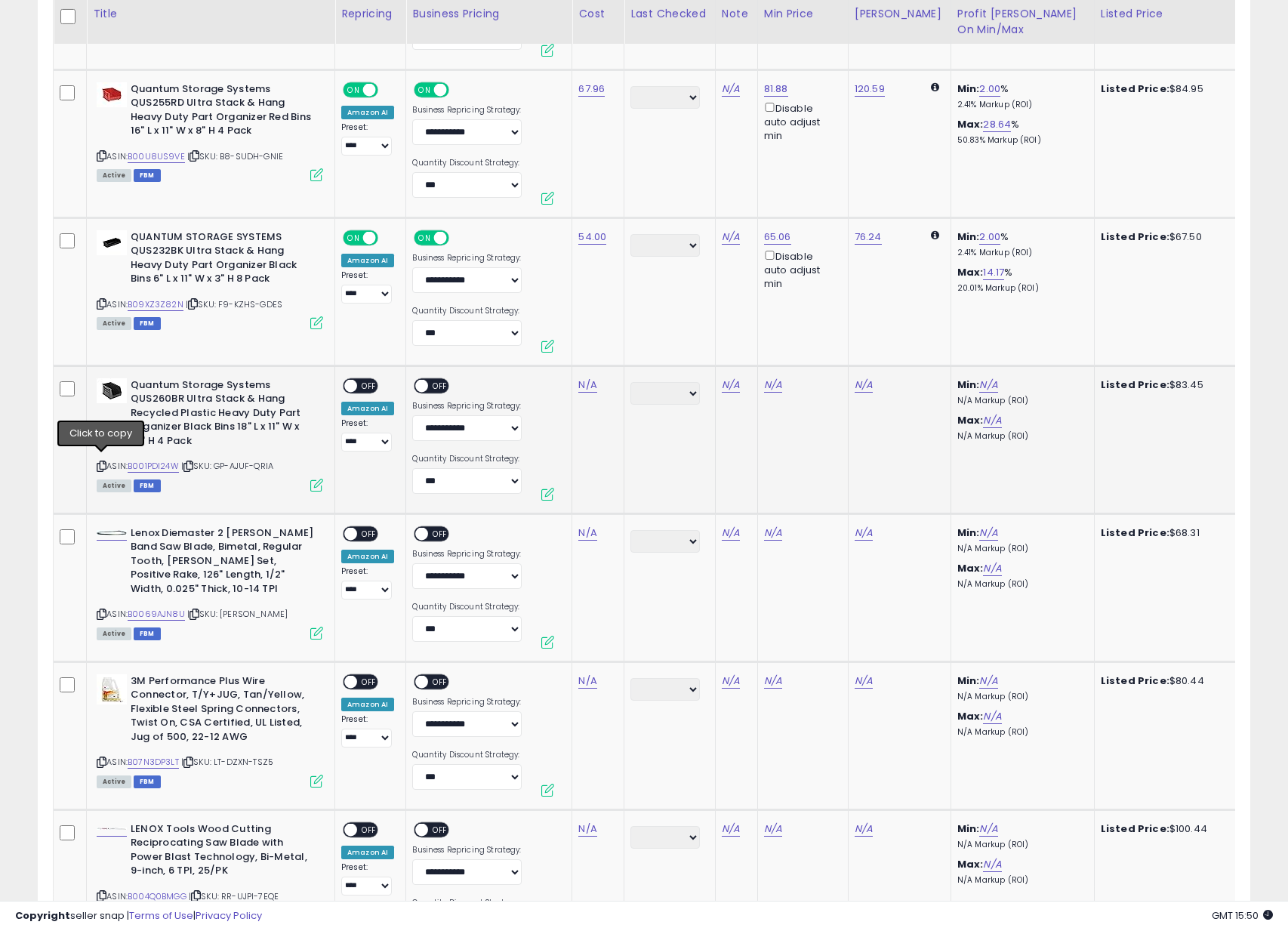
click at [102, 462] on icon at bounding box center [101, 466] width 9 height 8
click at [588, 384] on link "N/A" at bounding box center [587, 385] width 18 height 15
type input "*****"
click button "submit" at bounding box center [636, 340] width 25 height 23
click at [367, 383] on span "OFF" at bounding box center [369, 385] width 24 height 13
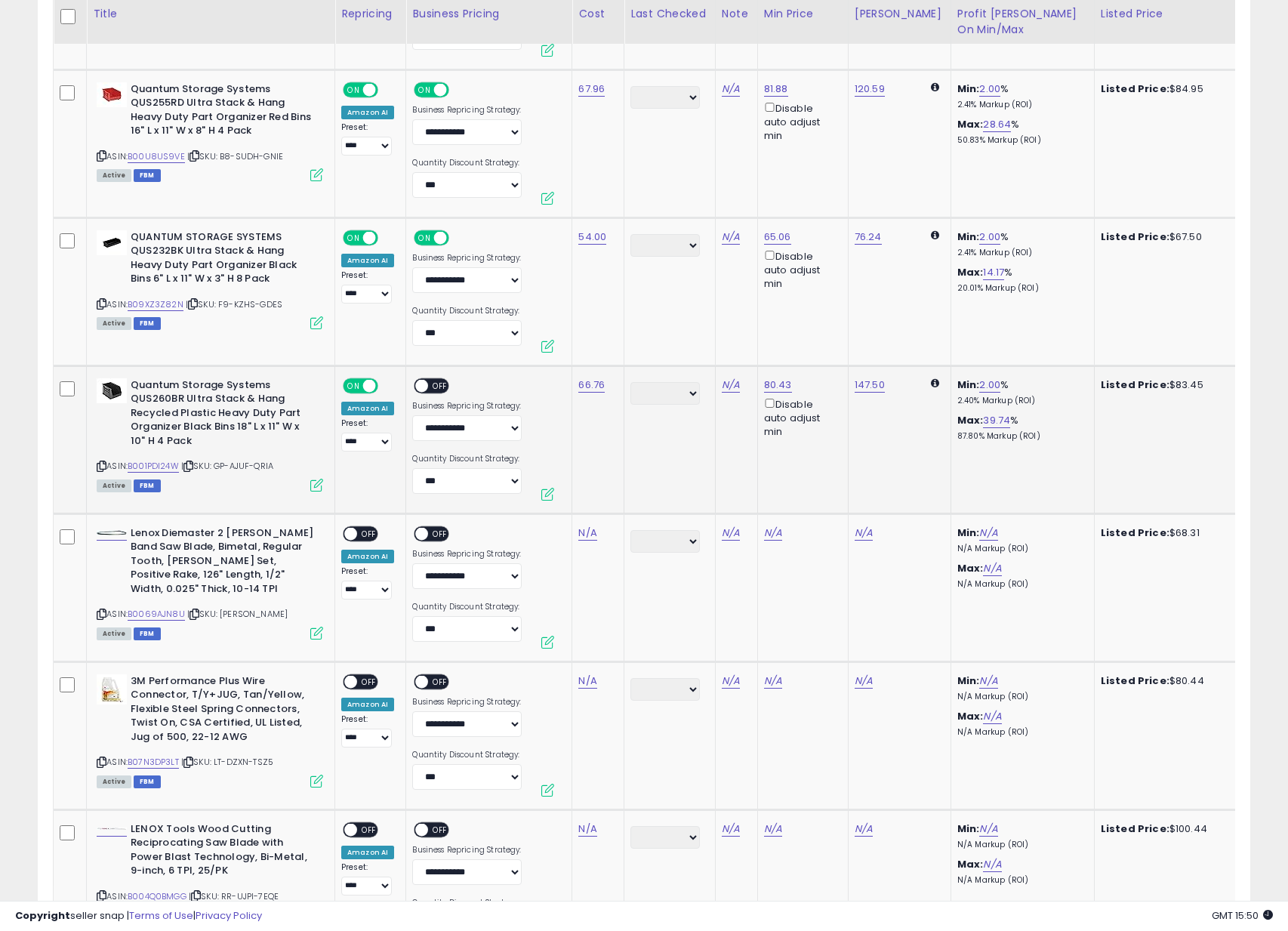
click at [423, 388] on div "ON OFF" at bounding box center [438, 388] width 51 height 19
click at [426, 369] on td "**********" at bounding box center [488, 440] width 166 height 148
click at [433, 383] on span "OFF" at bounding box center [442, 385] width 24 height 13
click at [101, 610] on icon at bounding box center [101, 614] width 9 height 8
click at [582, 541] on td "N/A" at bounding box center [599, 588] width 52 height 148
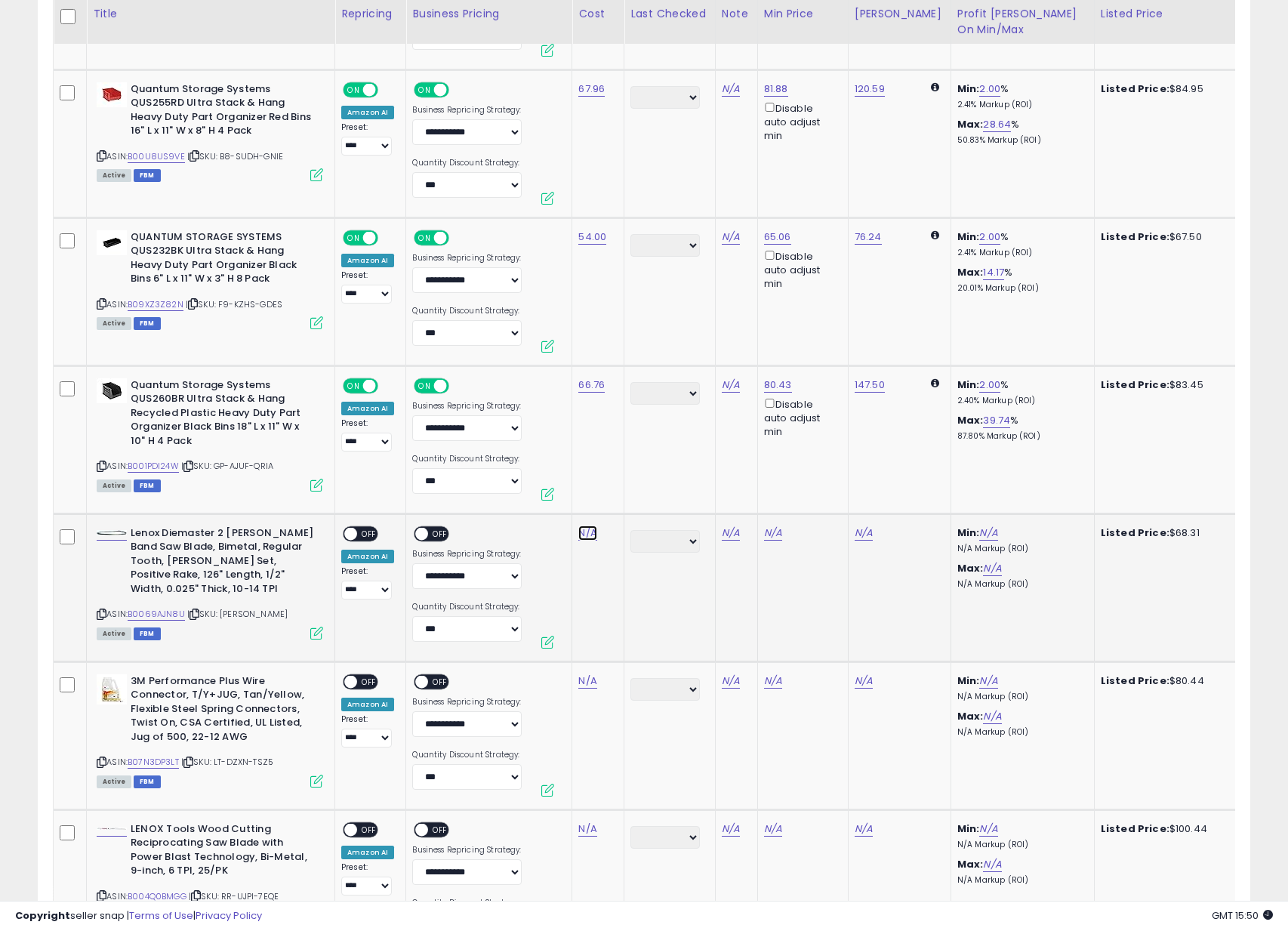
click at [580, 526] on link "N/A" at bounding box center [587, 533] width 18 height 15
type input "*****"
click button "submit" at bounding box center [636, 488] width 25 height 23
click at [317, 536] on div "Lenox Diemaster 2 Vari-Raker Band Saw Blade, Bimetal, Regular Tooth, Raker Set,…" at bounding box center [210, 563] width 227 height 74
click at [354, 535] on div "ON OFF" at bounding box center [361, 533] width 36 height 16
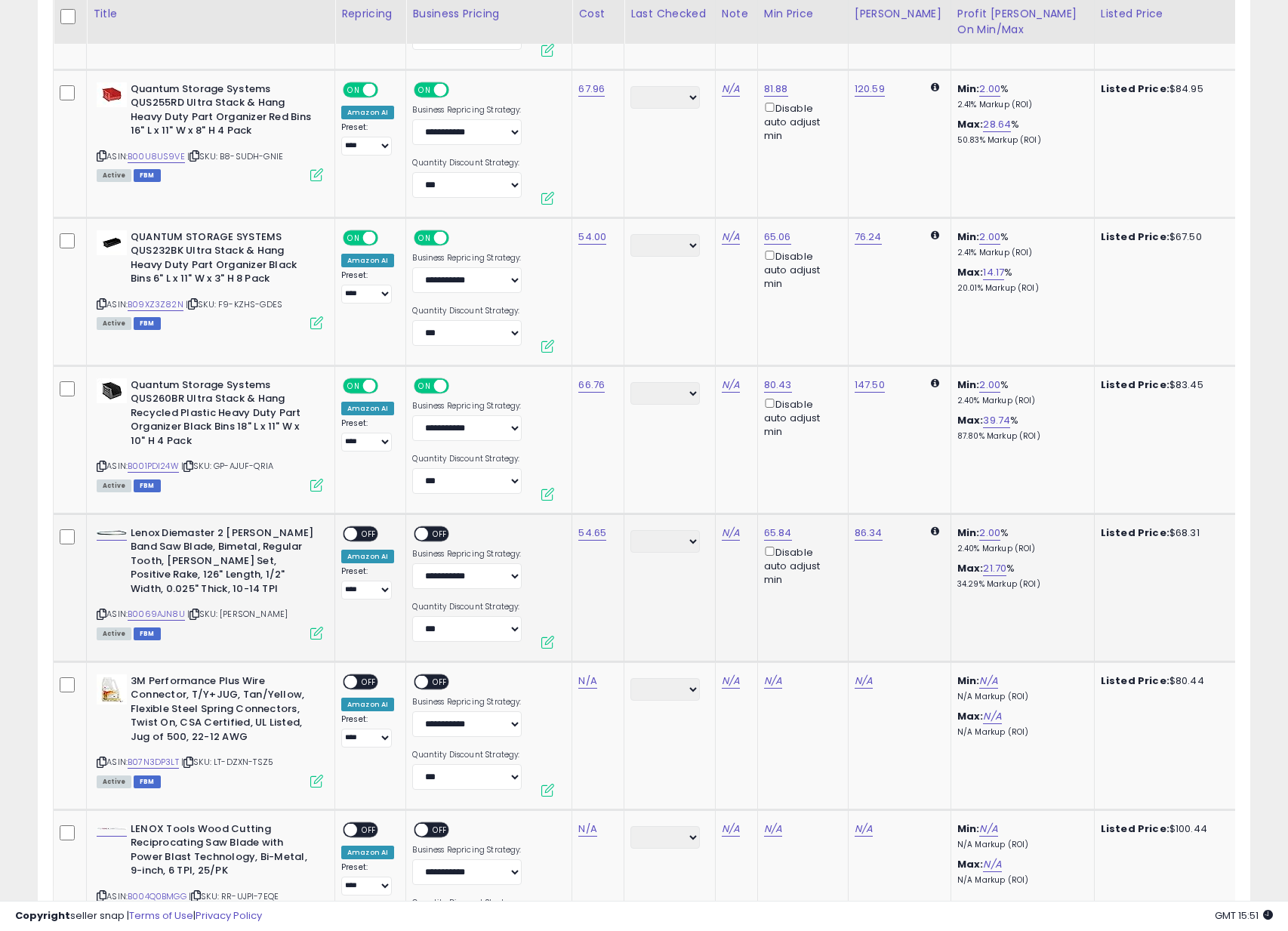
click at [436, 531] on span "OFF" at bounding box center [442, 533] width 24 height 13
click at [365, 530] on span "OFF" at bounding box center [369, 533] width 24 height 13
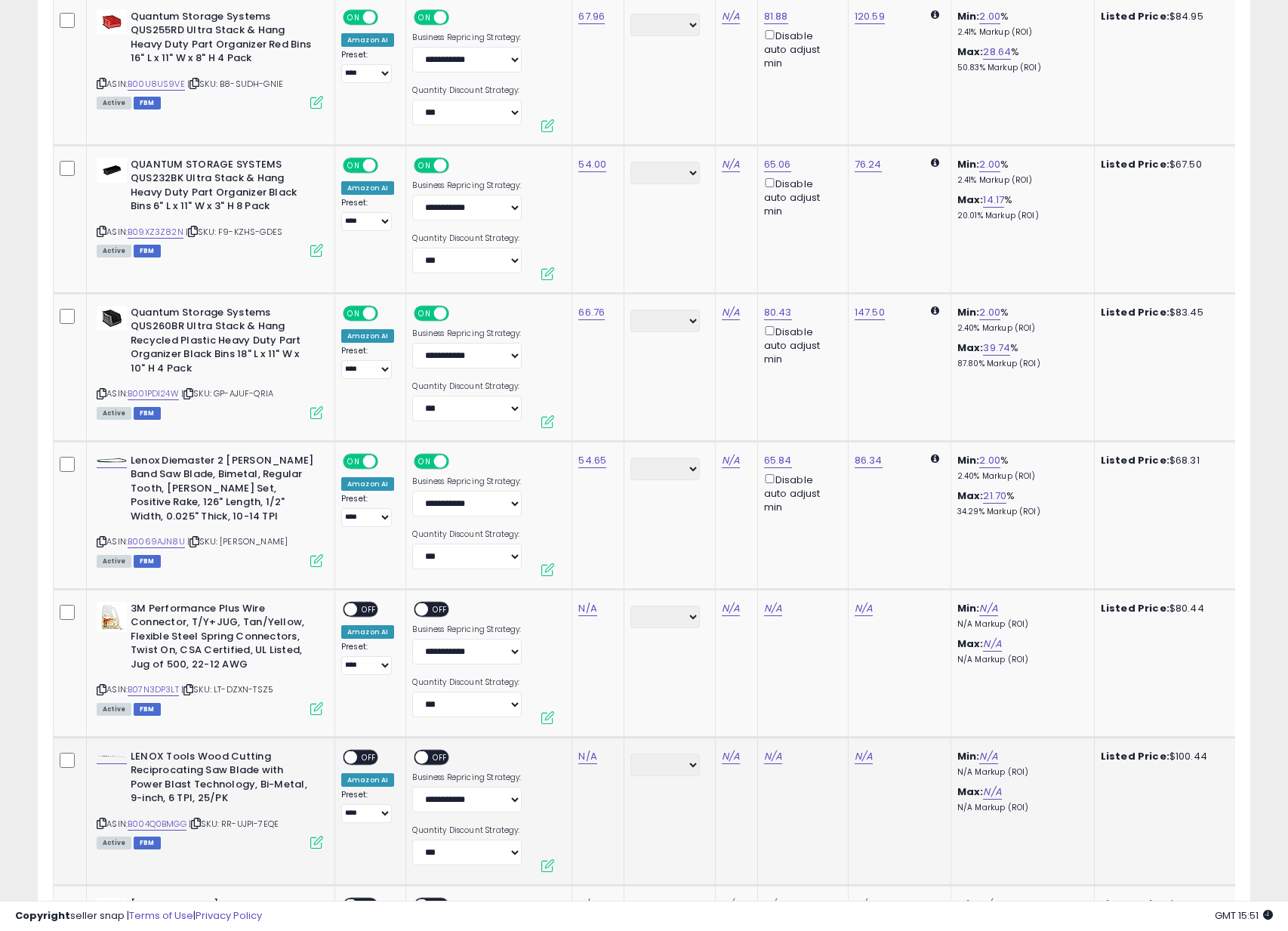
scroll to position [6310, 0]
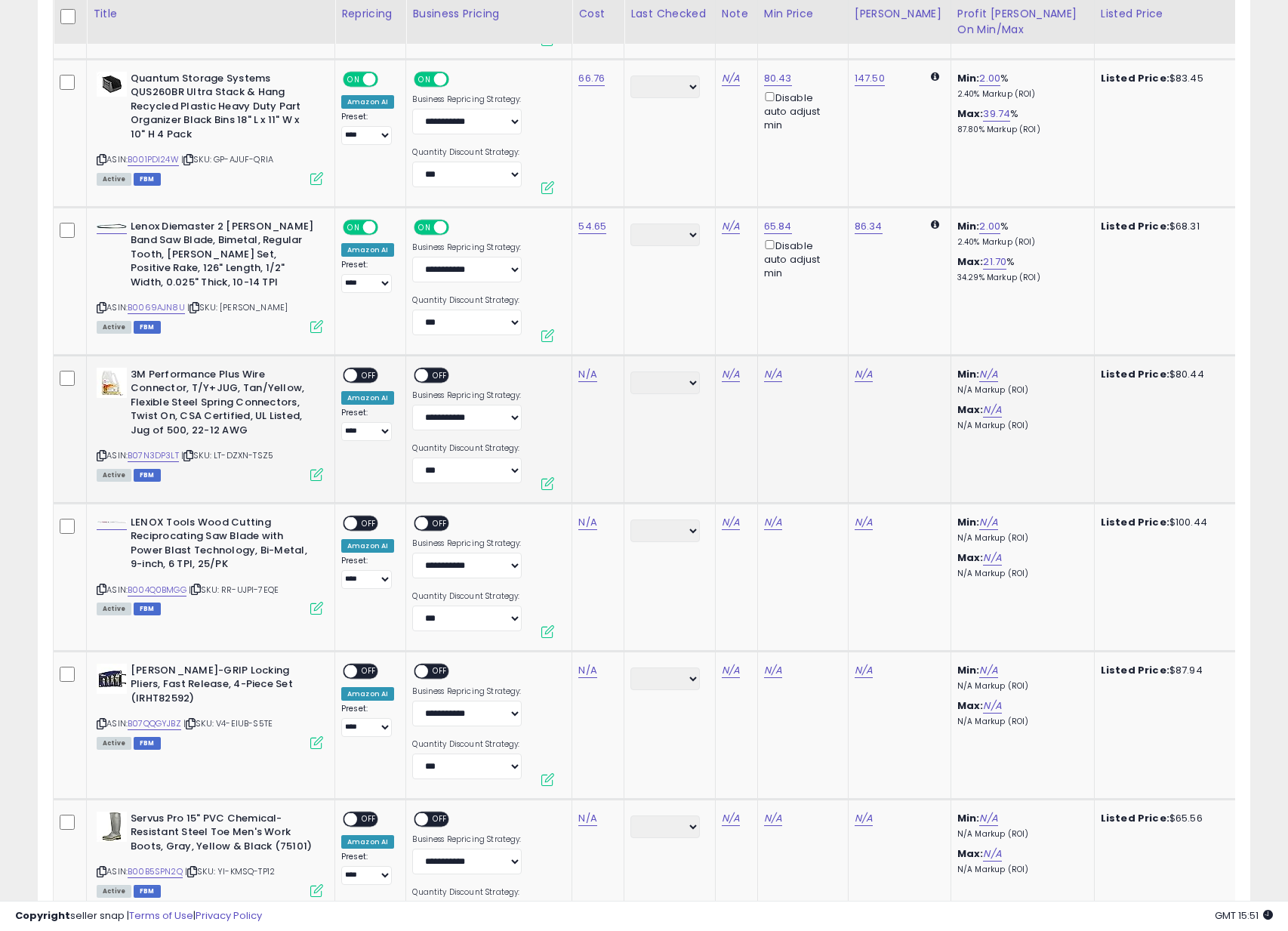
click at [103, 452] on icon at bounding box center [101, 456] width 9 height 8
click at [585, 368] on link "N/A" at bounding box center [587, 374] width 18 height 15
type input "*****"
click button "submit" at bounding box center [636, 330] width 25 height 23
click at [361, 368] on span "OFF" at bounding box center [369, 375] width 24 height 13
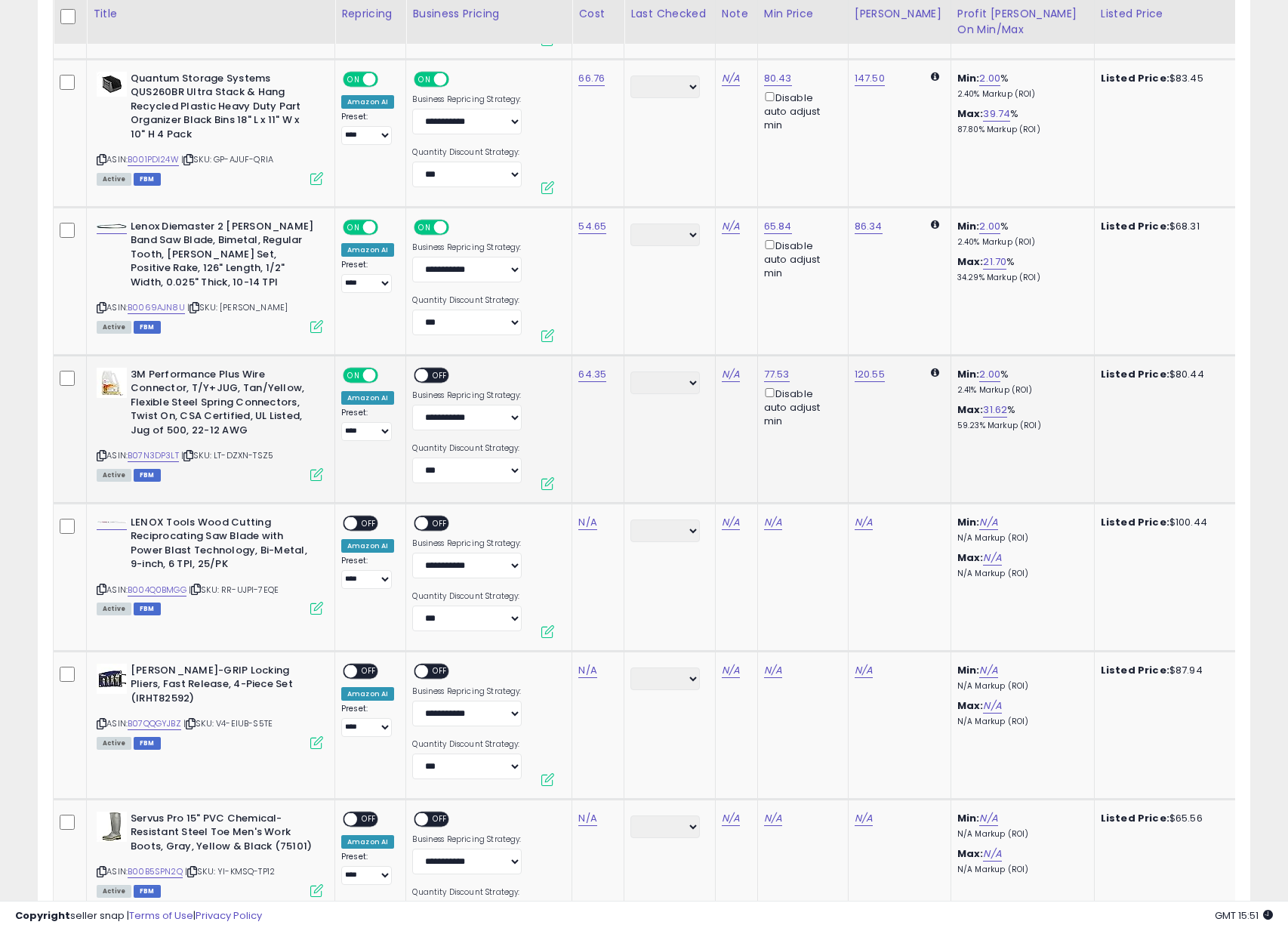
click at [446, 368] on span "OFF" at bounding box center [442, 375] width 24 height 13
click at [103, 585] on icon at bounding box center [101, 589] width 9 height 8
click at [582, 517] on link "N/A" at bounding box center [587, 522] width 18 height 15
click button "submit" at bounding box center [636, 478] width 25 height 23
click at [364, 521] on span "OFF" at bounding box center [369, 523] width 24 height 13
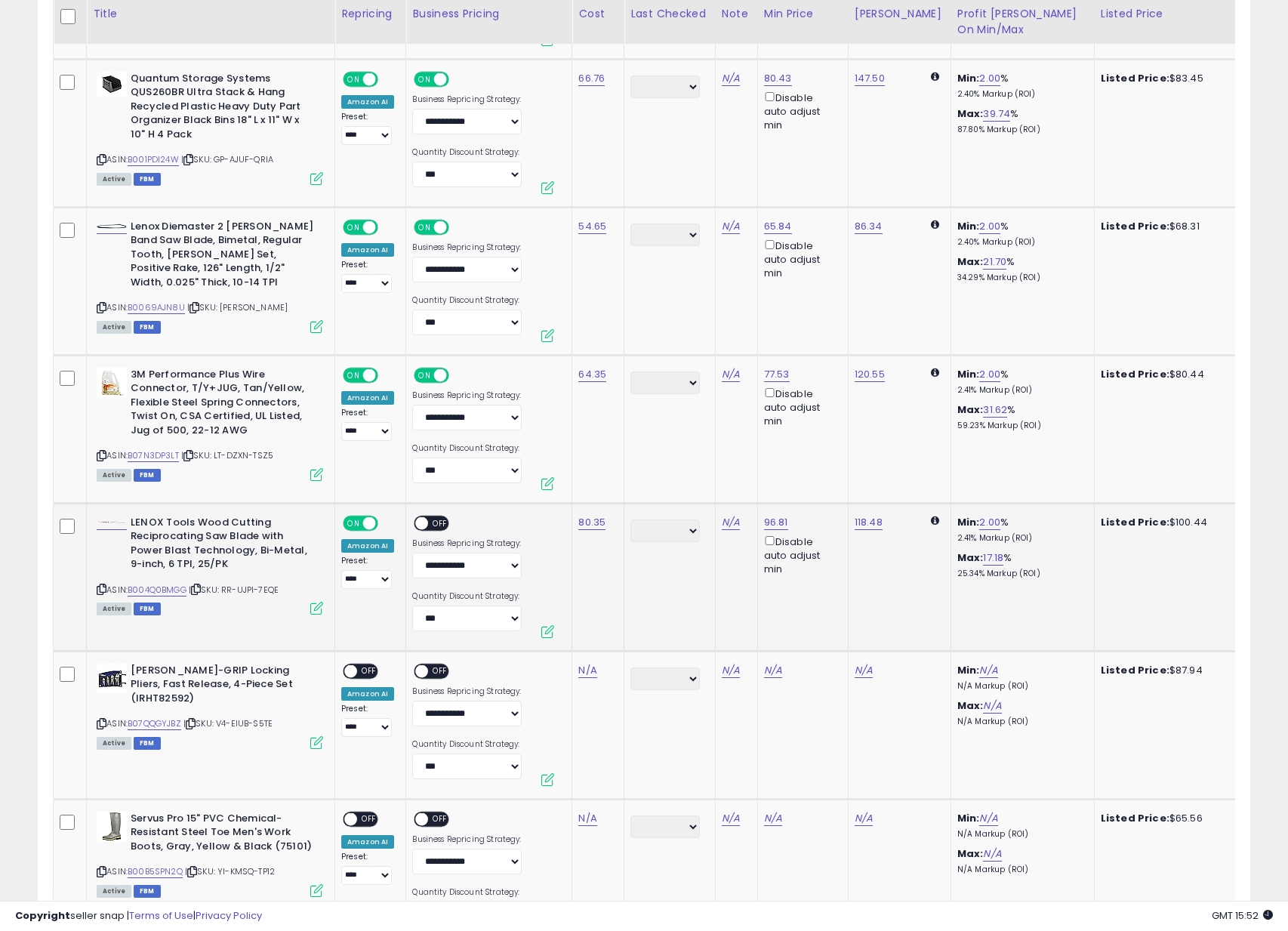
click at [429, 522] on div "ON OFF" at bounding box center [415, 523] width 36 height 13
click at [430, 517] on span "OFF" at bounding box center [442, 523] width 24 height 13
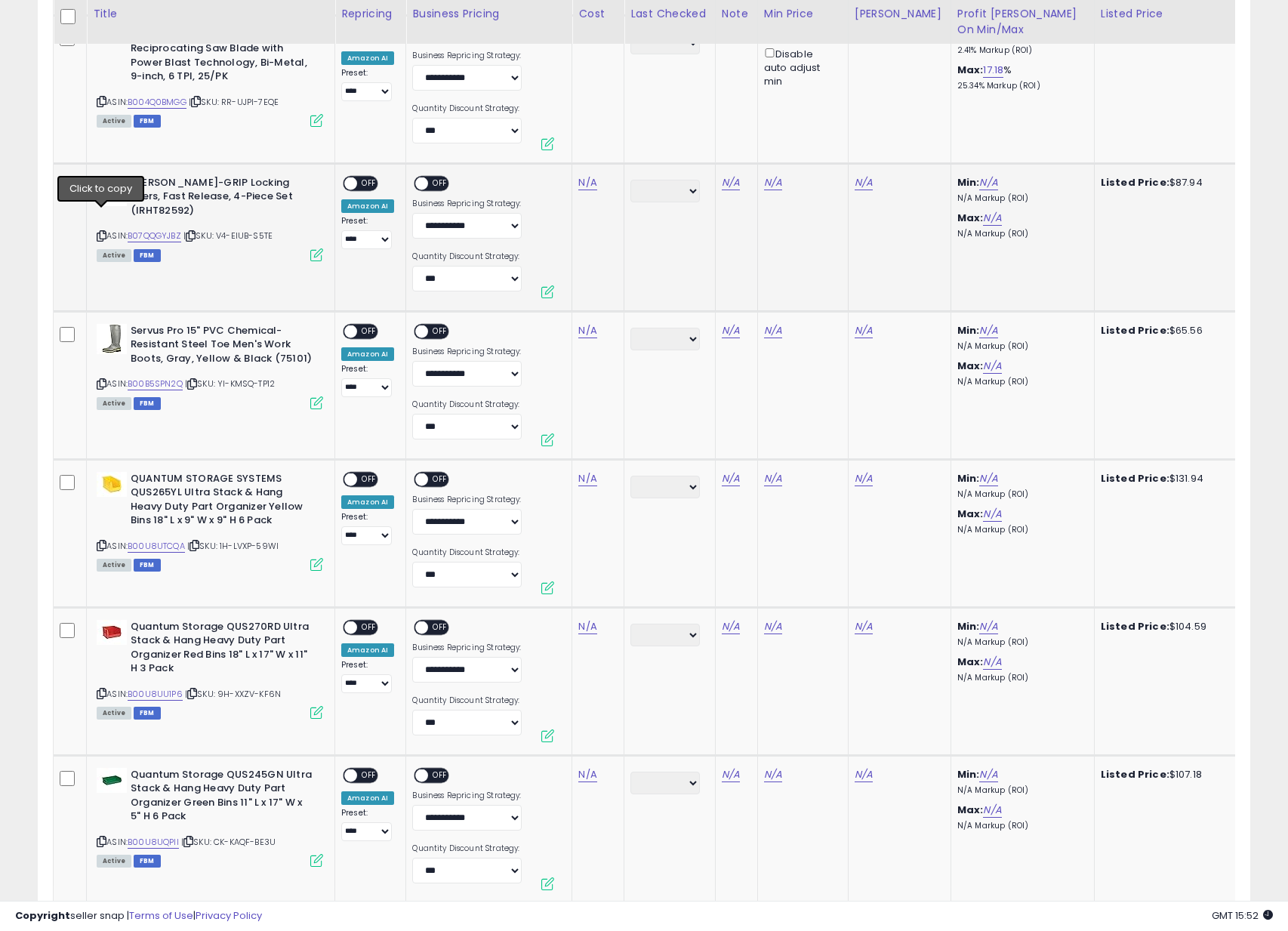
click at [99, 232] on icon at bounding box center [101, 235] width 9 height 8
click at [595, 176] on div "N/A" at bounding box center [595, 183] width 34 height 13
click at [591, 176] on link "N/A" at bounding box center [587, 183] width 18 height 15
type input "*****"
click button "submit" at bounding box center [636, 138] width 25 height 23
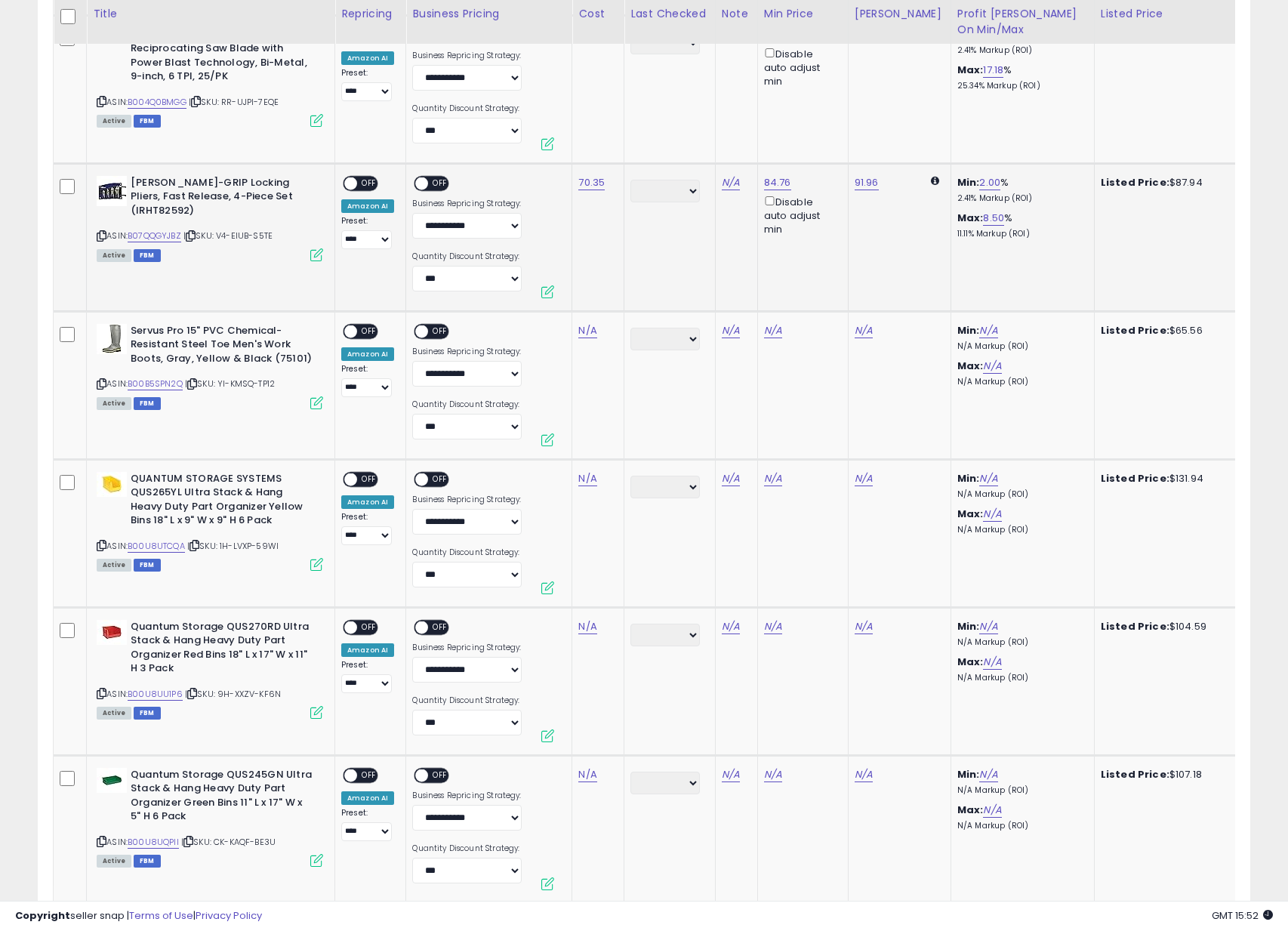
drag, startPoint x: 367, startPoint y: 176, endPoint x: 406, endPoint y: 162, distance: 41.4
click at [367, 176] on span "OFF" at bounding box center [369, 183] width 24 height 13
click at [443, 177] on span "OFF" at bounding box center [442, 183] width 24 height 13
click at [100, 380] on icon at bounding box center [101, 383] width 9 height 8
click at [579, 332] on td "N/A" at bounding box center [599, 385] width 52 height 148
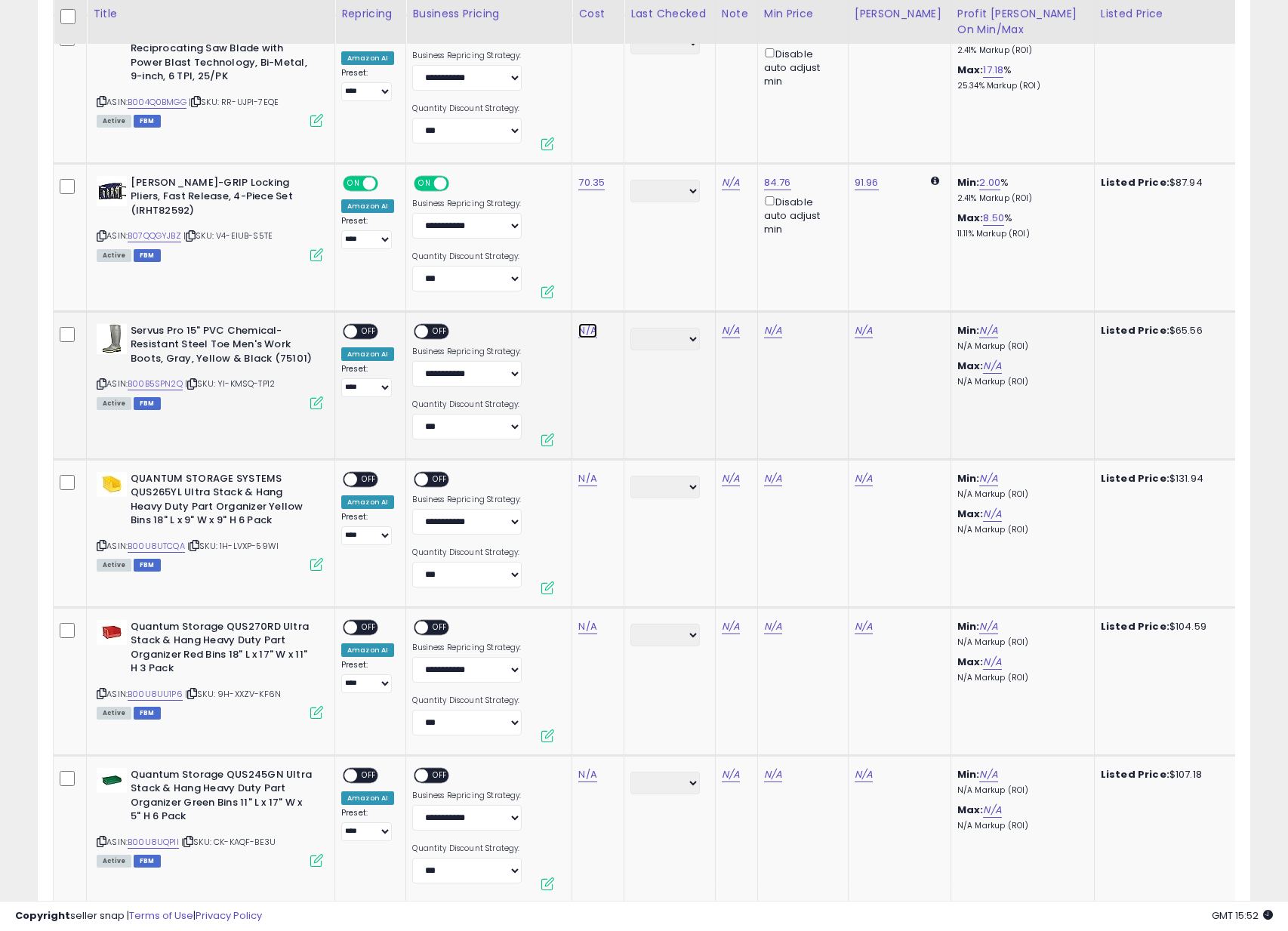
click at [579, 327] on link "N/A" at bounding box center [587, 331] width 18 height 15
type input "*****"
click button "submit" at bounding box center [636, 286] width 25 height 23
click at [365, 326] on span "OFF" at bounding box center [369, 331] width 24 height 13
click at [422, 324] on span at bounding box center [423, 331] width 13 height 13
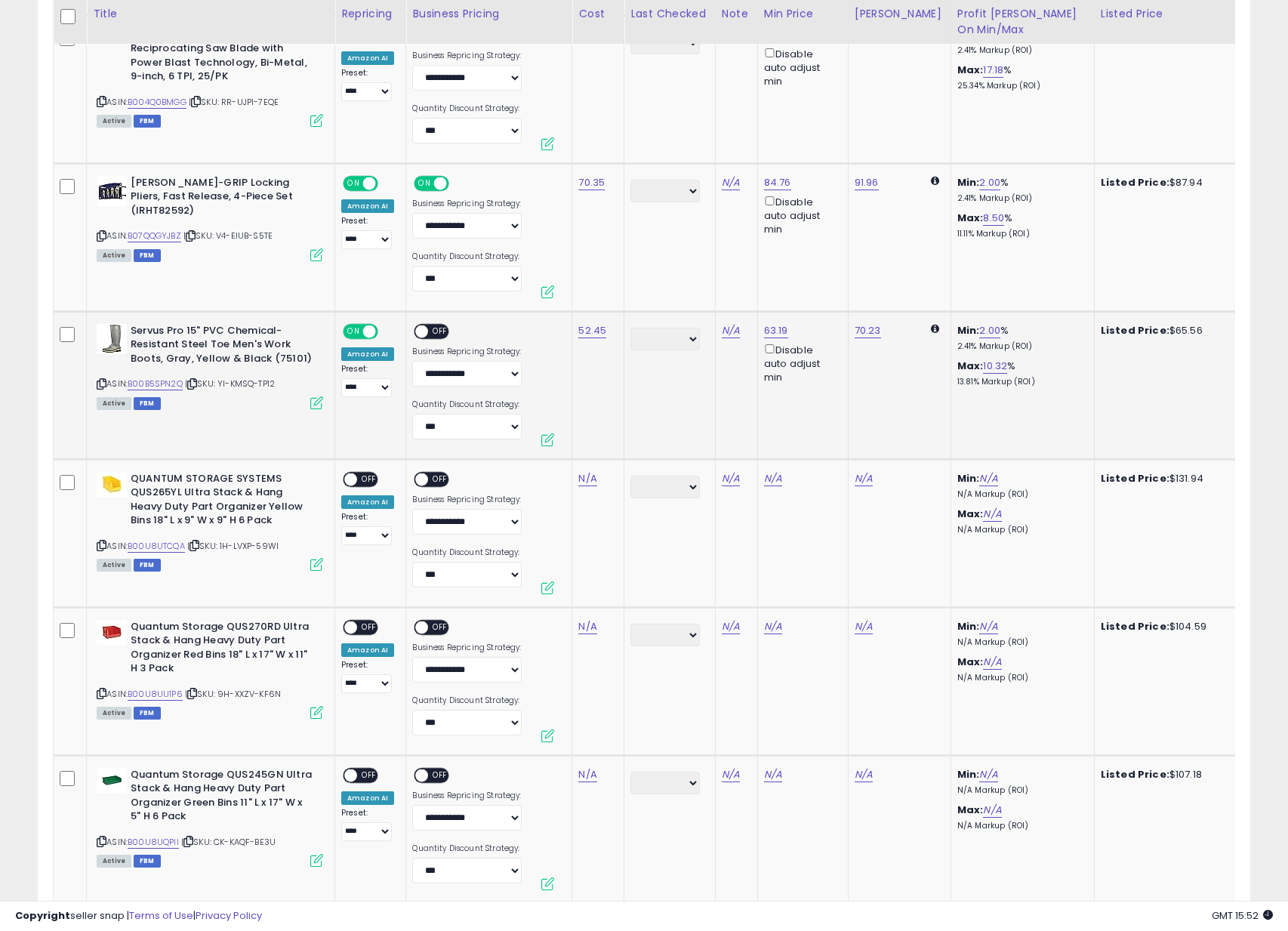
click at [452, 316] on td "**********" at bounding box center [488, 385] width 166 height 148
click at [429, 338] on div "**********" at bounding box center [467, 388] width 110 height 128
click at [429, 328] on span "OFF" at bounding box center [442, 331] width 24 height 13
click at [104, 542] on icon at bounding box center [101, 546] width 9 height 8
click at [589, 474] on link "N/A" at bounding box center [587, 479] width 18 height 15
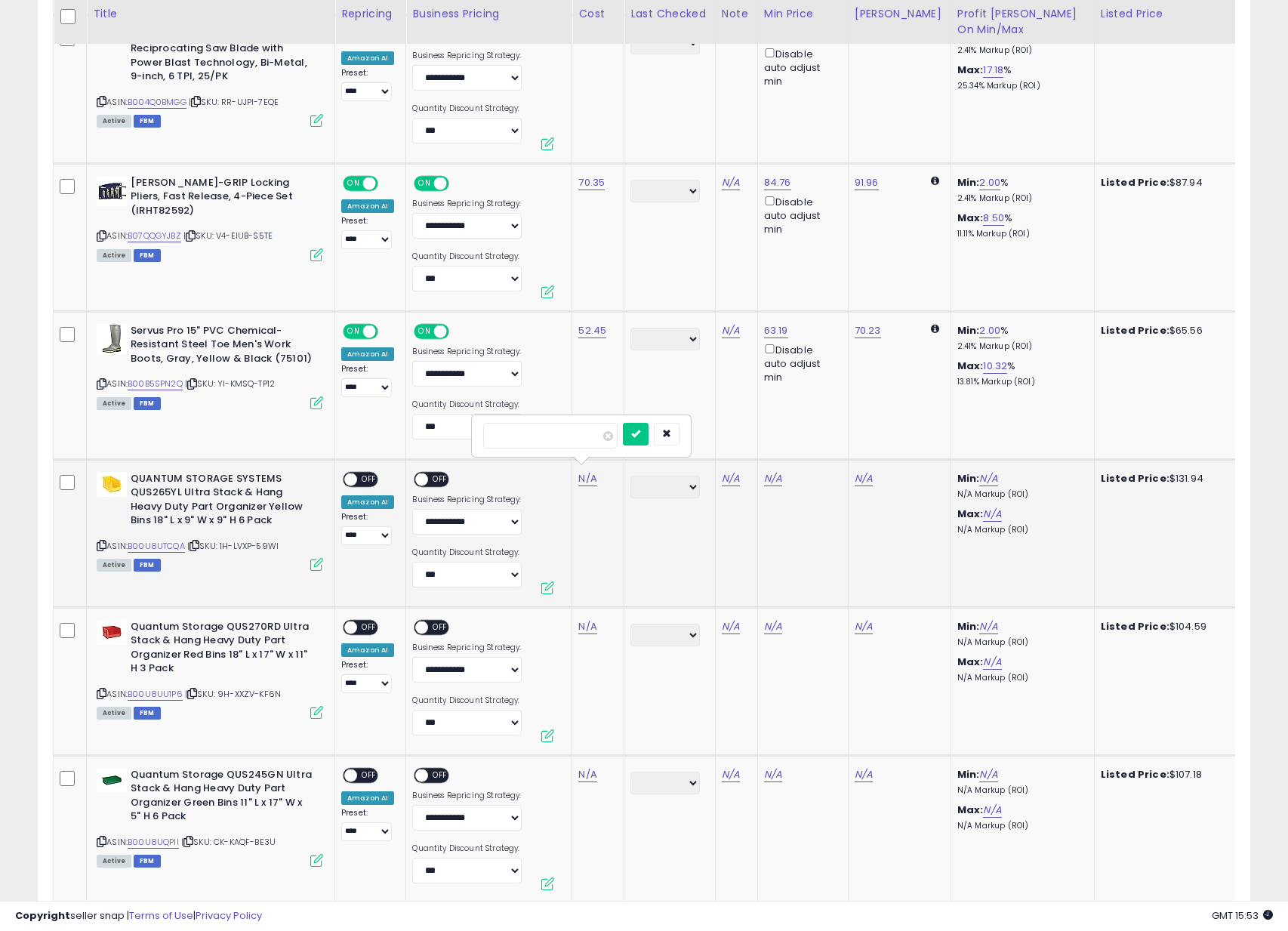
type input "******"
click button "submit" at bounding box center [636, 434] width 25 height 23
click at [357, 473] on span "OFF" at bounding box center [369, 479] width 24 height 13
click at [429, 475] on span "OFF" at bounding box center [442, 479] width 24 height 13
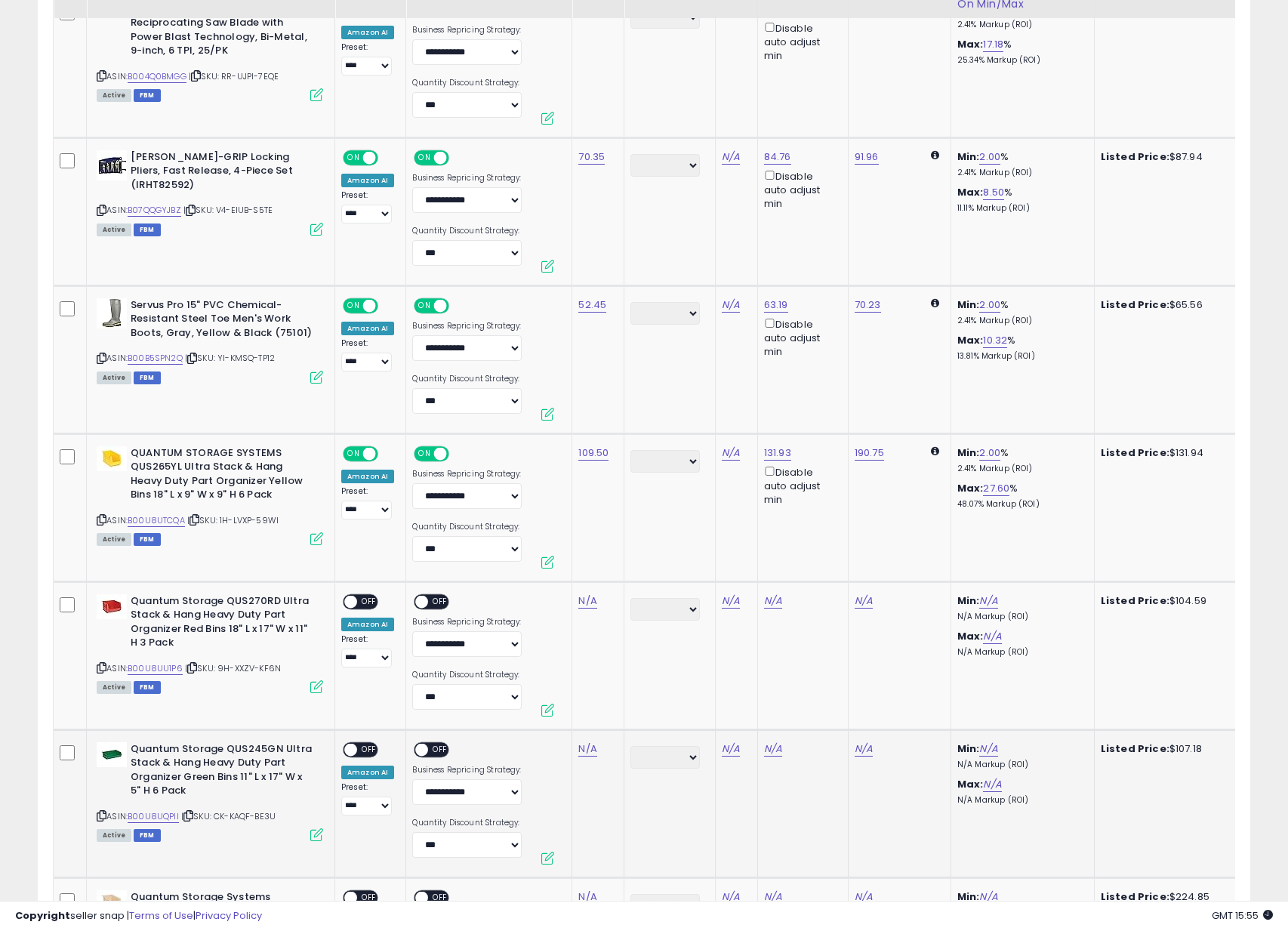
scroll to position [7098, 0]
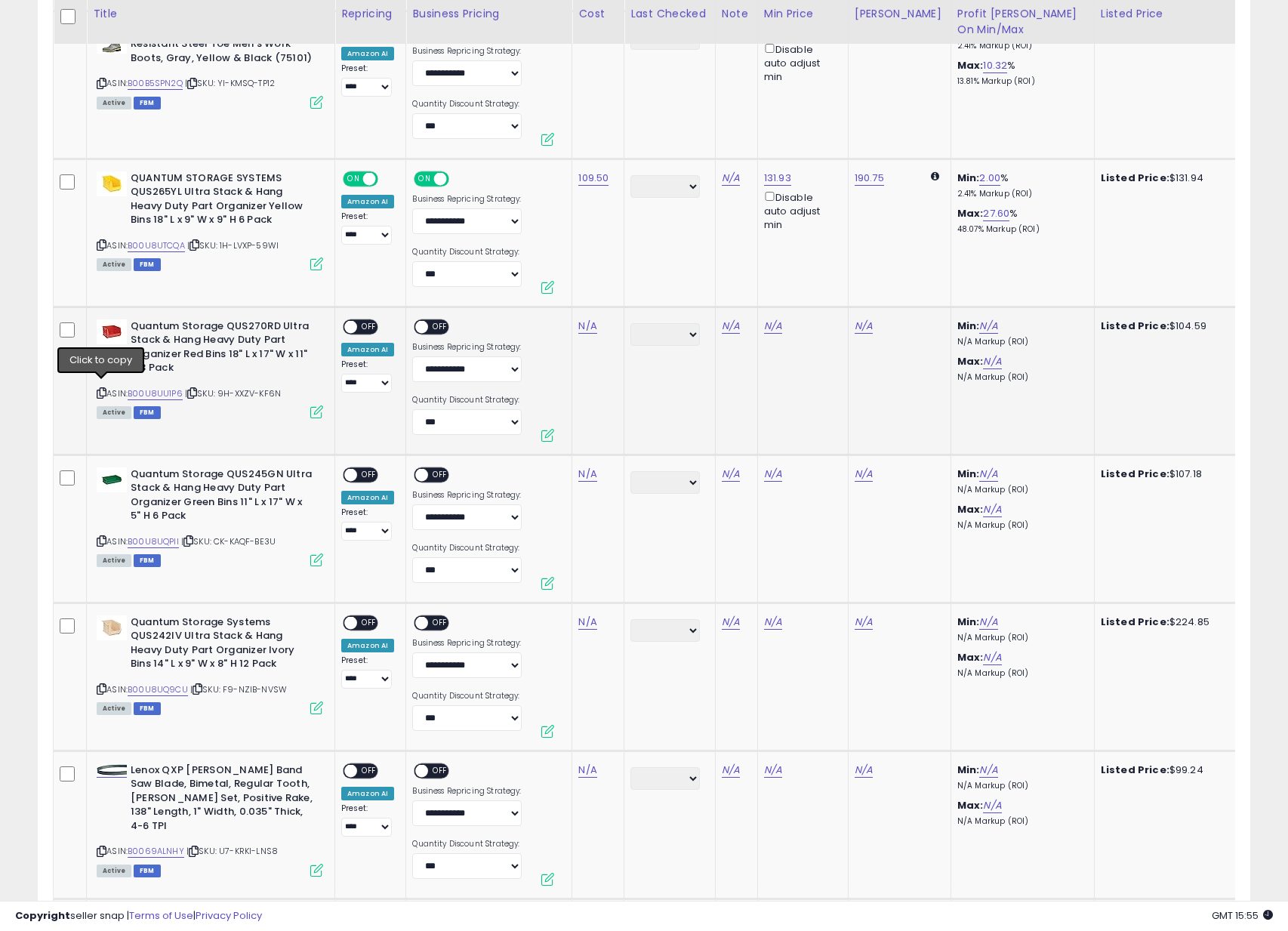
click at [99, 390] on icon at bounding box center [101, 393] width 9 height 8
click at [573, 320] on td "N/A" at bounding box center [599, 381] width 52 height 148
click at [586, 321] on link "N/A" at bounding box center [587, 326] width 18 height 15
type input "*****"
click button "submit" at bounding box center [636, 281] width 25 height 23
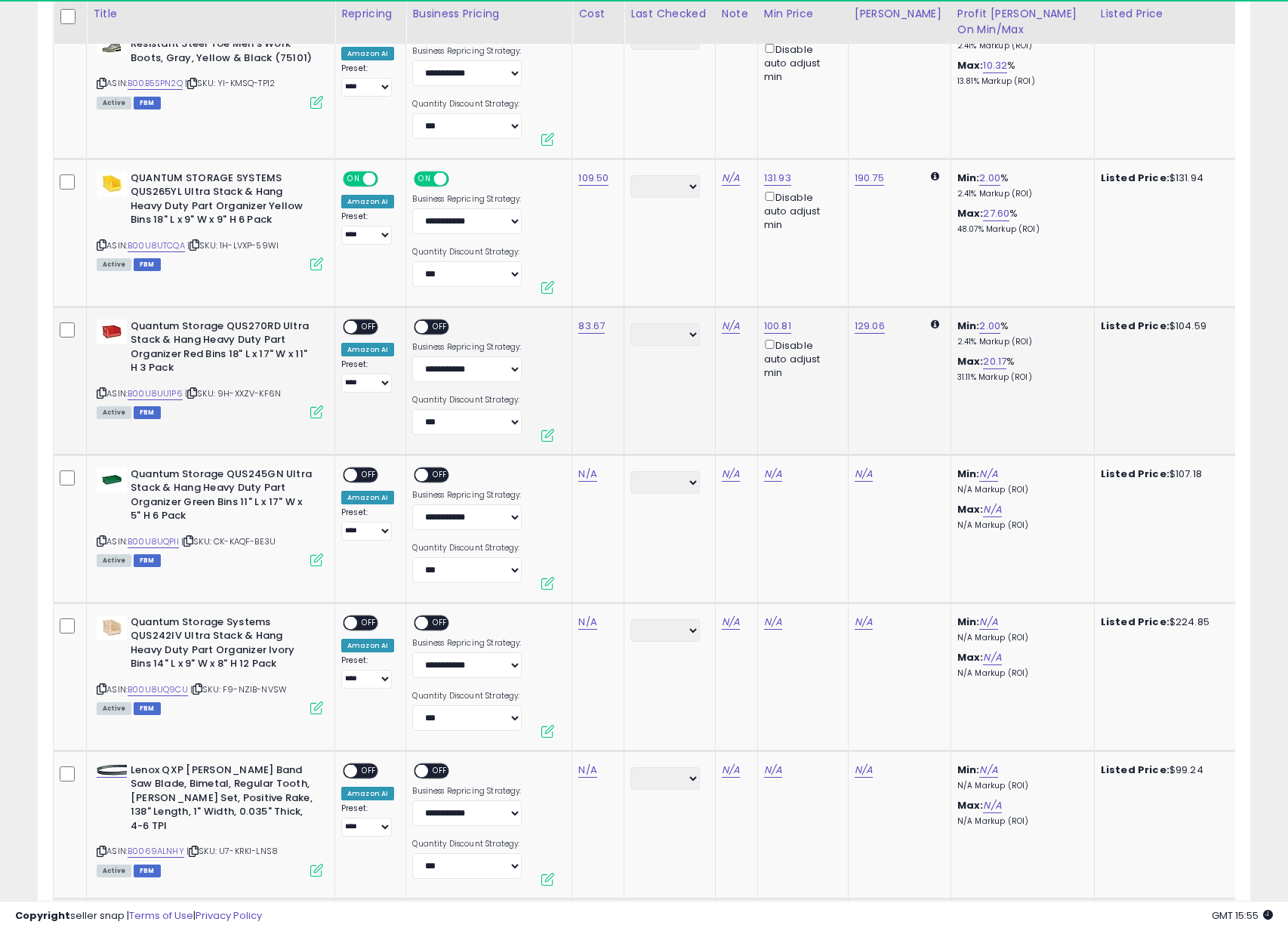
click at [355, 322] on span at bounding box center [351, 327] width 13 height 13
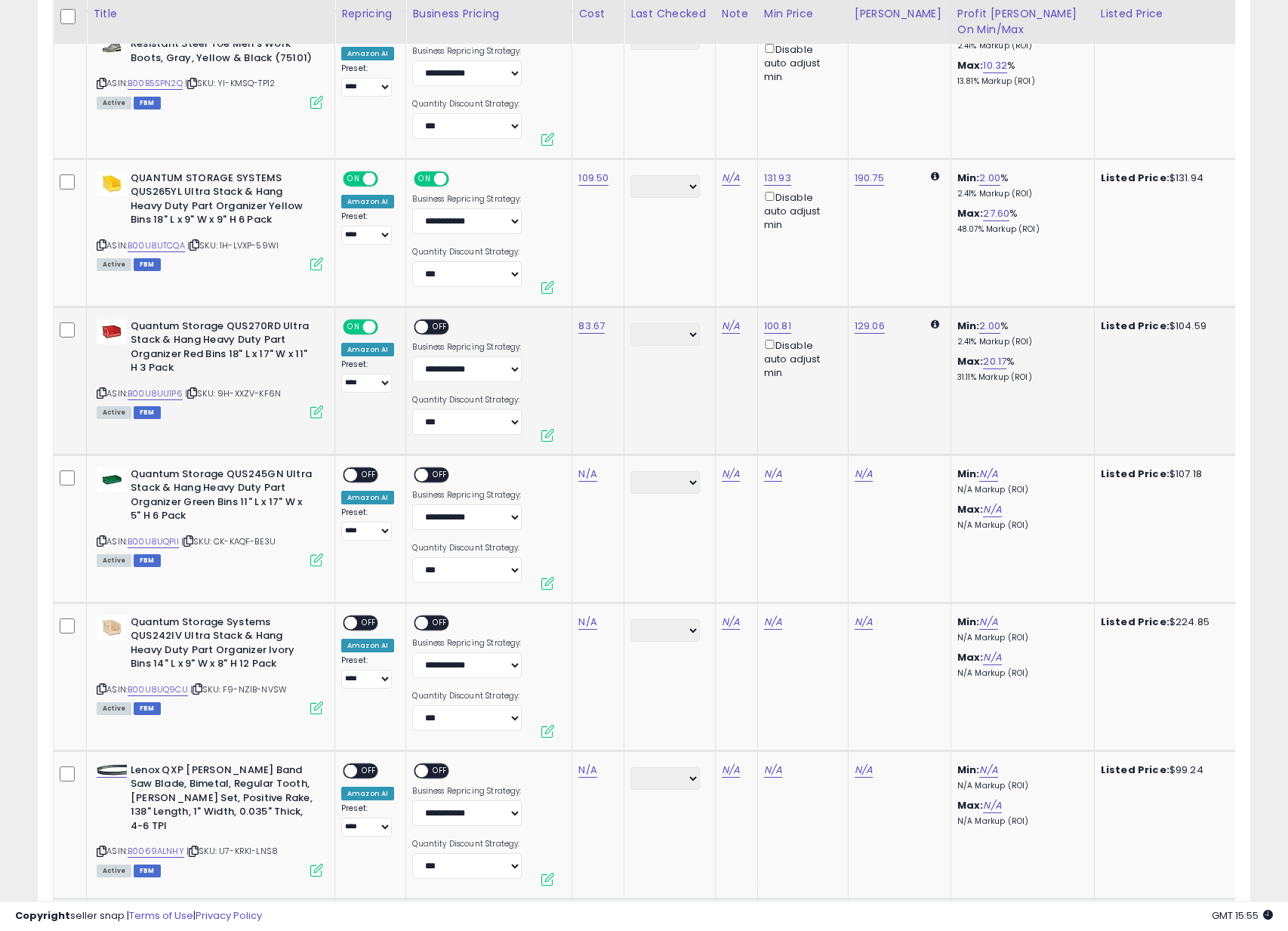
click at [433, 321] on span "OFF" at bounding box center [442, 327] width 24 height 13
click at [102, 537] on icon at bounding box center [101, 541] width 9 height 8
click at [595, 473] on div "N/A" at bounding box center [595, 474] width 34 height 13
click at [588, 468] on link "N/A" at bounding box center [587, 474] width 18 height 15
type input "*****"
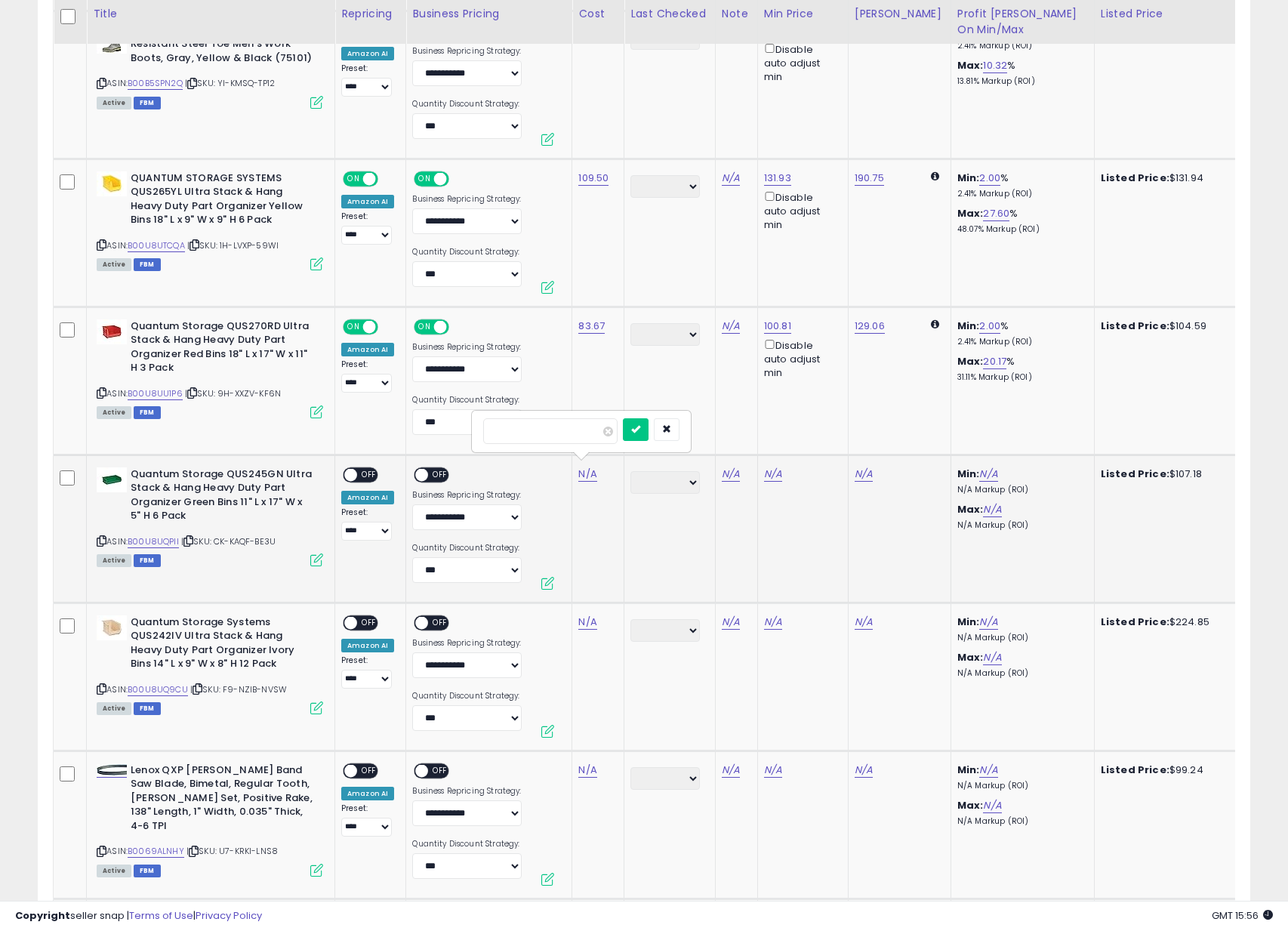
click button "submit" at bounding box center [636, 429] width 25 height 23
click at [367, 473] on span "OFF" at bounding box center [369, 474] width 24 height 13
click at [430, 477] on div "ON OFF" at bounding box center [438, 477] width 51 height 19
click at [429, 472] on span "OFF" at bounding box center [442, 474] width 24 height 13
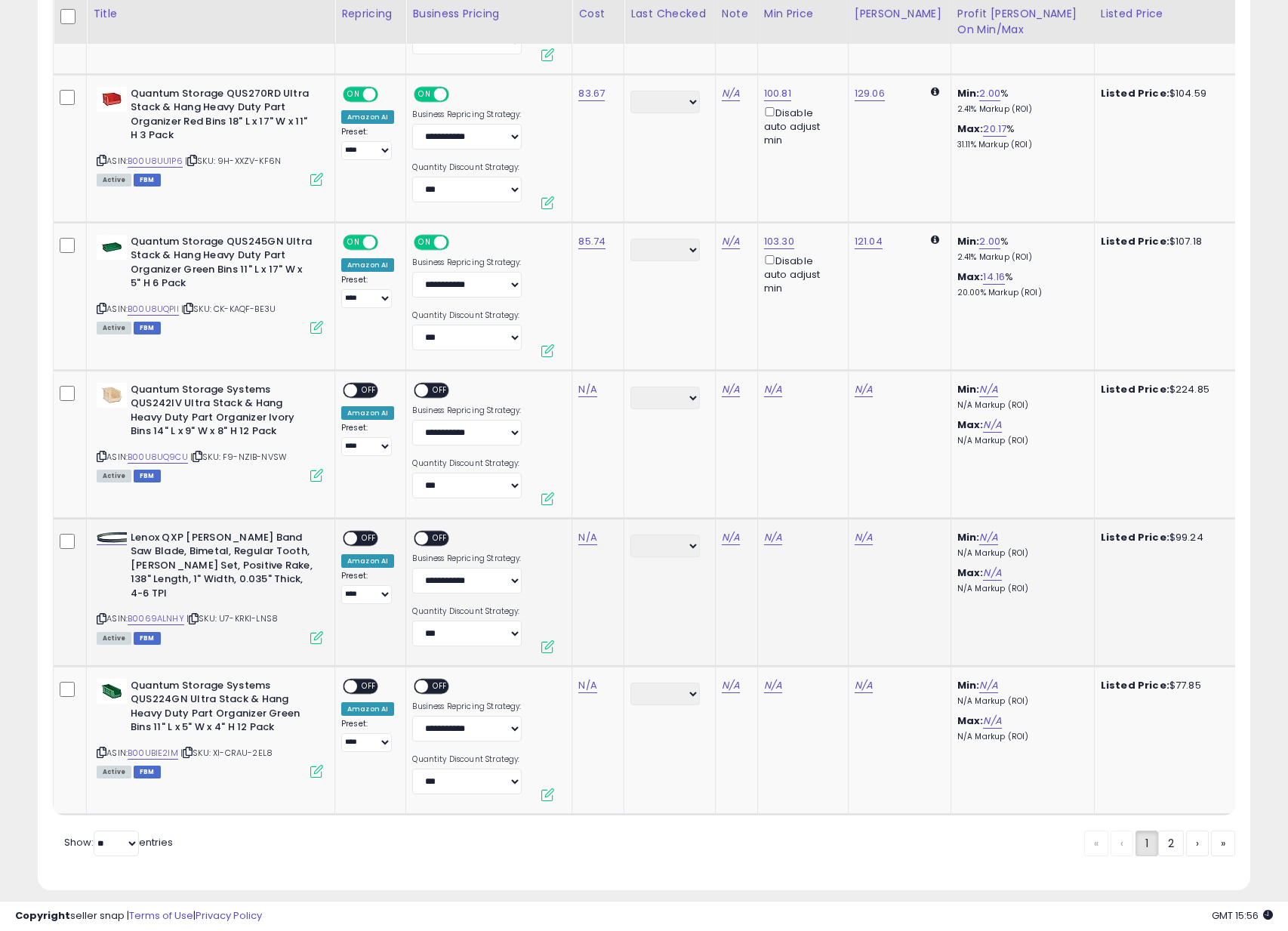
scroll to position [7351, 0]
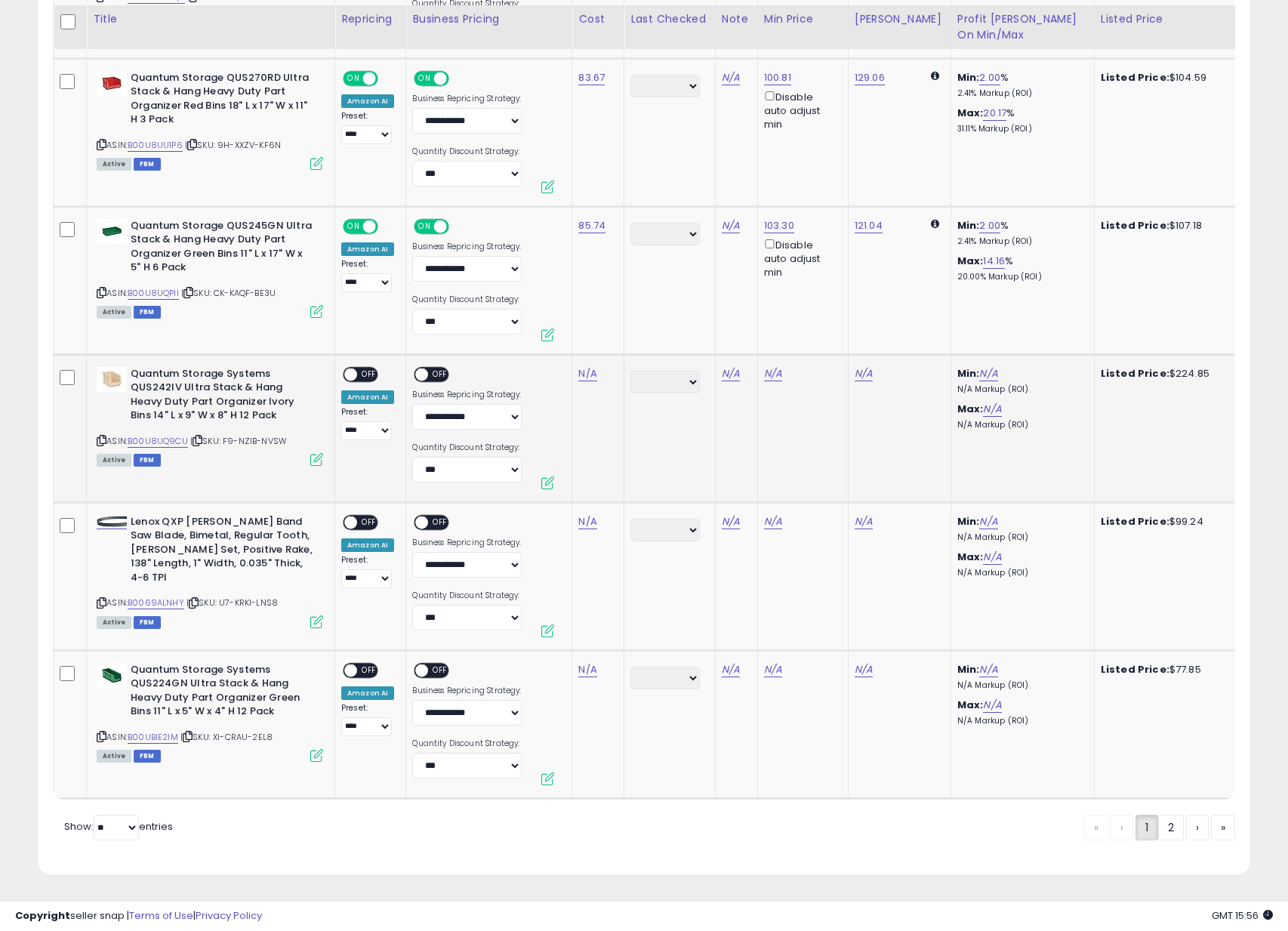
click at [102, 437] on icon at bounding box center [101, 441] width 9 height 8
click at [584, 368] on link "N/A" at bounding box center [587, 374] width 18 height 15
type input "******"
click button "submit" at bounding box center [636, 329] width 25 height 23
click at [362, 368] on span "OFF" at bounding box center [369, 374] width 24 height 13
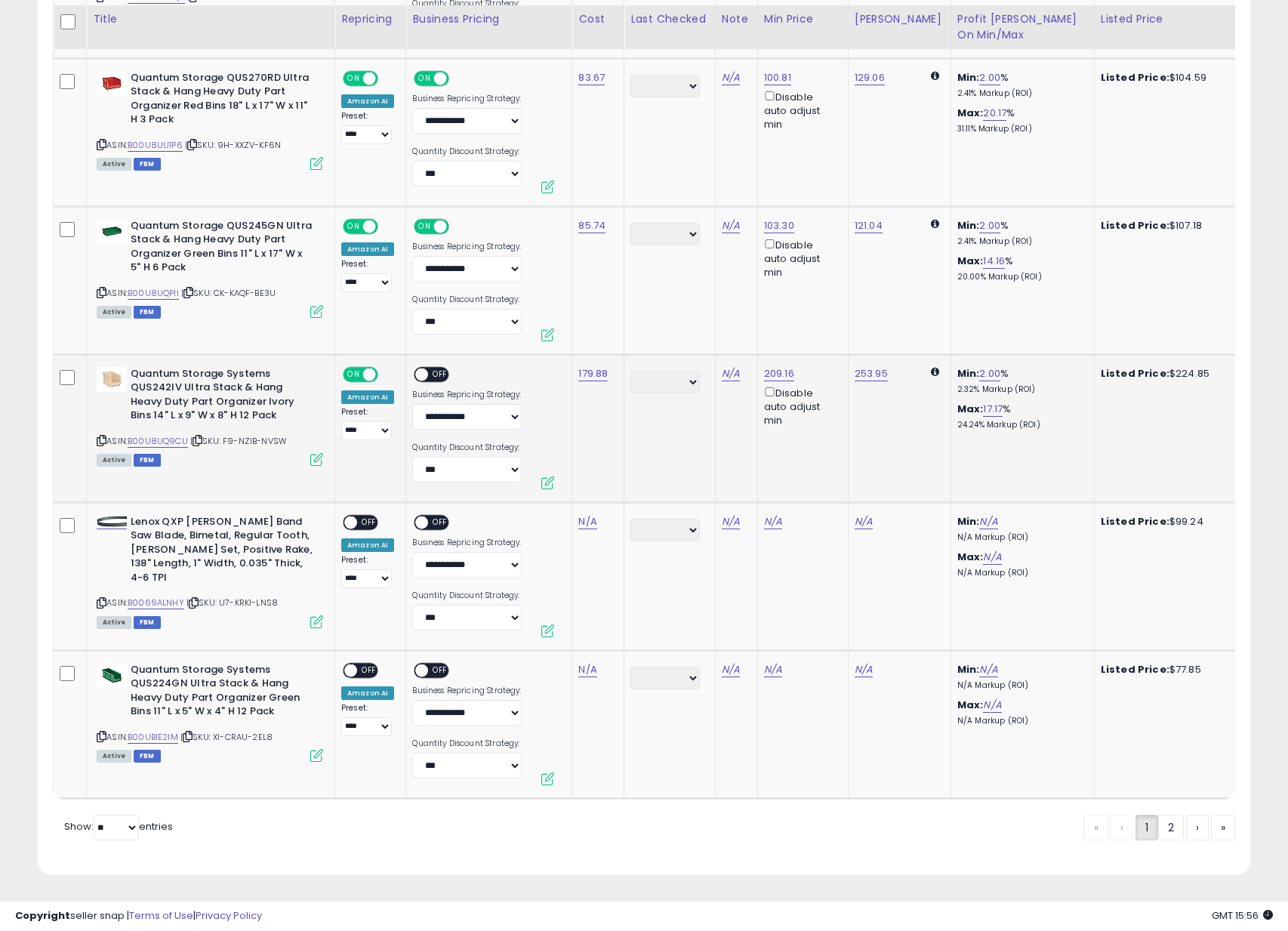
click at [434, 368] on span "OFF" at bounding box center [442, 374] width 24 height 13
click at [99, 599] on icon at bounding box center [101, 603] width 9 height 8
click at [590, 515] on link "N/A" at bounding box center [587, 522] width 18 height 15
type input "*****"
click button "submit" at bounding box center [636, 477] width 25 height 23
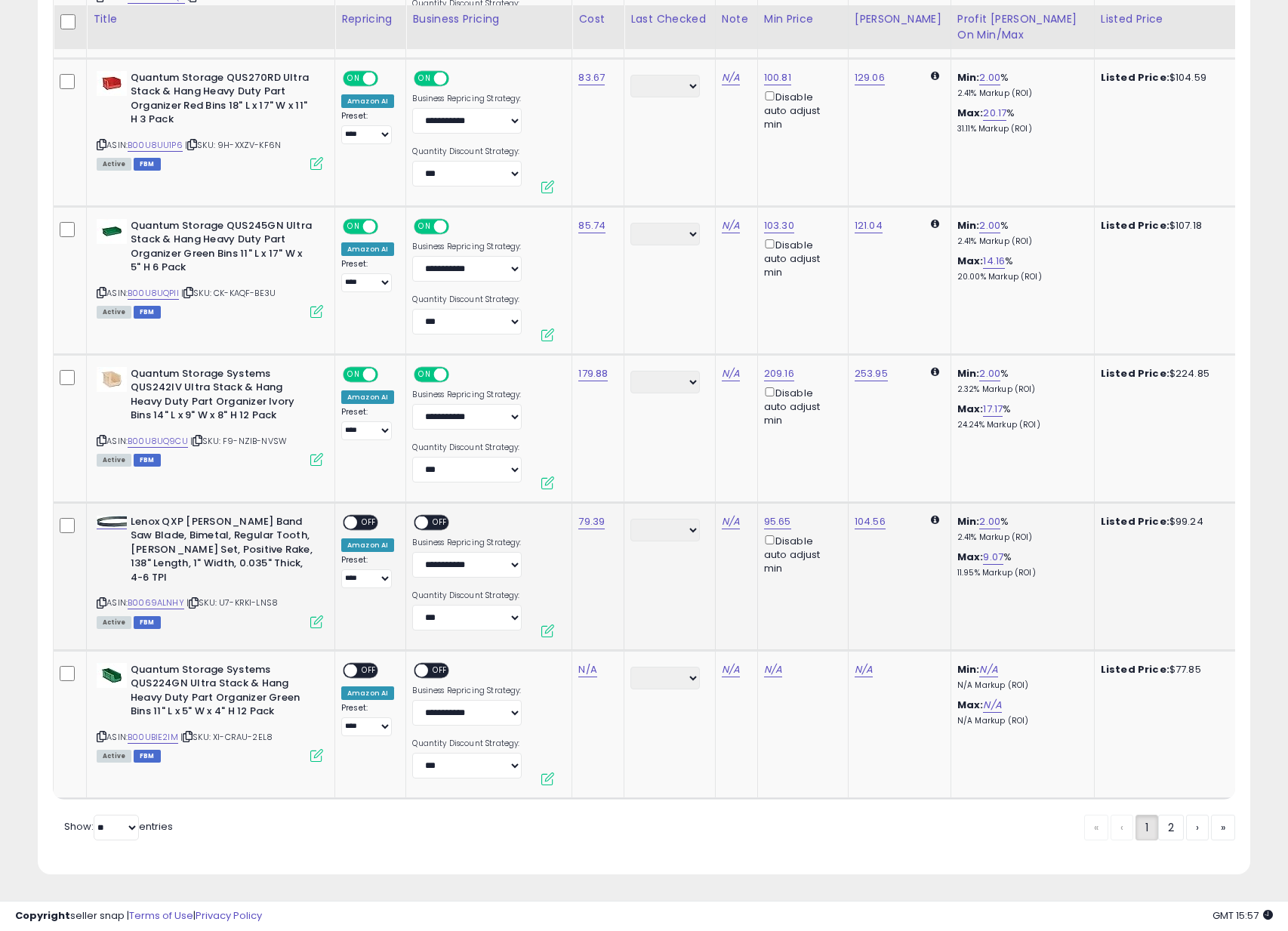
click at [355, 518] on div "ON OFF" at bounding box center [344, 522] width 36 height 13
click at [359, 516] on div "ON OFF" at bounding box center [344, 522] width 36 height 13
click at [375, 516] on span "OFF" at bounding box center [369, 522] width 24 height 13
click at [420, 516] on span at bounding box center [423, 522] width 13 height 13
click at [432, 516] on span "OFF" at bounding box center [442, 522] width 24 height 13
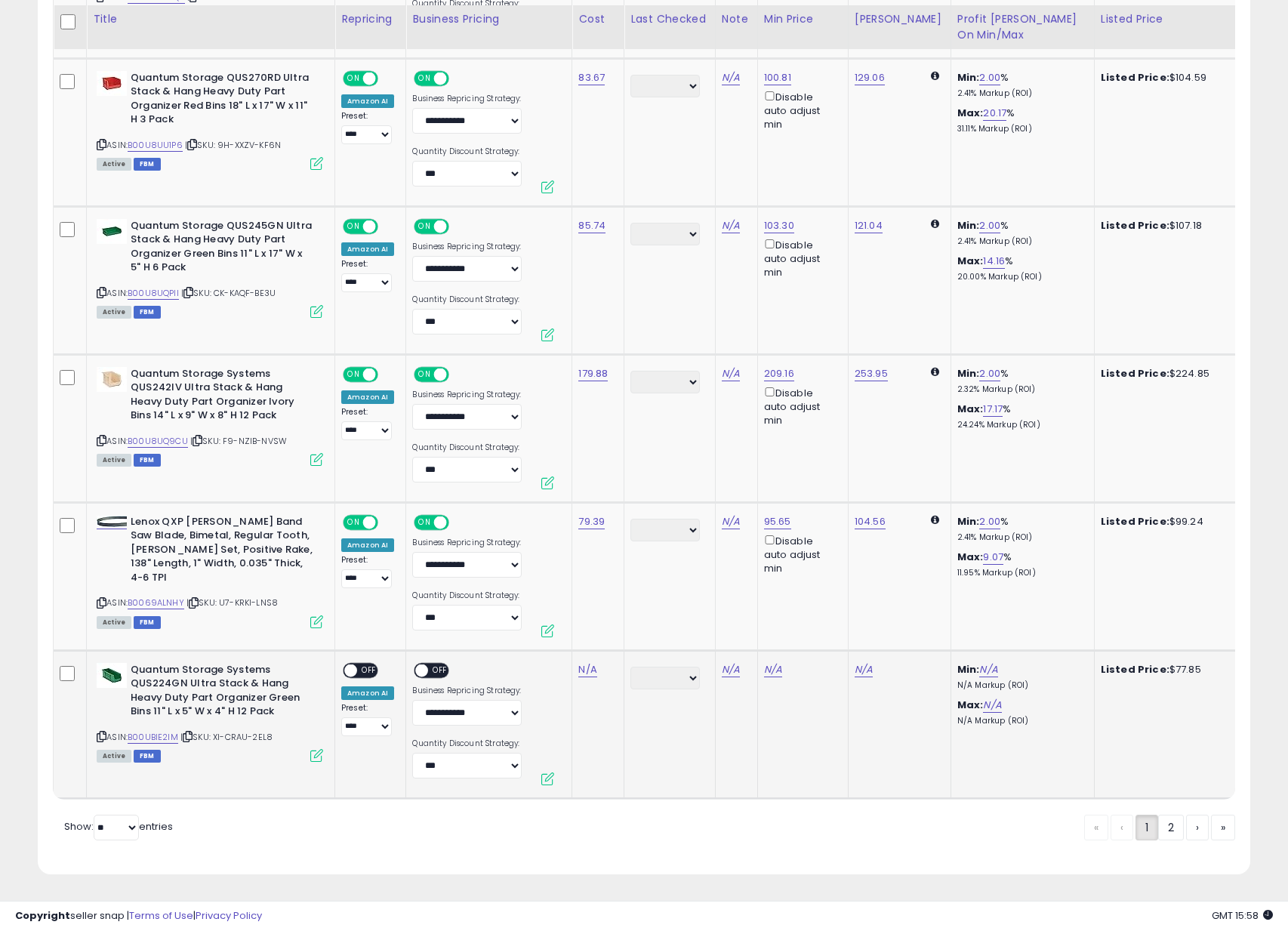
click at [101, 732] on icon at bounding box center [101, 736] width 9 height 8
click at [592, 662] on link "N/A" at bounding box center [587, 669] width 18 height 15
type input "*****"
click button "submit" at bounding box center [636, 625] width 25 height 23
click at [367, 664] on span "OFF" at bounding box center [369, 670] width 24 height 13
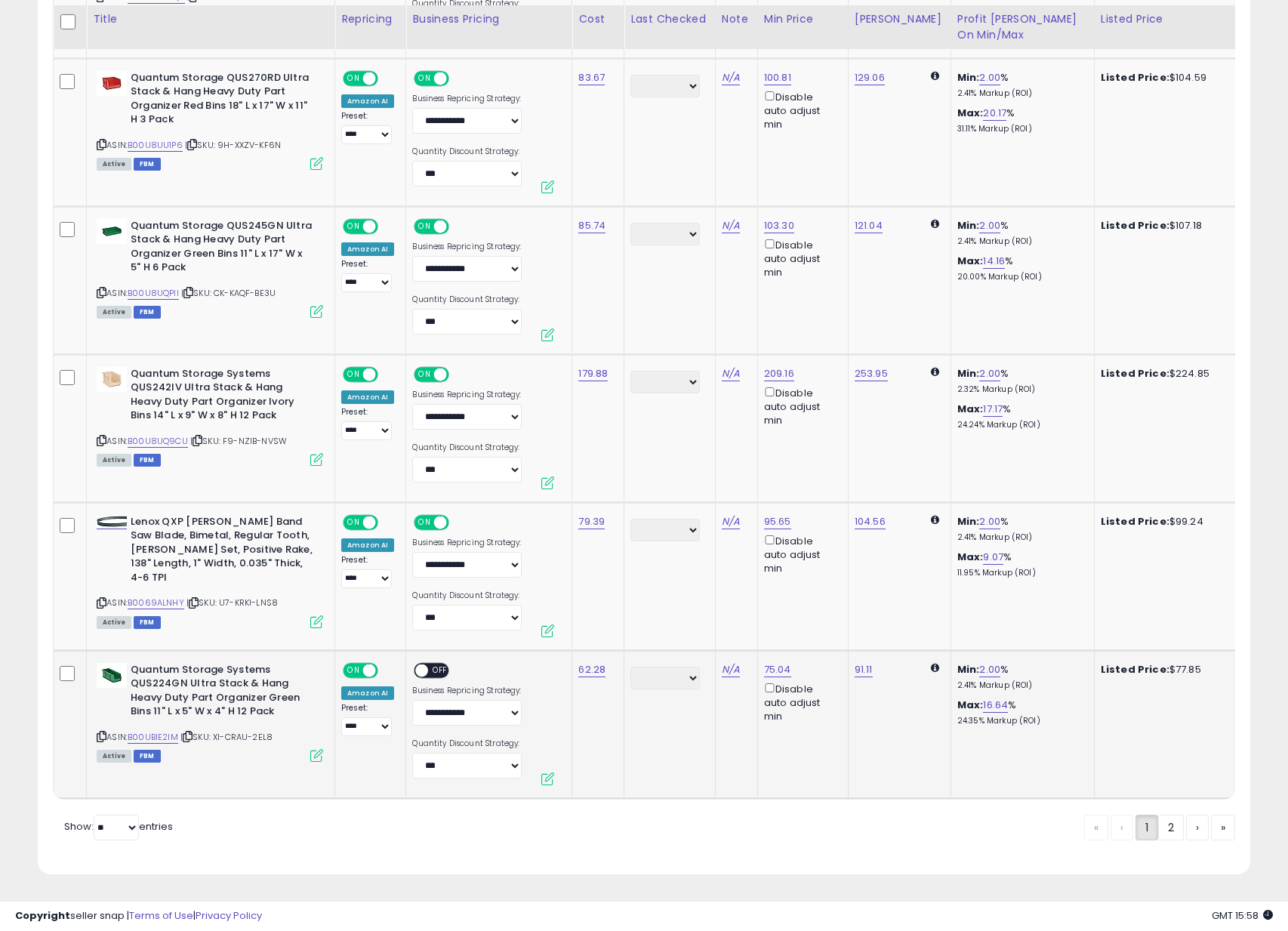
click at [450, 663] on div "ON OFF" at bounding box center [438, 672] width 51 height 19
click at [422, 664] on span at bounding box center [423, 670] width 13 height 13
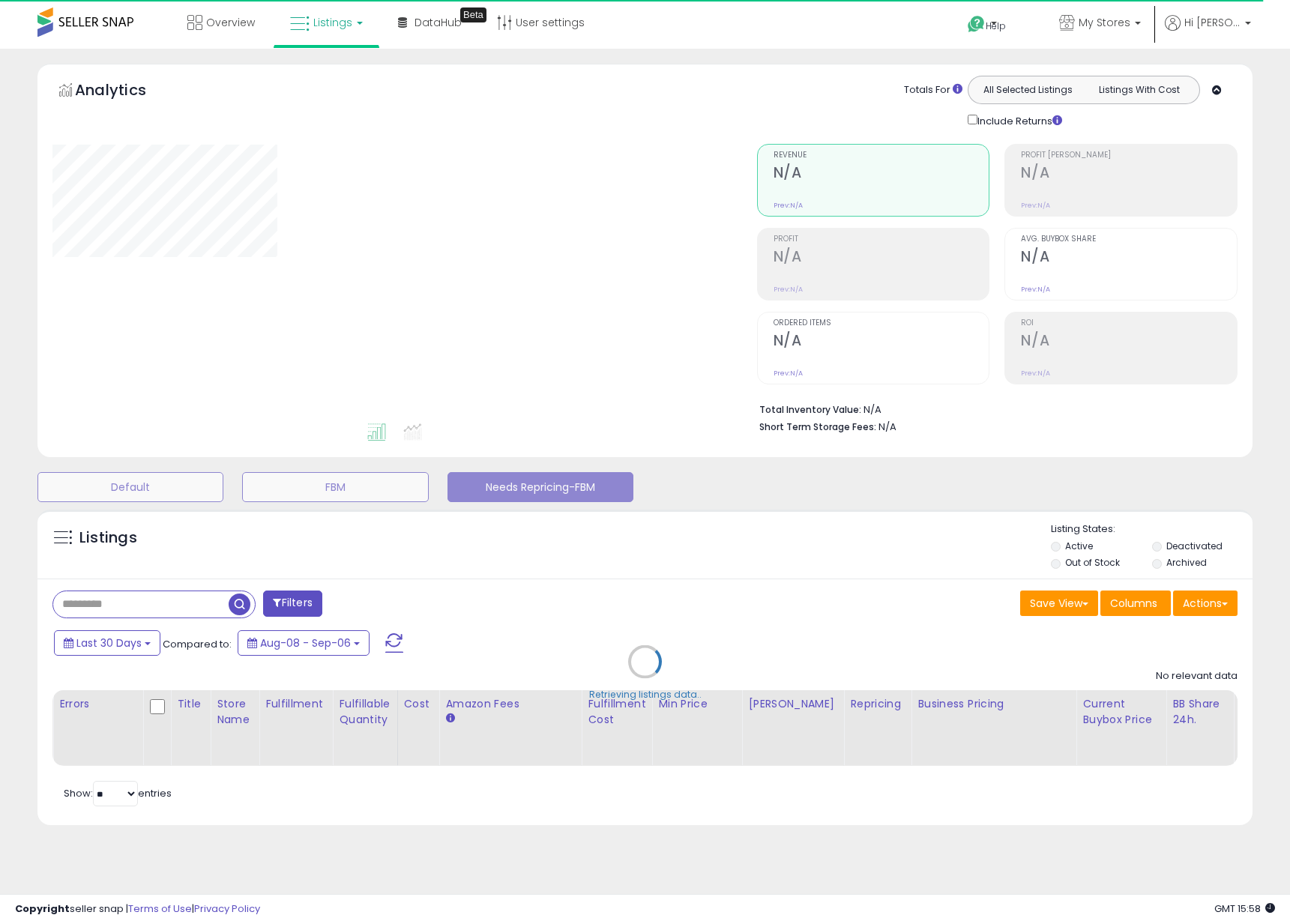
select select "**"
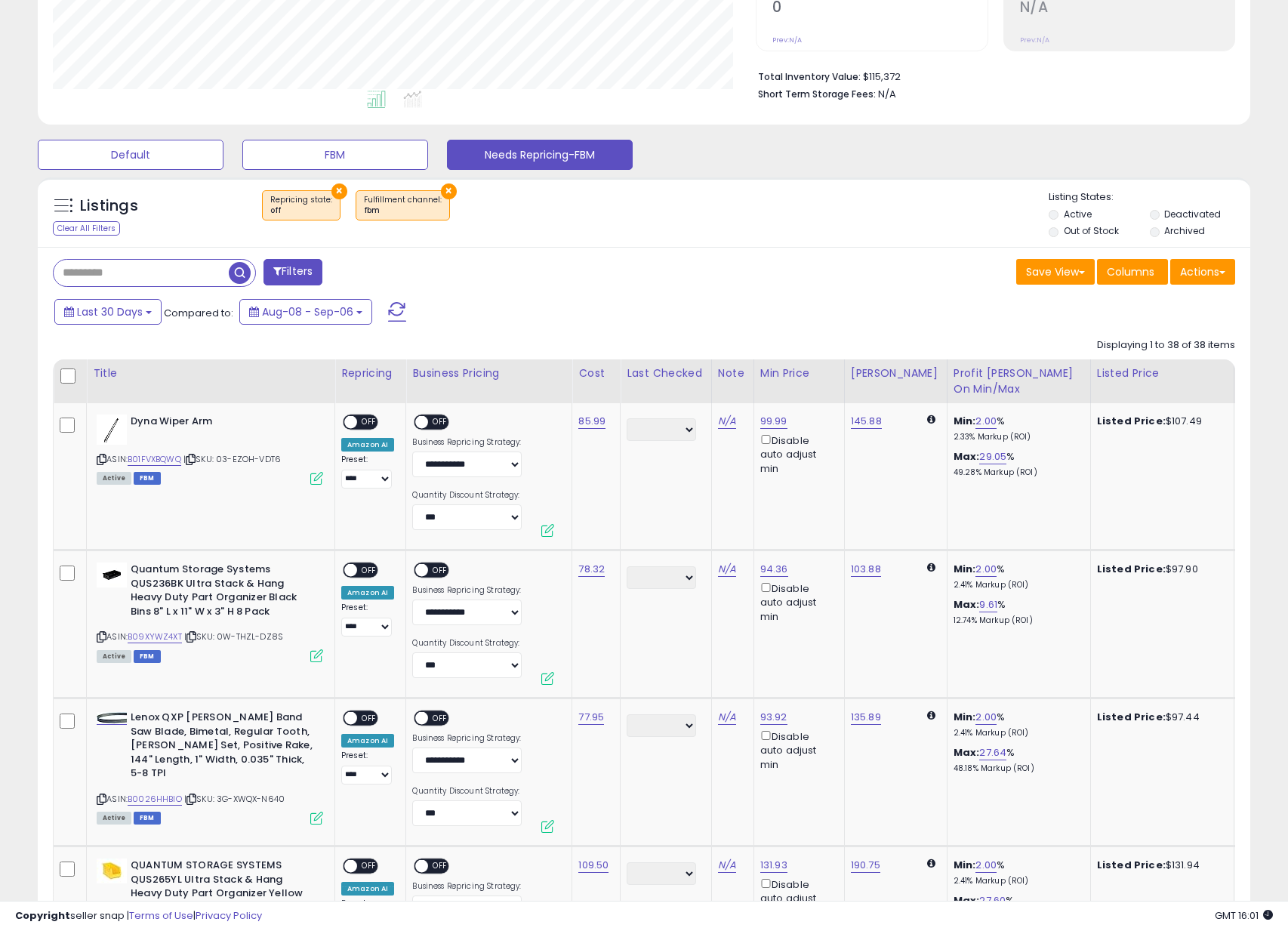
scroll to position [375, 0]
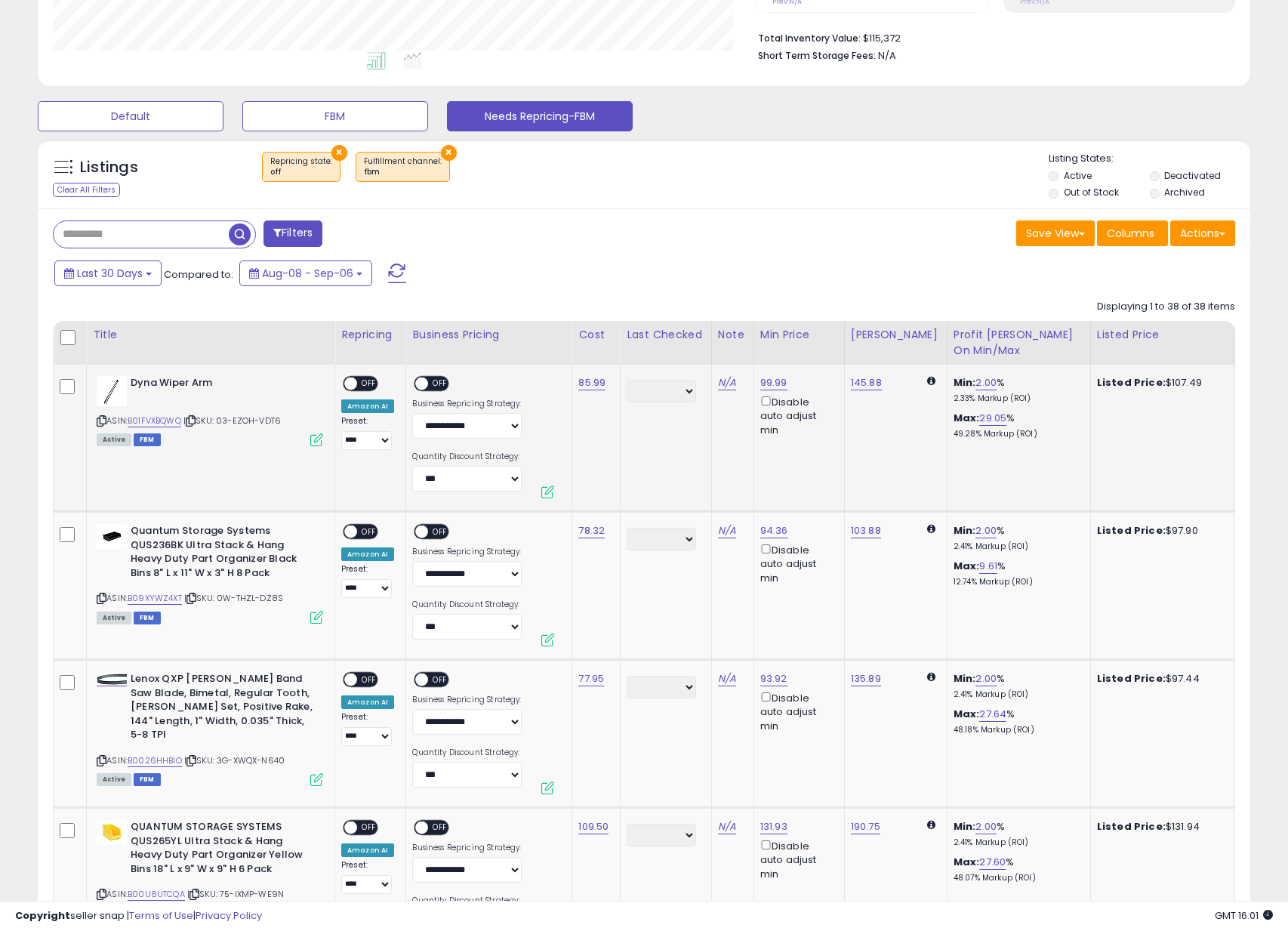
click at [366, 383] on span "OFF" at bounding box center [369, 384] width 24 height 13
click at [426, 388] on div "ON OFF" at bounding box center [415, 384] width 36 height 13
click at [448, 366] on td "**********" at bounding box center [488, 438] width 166 height 147
click at [428, 398] on label "Business Repricing Strategy:" at bounding box center [467, 403] width 110 height 10
click at [428, 413] on select "**********" at bounding box center [467, 426] width 110 height 25
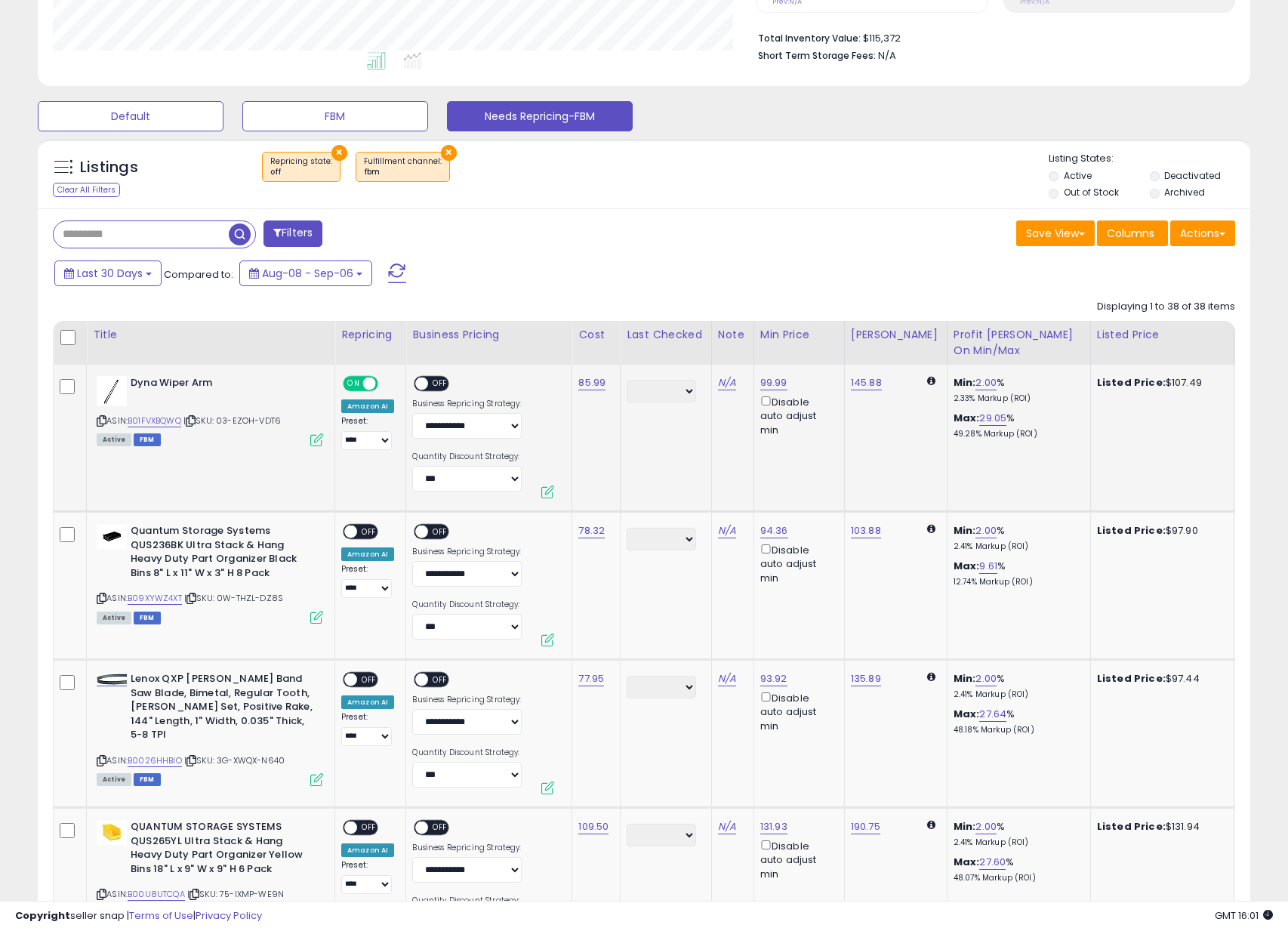
click at [433, 383] on span "OFF" at bounding box center [442, 384] width 24 height 13
click at [359, 535] on span "OFF" at bounding box center [369, 533] width 24 height 13
click at [422, 533] on span at bounding box center [423, 533] width 13 height 13
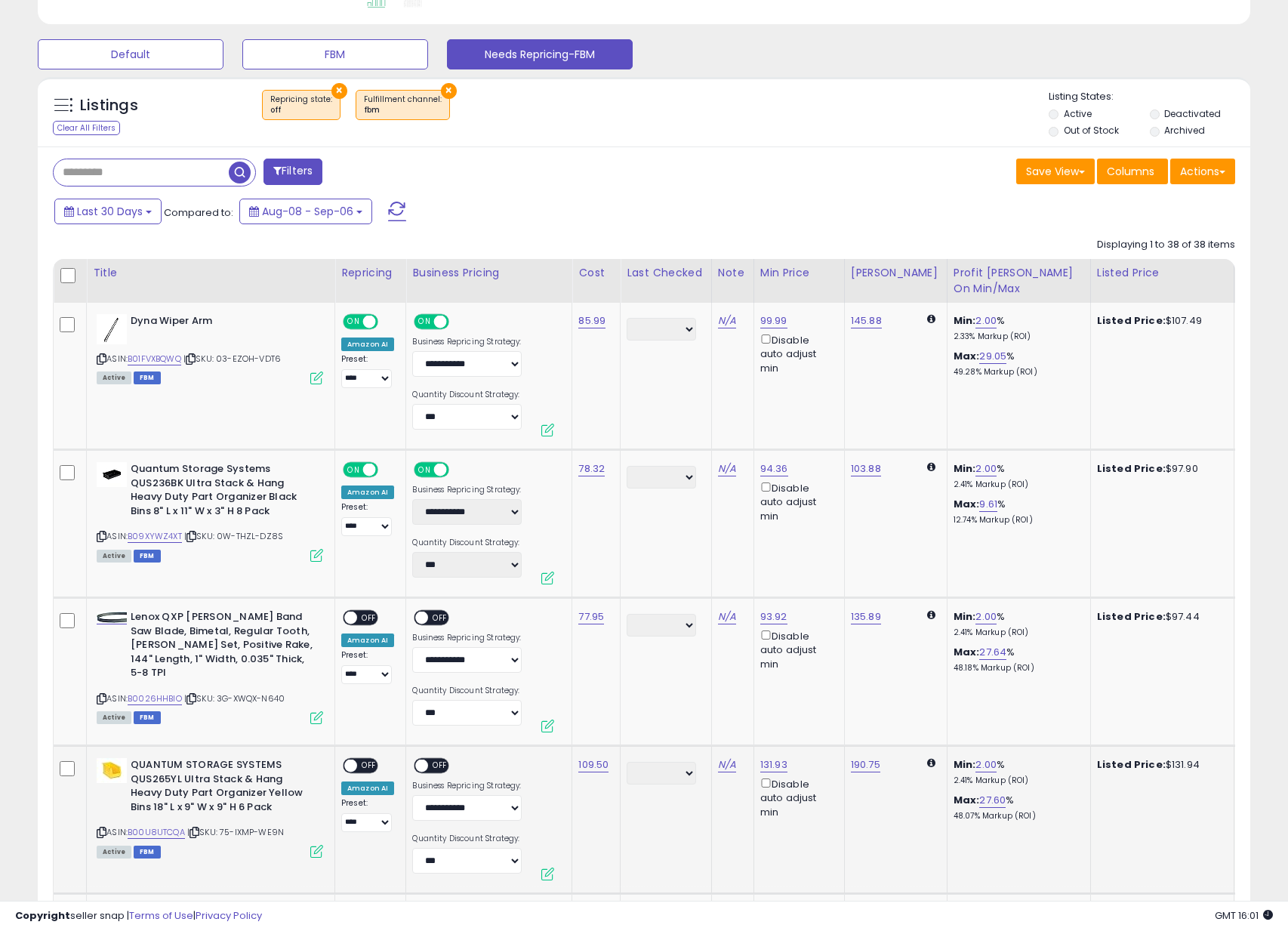
scroll to position [642, 0]
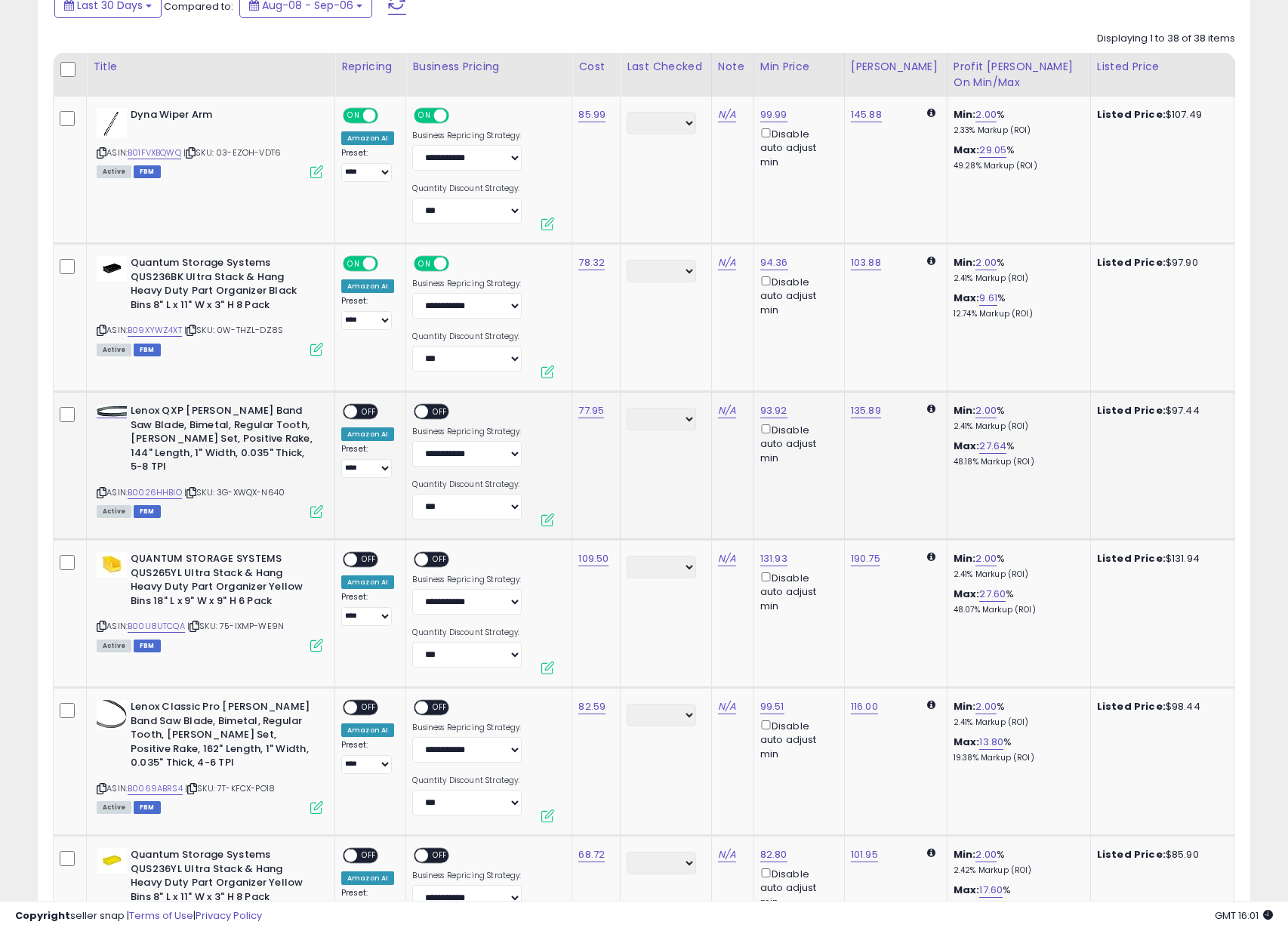
click at [363, 417] on div "ON OFF" at bounding box center [361, 412] width 36 height 16
click at [412, 414] on div "ON OFF" at bounding box center [415, 413] width 36 height 13
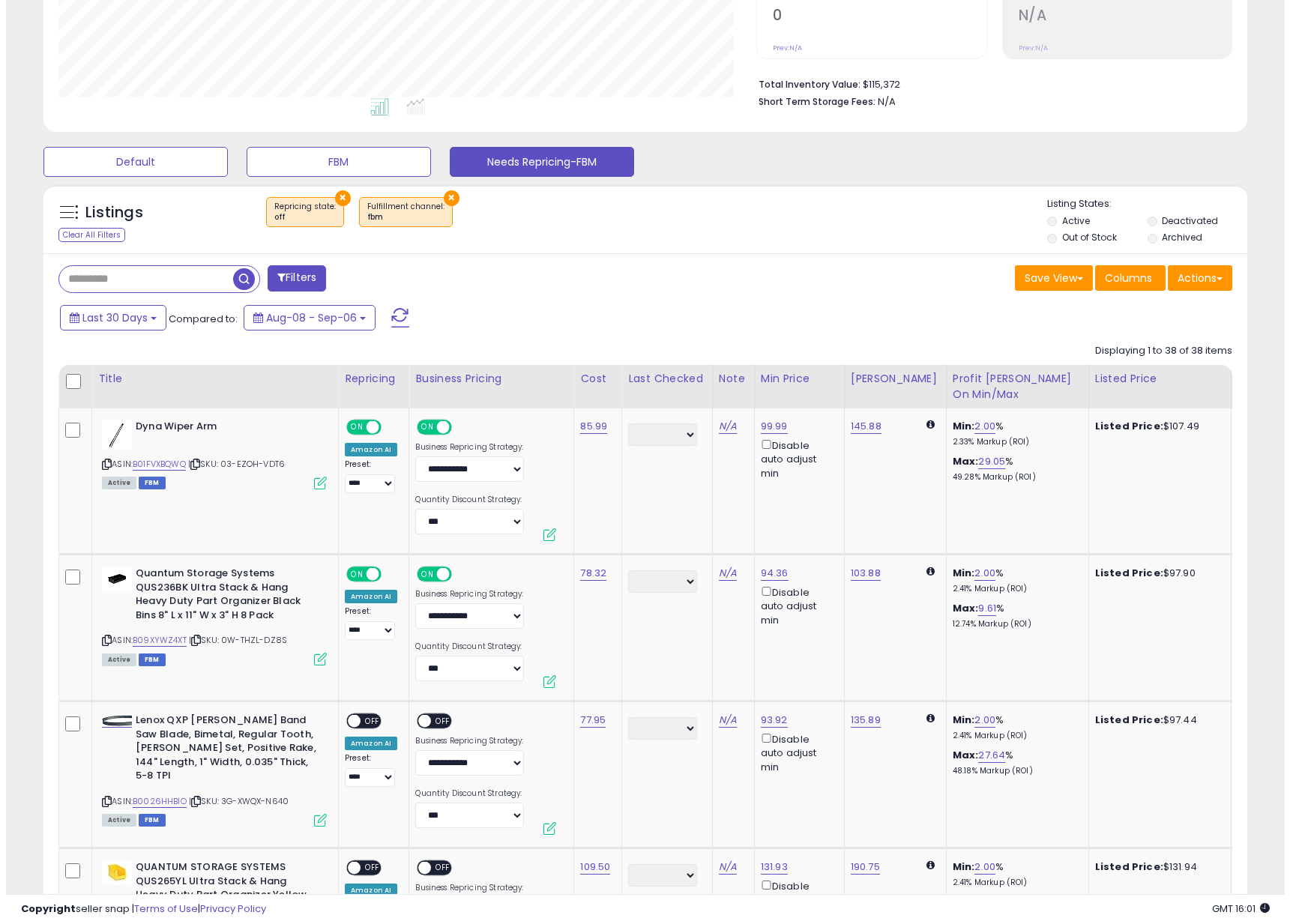
scroll to position [322, 0]
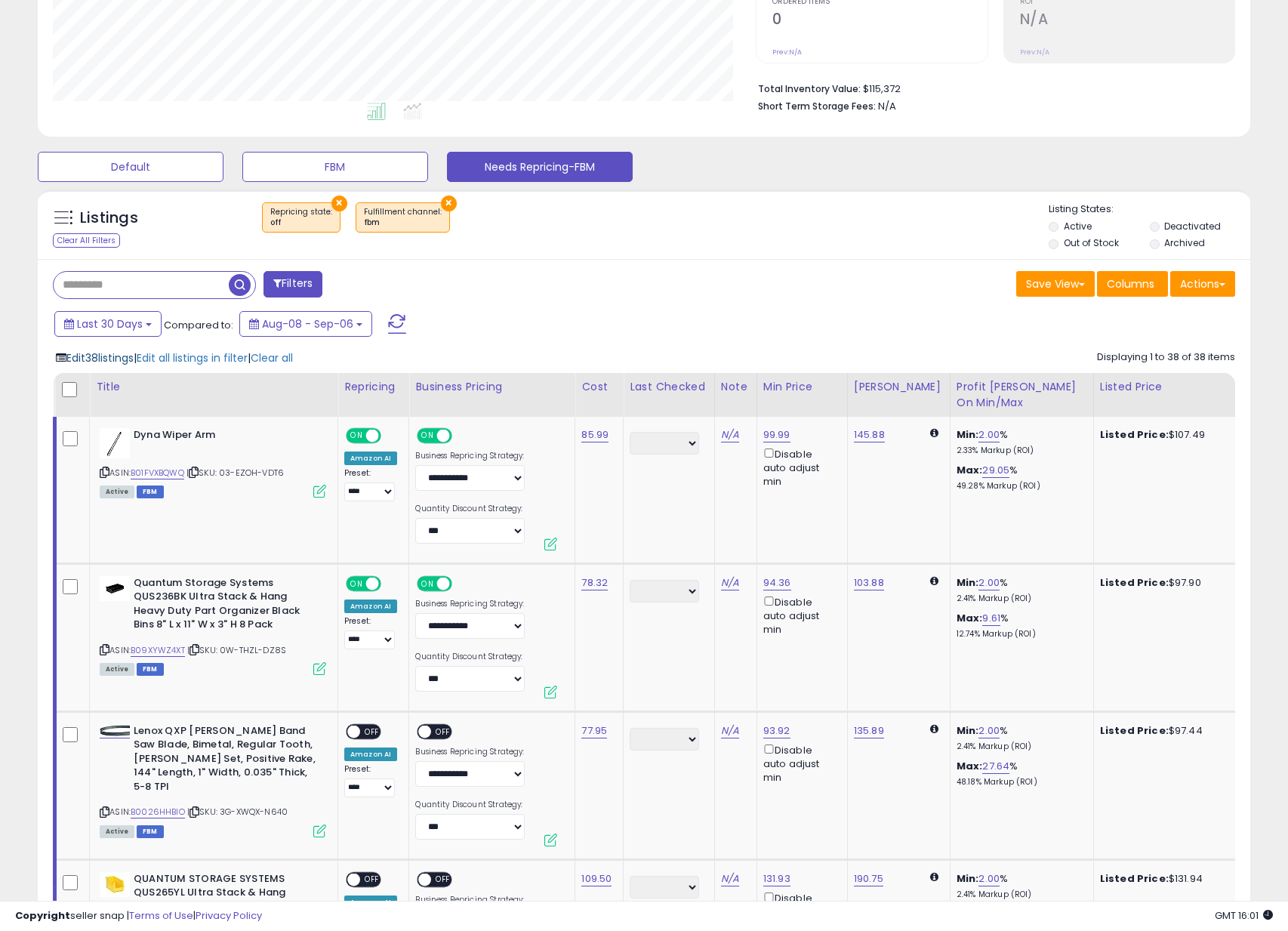
click at [85, 363] on span "Edit 38 listings" at bounding box center [100, 358] width 67 height 15
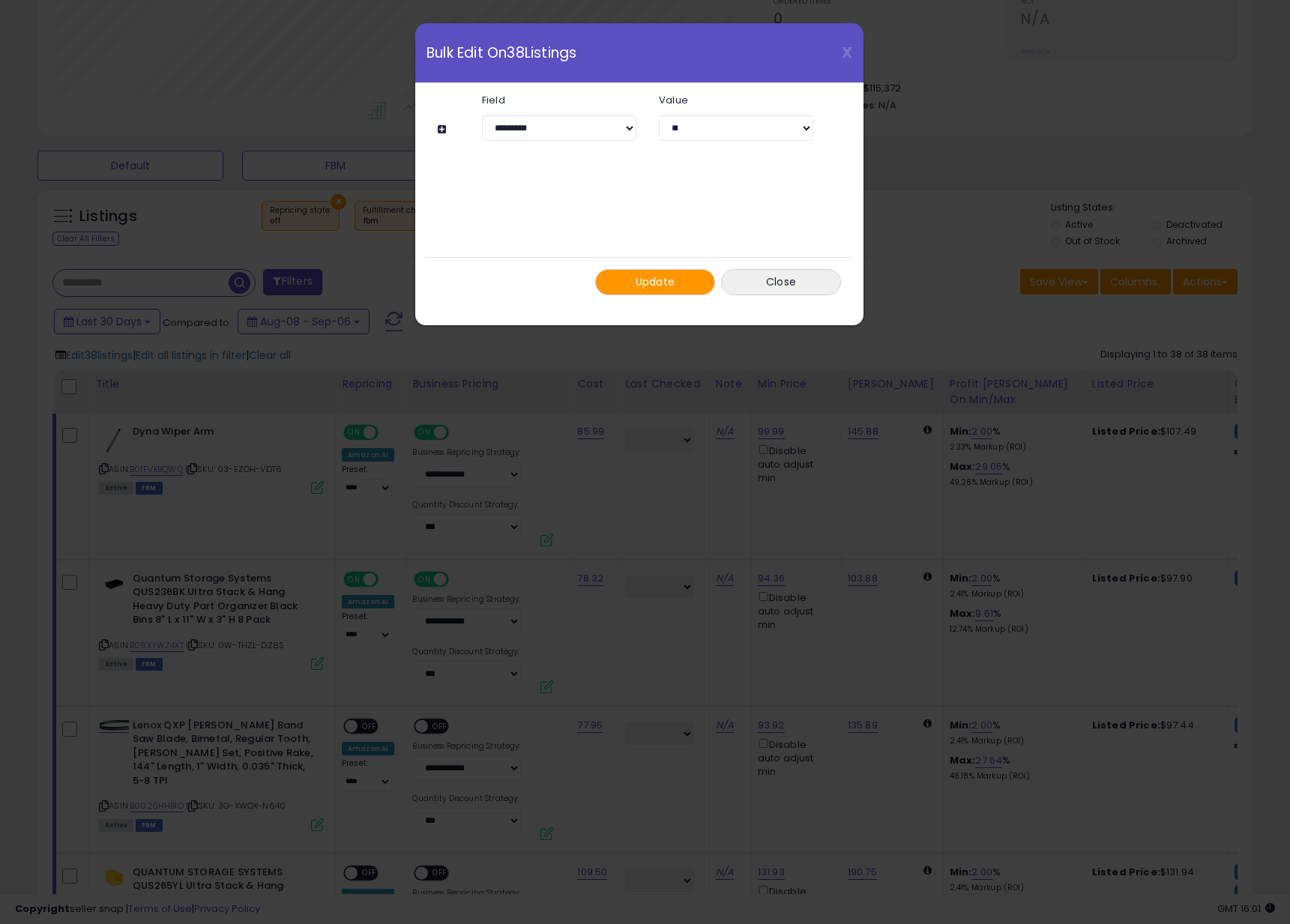
click at [437, 127] on button at bounding box center [444, 129] width 13 height 11
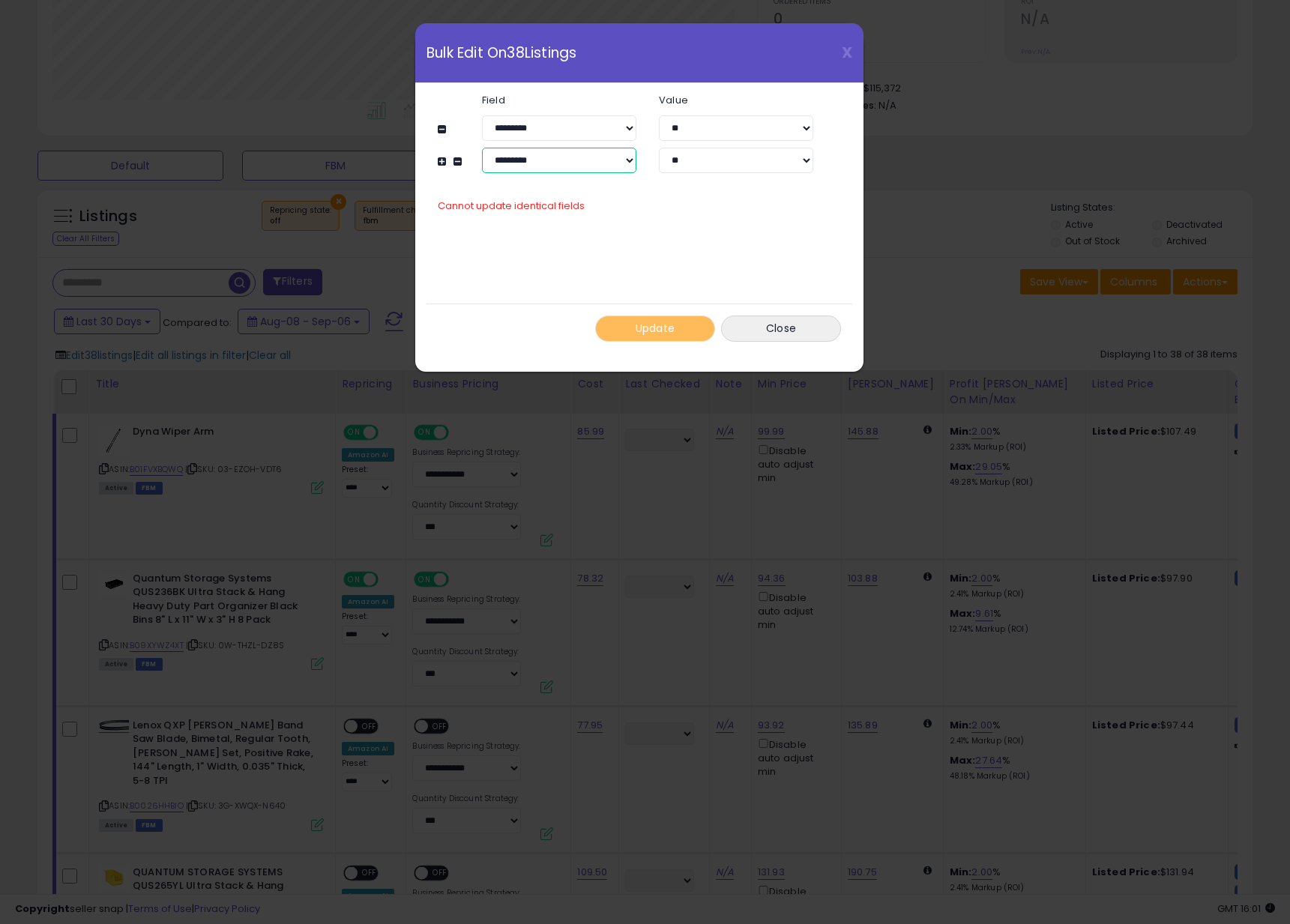
click at [529, 161] on select "**********" at bounding box center [559, 160] width 155 height 25
select select "**********"
click at [482, 148] on select "**********" at bounding box center [559, 160] width 155 height 25
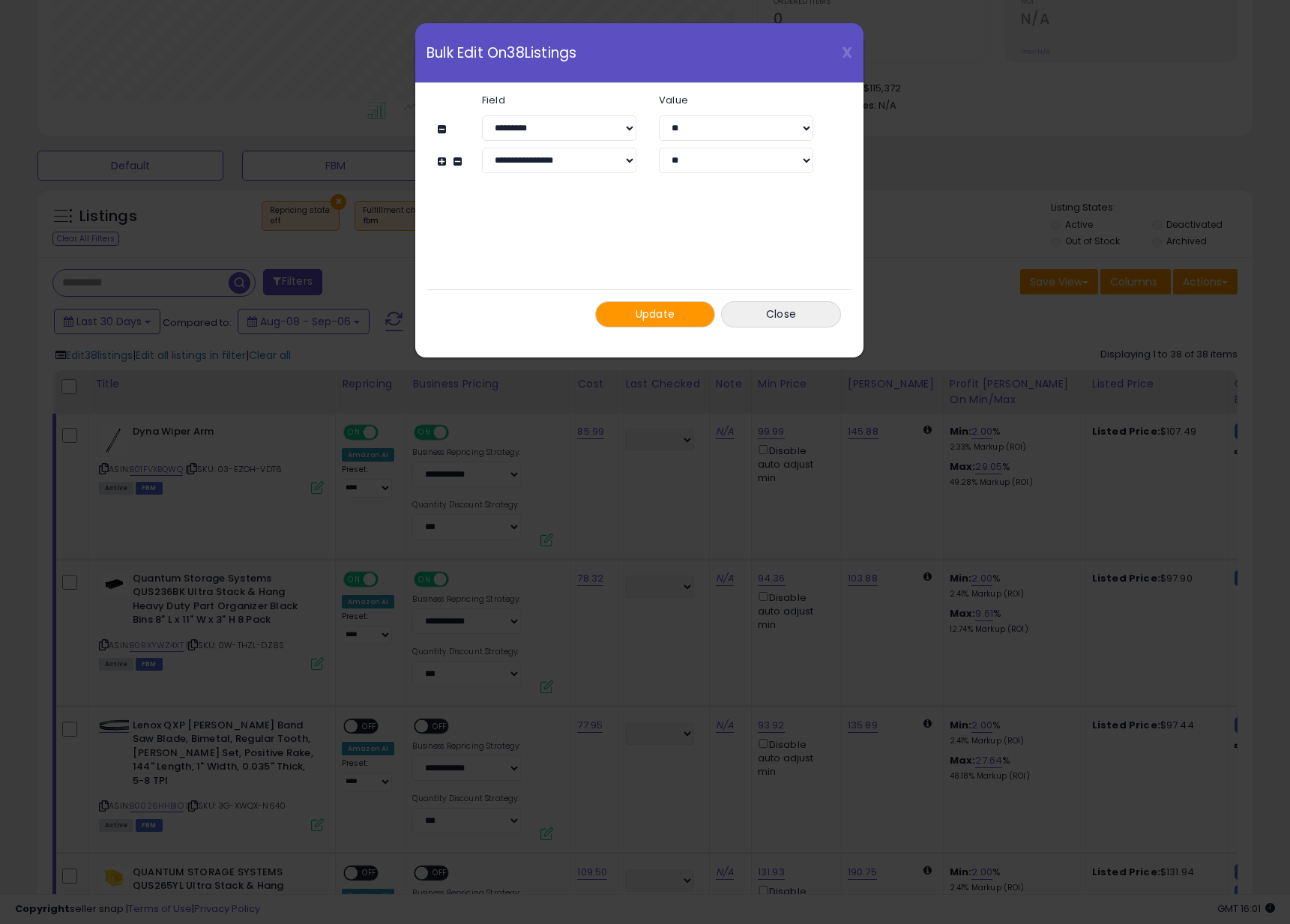
click at [649, 321] on span "Update" at bounding box center [655, 314] width 40 height 15
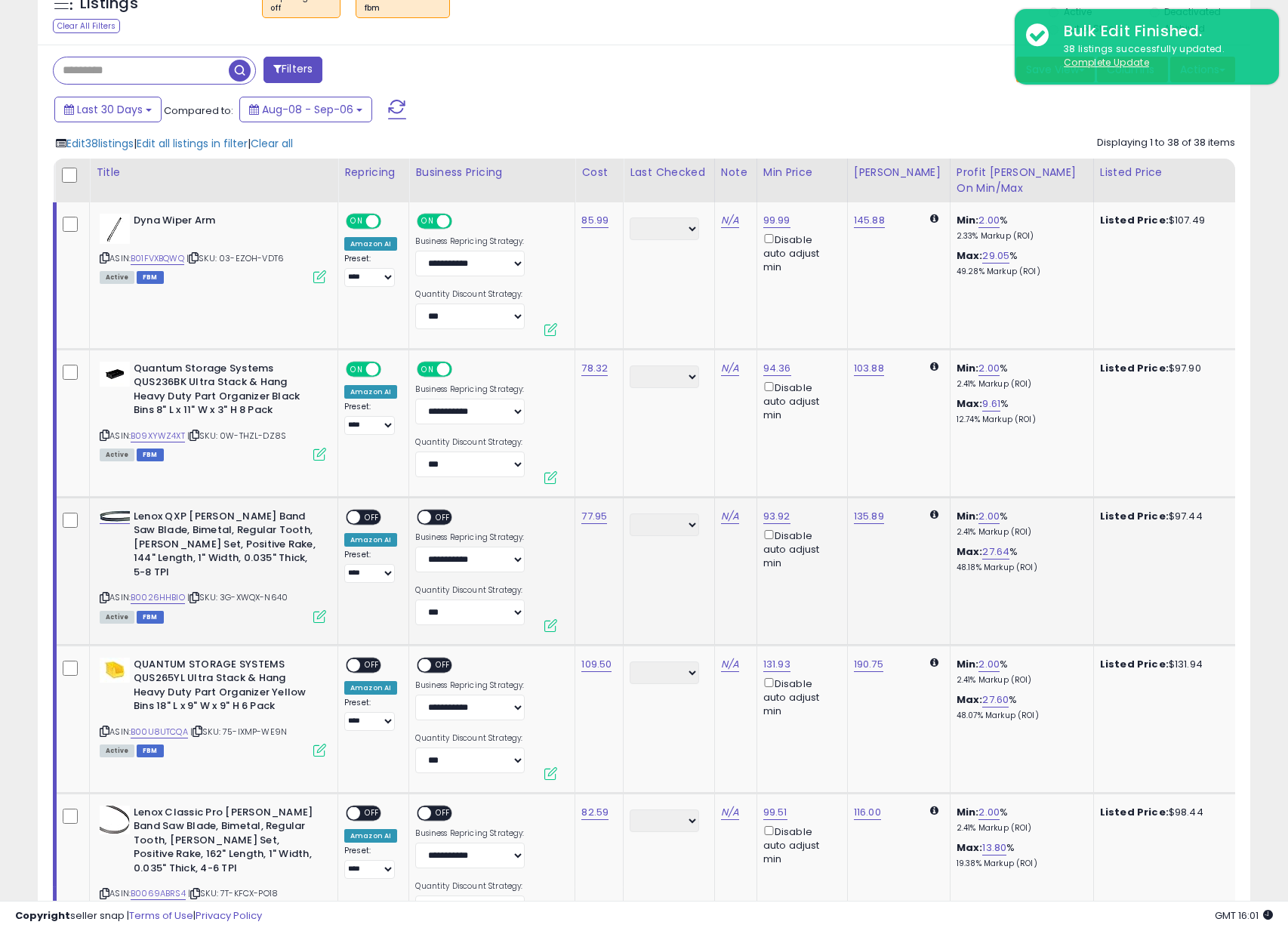
scroll to position [586, 0]
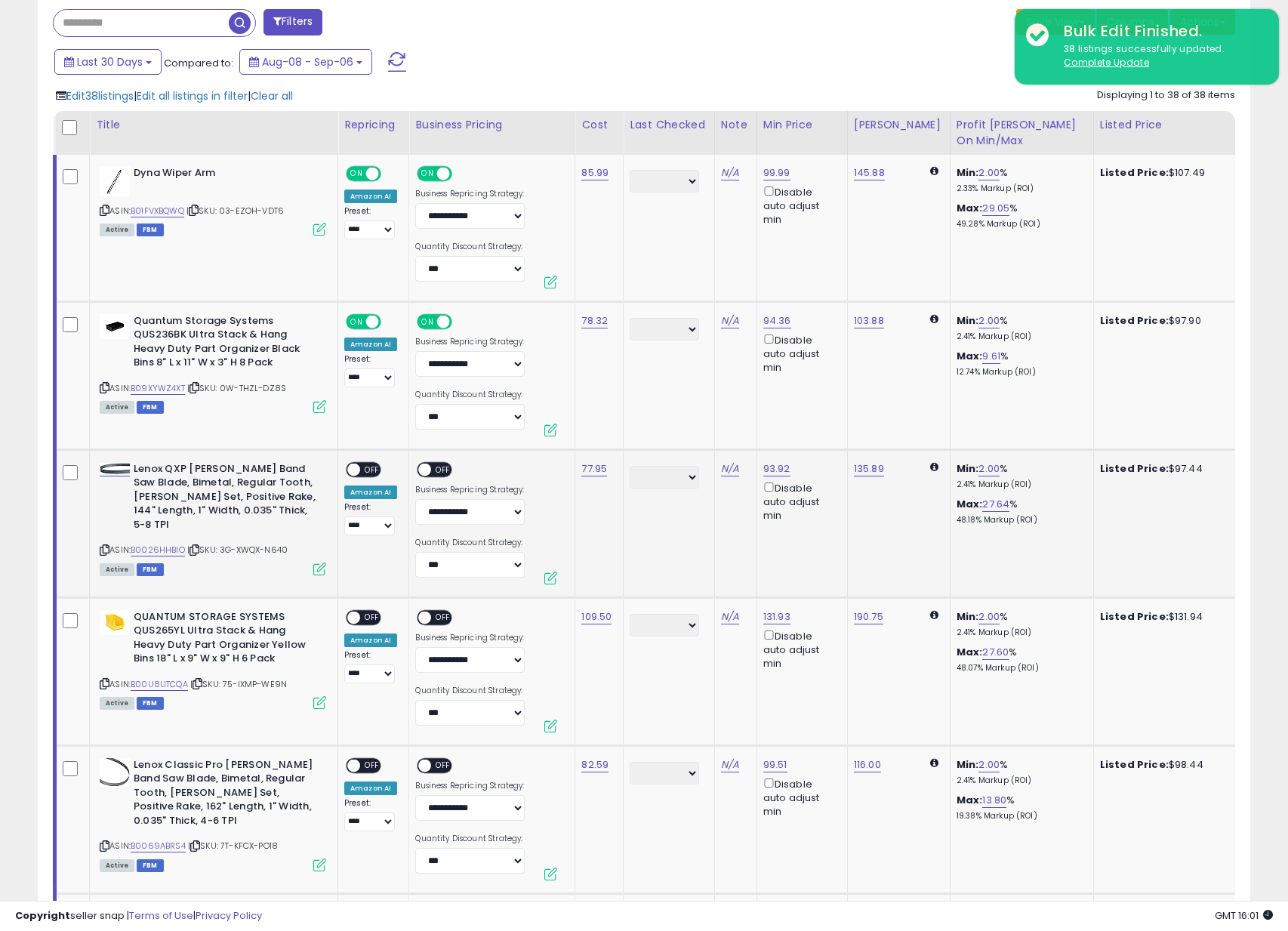
click at [371, 469] on span "OFF" at bounding box center [372, 470] width 24 height 13
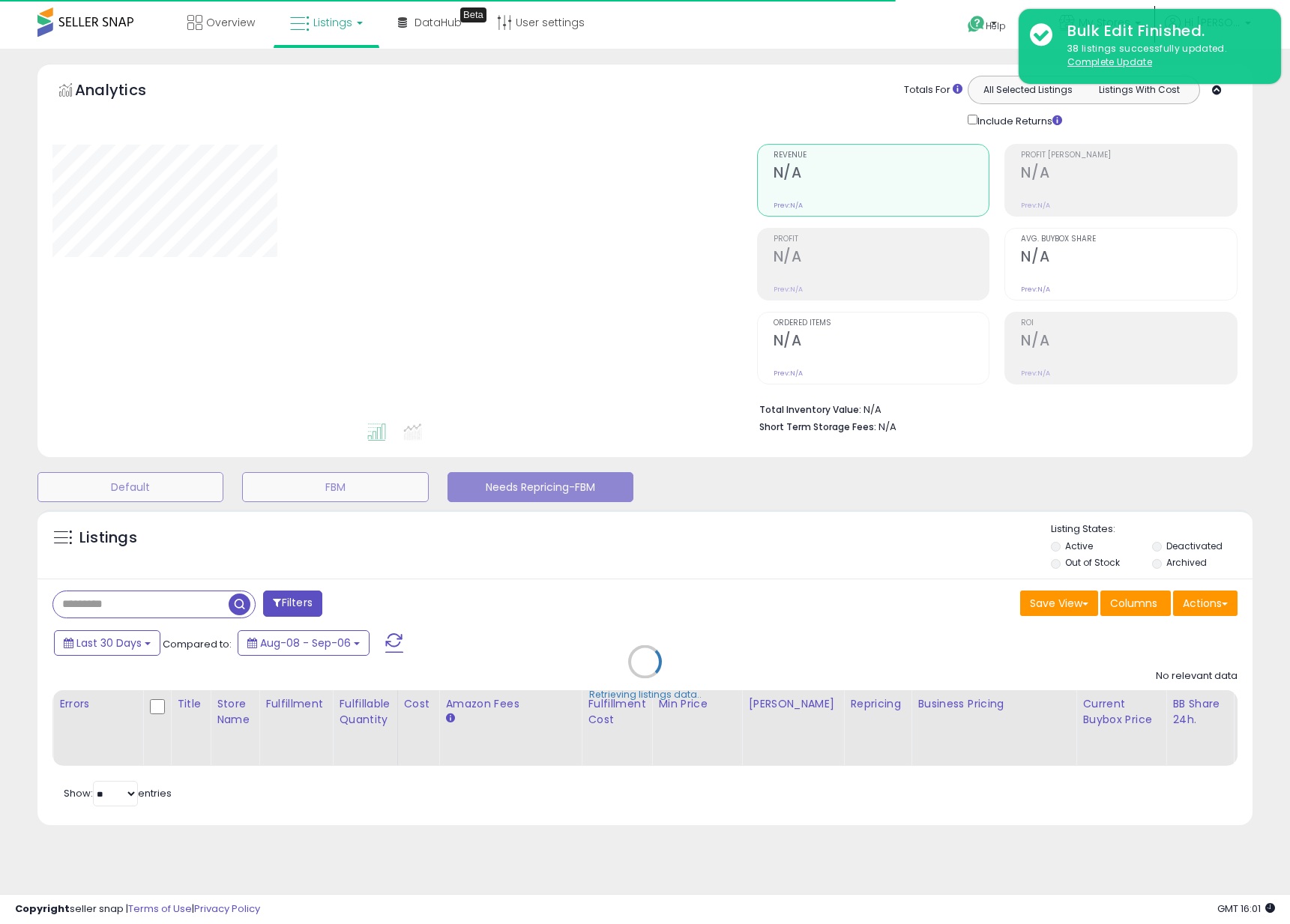
select select "**"
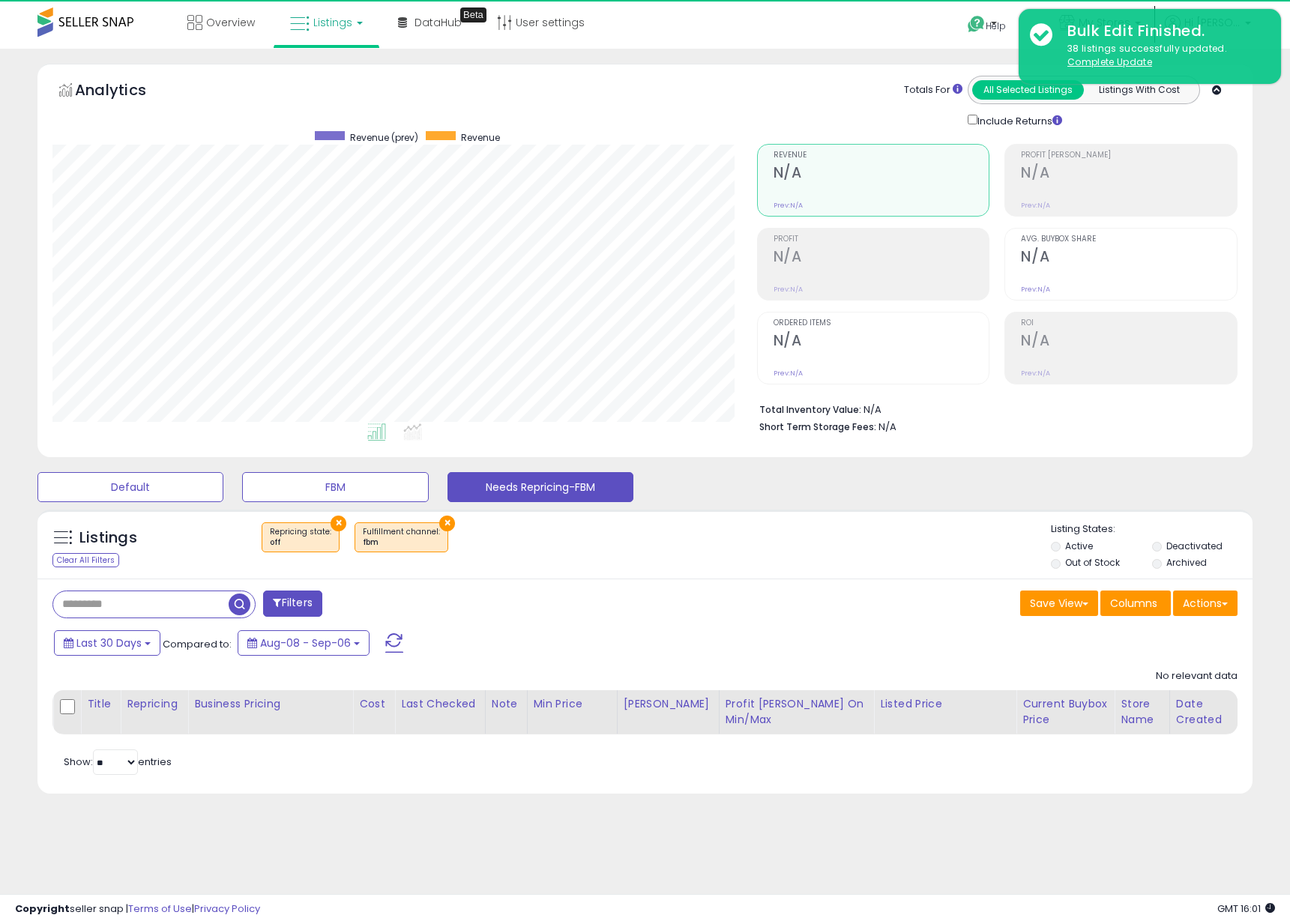
scroll to position [307, 705]
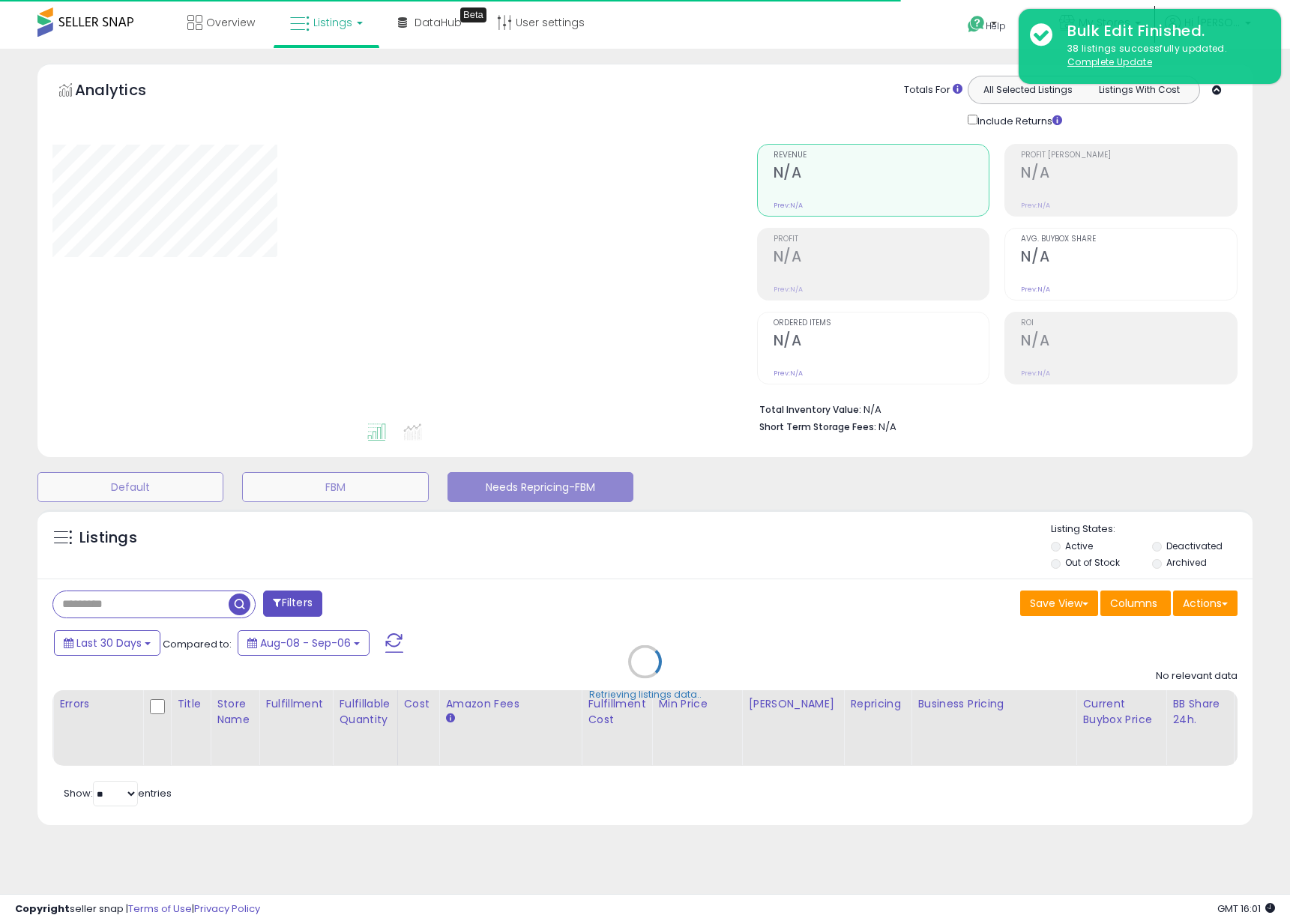
select select "**"
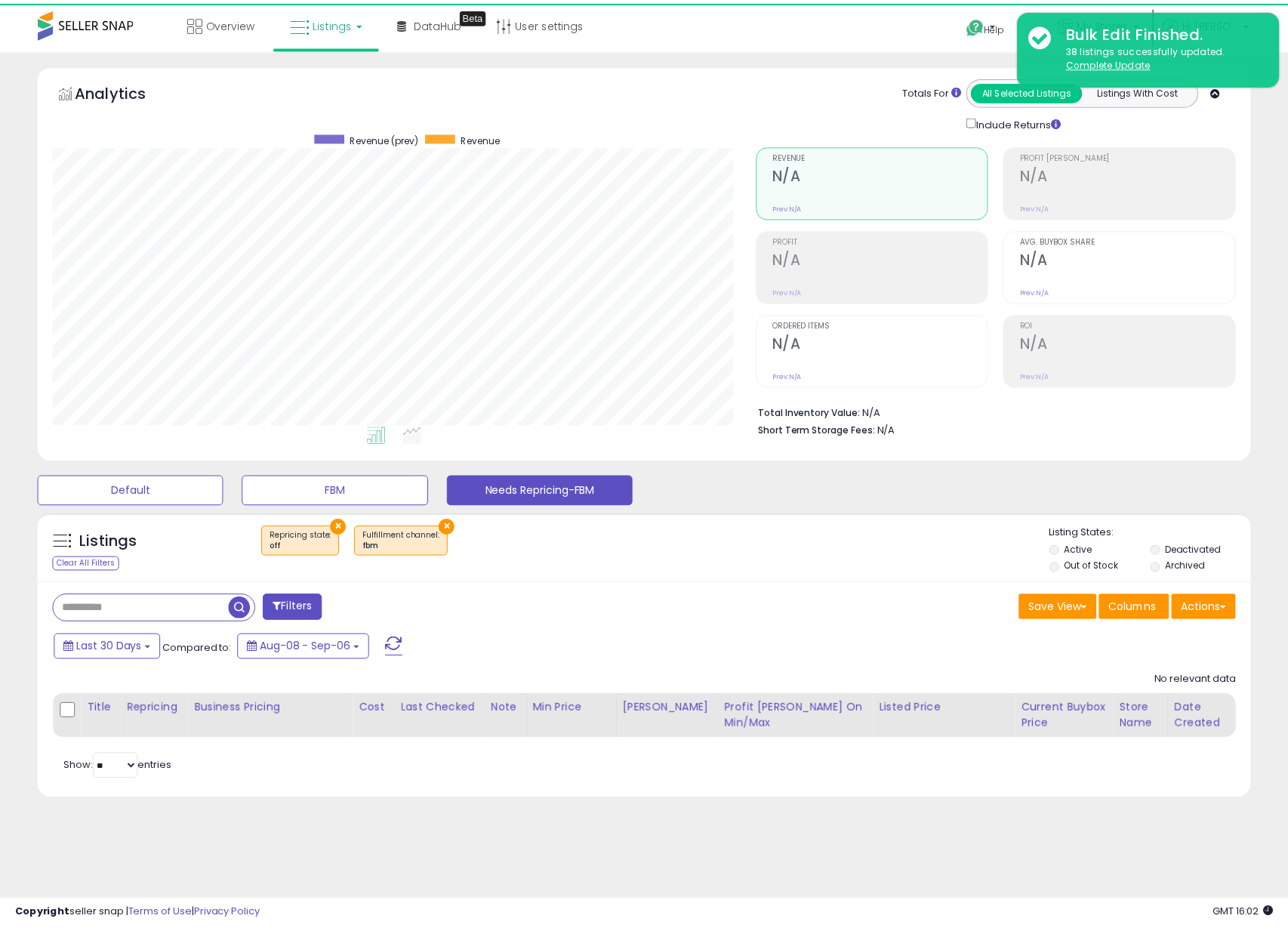
scroll to position [309, 710]
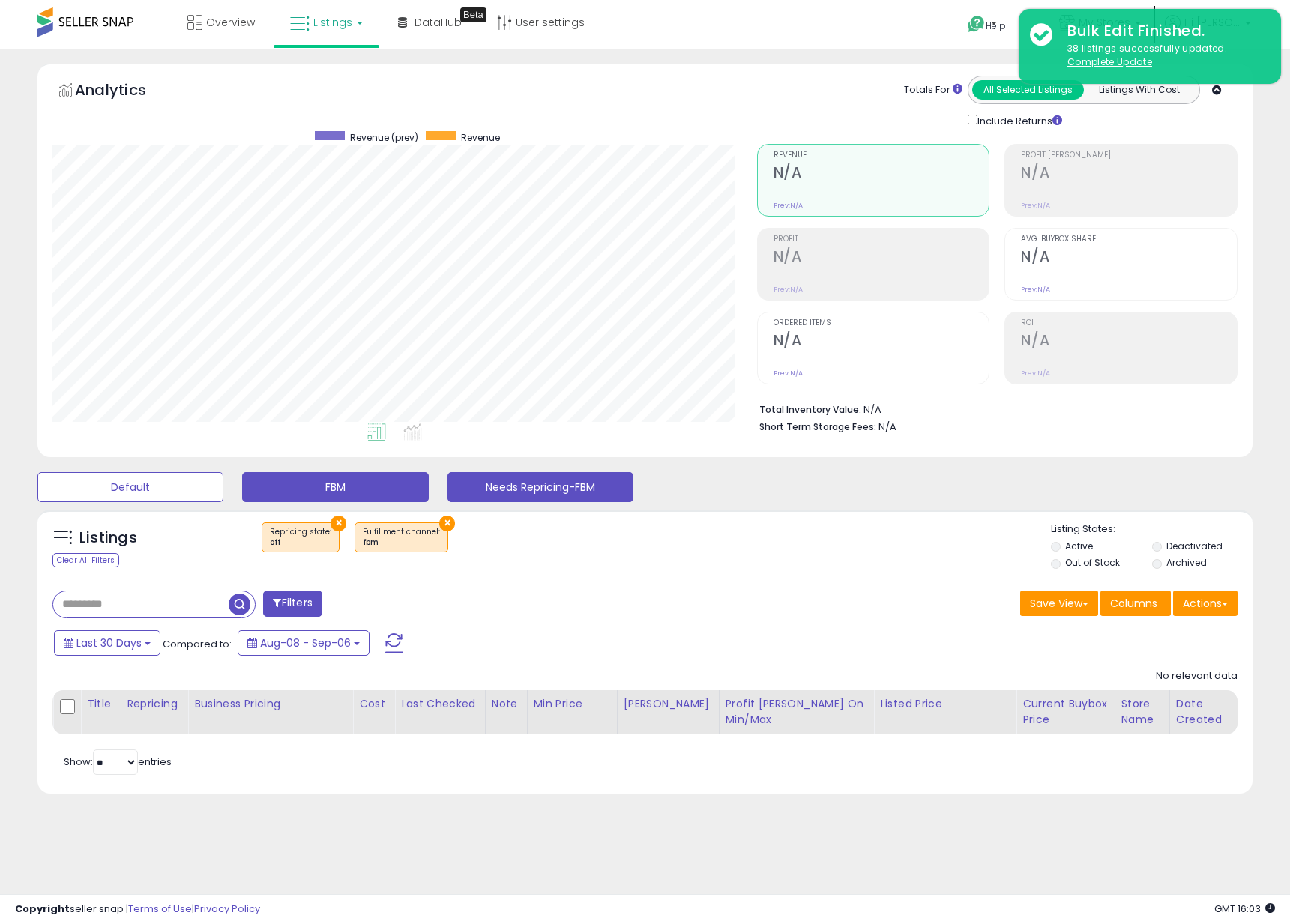
click at [343, 484] on button "FBM" at bounding box center [335, 487] width 186 height 30
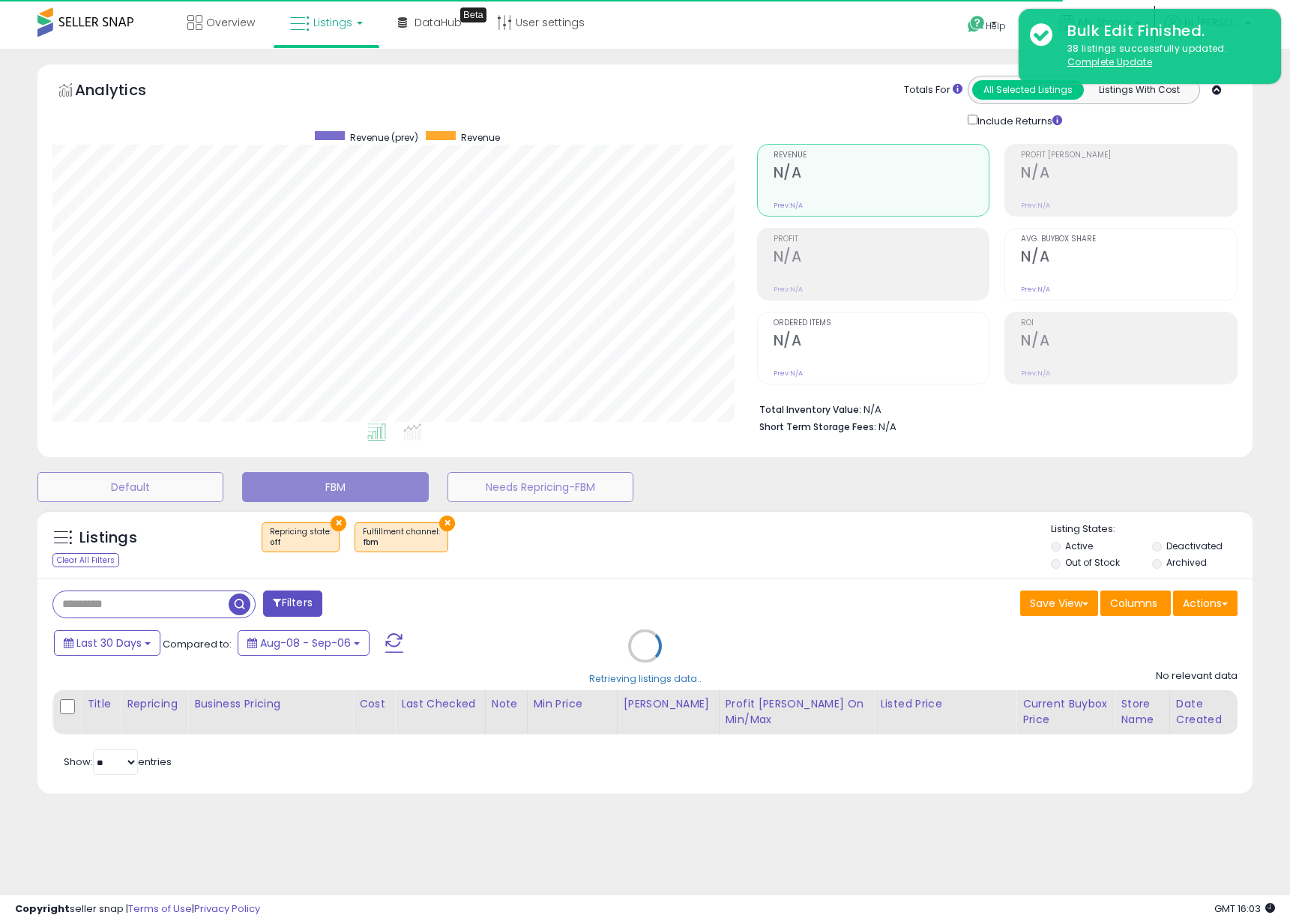
click at [106, 599] on div "Retrieving listings data.." at bounding box center [645, 657] width 1238 height 310
click at [107, 608] on div "Retrieving listings data.." at bounding box center [645, 657] width 1238 height 310
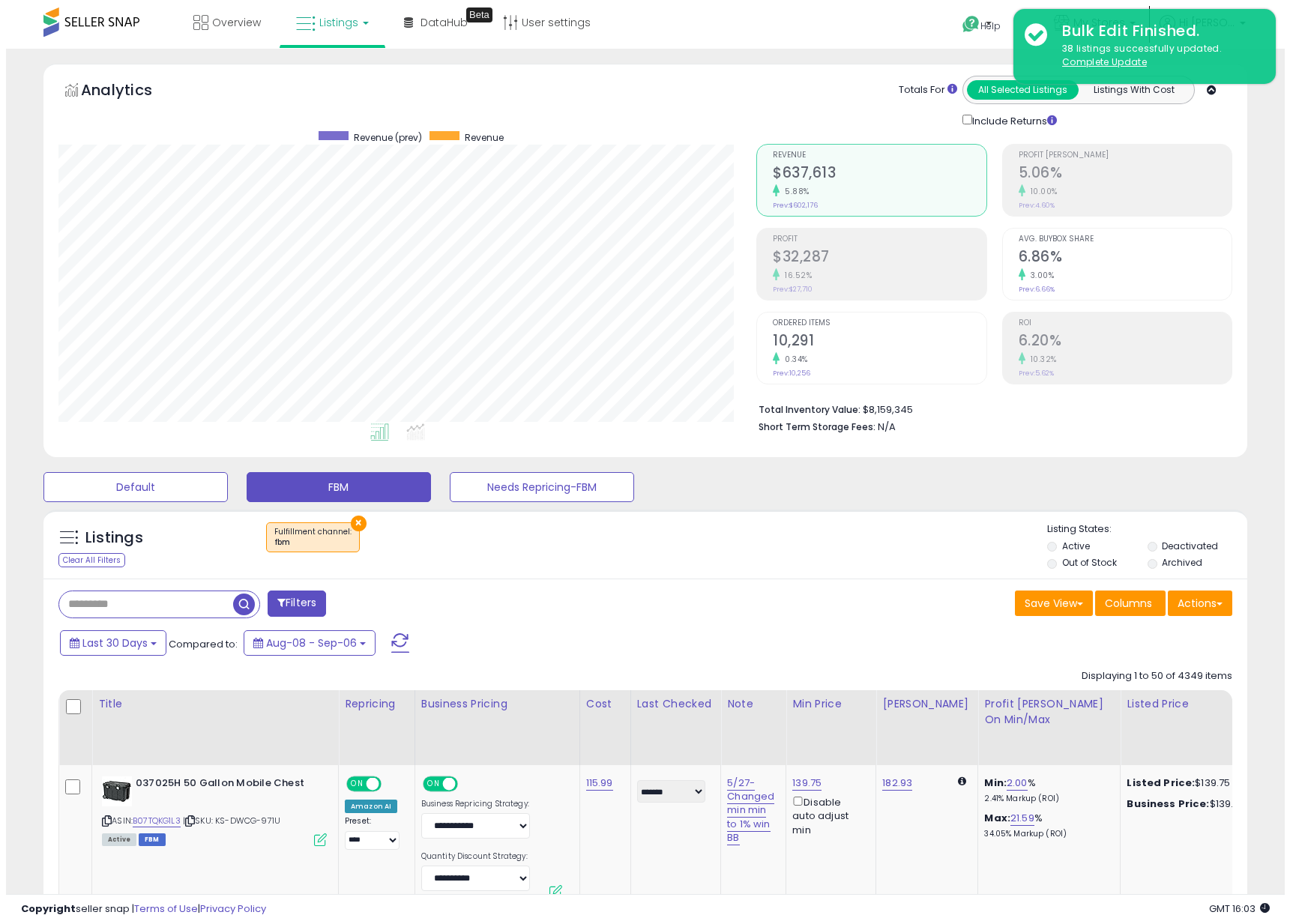
scroll to position [307, 698]
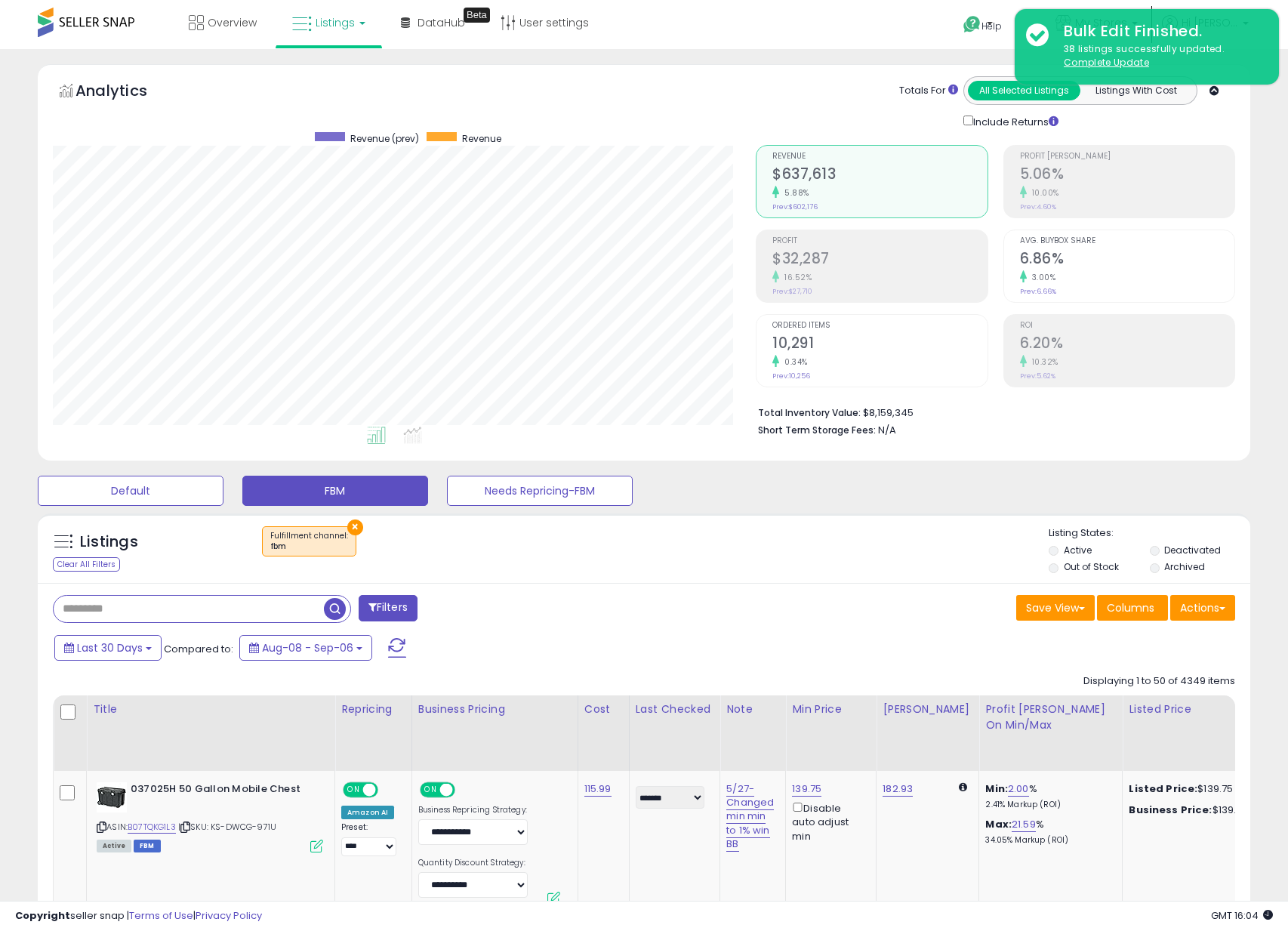
click at [100, 616] on input "text" at bounding box center [188, 609] width 270 height 26
paste input "**********"
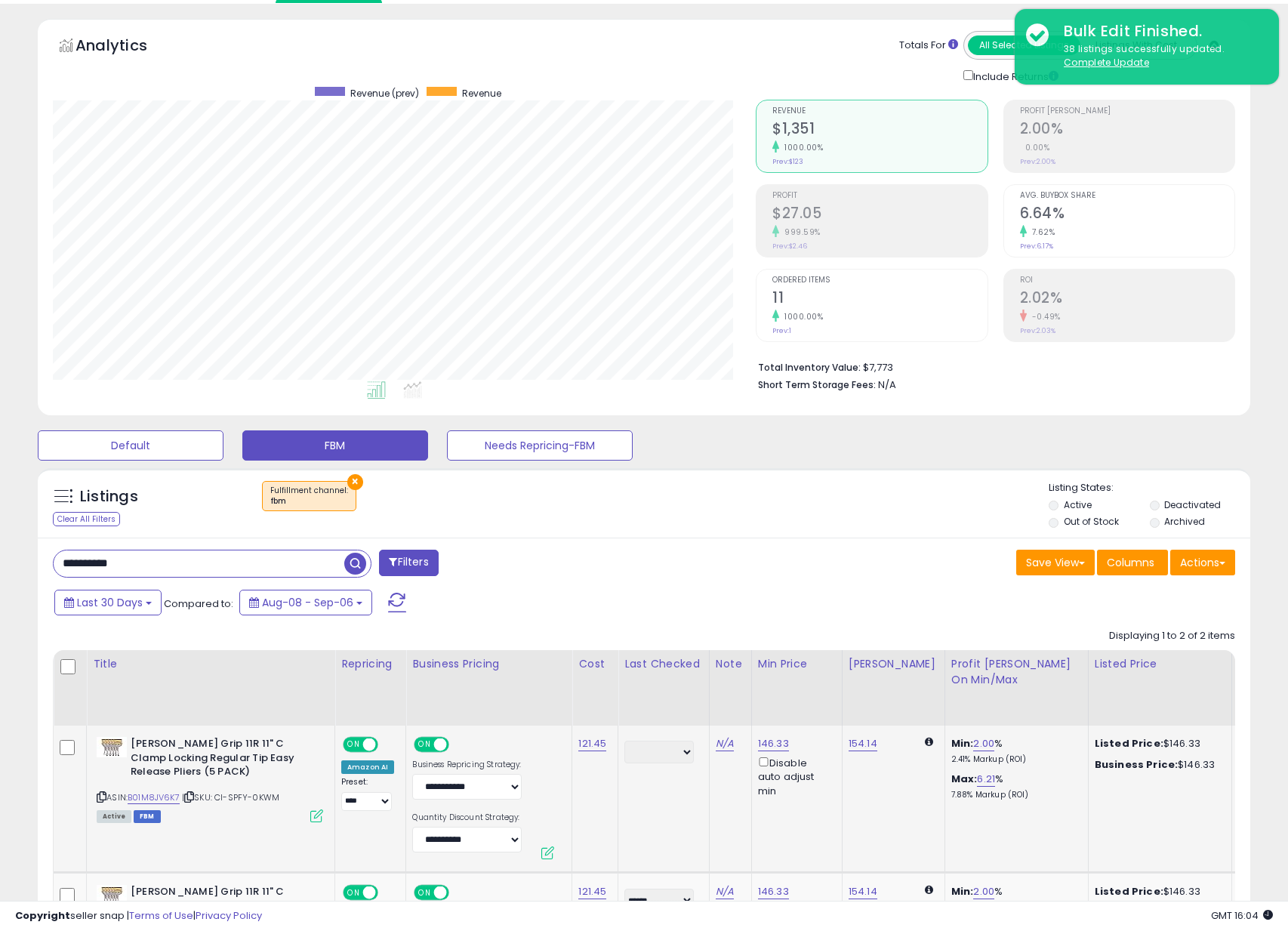
scroll to position [263, 0]
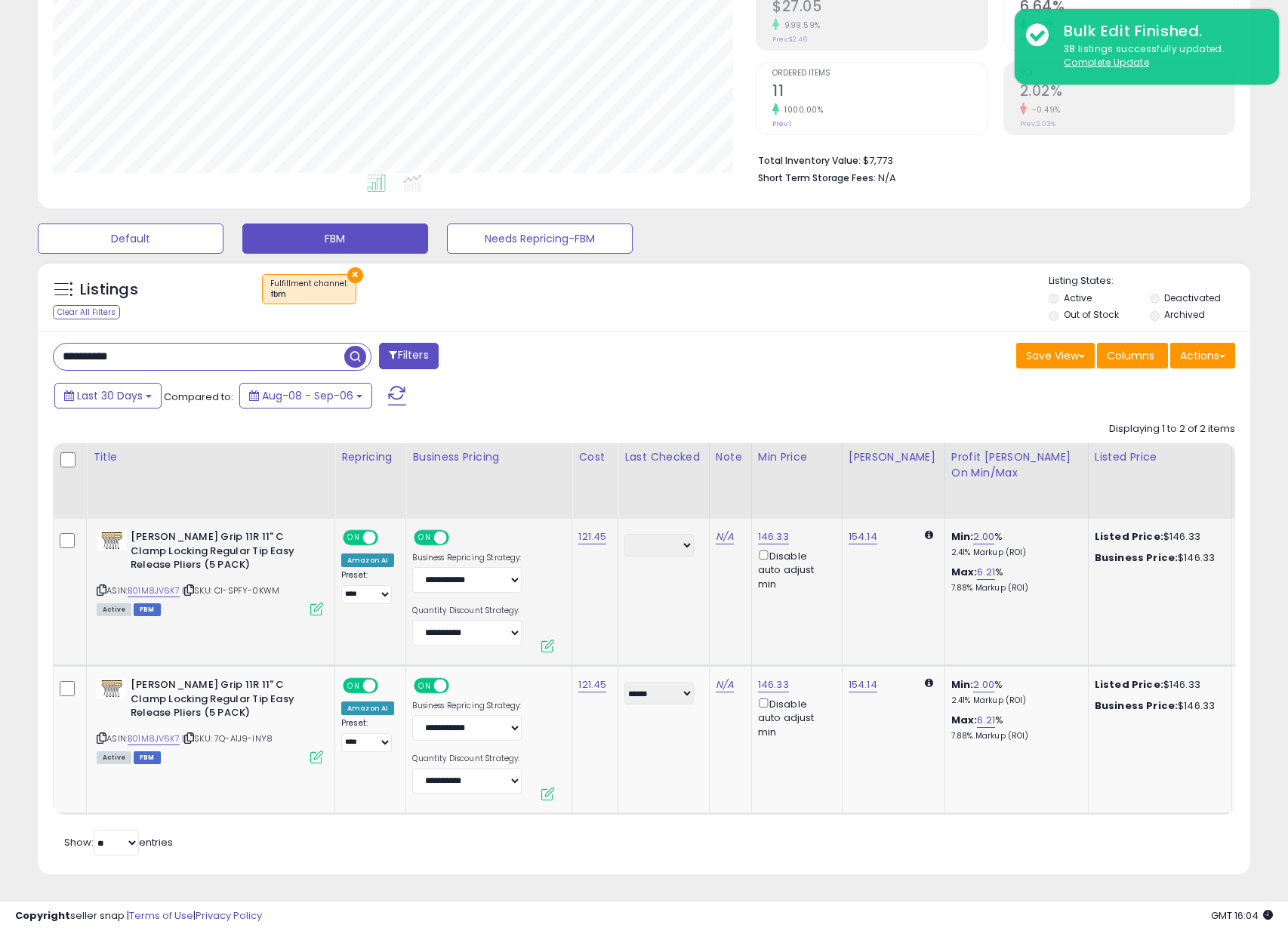
click at [99, 586] on icon at bounding box center [101, 590] width 9 height 8
click at [218, 345] on input "**********" at bounding box center [199, 356] width 291 height 26
paste input "text"
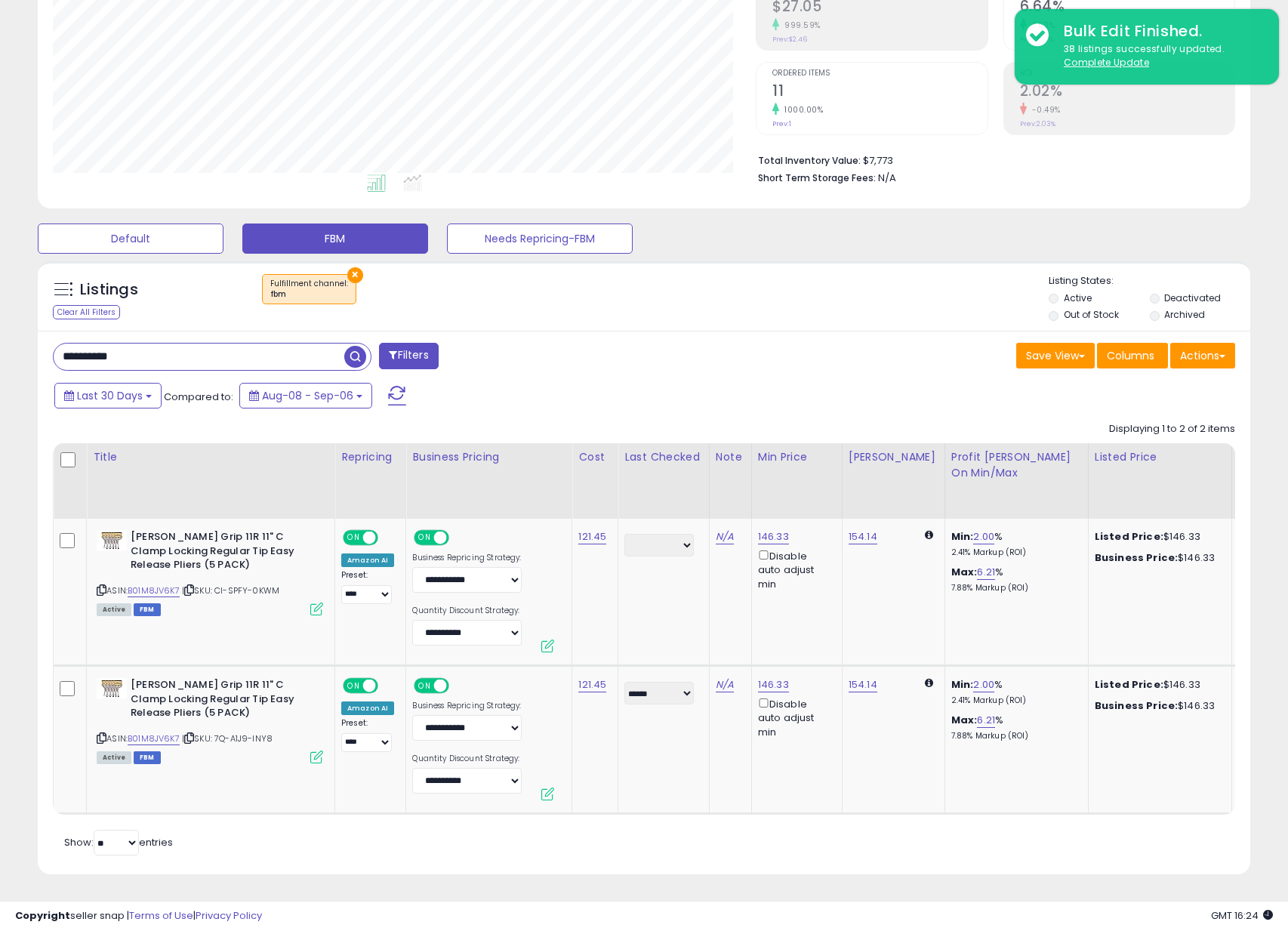
type input "**********"
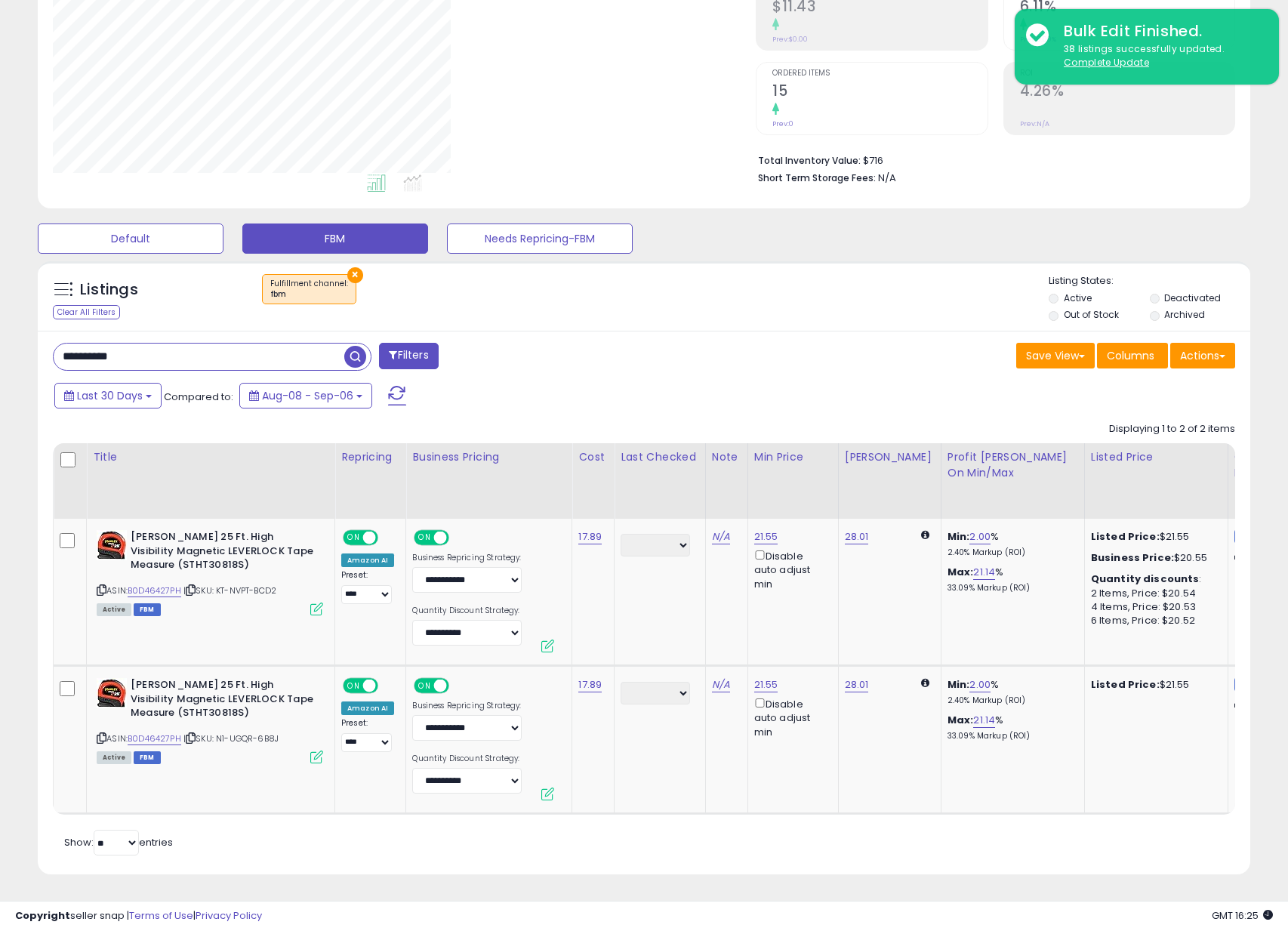
scroll to position [309, 703]
